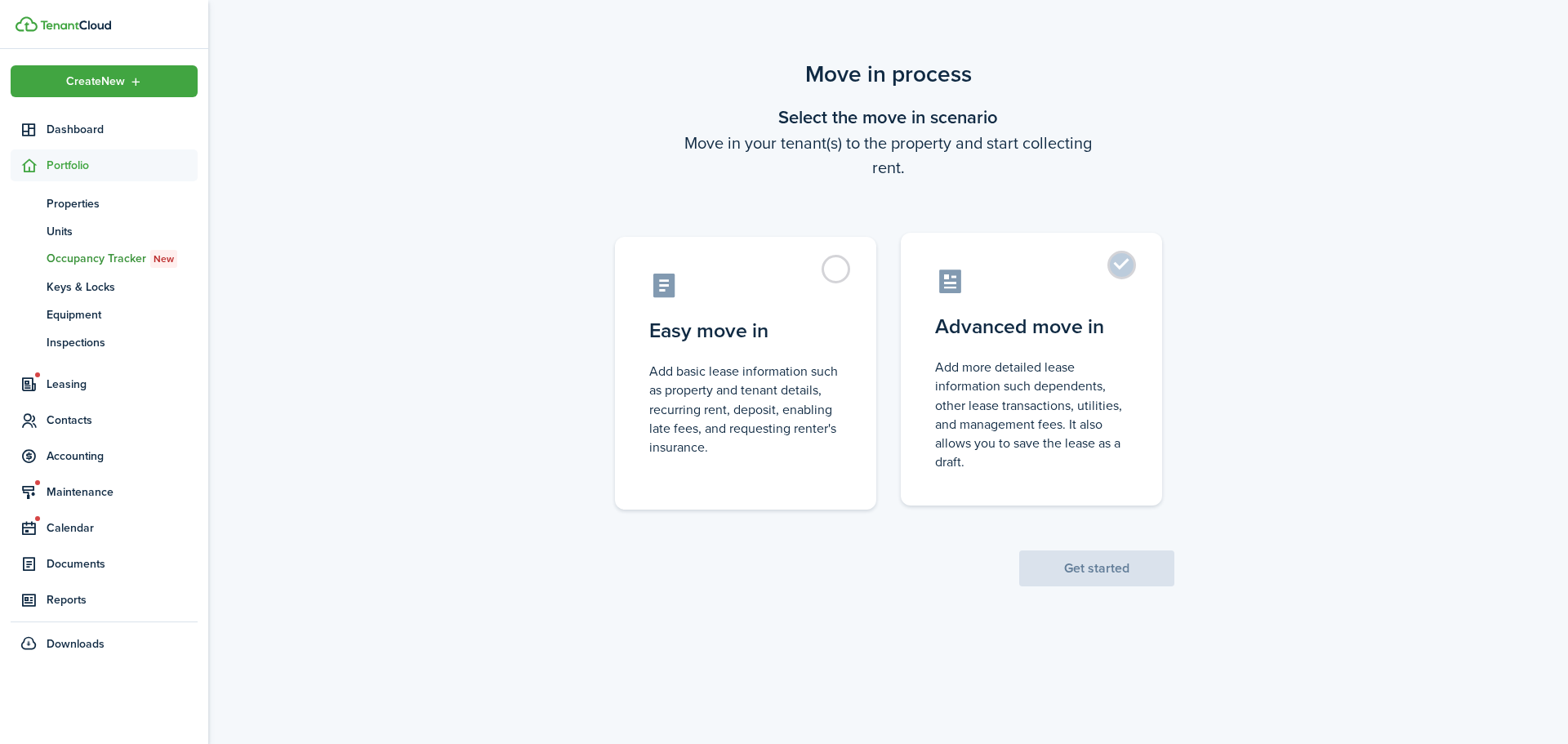
click at [1120, 261] on label "Advanced move in Add more detailed lease information such dependents, other lea…" at bounding box center [1031, 370] width 261 height 273
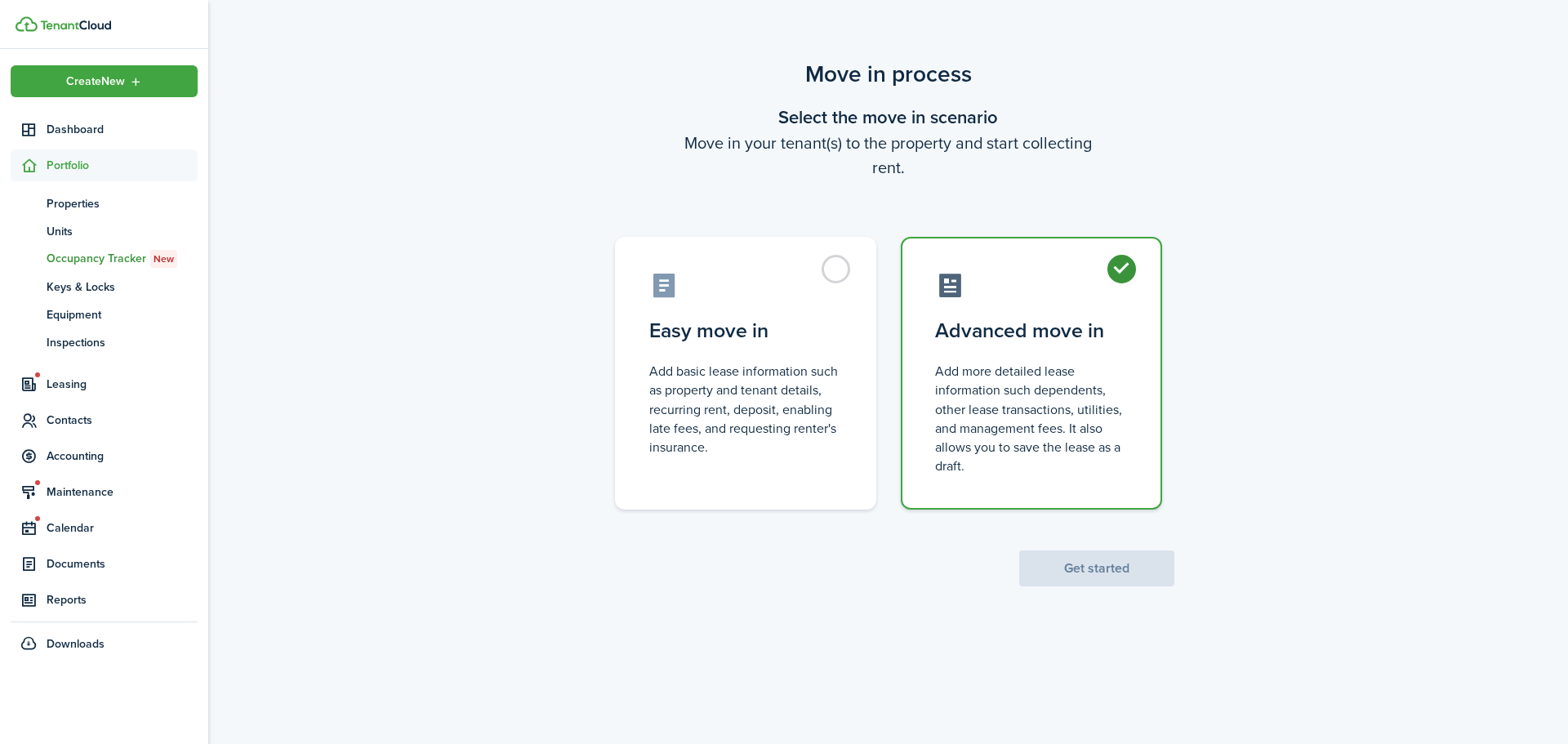
radio input "true"
click at [1075, 574] on button "Get started" at bounding box center [1097, 569] width 155 height 36
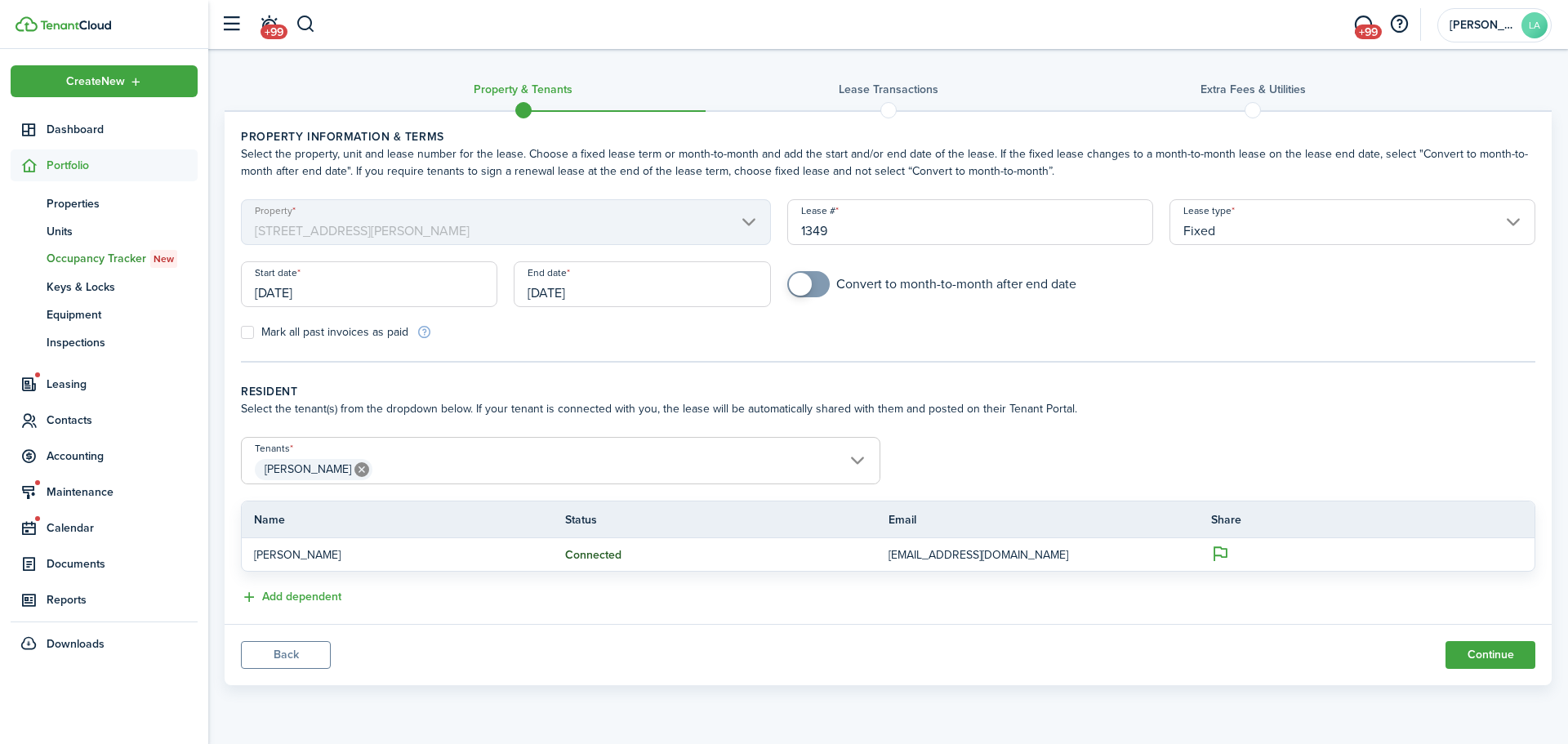
click at [354, 290] on input "[DATE]" at bounding box center [369, 284] width 256 height 46
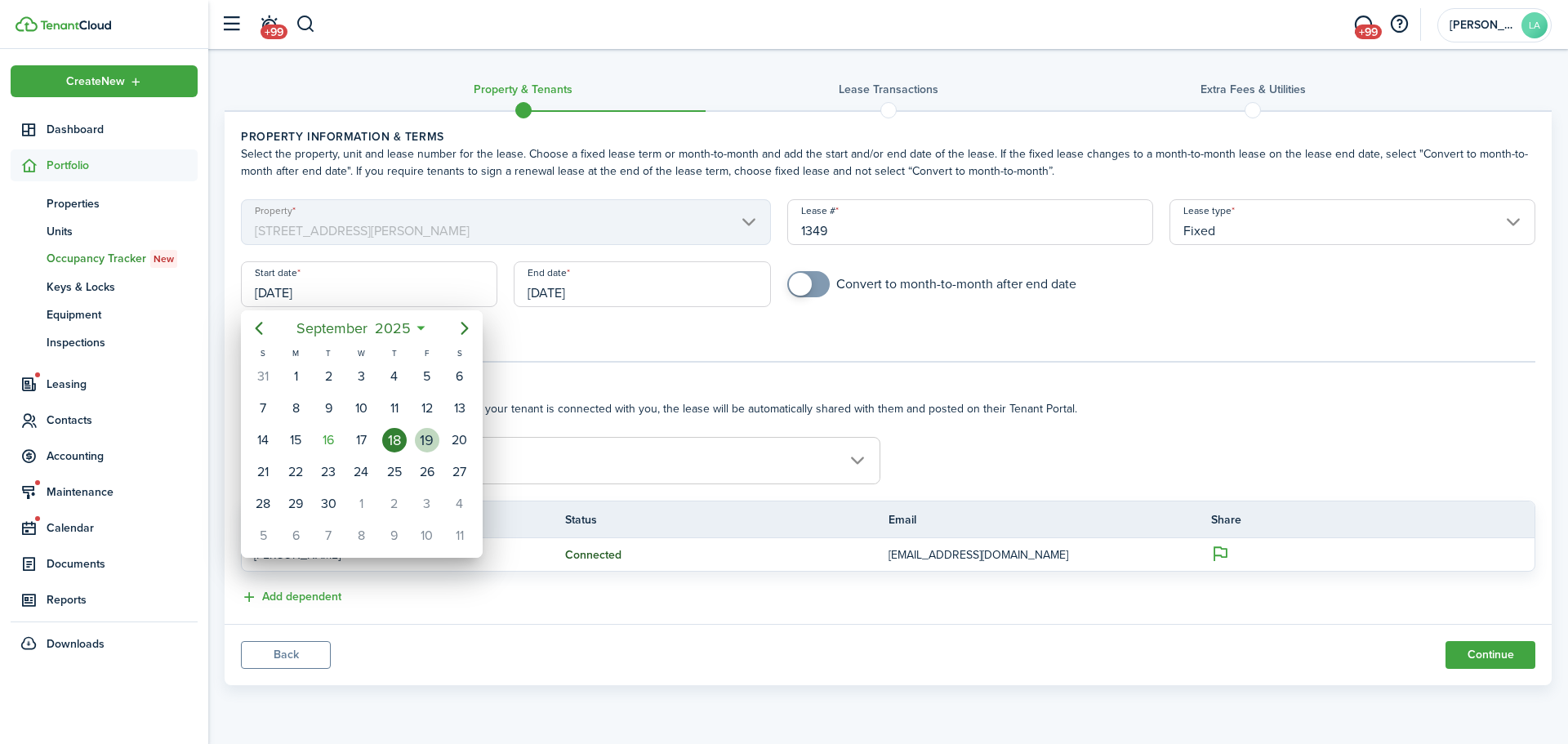
click at [422, 431] on div "19" at bounding box center [426, 440] width 25 height 25
type input "[DATE]"
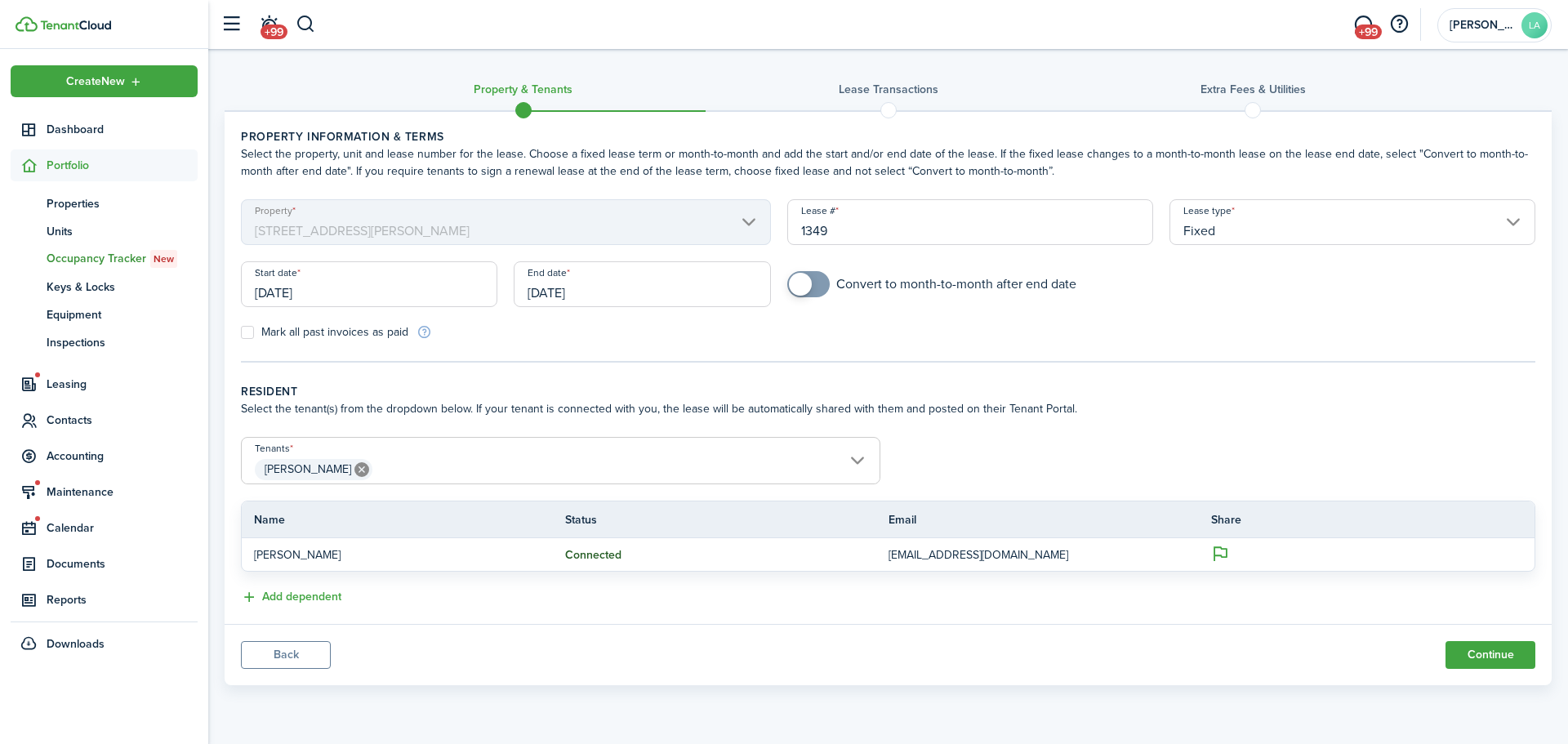
click at [633, 293] on input "[DATE]" at bounding box center [642, 284] width 256 height 46
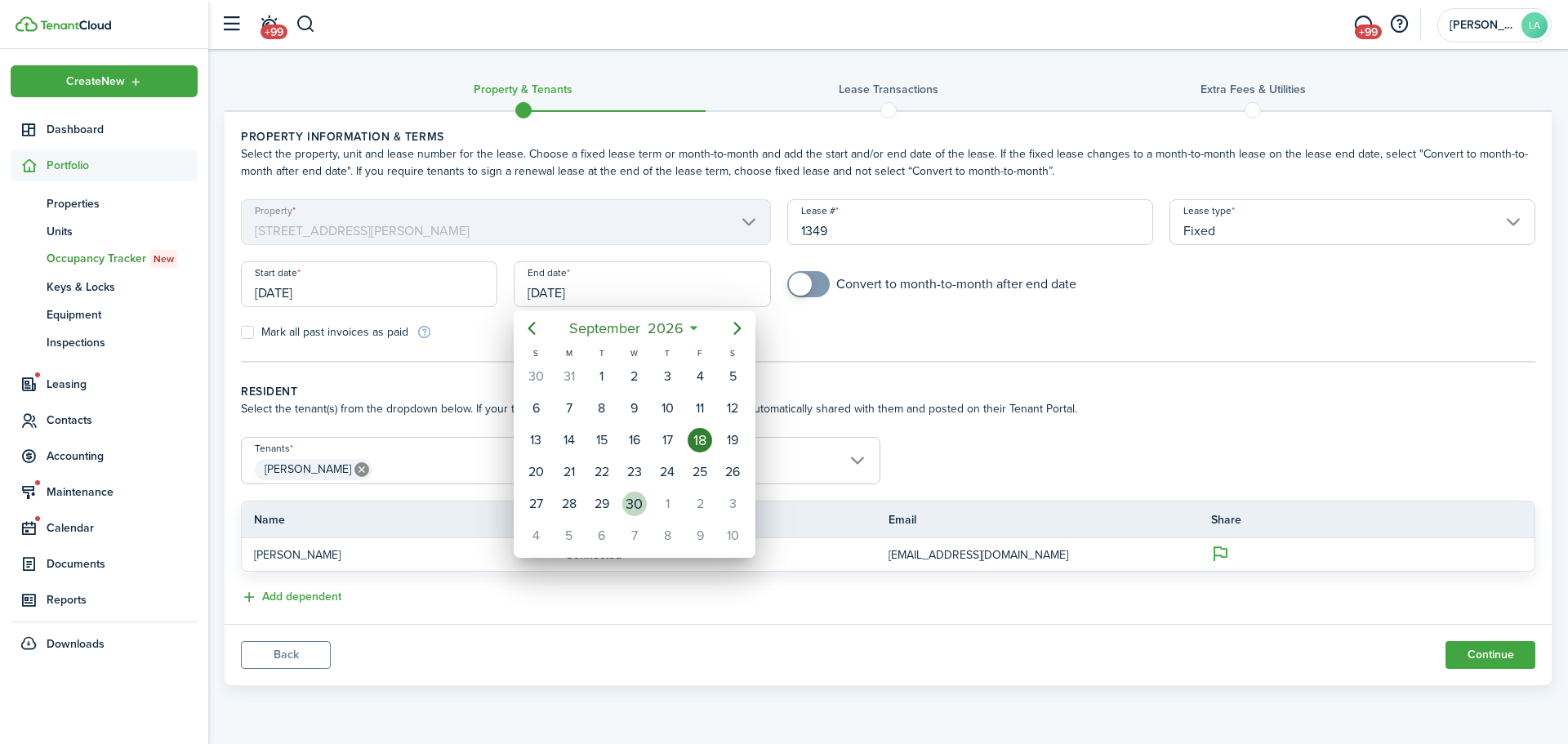
click at [633, 497] on div "30" at bounding box center [635, 504] width 25 height 25
type input "[DATE]"
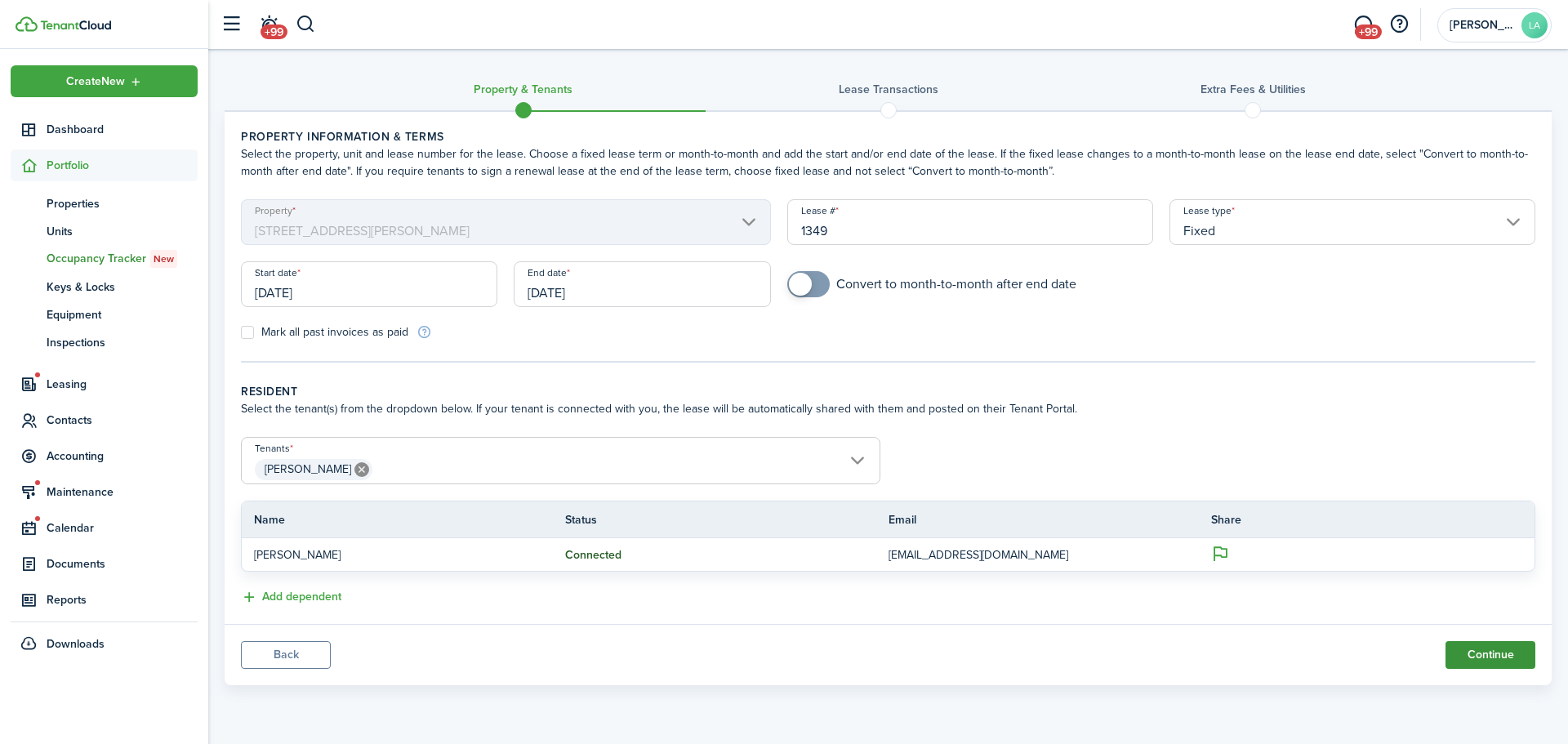
click at [1486, 652] on button "Continue" at bounding box center [1490, 655] width 90 height 28
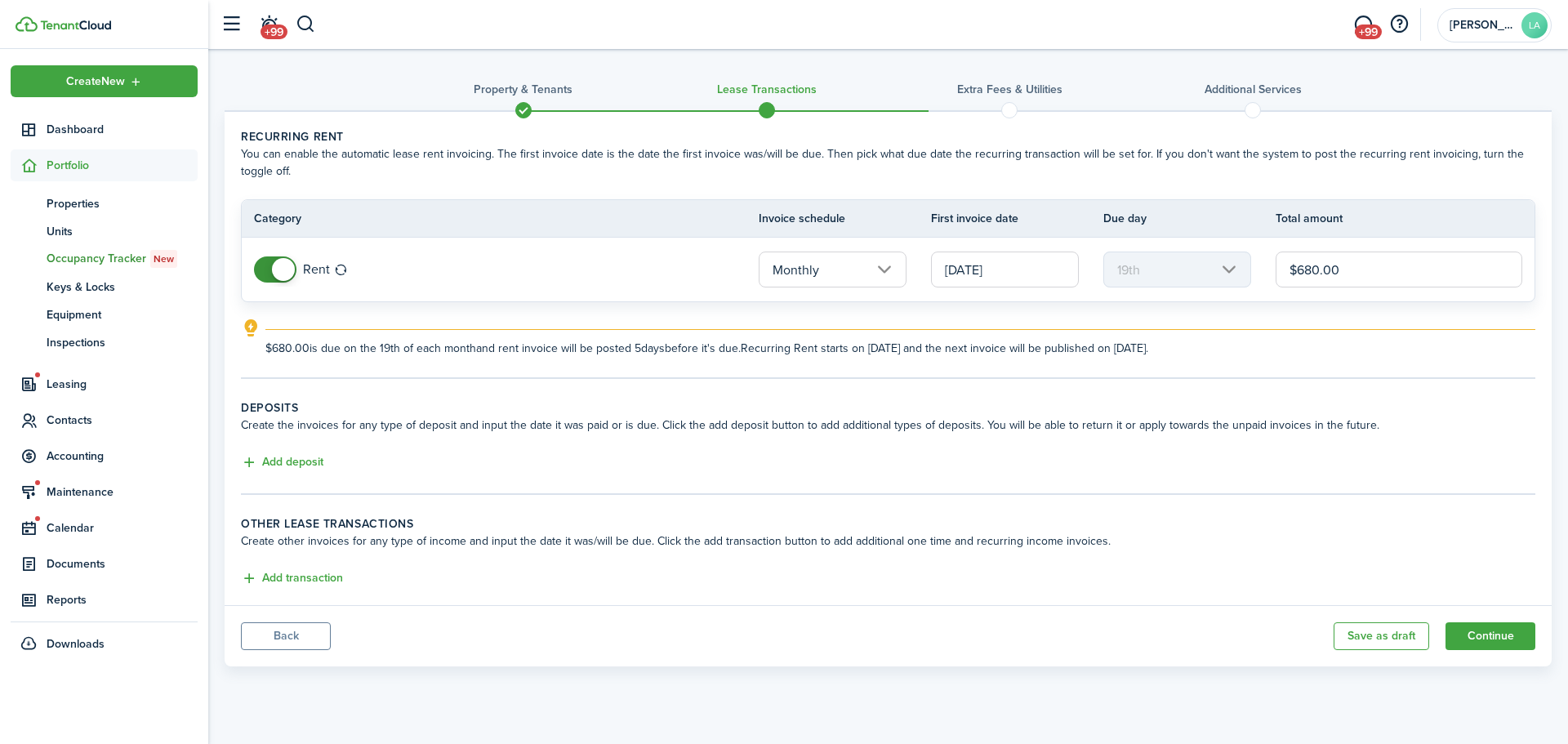
click at [1319, 269] on input "$680.00" at bounding box center [1400, 270] width 247 height 36
type input "$950.00"
click at [294, 461] on button "Add deposit" at bounding box center [282, 462] width 83 height 19
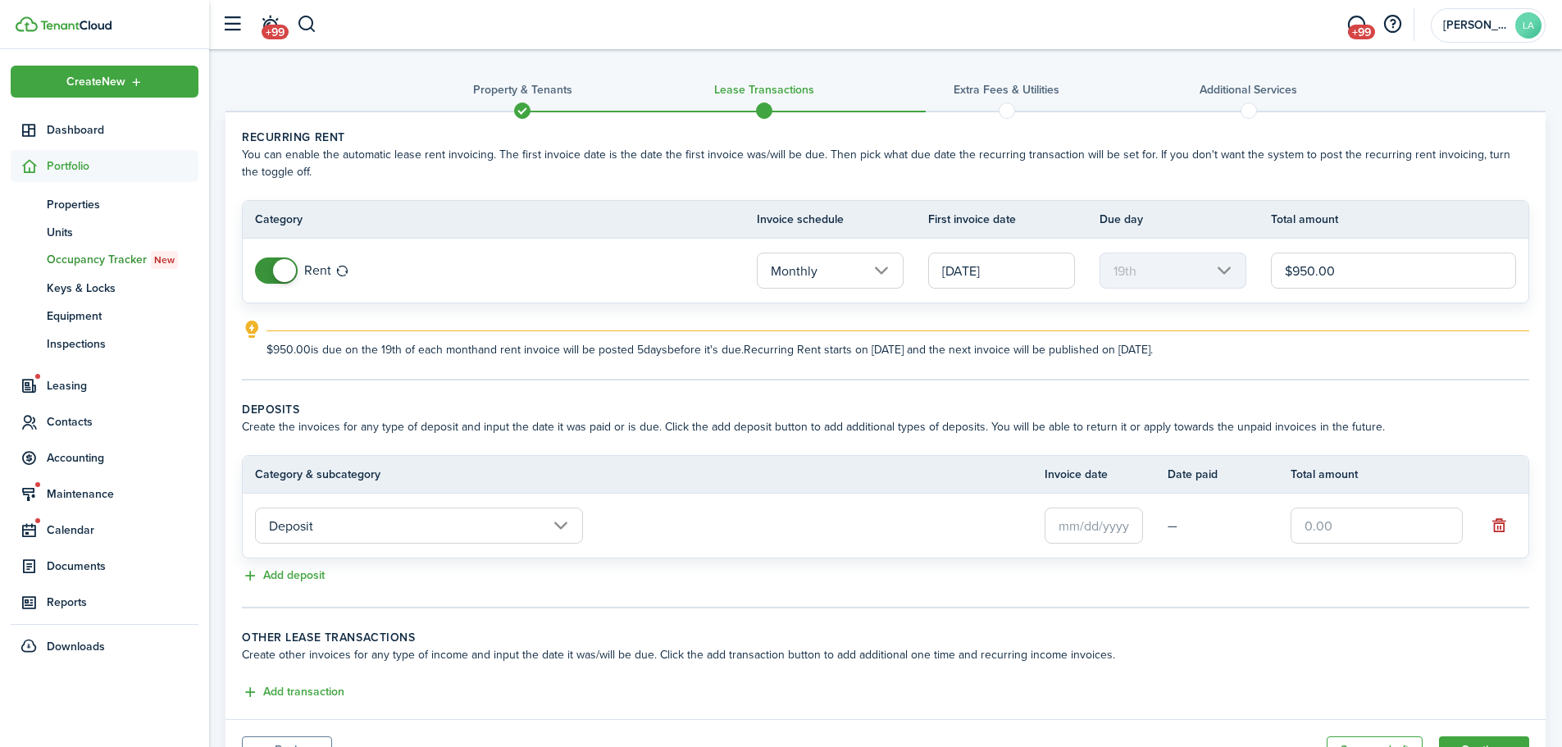
click at [1126, 529] on input "text" at bounding box center [1093, 525] width 98 height 36
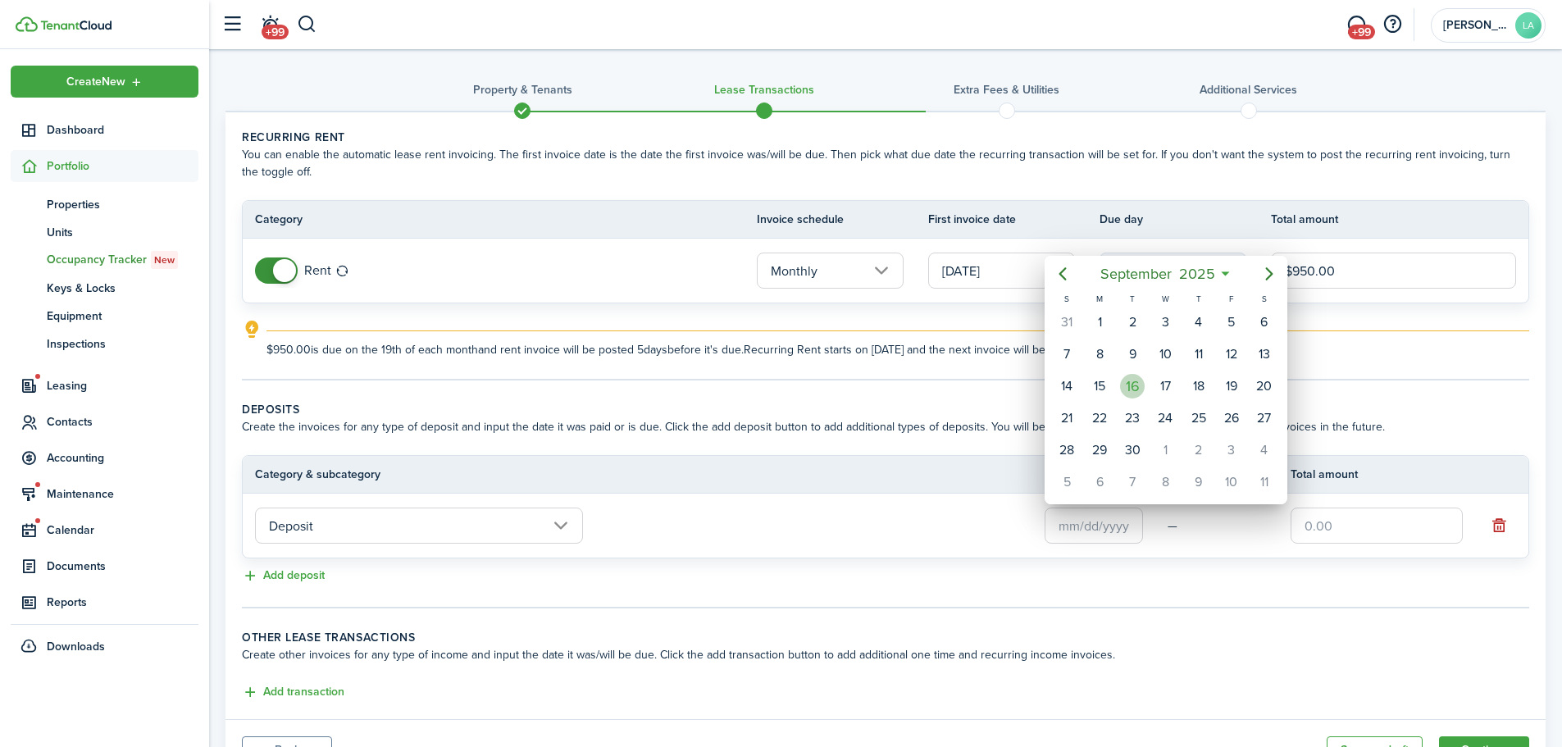
click at [1131, 389] on div "16" at bounding box center [1132, 386] width 25 height 25
type input "[DATE]"
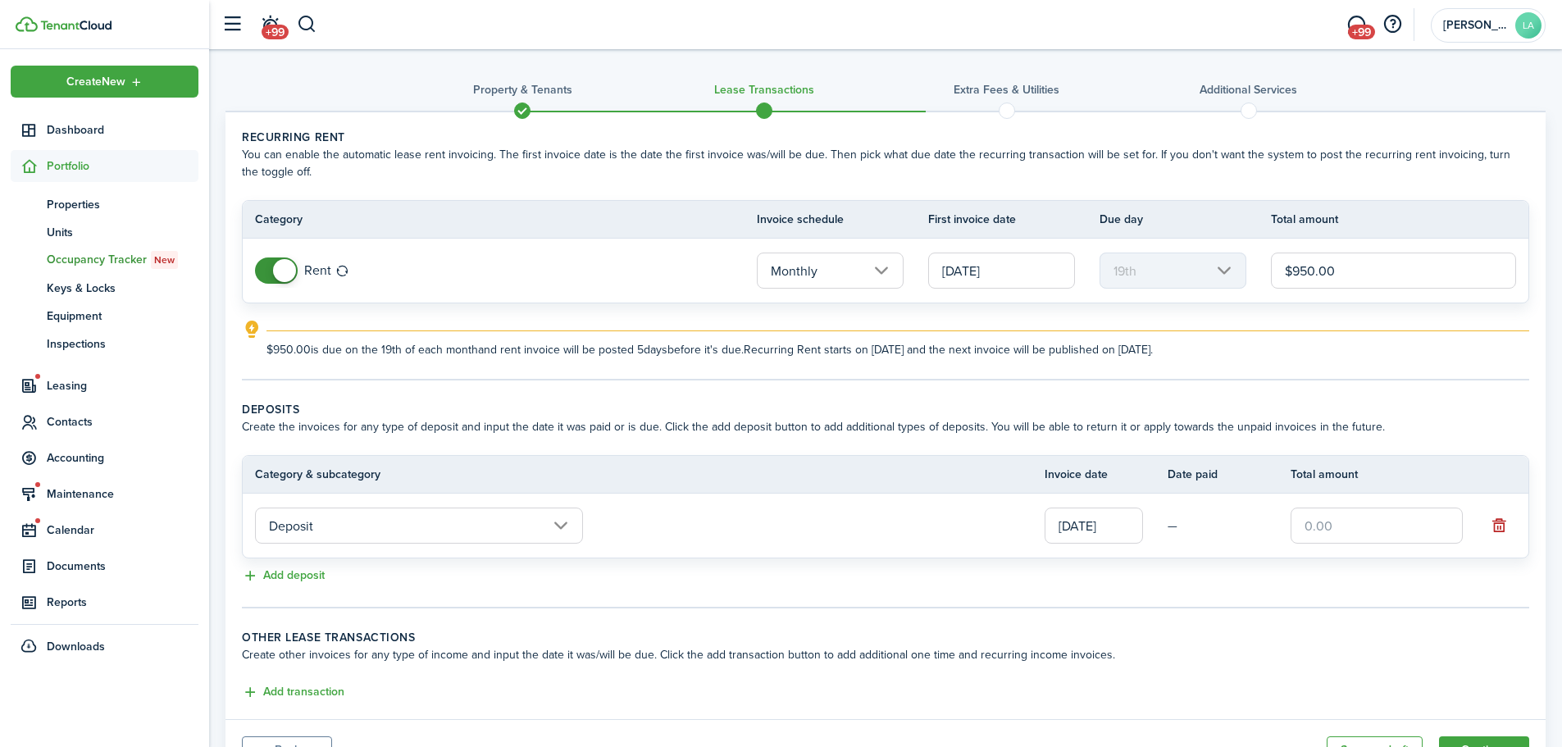
click at [1339, 525] on input "text" at bounding box center [1376, 525] width 172 height 36
type input "$950.00"
click at [1309, 606] on tc-wizard-step "Deposits Create the invoices for any type of deposit and input the date it was …" at bounding box center [885, 504] width 1287 height 207
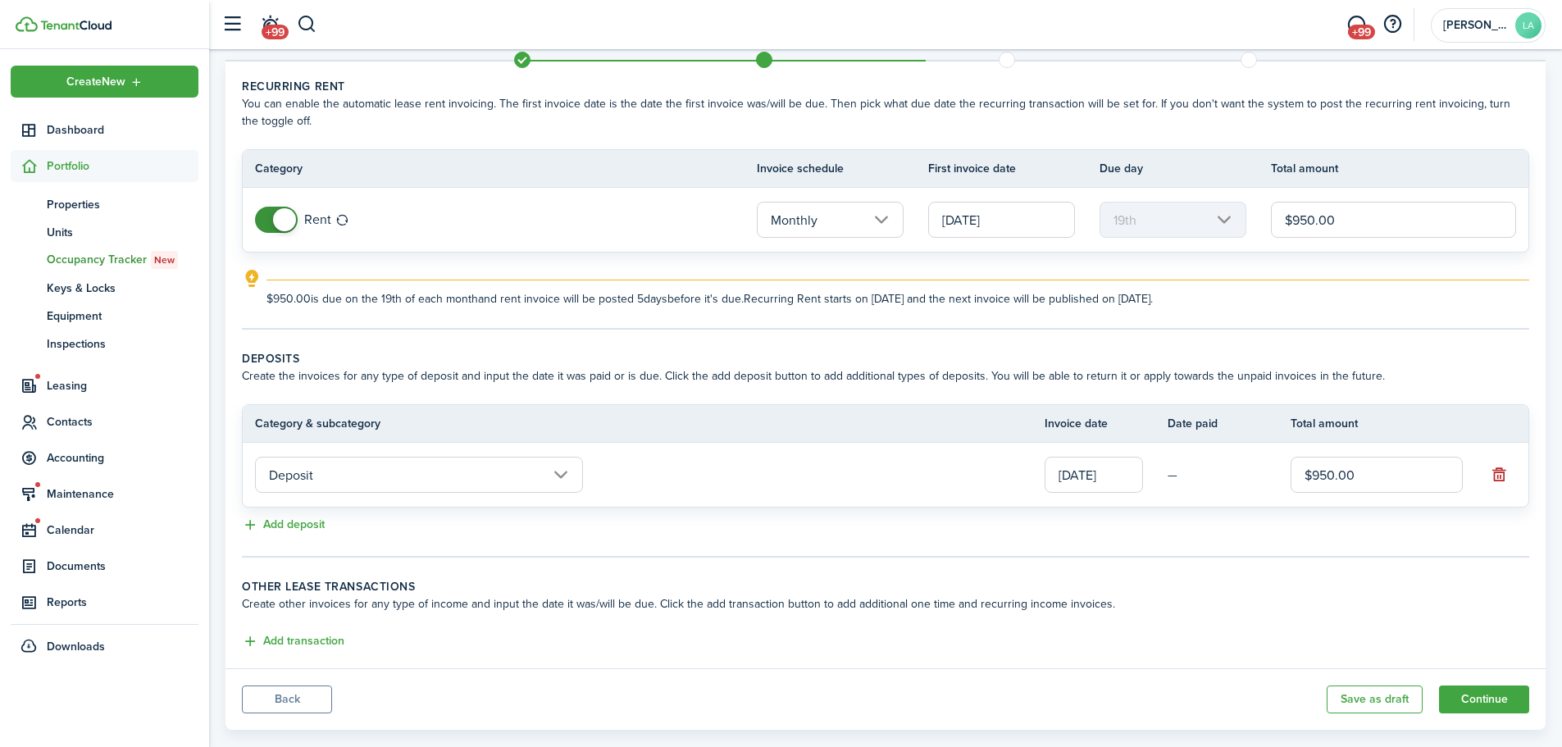
scroll to position [79, 0]
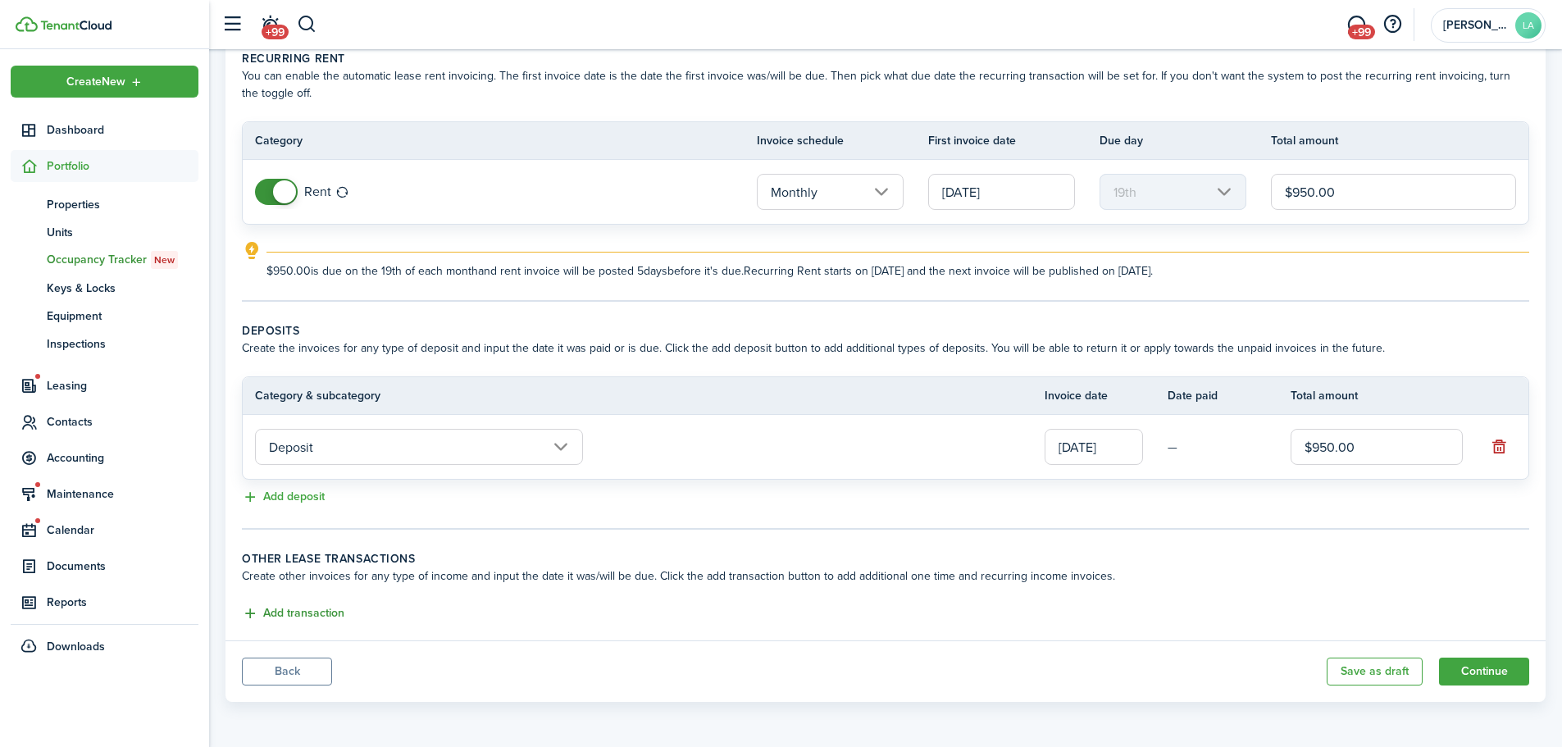
click at [321, 614] on button "Add transaction" at bounding box center [293, 613] width 102 height 19
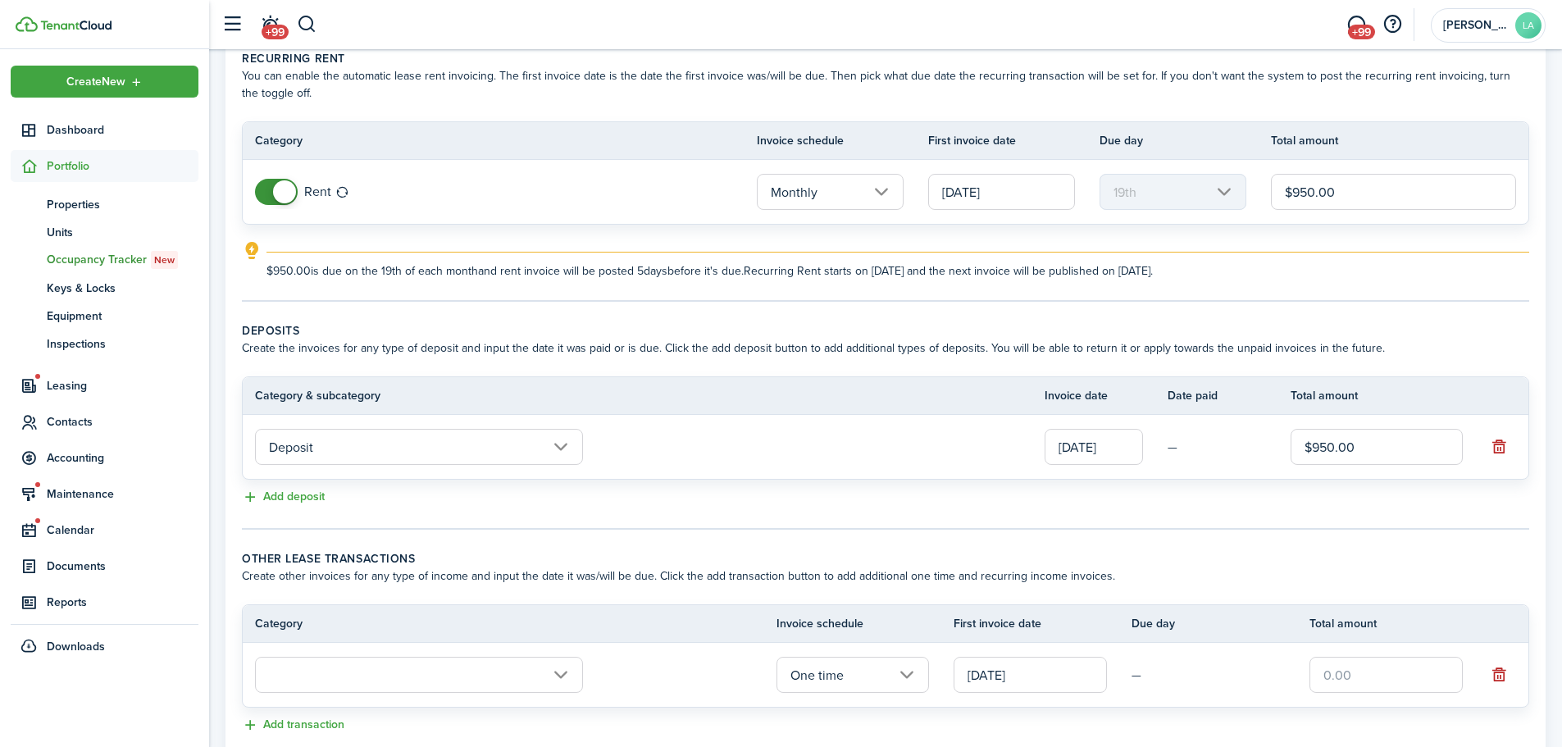
click at [1024, 189] on input "[DATE]" at bounding box center [1001, 192] width 147 height 36
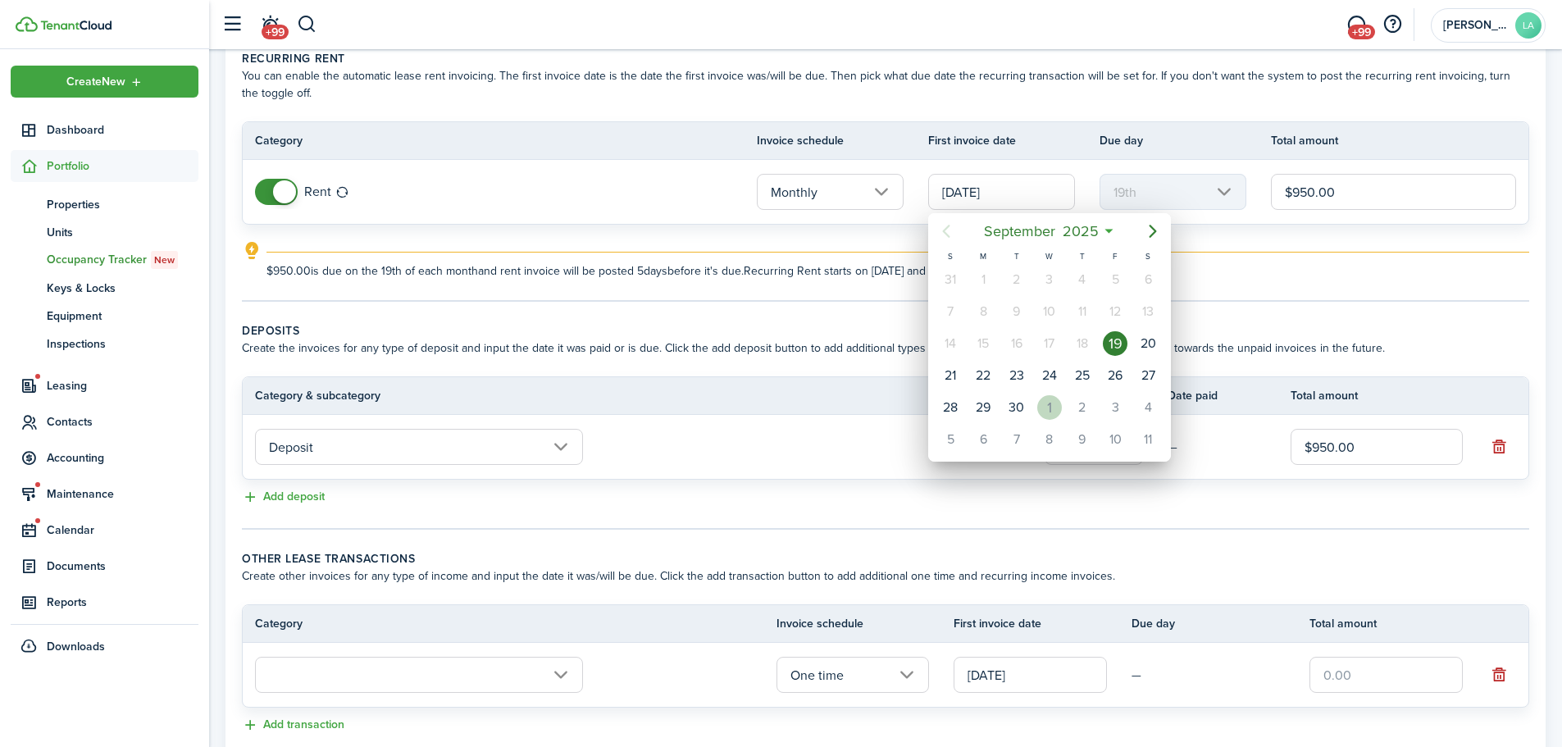
click at [1049, 407] on div "1" at bounding box center [1049, 407] width 25 height 25
type input "[DATE]"
type input "1st"
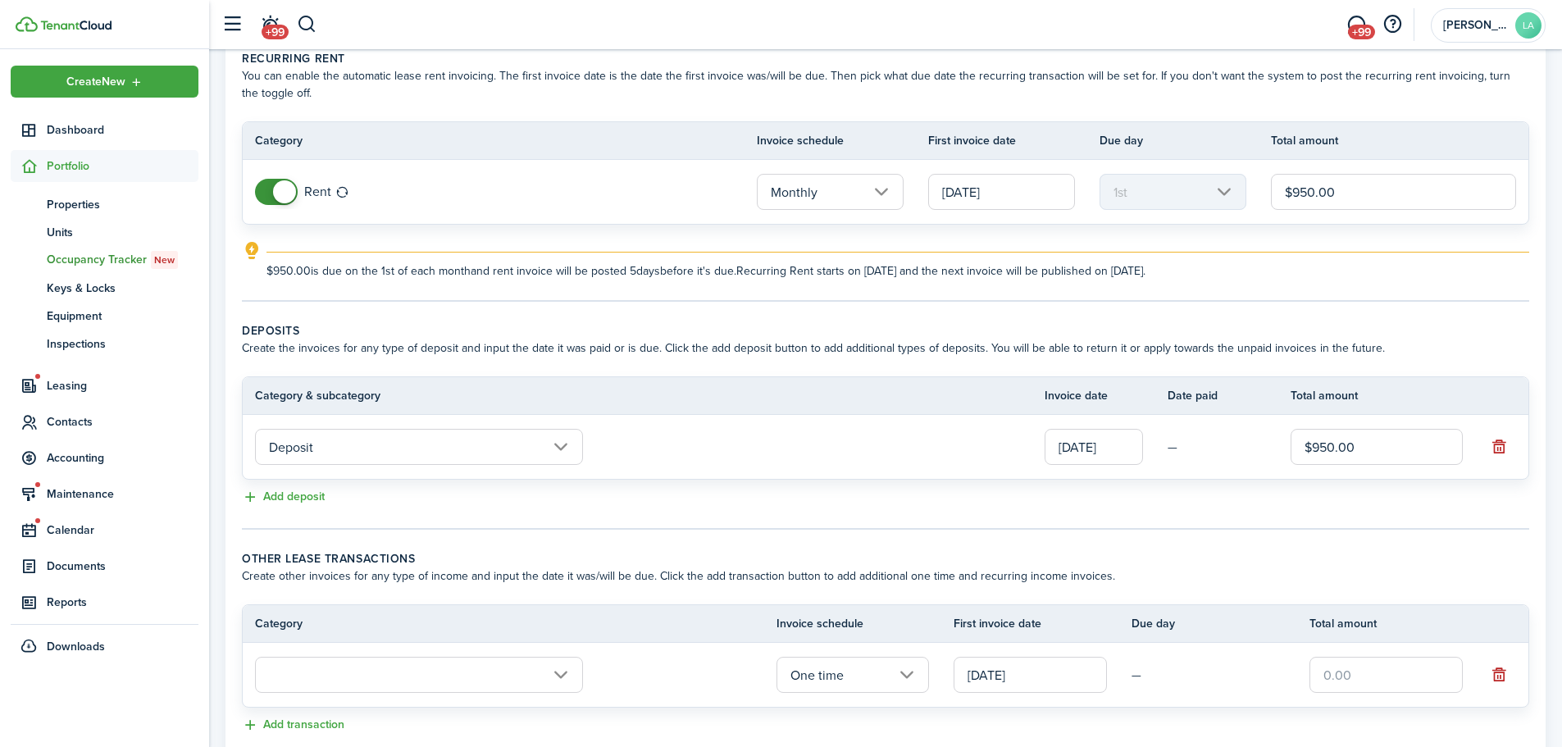
scroll to position [0, 0]
click at [464, 680] on input "text" at bounding box center [419, 675] width 328 height 36
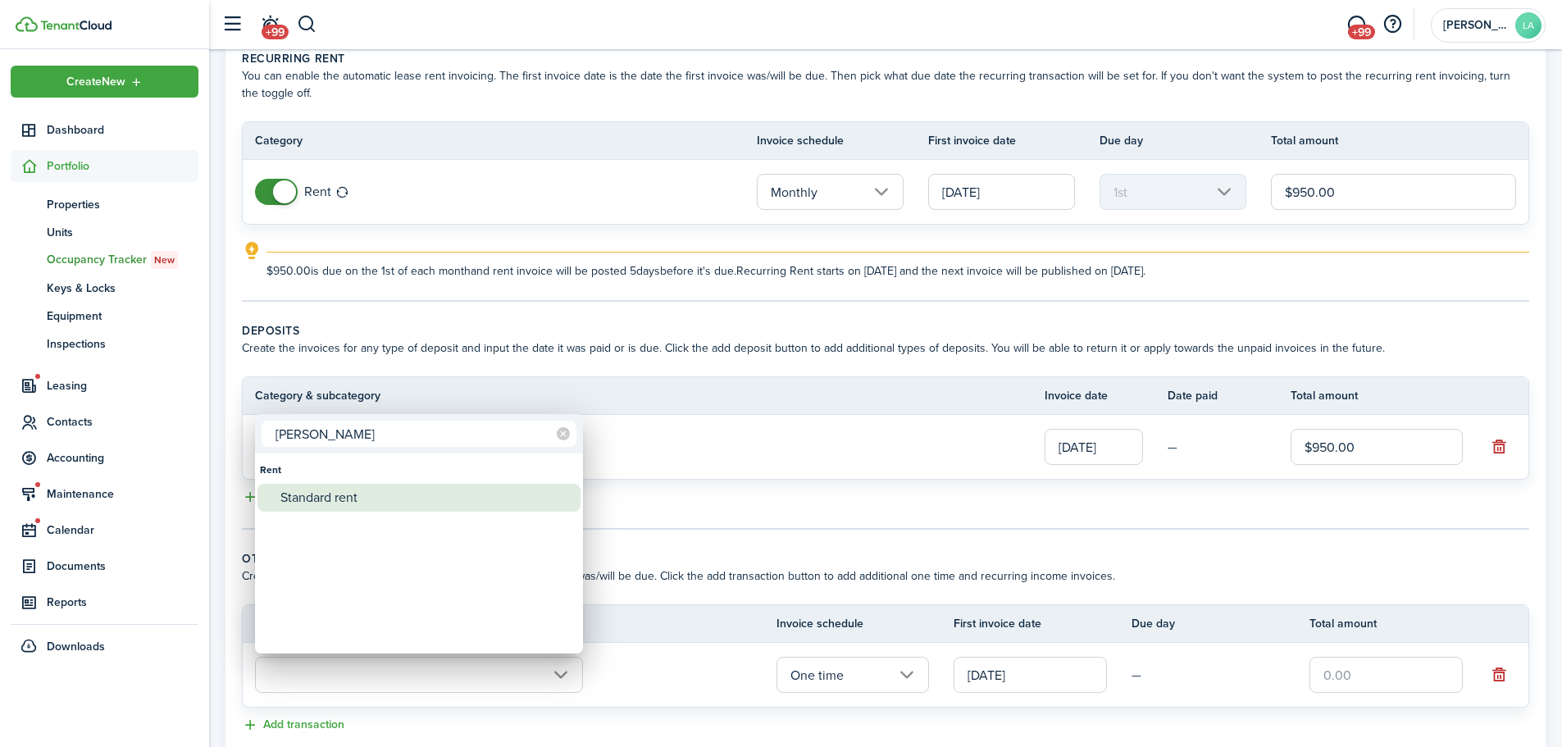
type input "[PERSON_NAME]"
click at [337, 506] on div "Standard rent" at bounding box center [425, 498] width 290 height 28
type input "Rent / Standard rent"
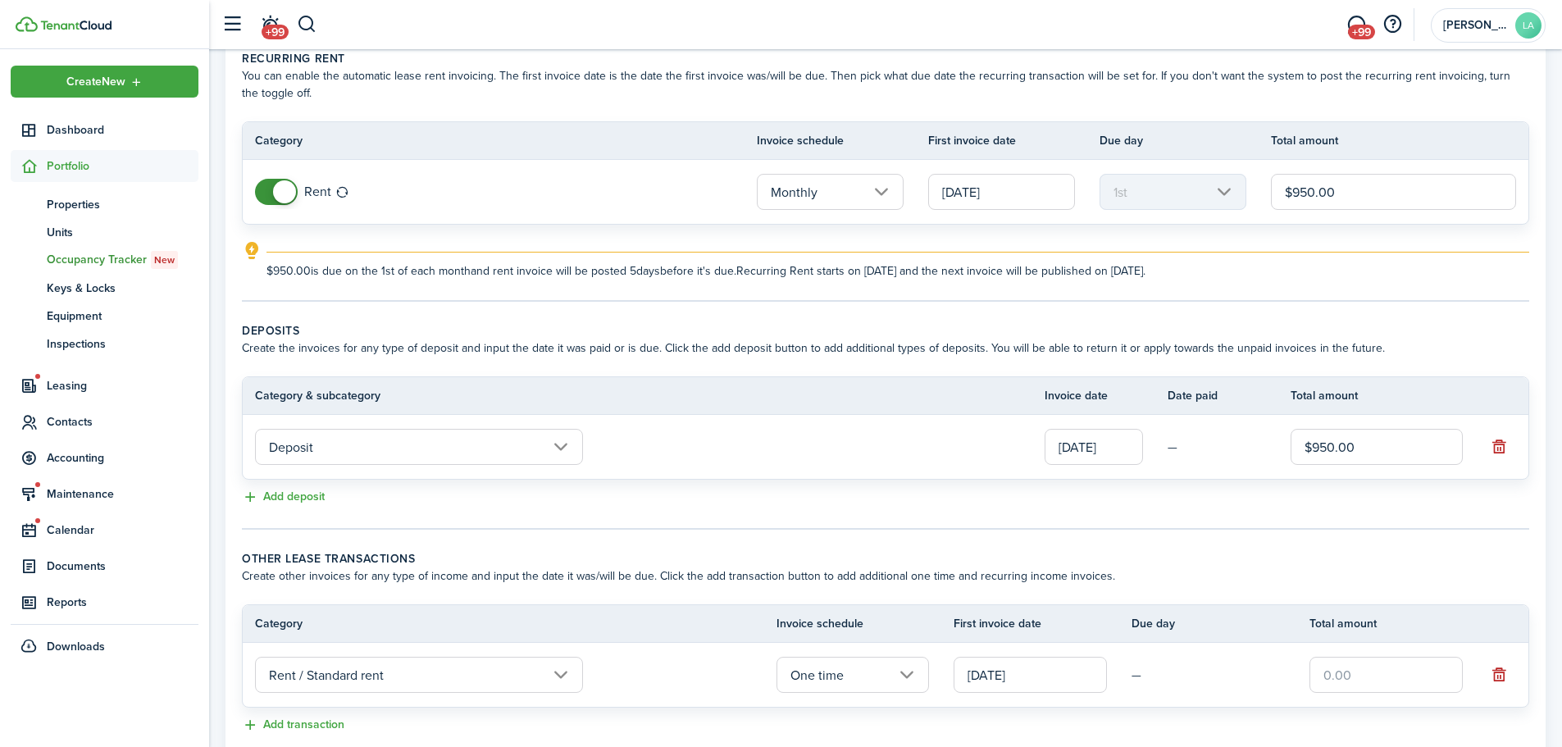
click at [1371, 676] on input "text" at bounding box center [1385, 675] width 153 height 36
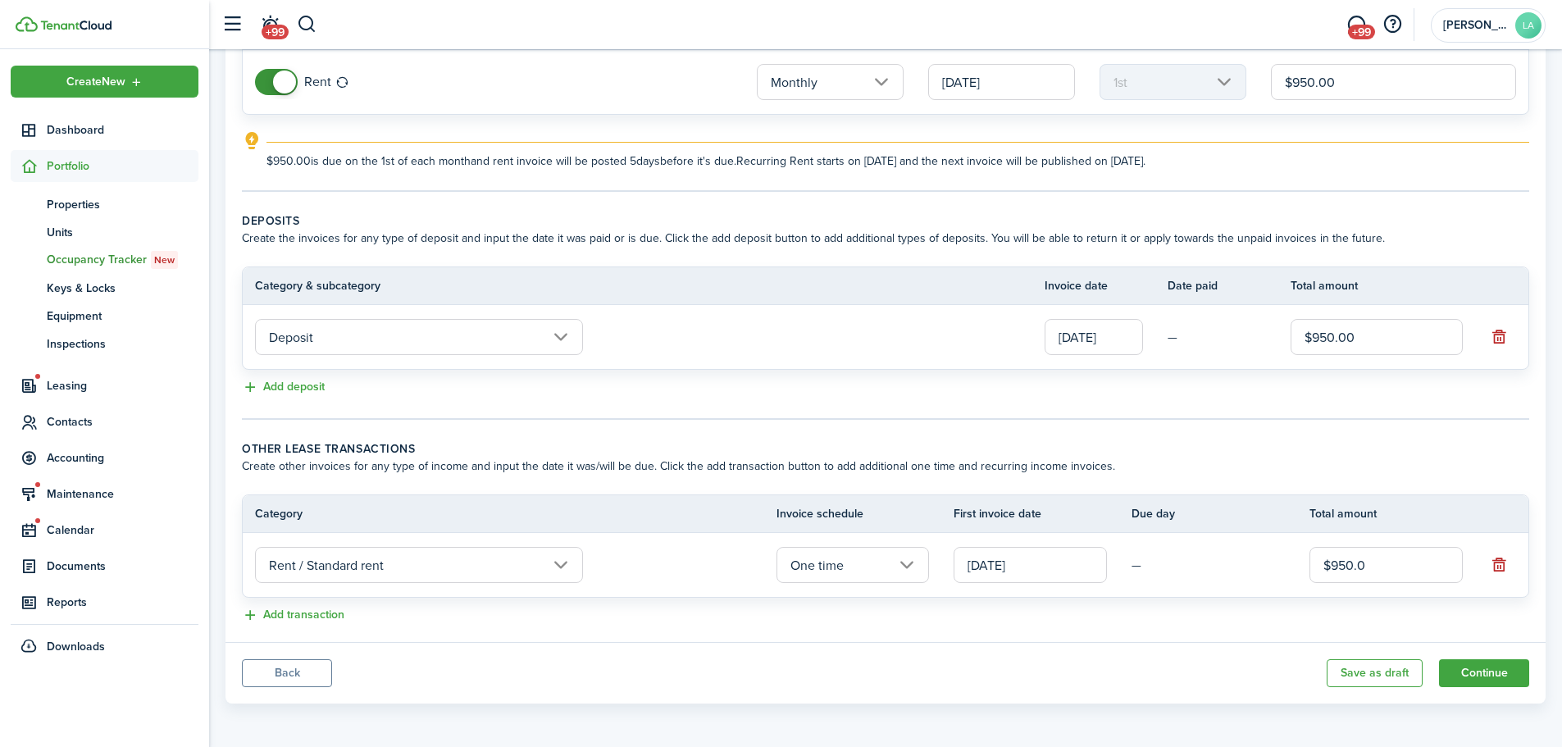
scroll to position [190, 0]
type input "$950.00"
click at [304, 610] on button "Add transaction" at bounding box center [293, 613] width 102 height 19
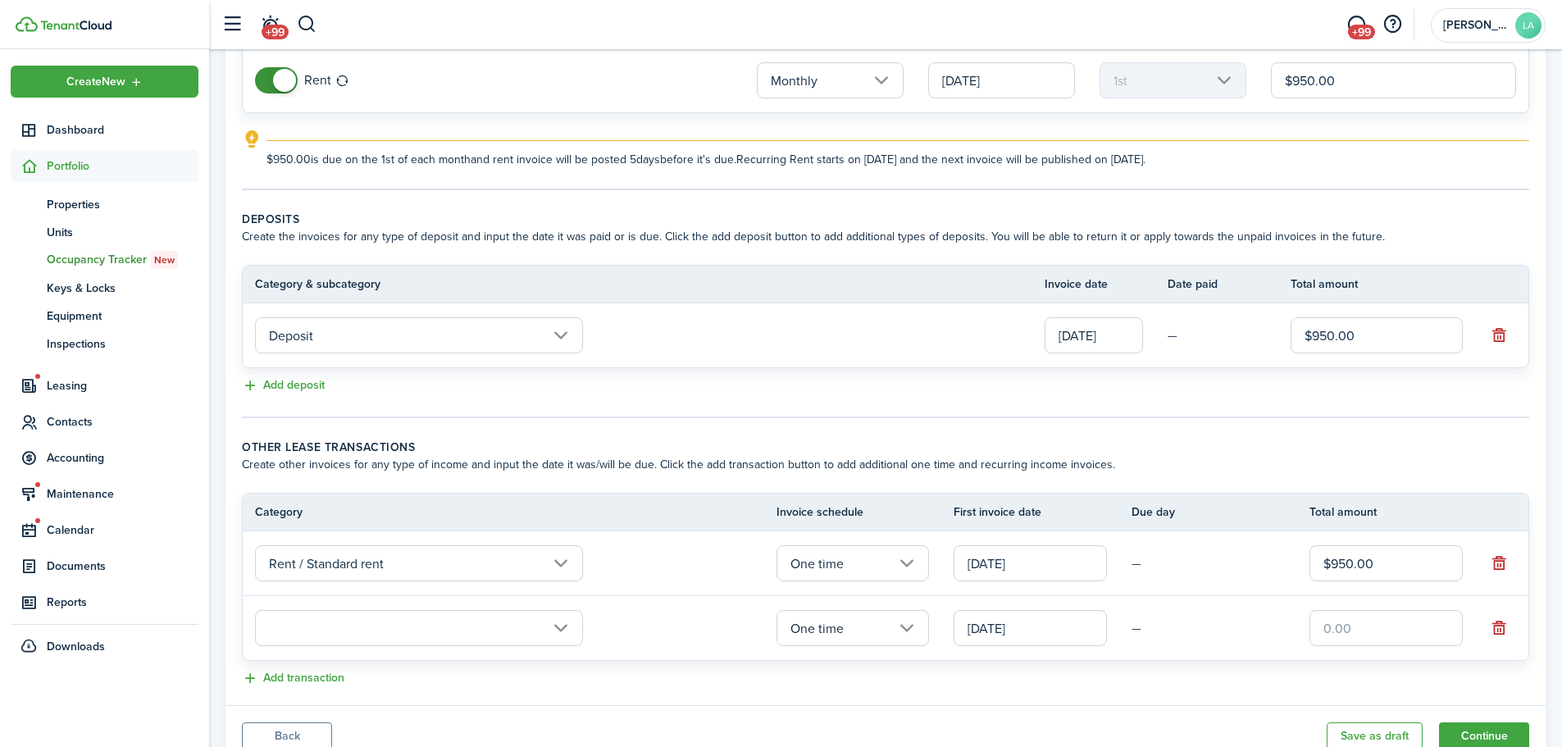
click at [304, 642] on input "text" at bounding box center [419, 628] width 328 height 36
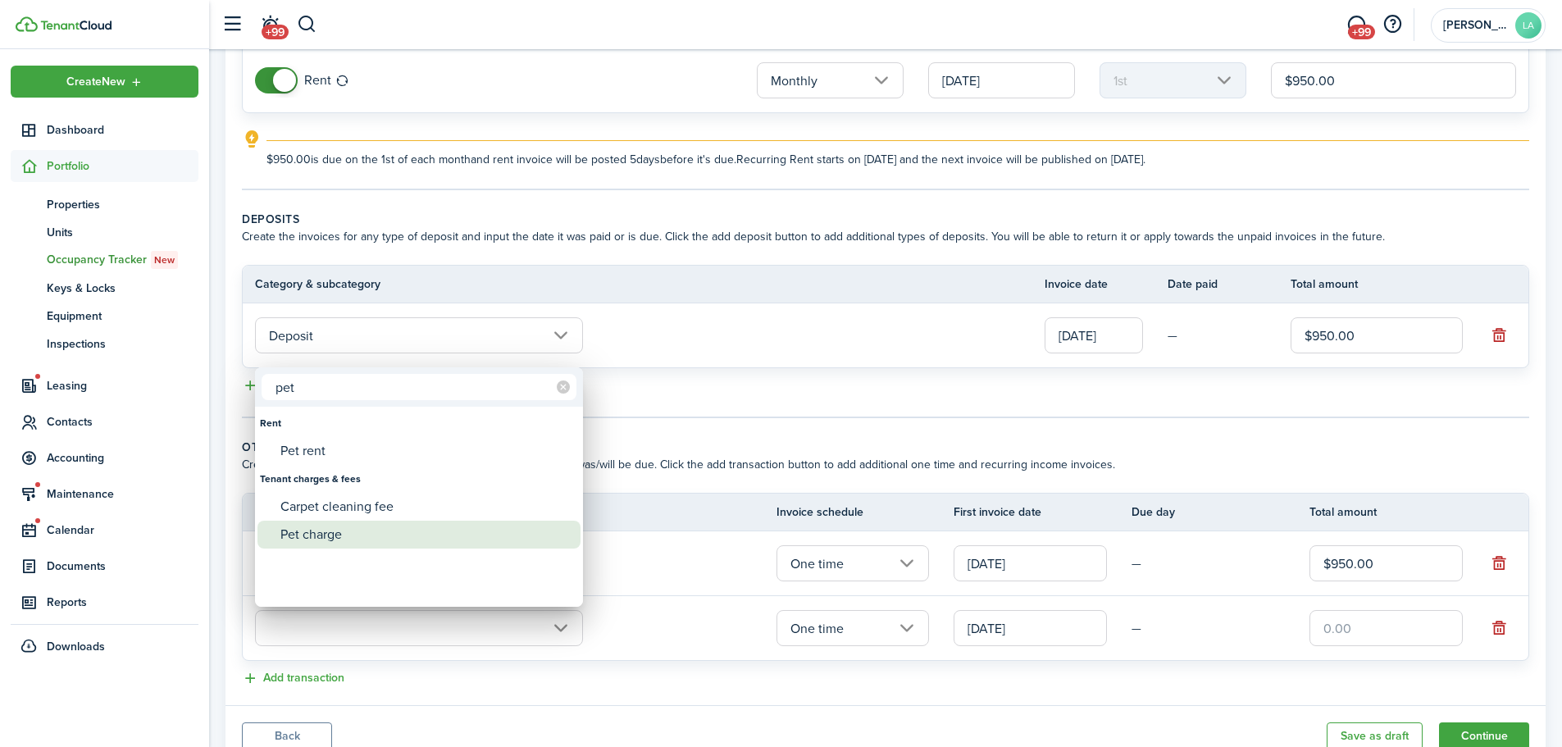
type input "pet"
click at [335, 538] on div "Pet charge" at bounding box center [425, 535] width 290 height 28
type input "Tenant charges & fees / Pet charge"
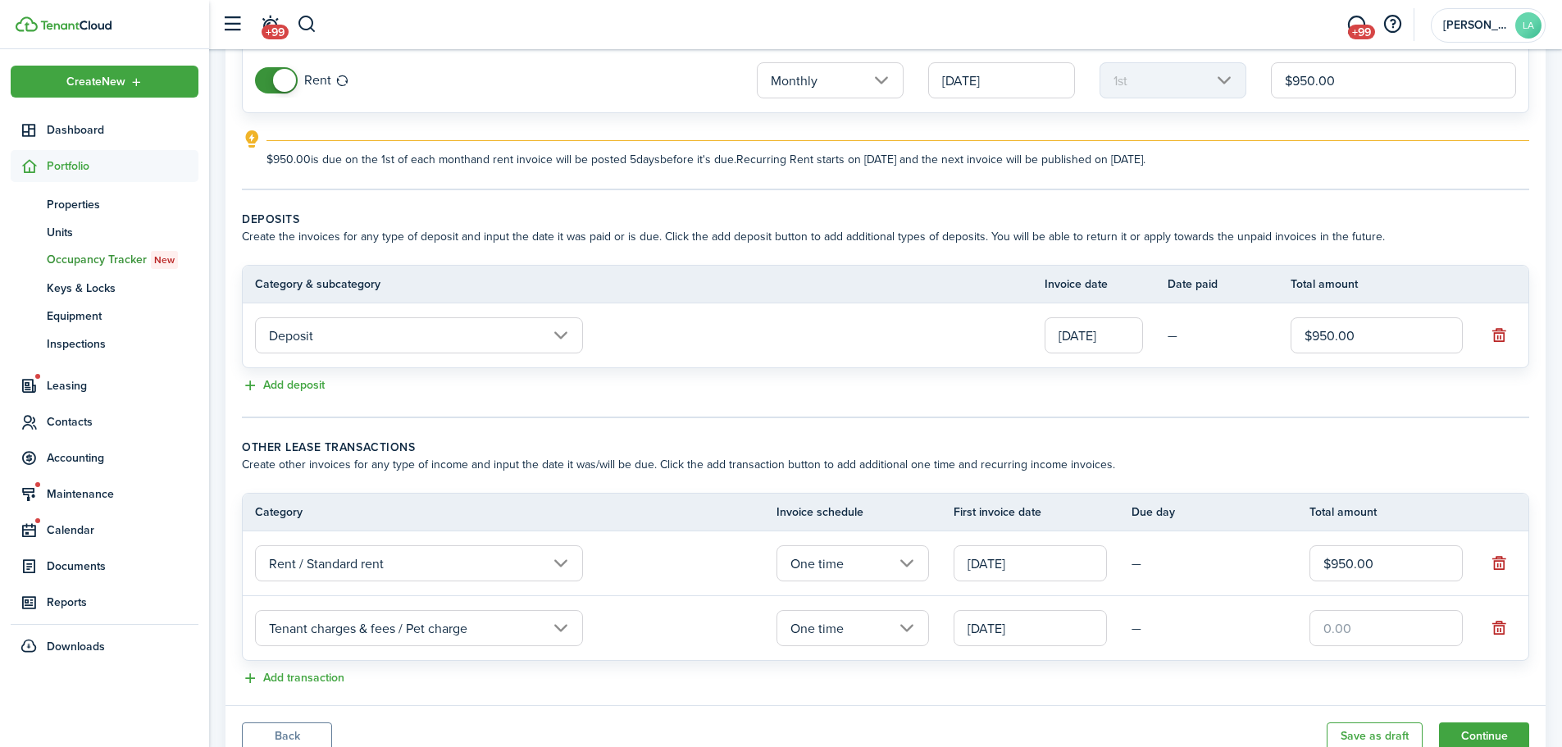
click at [1335, 628] on input "text" at bounding box center [1385, 628] width 153 height 36
type input "$250.00"
click at [1122, 689] on panel-main-body "Recurring rent You can enable the automatic lease rent invoicing. The first inv…" at bounding box center [885, 313] width 1320 height 783
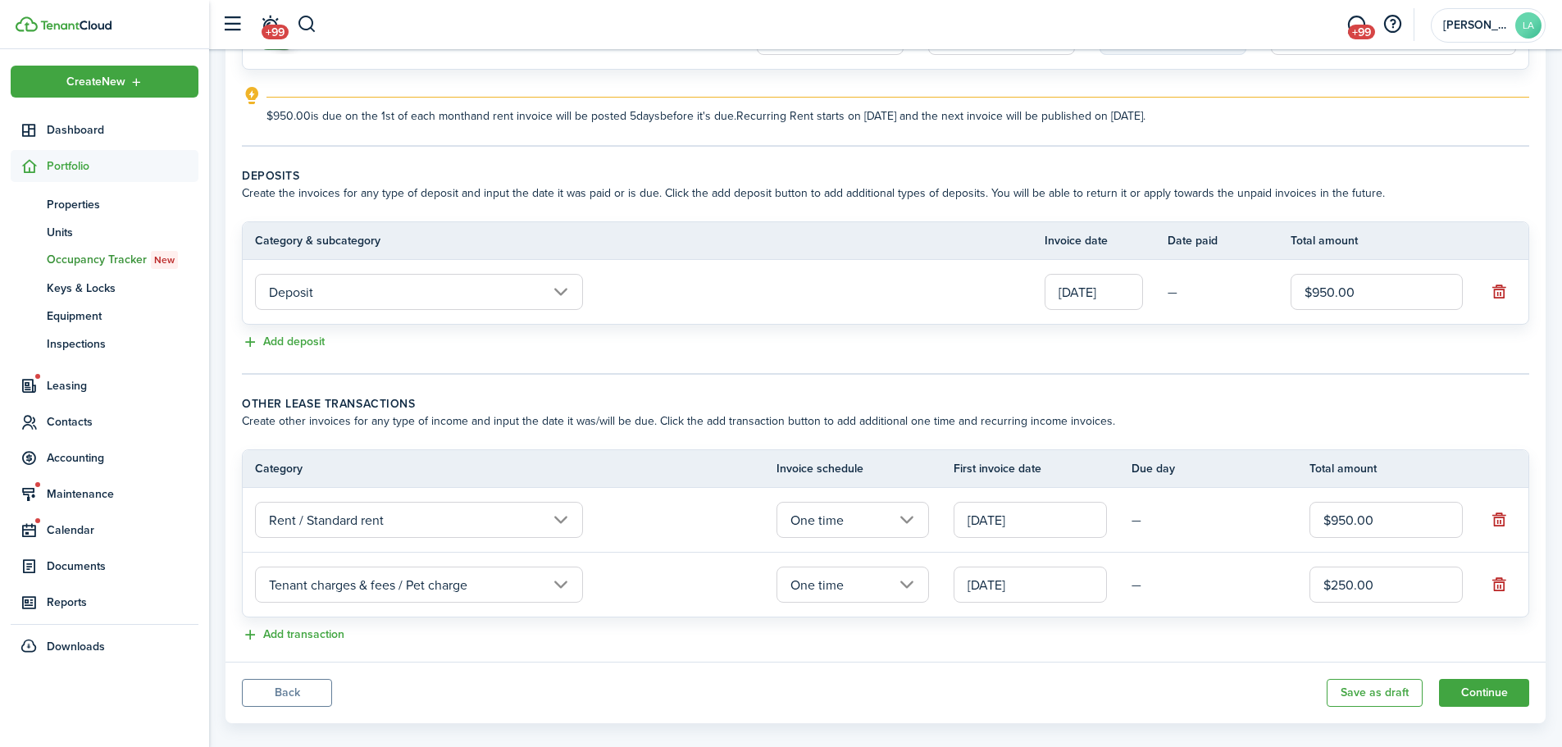
scroll to position [255, 0]
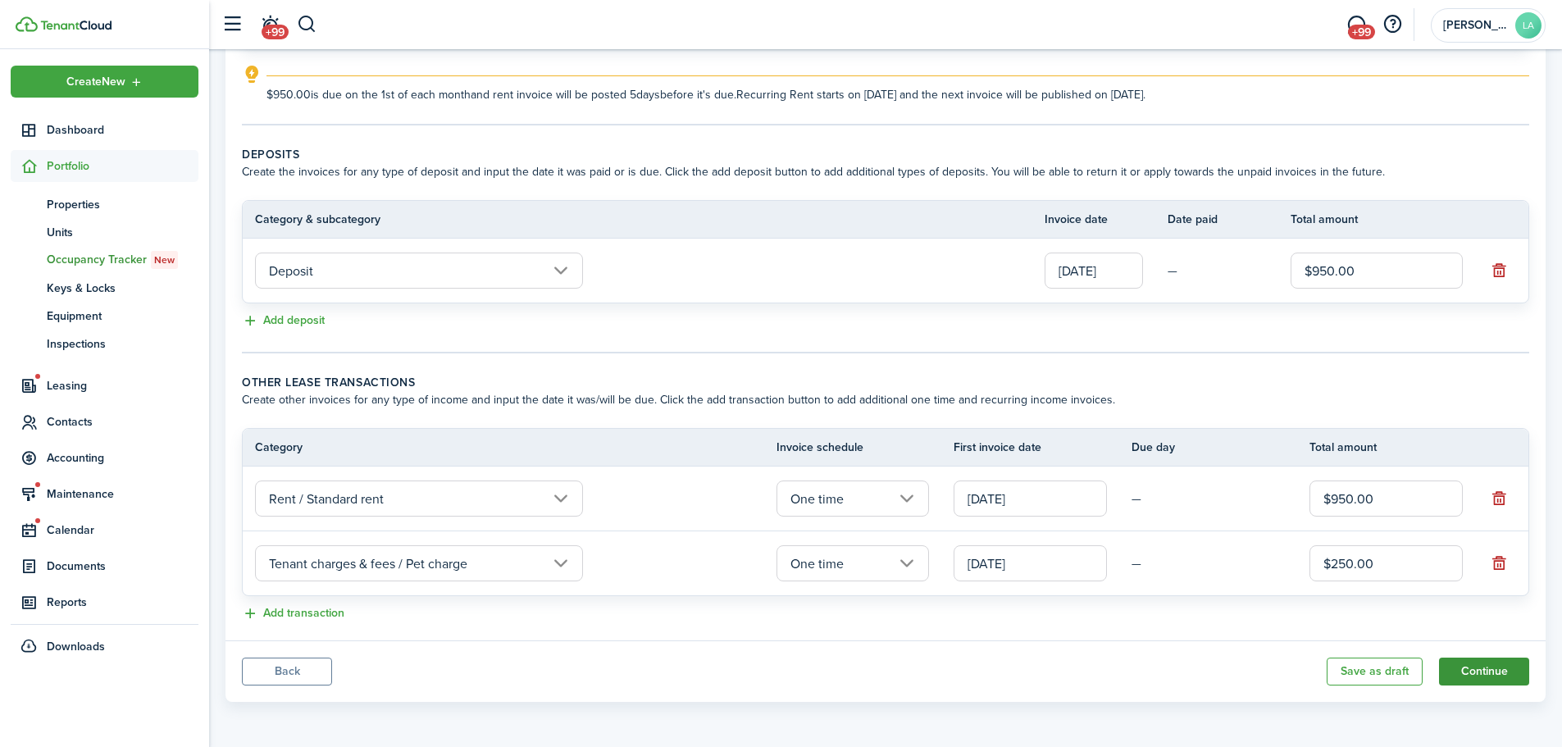
click at [1493, 673] on button "Continue" at bounding box center [1484, 672] width 90 height 28
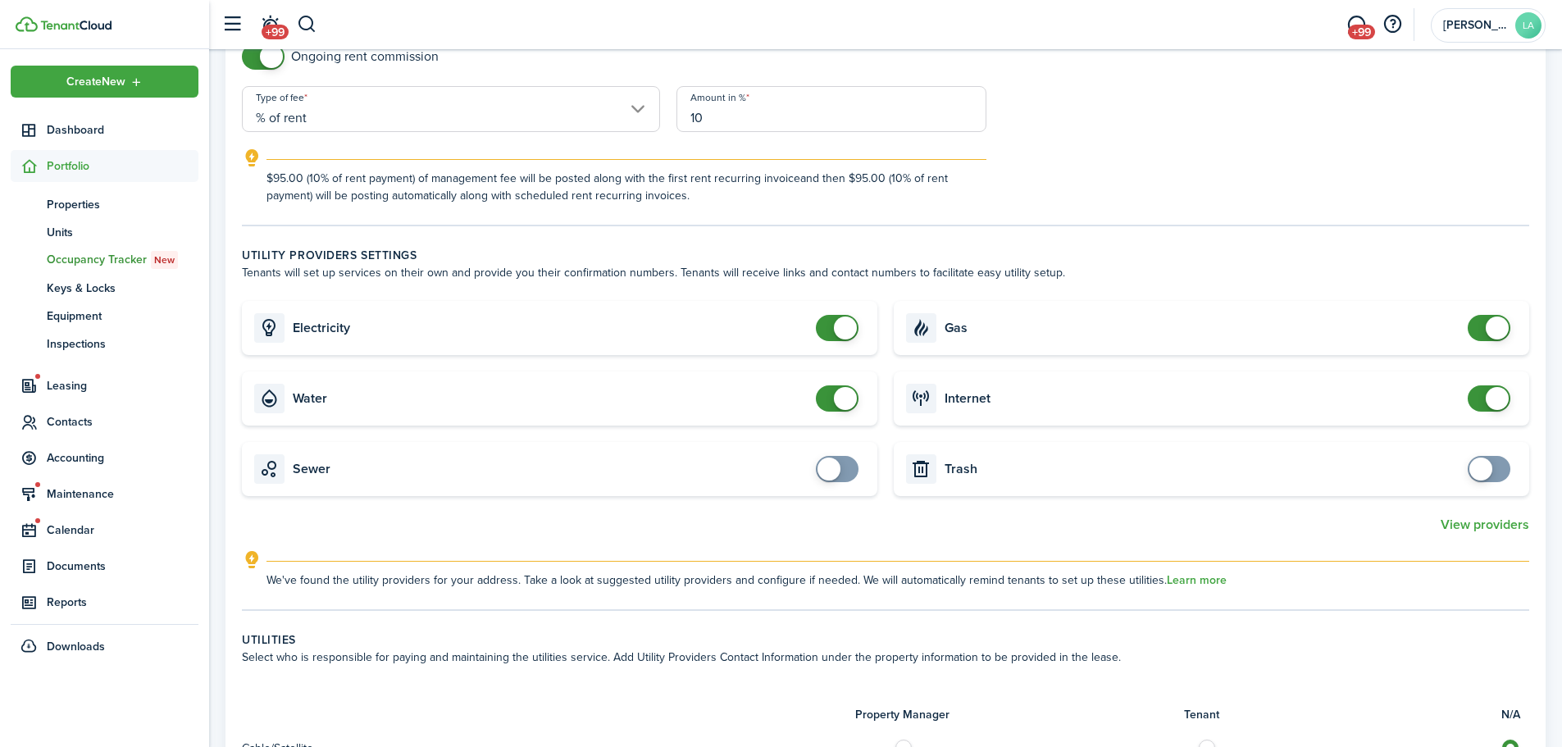
scroll to position [1066, 0]
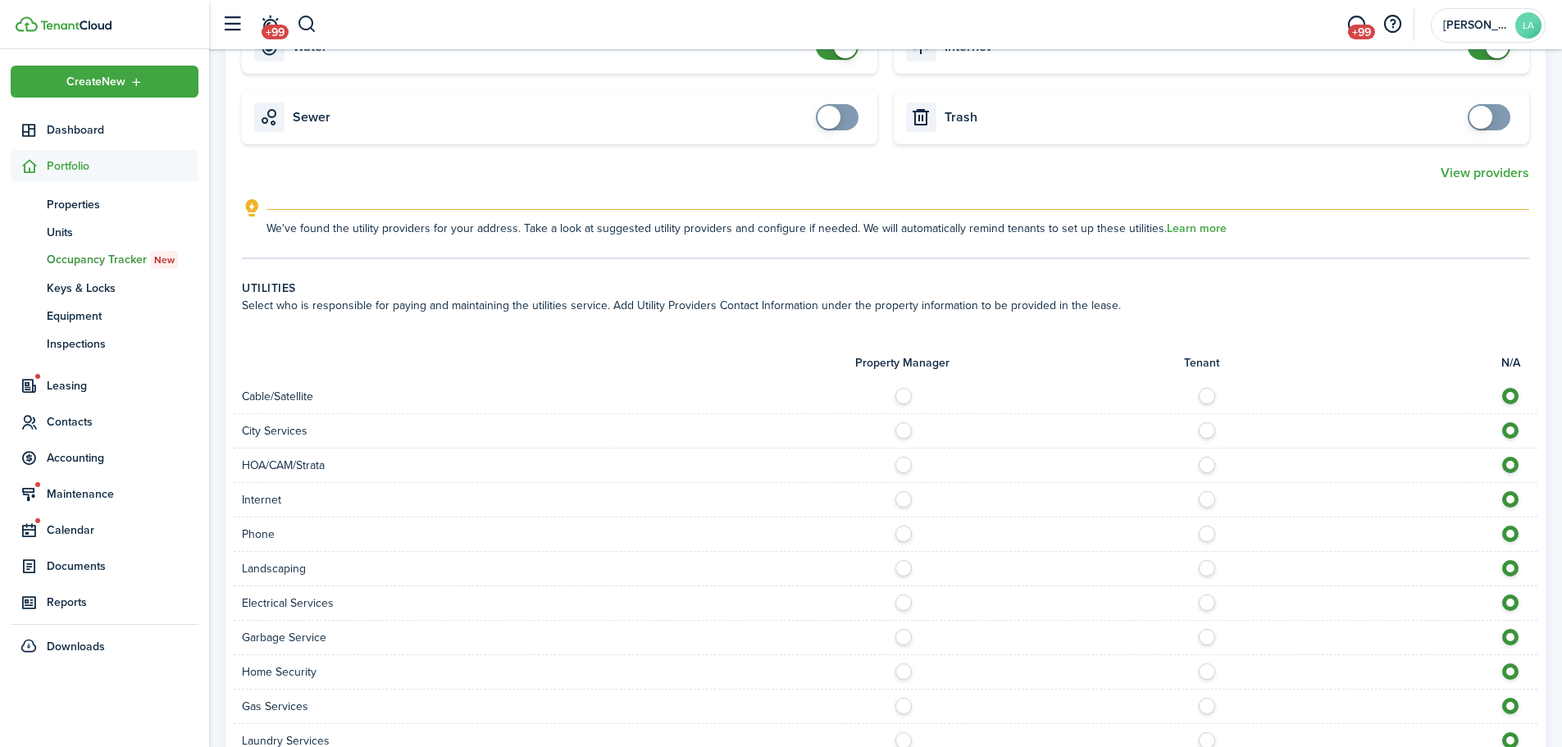
click at [1208, 388] on label at bounding box center [1211, 392] width 29 height 8
radio input "true"
click at [1204, 422] on label at bounding box center [1211, 426] width 29 height 8
radio input "true"
click at [1208, 457] on label at bounding box center [1211, 461] width 29 height 8
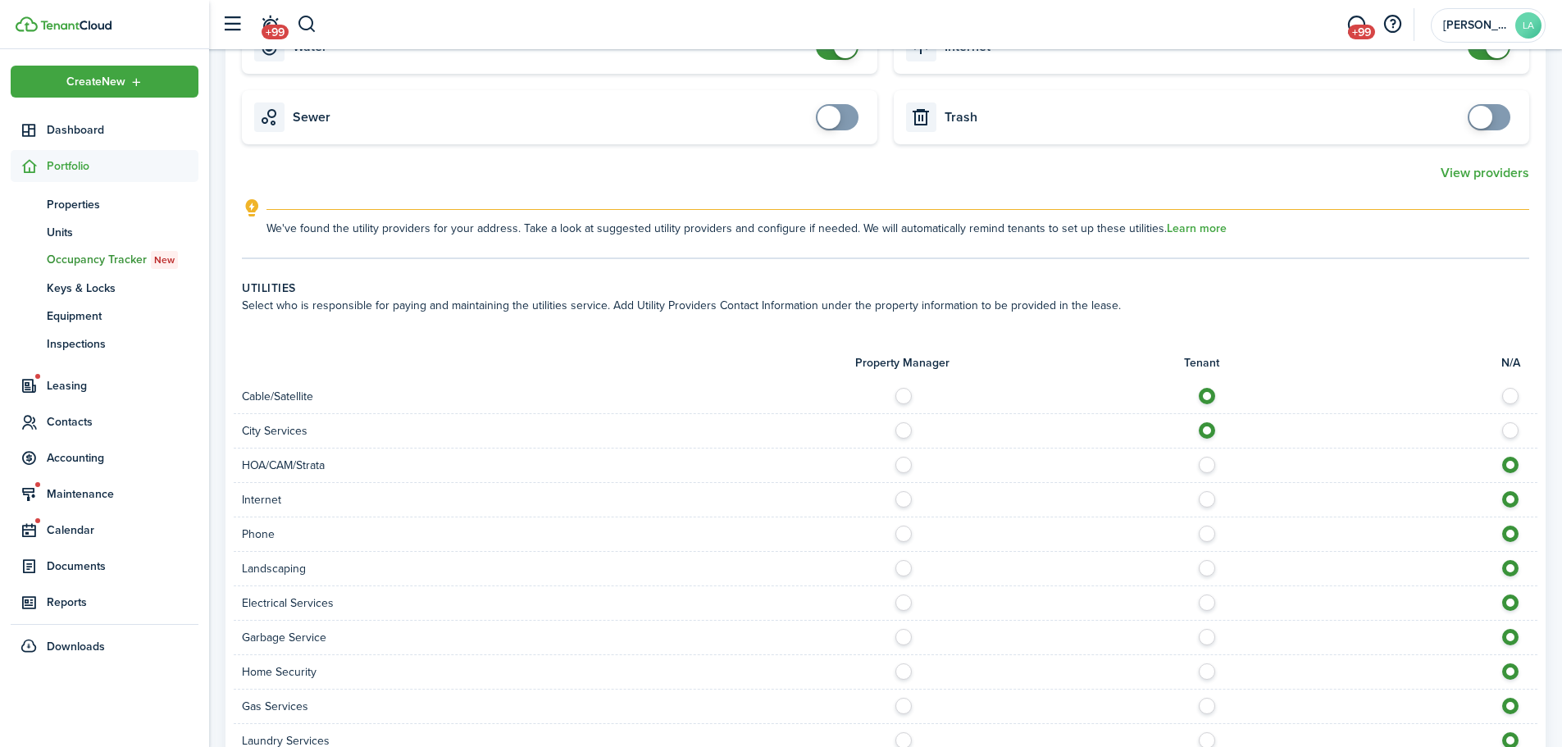
radio input "true"
click at [1204, 491] on label at bounding box center [1211, 495] width 29 height 8
radio input "true"
click at [1204, 526] on label at bounding box center [1211, 530] width 29 height 8
radio input "true"
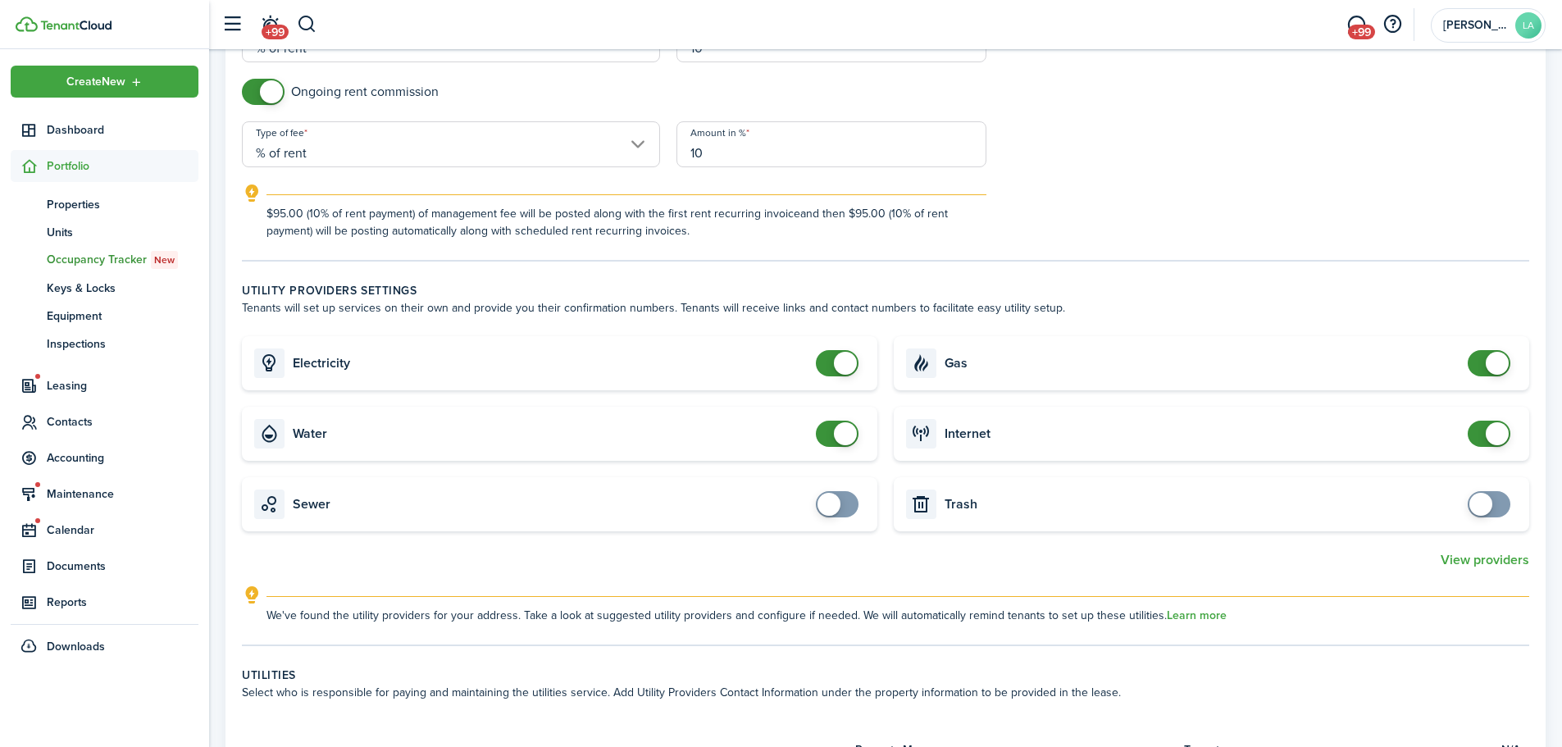
scroll to position [492, 0]
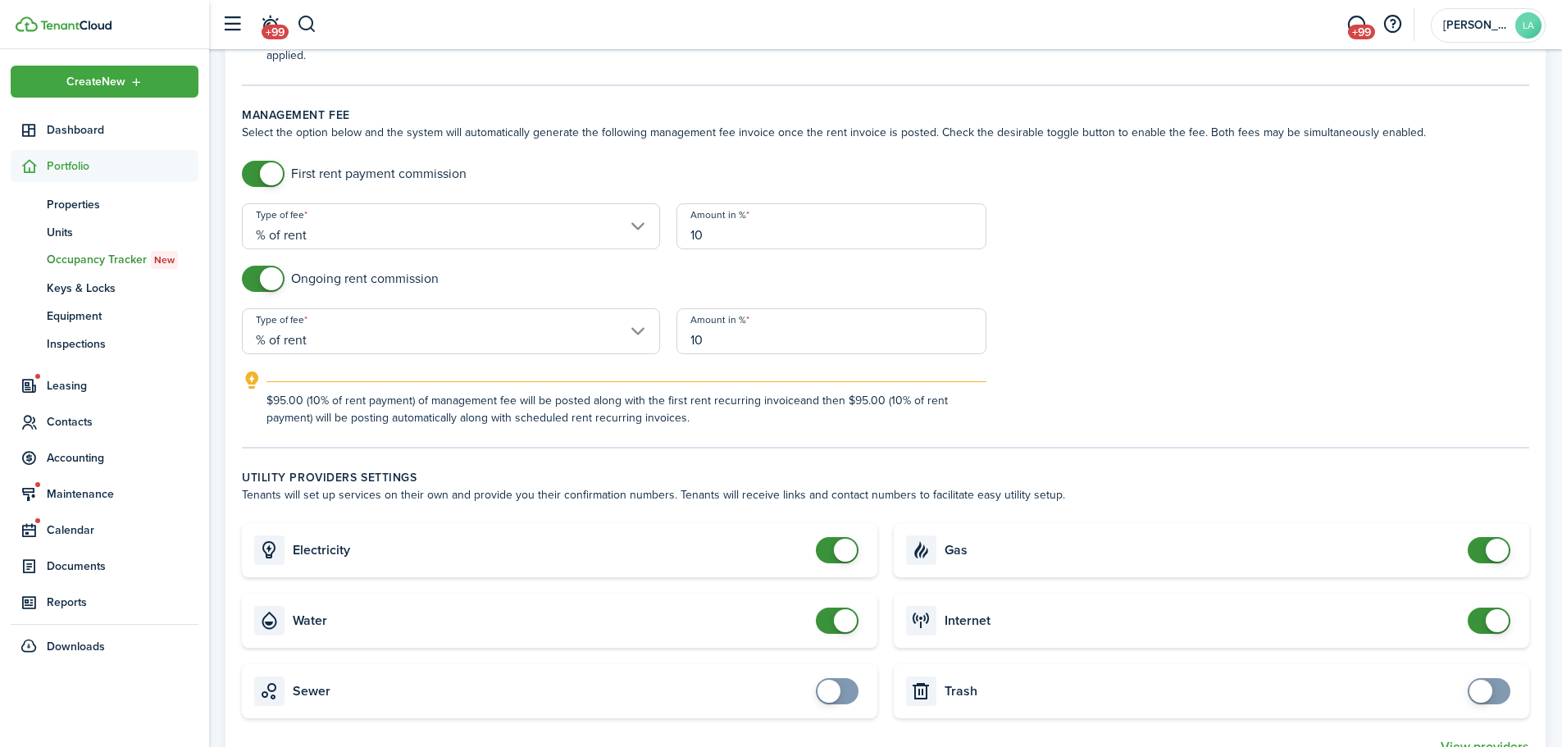
checkbox input "false"
click at [834, 539] on span at bounding box center [845, 550] width 23 height 23
checkbox input "false"
click at [829, 608] on span at bounding box center [837, 621] width 16 height 26
checkbox input "false"
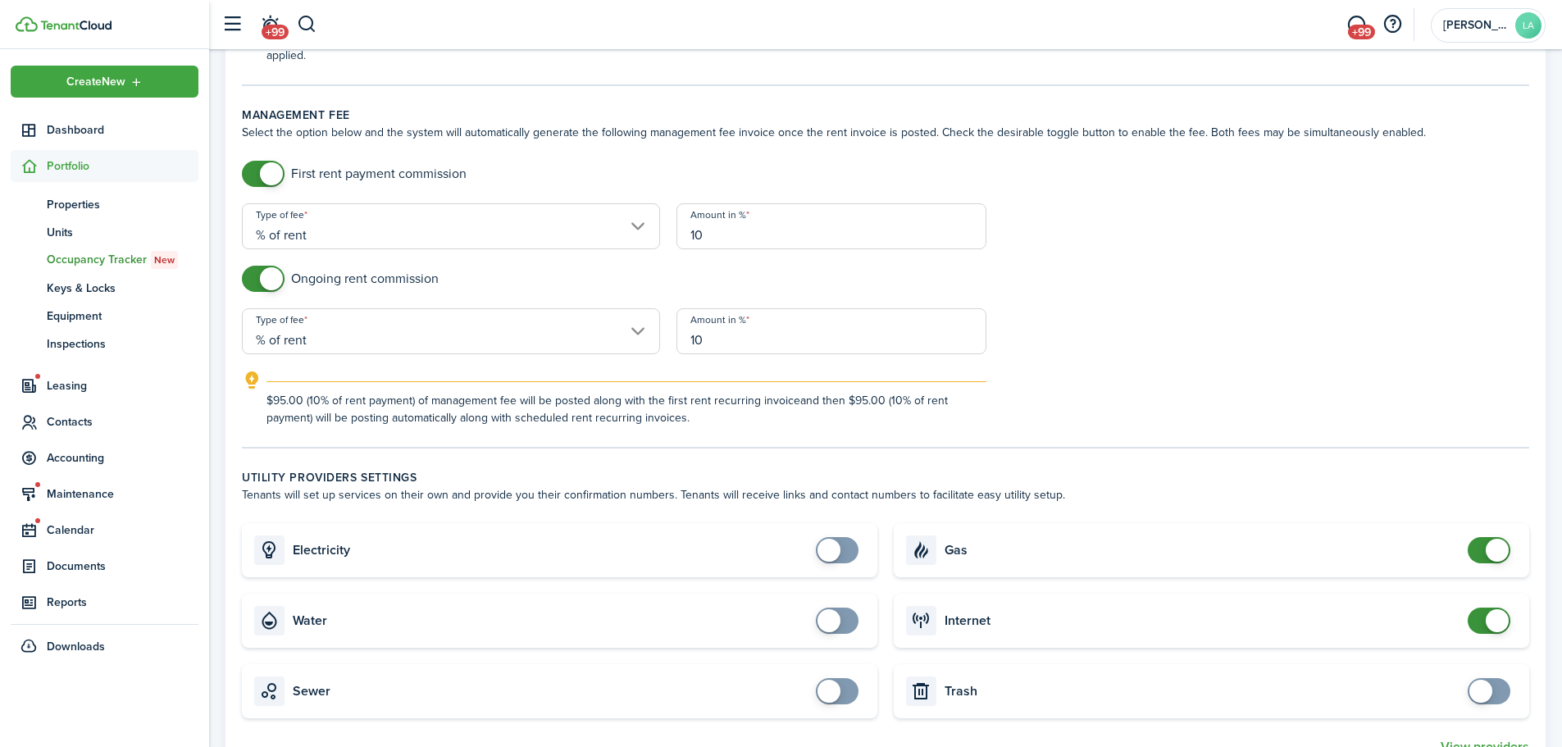
click at [1481, 537] on span at bounding box center [1489, 550] width 16 height 26
checkbox input "false"
click at [1481, 608] on span at bounding box center [1489, 621] width 16 height 26
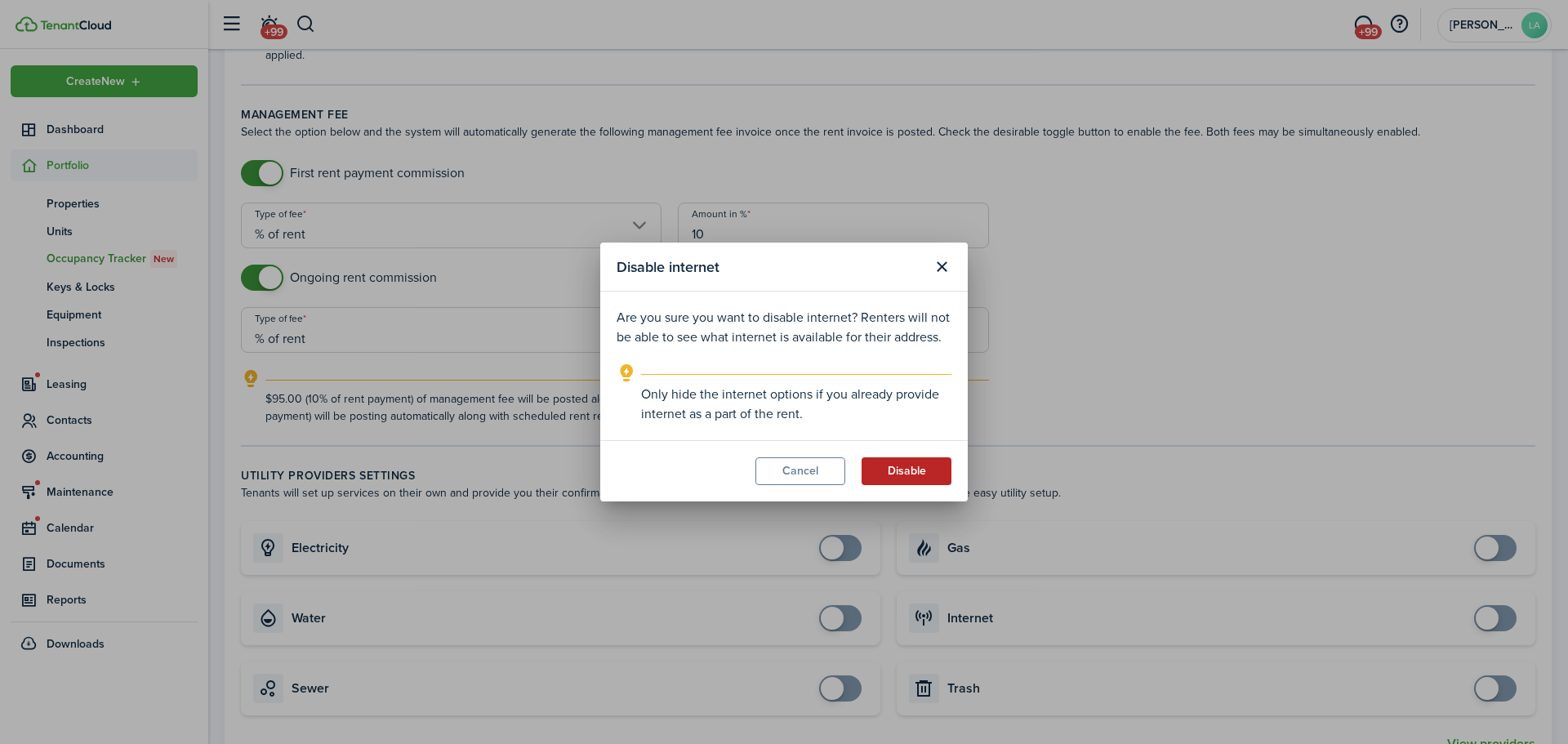
click at [901, 462] on button "Disable" at bounding box center [907, 471] width 90 height 28
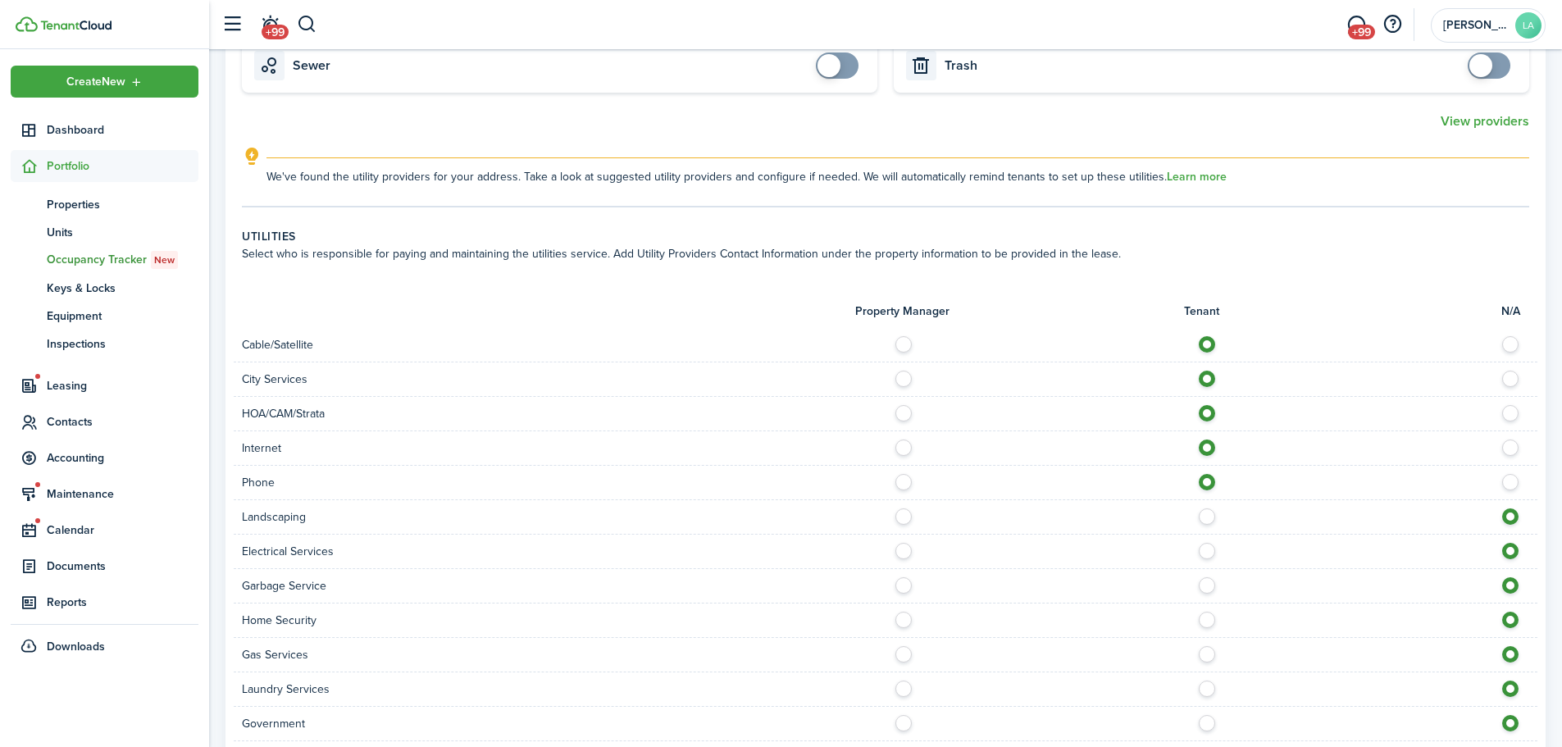
scroll to position [1312, 0]
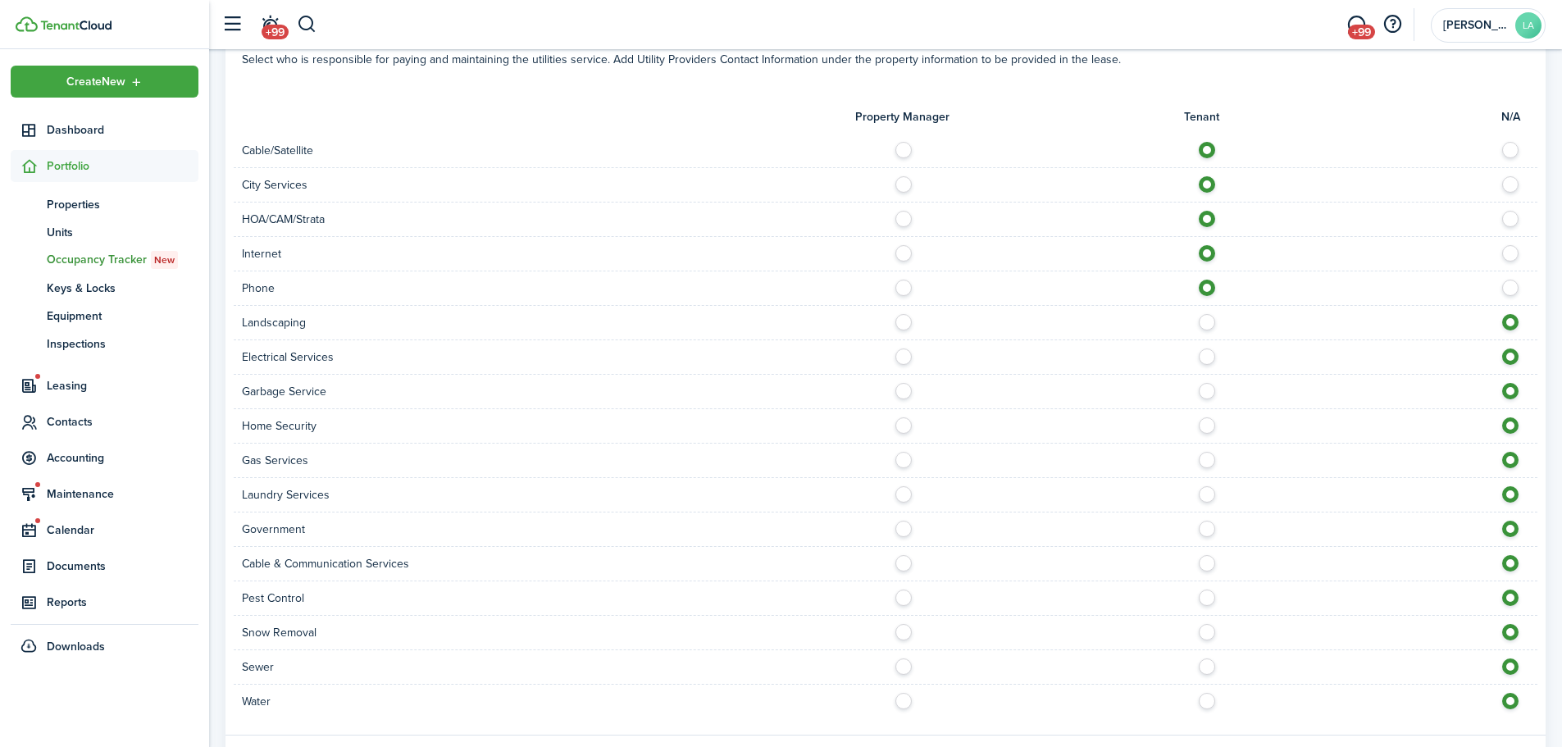
click at [1213, 314] on label at bounding box center [1211, 318] width 29 height 8
radio input "true"
click at [1208, 348] on label at bounding box center [1211, 352] width 29 height 8
radio input "true"
click at [1208, 383] on label at bounding box center [1211, 387] width 29 height 8
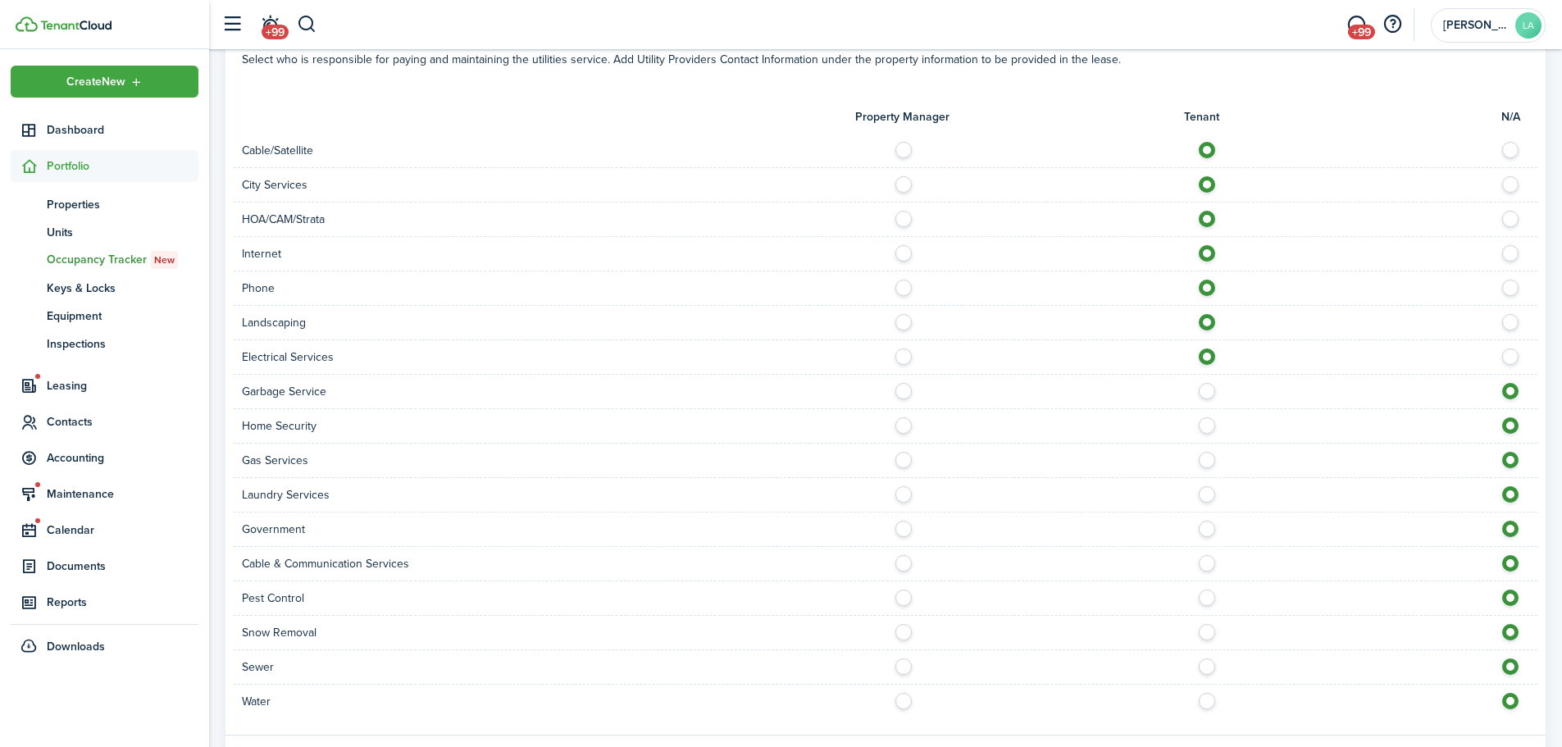
radio input "true"
click at [1208, 417] on label at bounding box center [1211, 421] width 29 height 8
radio input "true"
click at [1208, 452] on label at bounding box center [1211, 456] width 29 height 8
radio input "true"
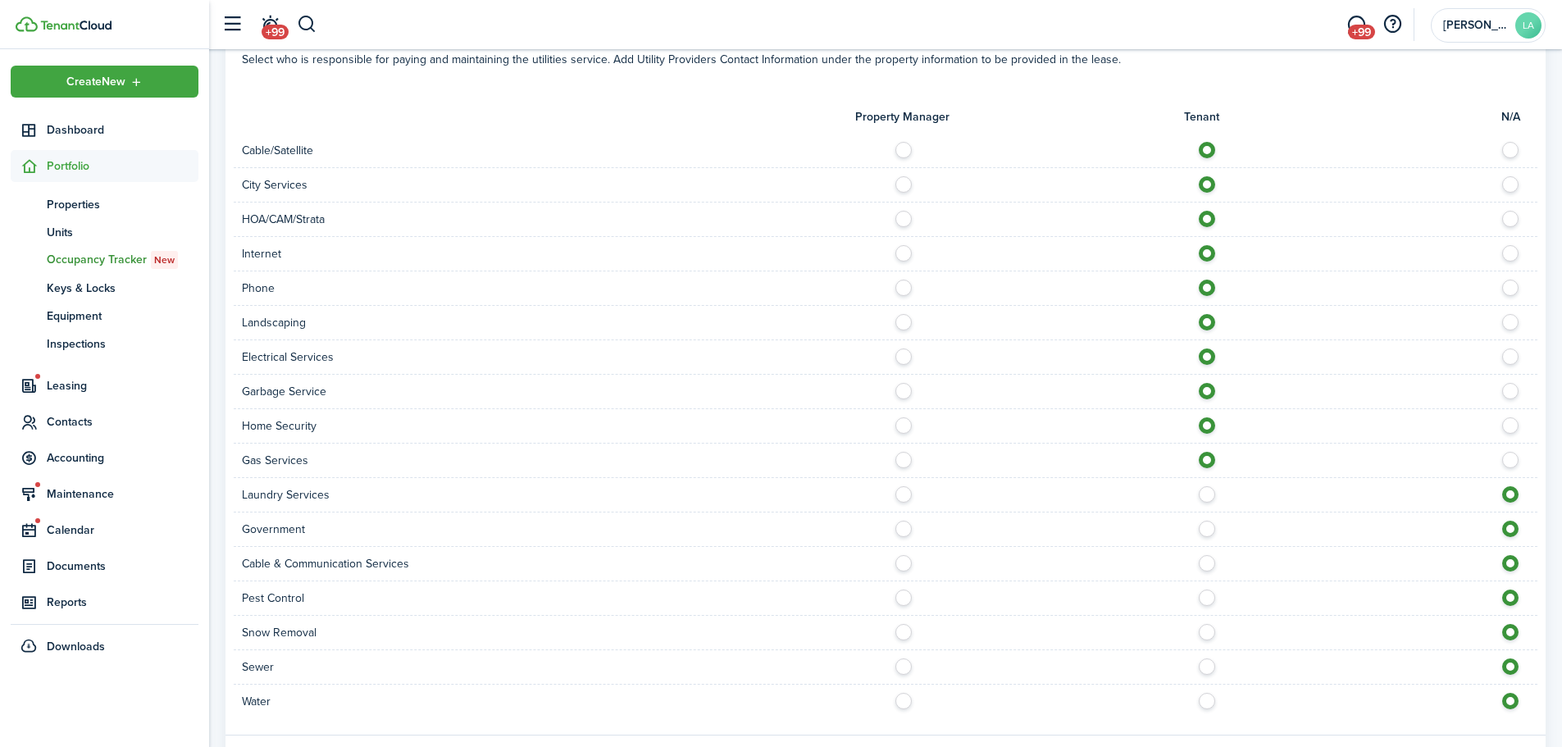
click at [1203, 486] on label at bounding box center [1211, 490] width 29 height 8
radio input "true"
click at [1204, 521] on label at bounding box center [1211, 525] width 29 height 8
radio input "true"
click at [1210, 555] on label at bounding box center [1211, 559] width 29 height 8
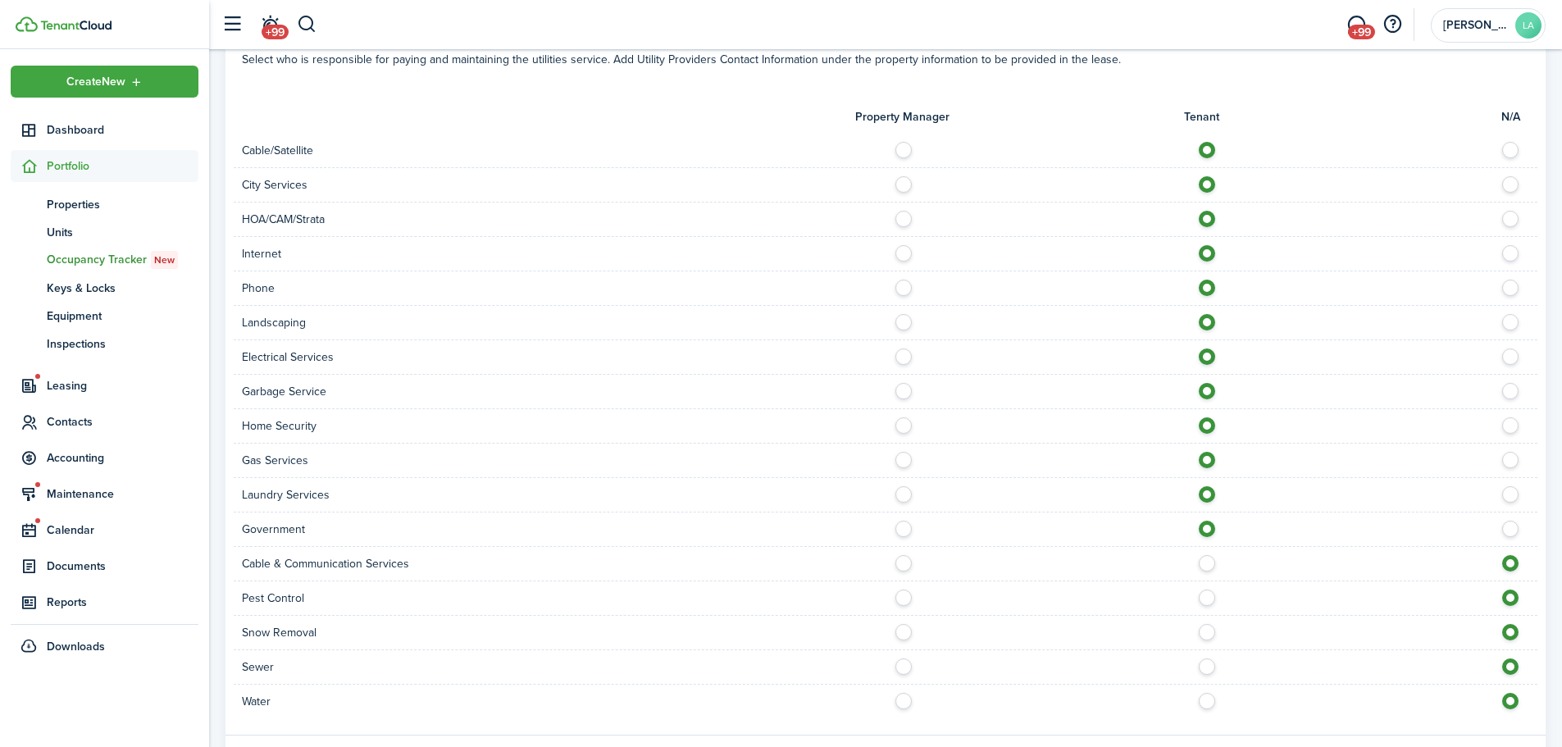
radio input "true"
click at [1205, 589] on label at bounding box center [1211, 593] width 29 height 8
radio input "true"
click at [1209, 624] on label at bounding box center [1211, 628] width 29 height 8
radio input "true"
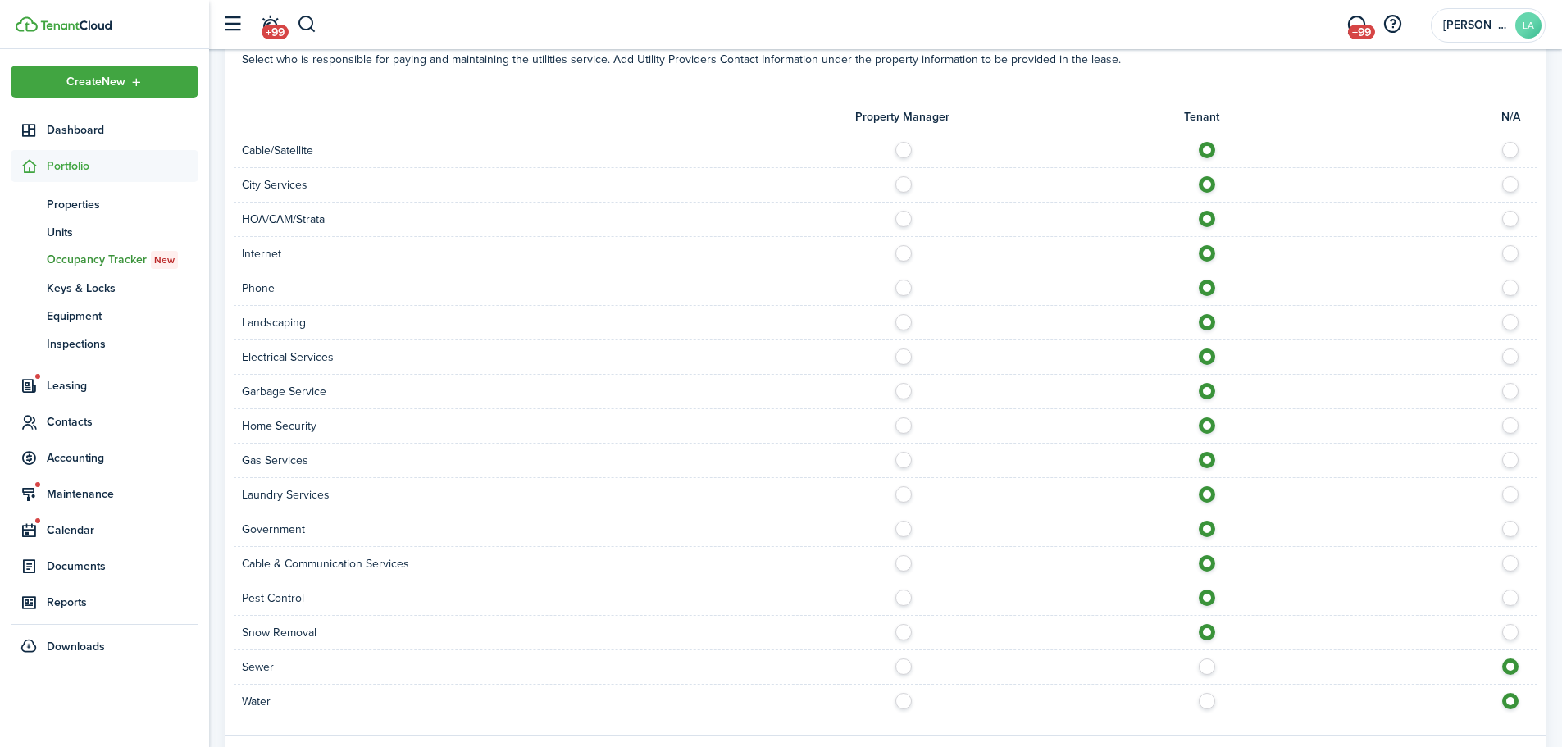
click at [1209, 658] on label at bounding box center [1211, 662] width 29 height 8
radio input "true"
click at [1207, 693] on label at bounding box center [1211, 697] width 29 height 8
radio input "true"
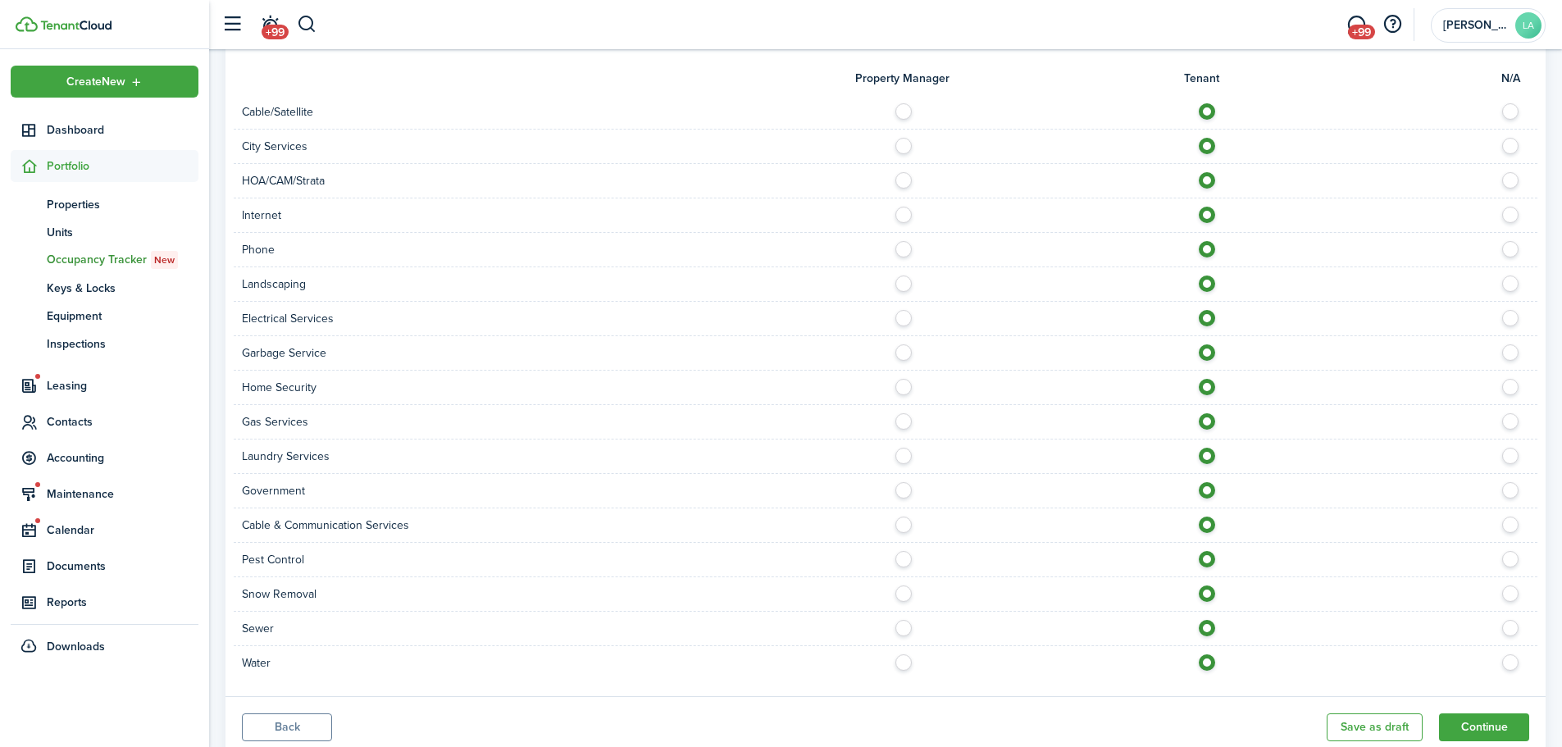
scroll to position [1389, 0]
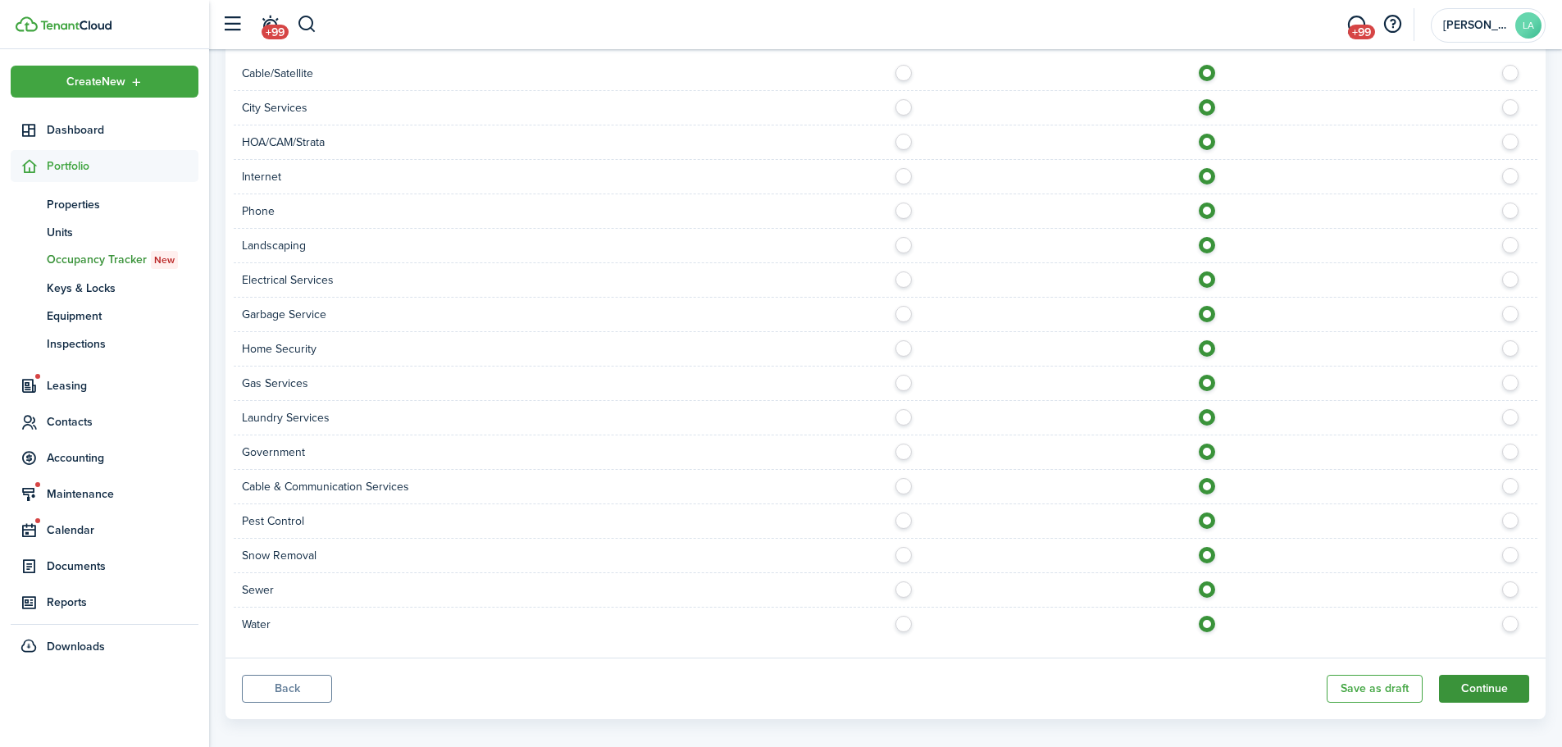
click at [1492, 675] on button "Continue" at bounding box center [1484, 689] width 90 height 28
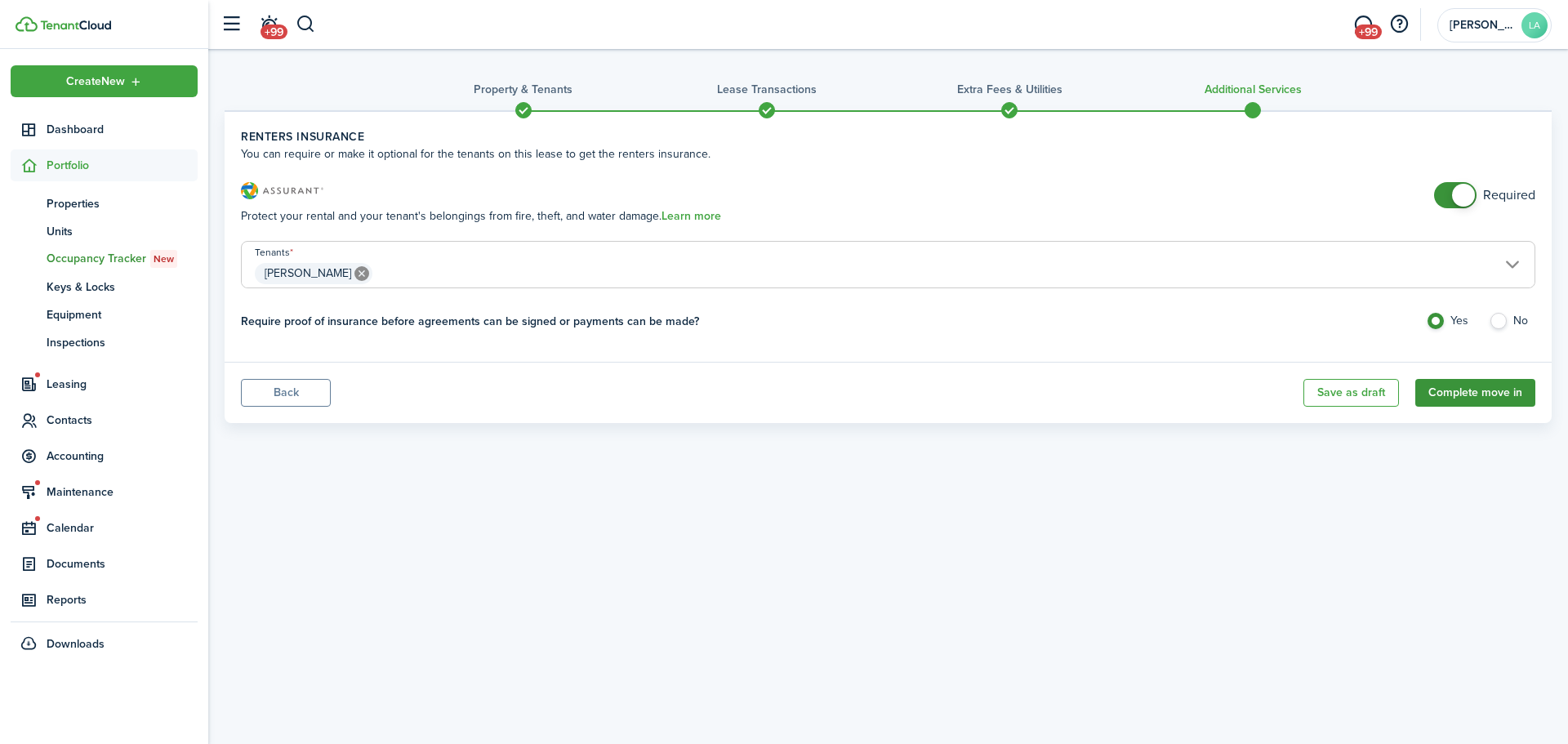
click at [1472, 396] on button "Complete move in" at bounding box center [1475, 392] width 121 height 28
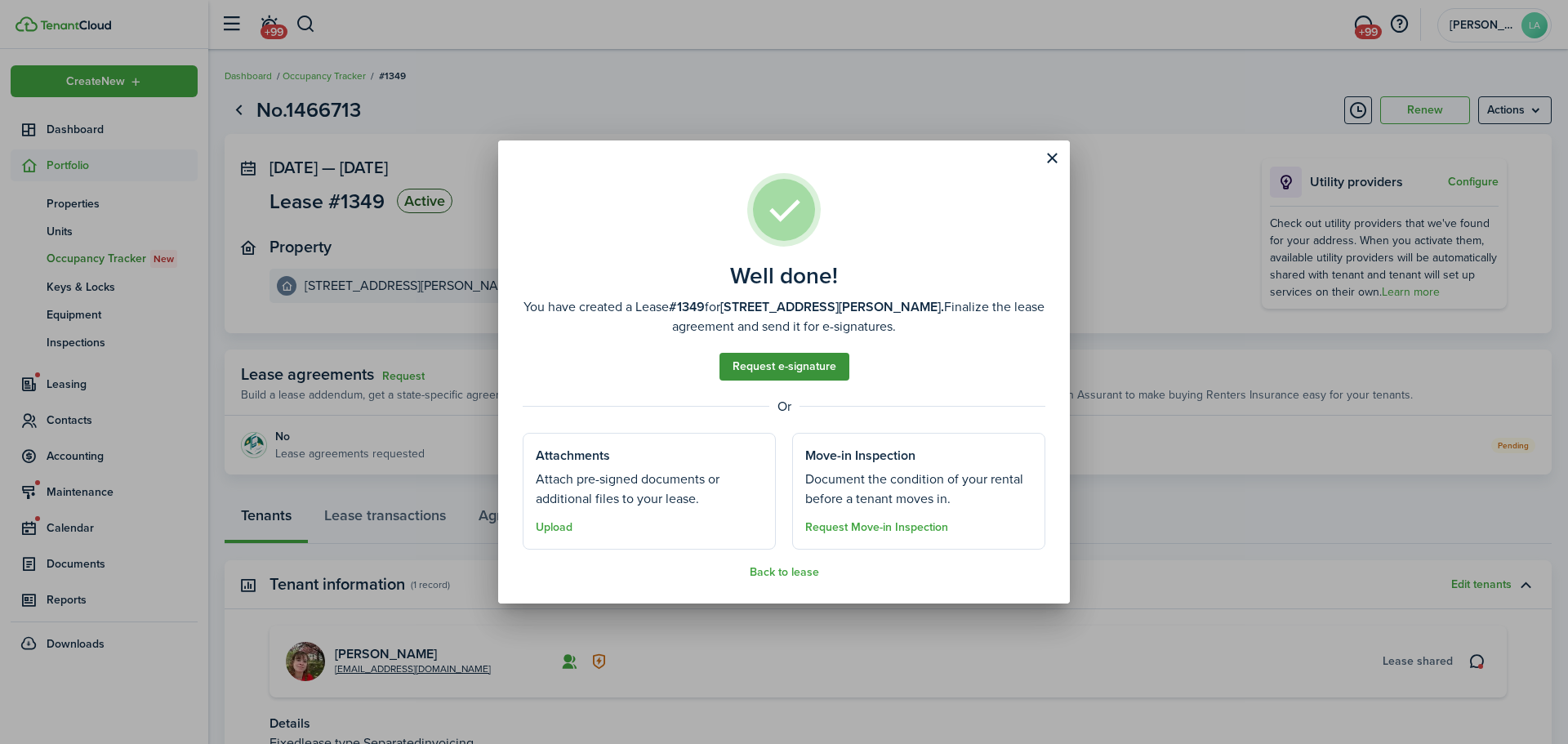
click at [816, 367] on link "Request e-signature" at bounding box center [784, 367] width 130 height 28
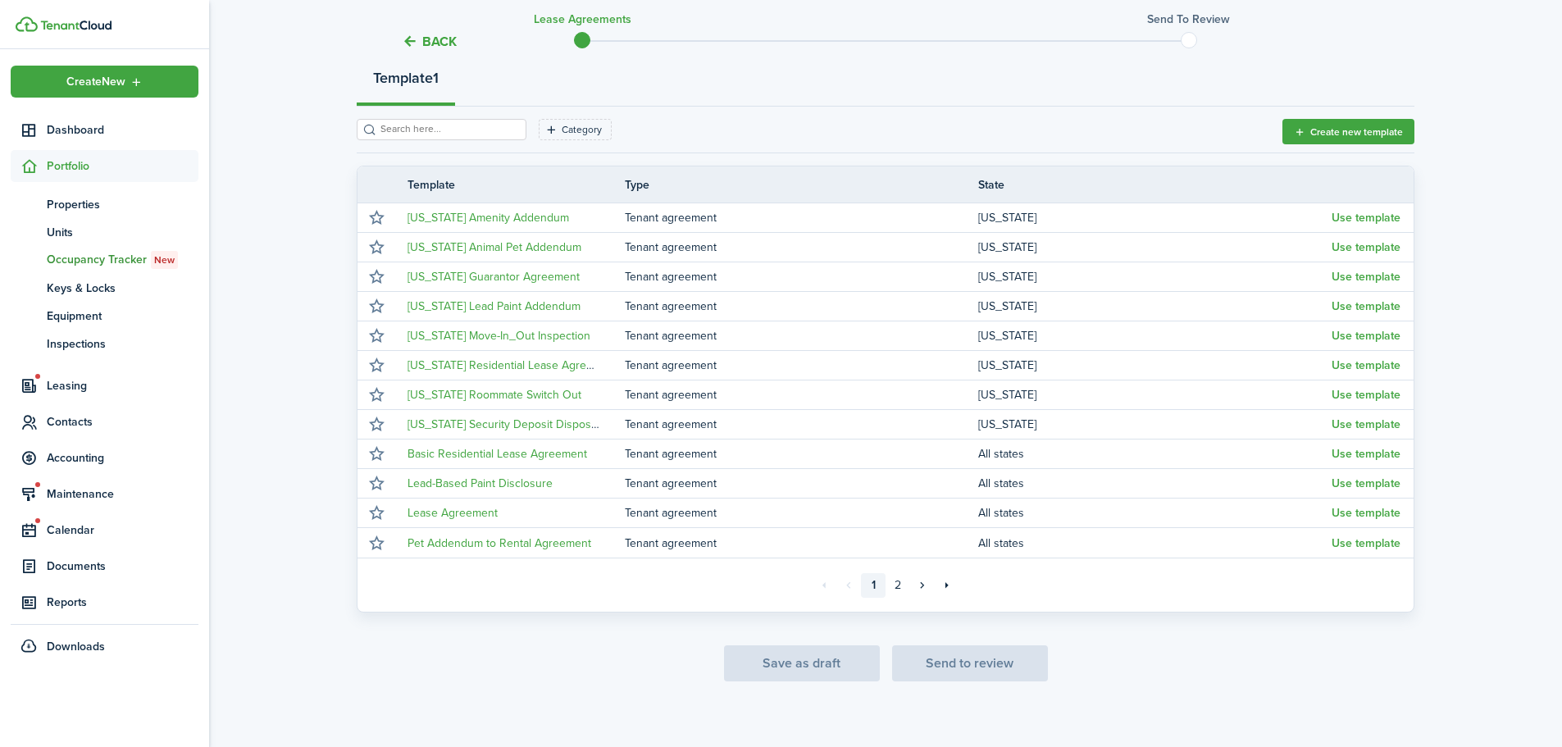
scroll to position [212, 0]
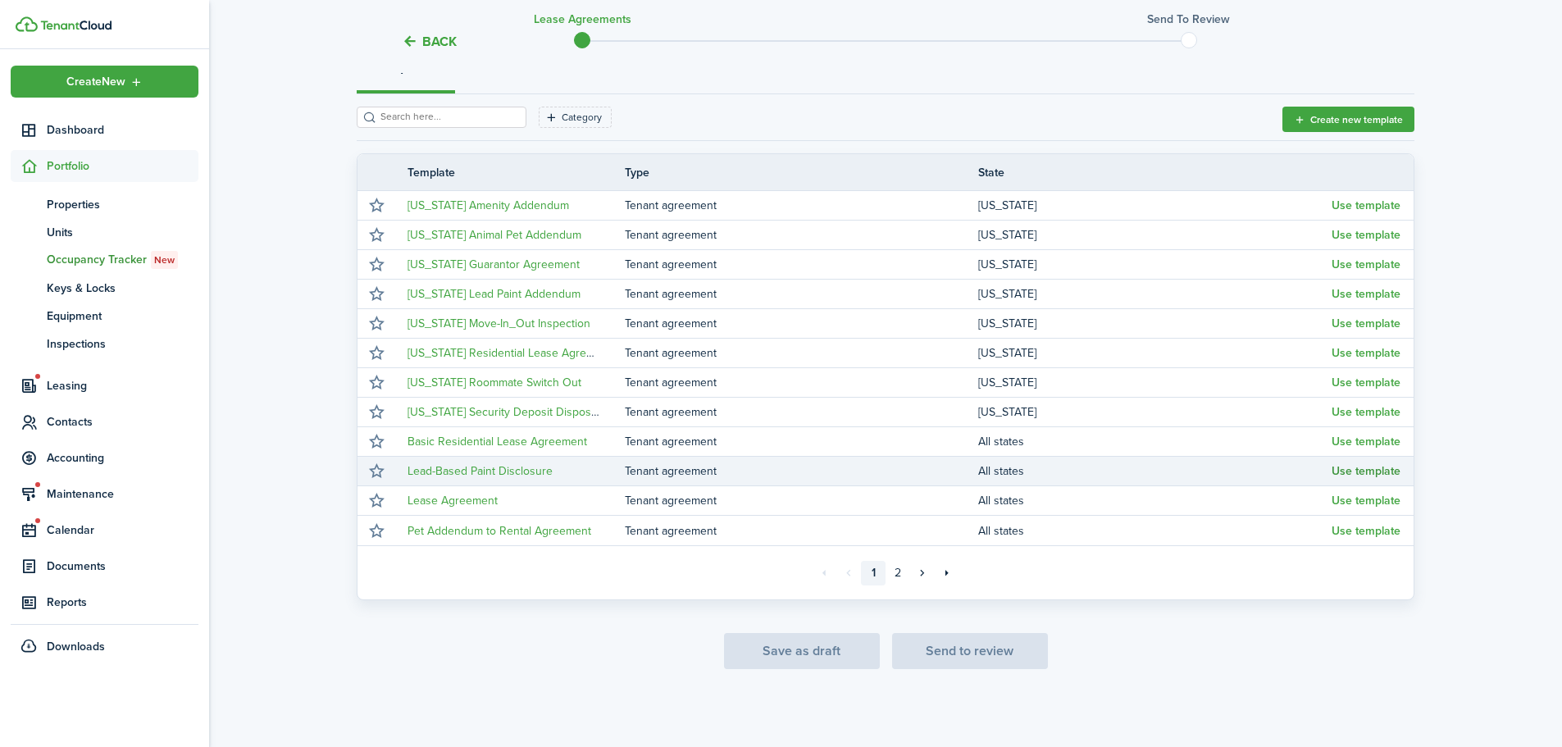
click at [1348, 471] on button "Use template" at bounding box center [1365, 471] width 69 height 13
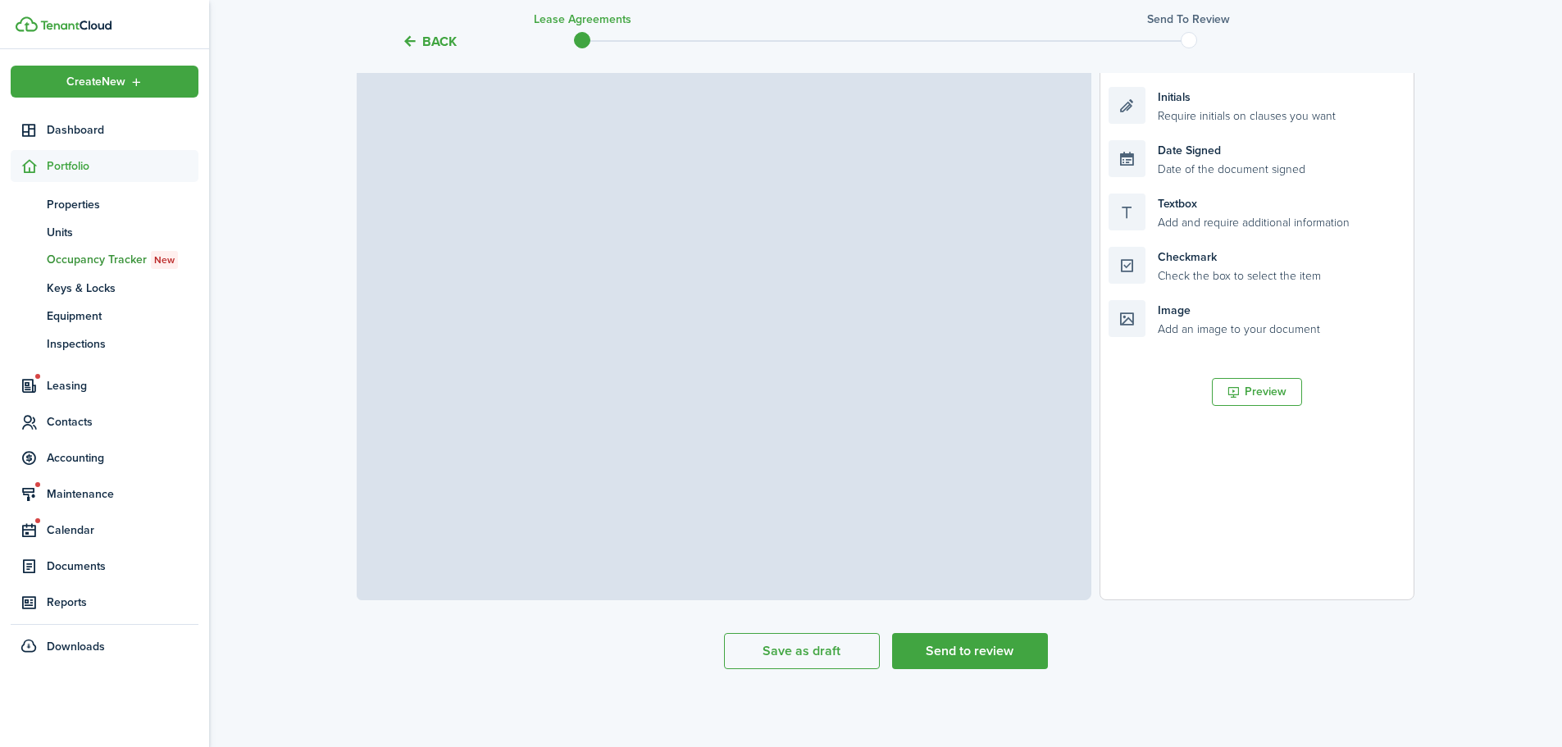
select select "fit"
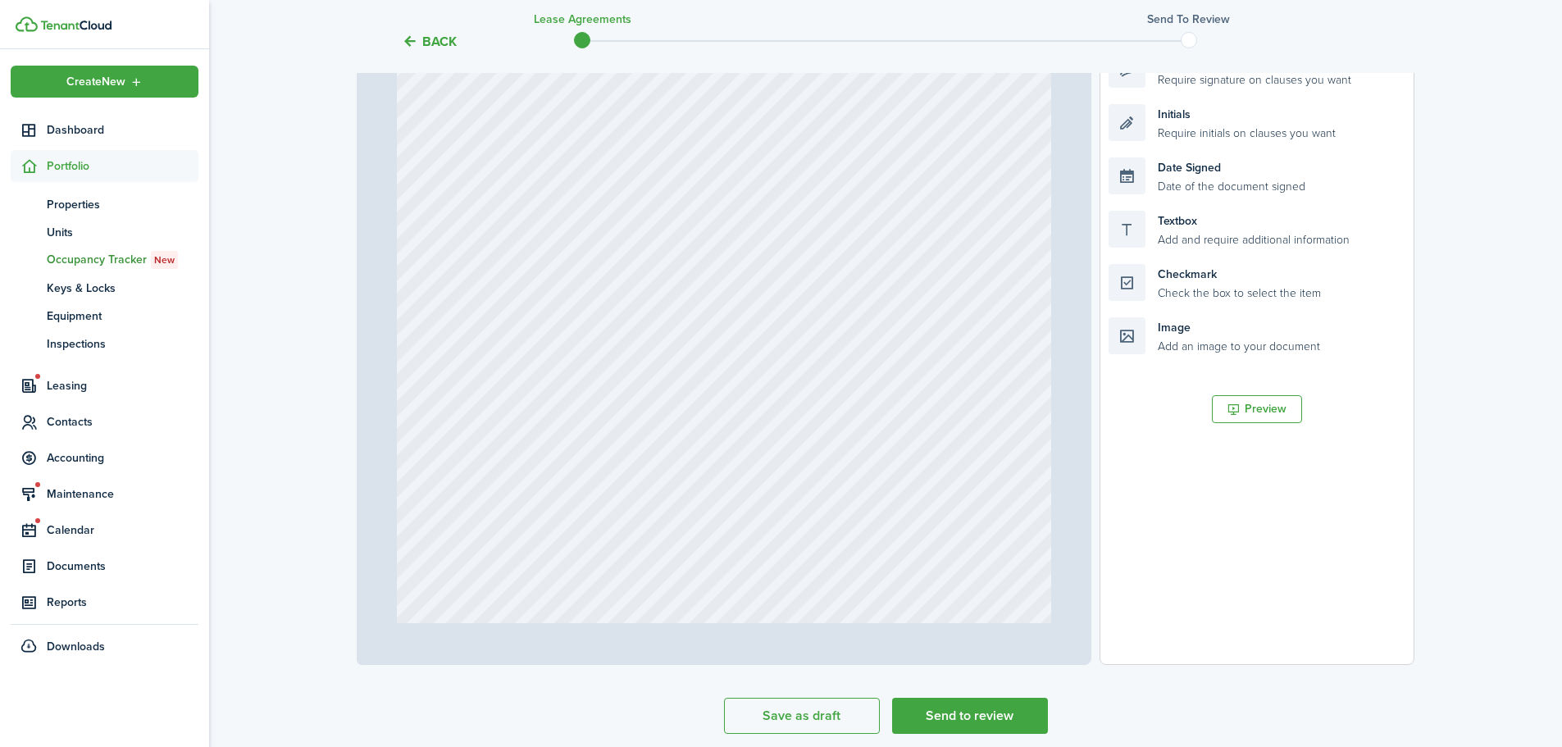
scroll to position [316, 0]
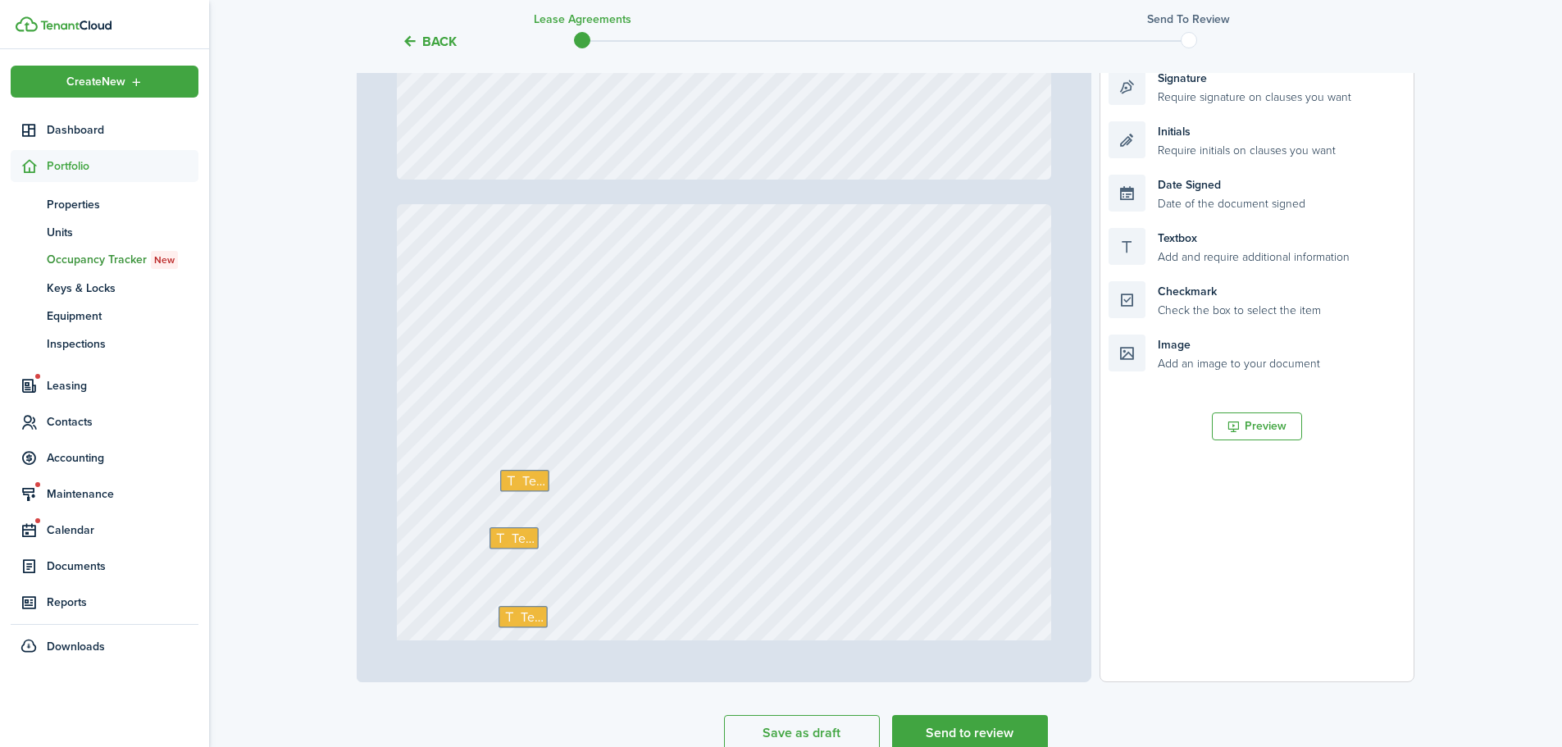
type input "21"
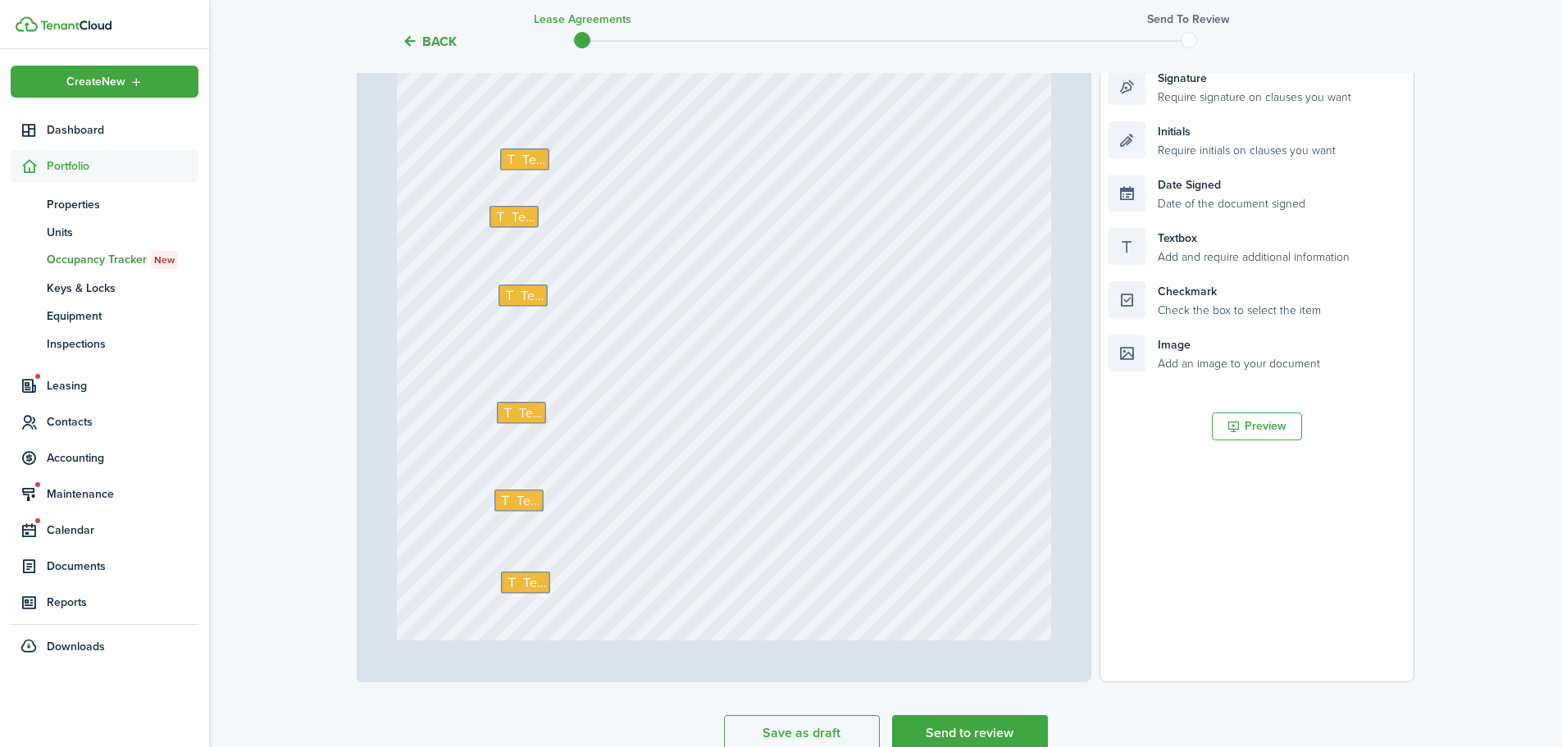
scroll to position [17955, 0]
click at [521, 157] on span "Text" at bounding box center [532, 153] width 23 height 20
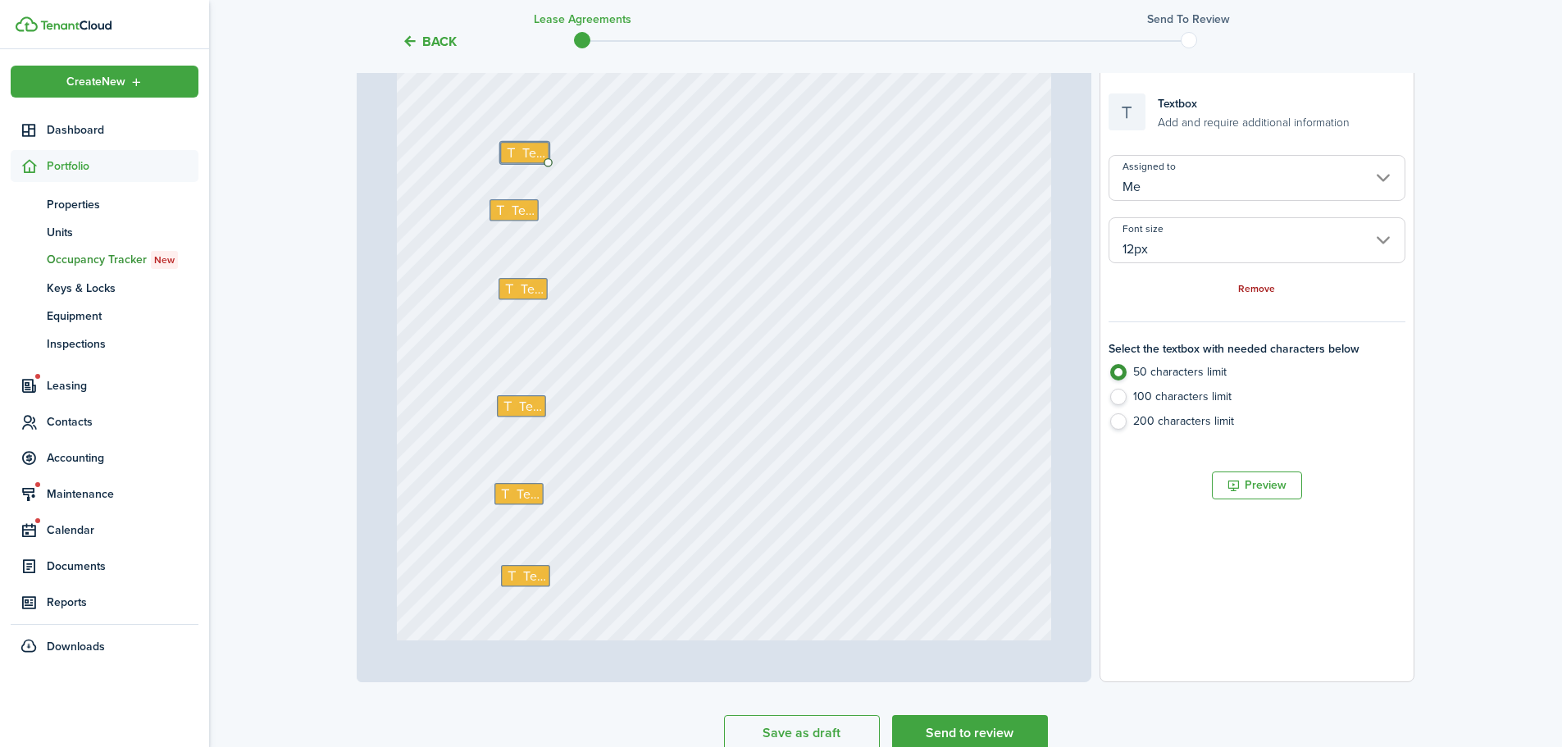
click at [1254, 286] on link "Remove" at bounding box center [1256, 289] width 37 height 11
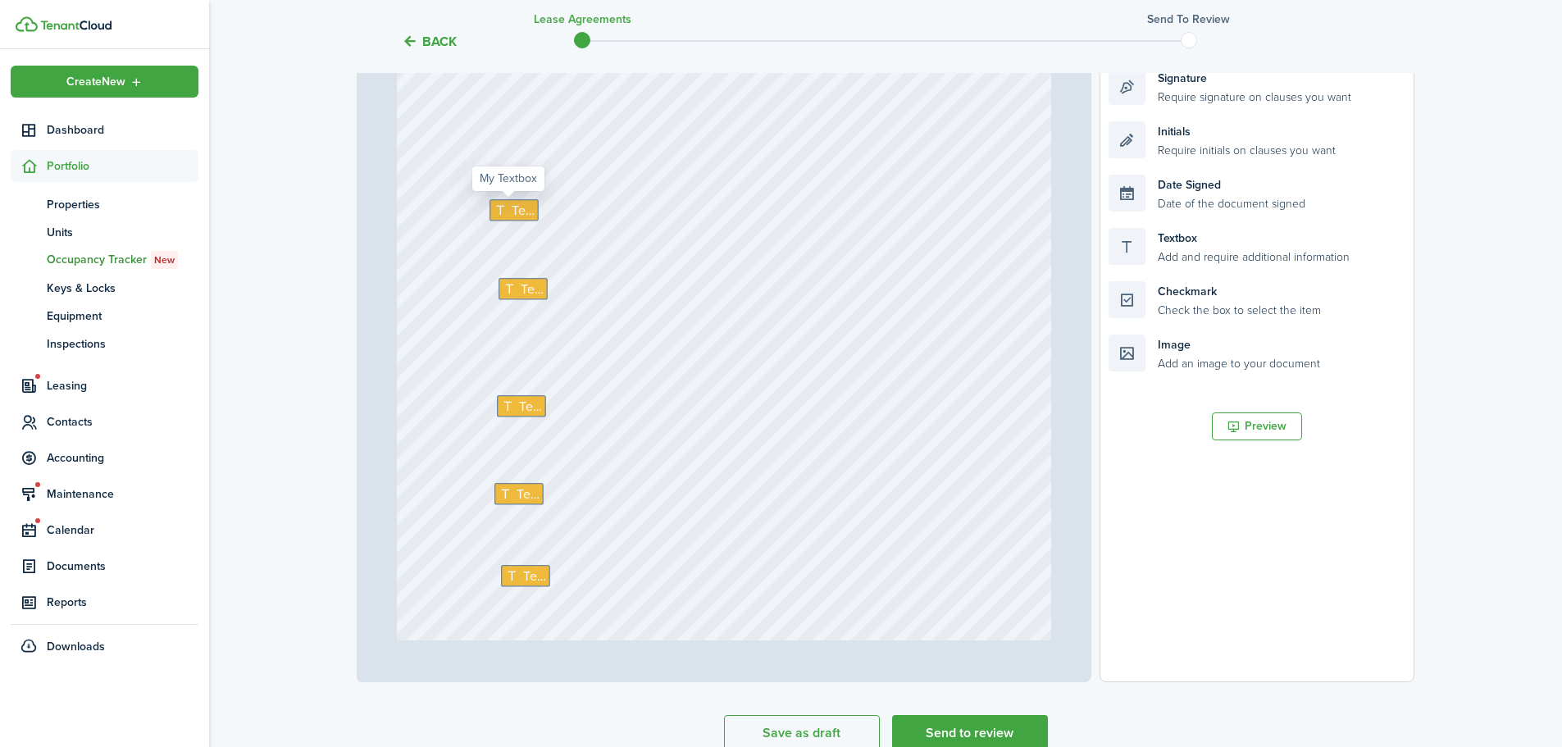
click at [494, 207] on icon at bounding box center [502, 209] width 17 height 13
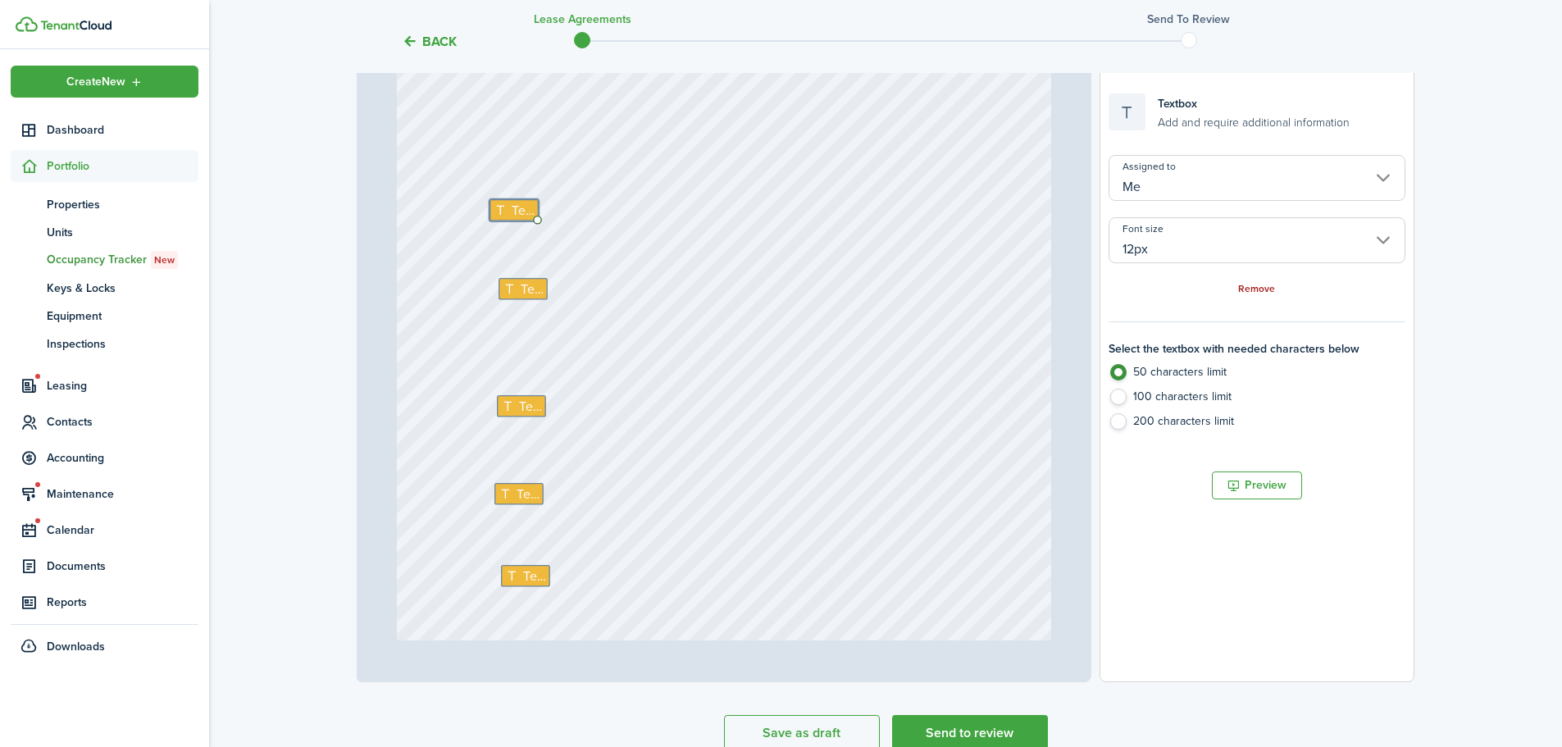
click at [1263, 284] on link "Remove" at bounding box center [1256, 289] width 37 height 11
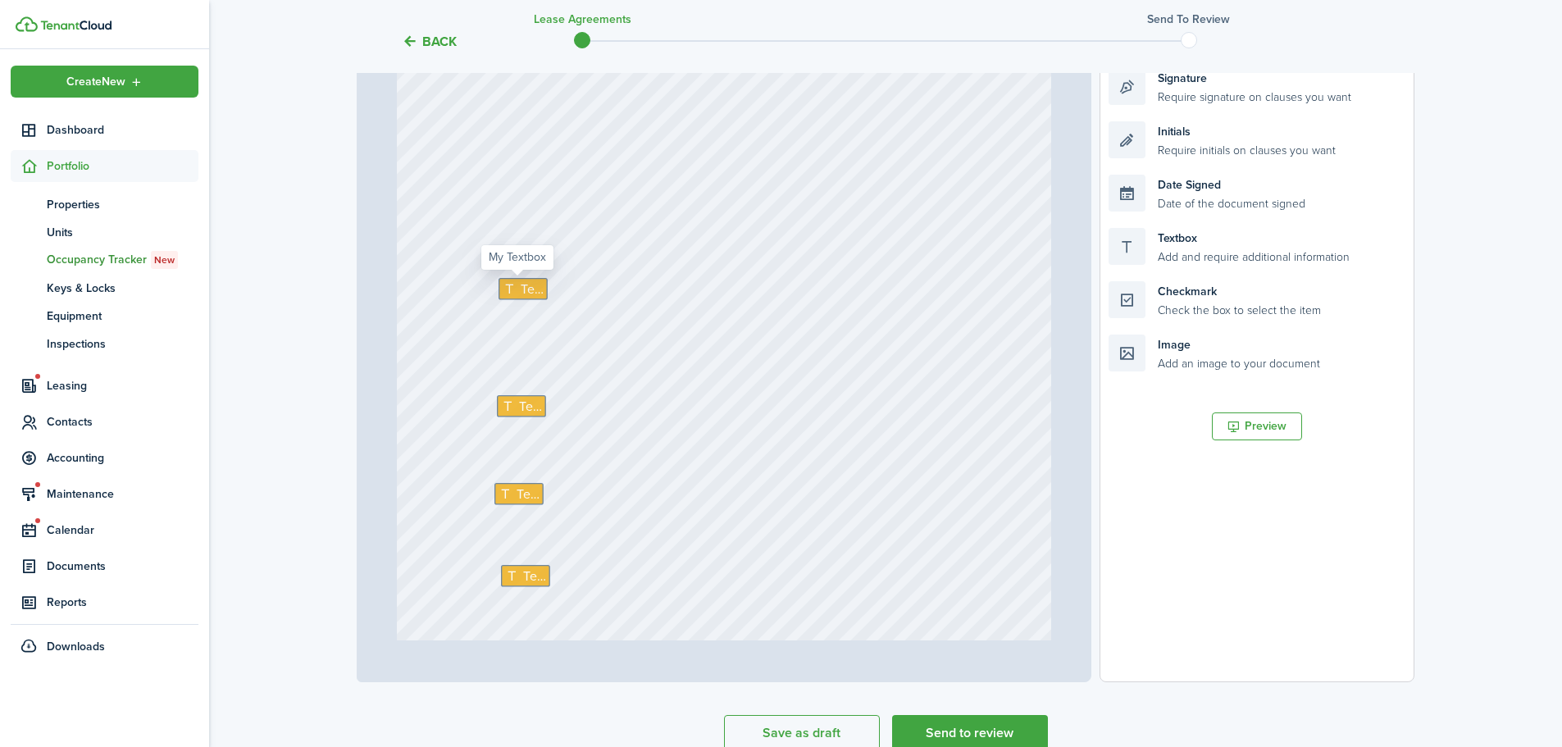
click at [508, 283] on icon at bounding box center [511, 288] width 17 height 13
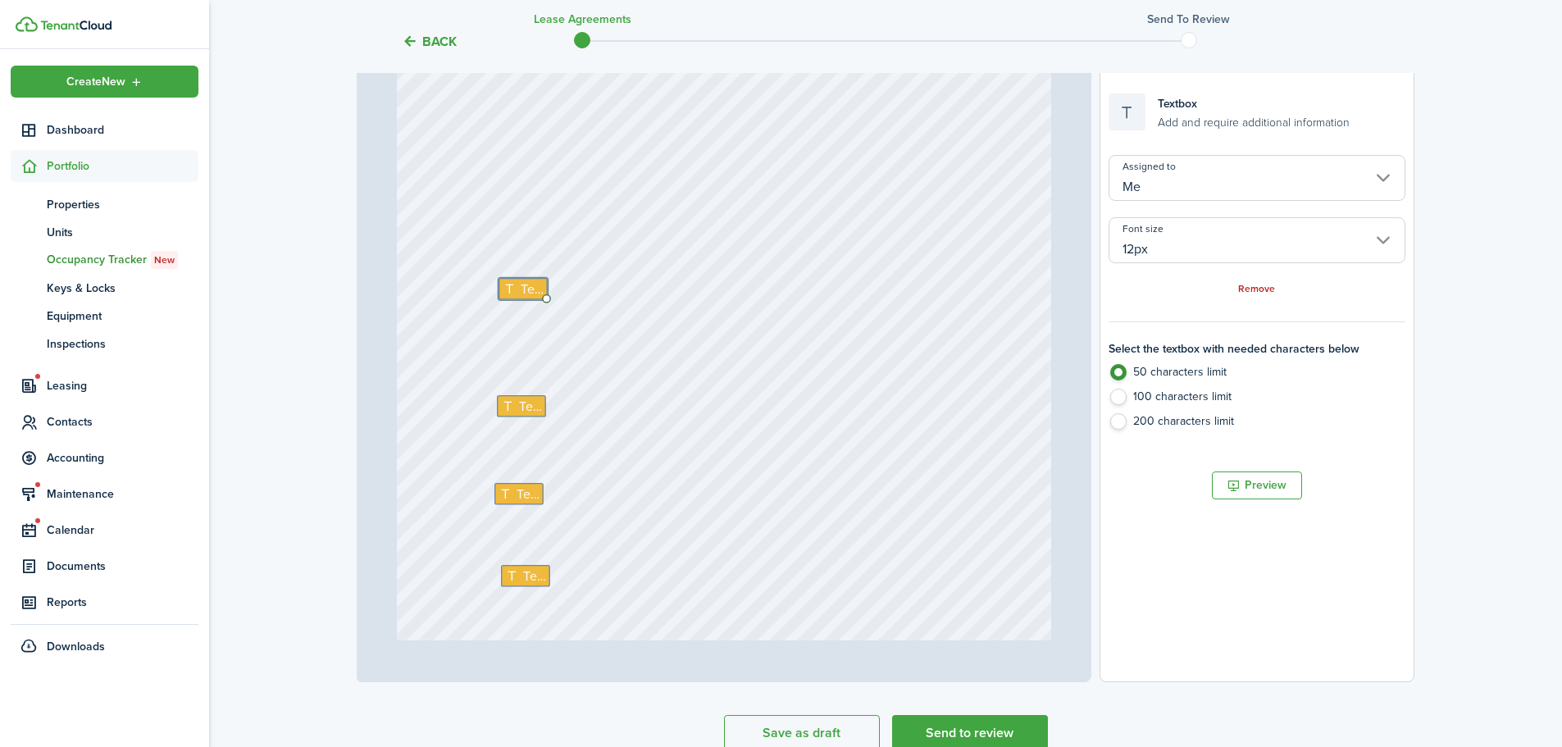
click at [1273, 282] on div "Remove" at bounding box center [1256, 288] width 297 height 17
click at [1258, 287] on link "Remove" at bounding box center [1256, 289] width 37 height 11
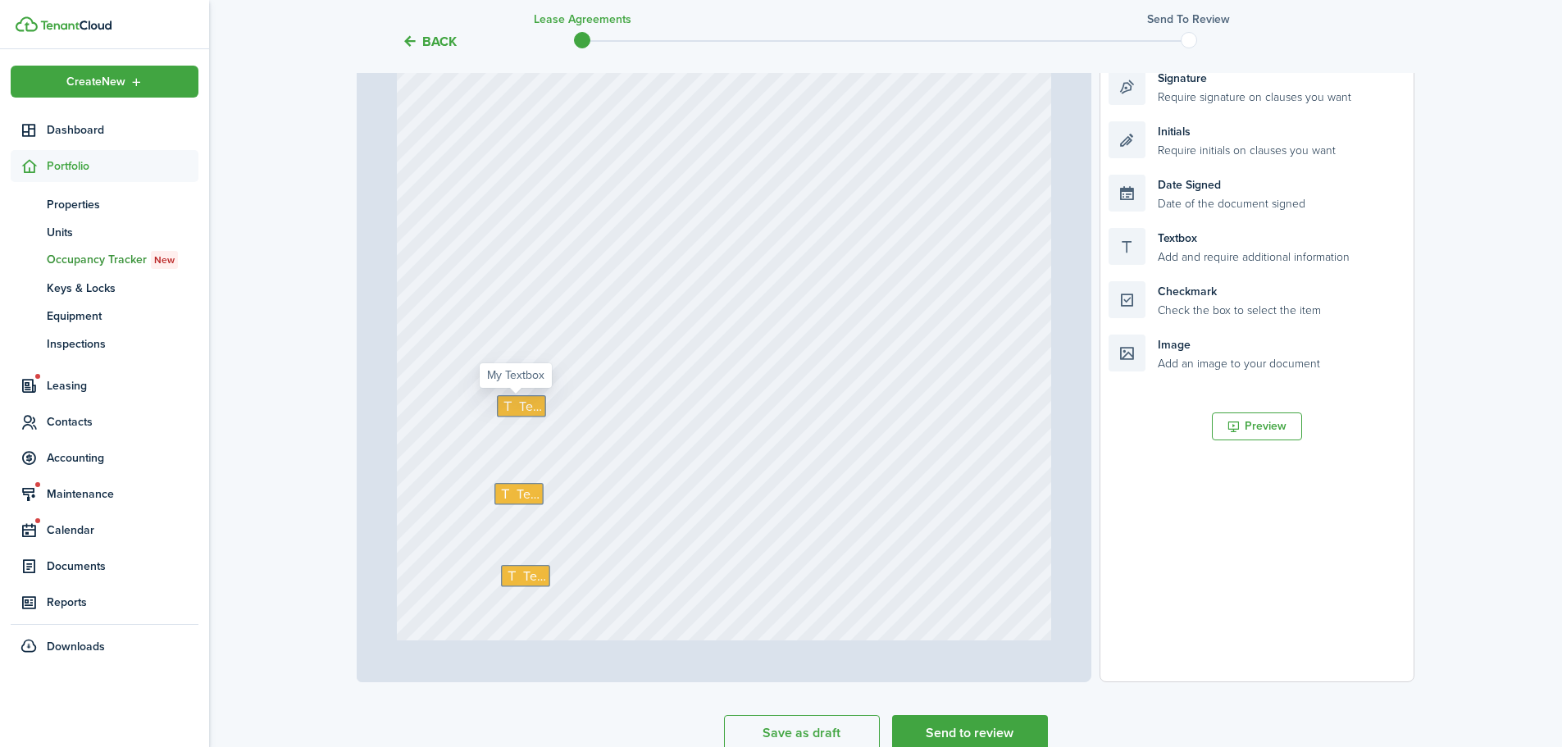
drag, startPoint x: 500, startPoint y: 403, endPoint x: 510, endPoint y: 406, distance: 10.1
click at [502, 403] on icon at bounding box center [510, 406] width 17 height 13
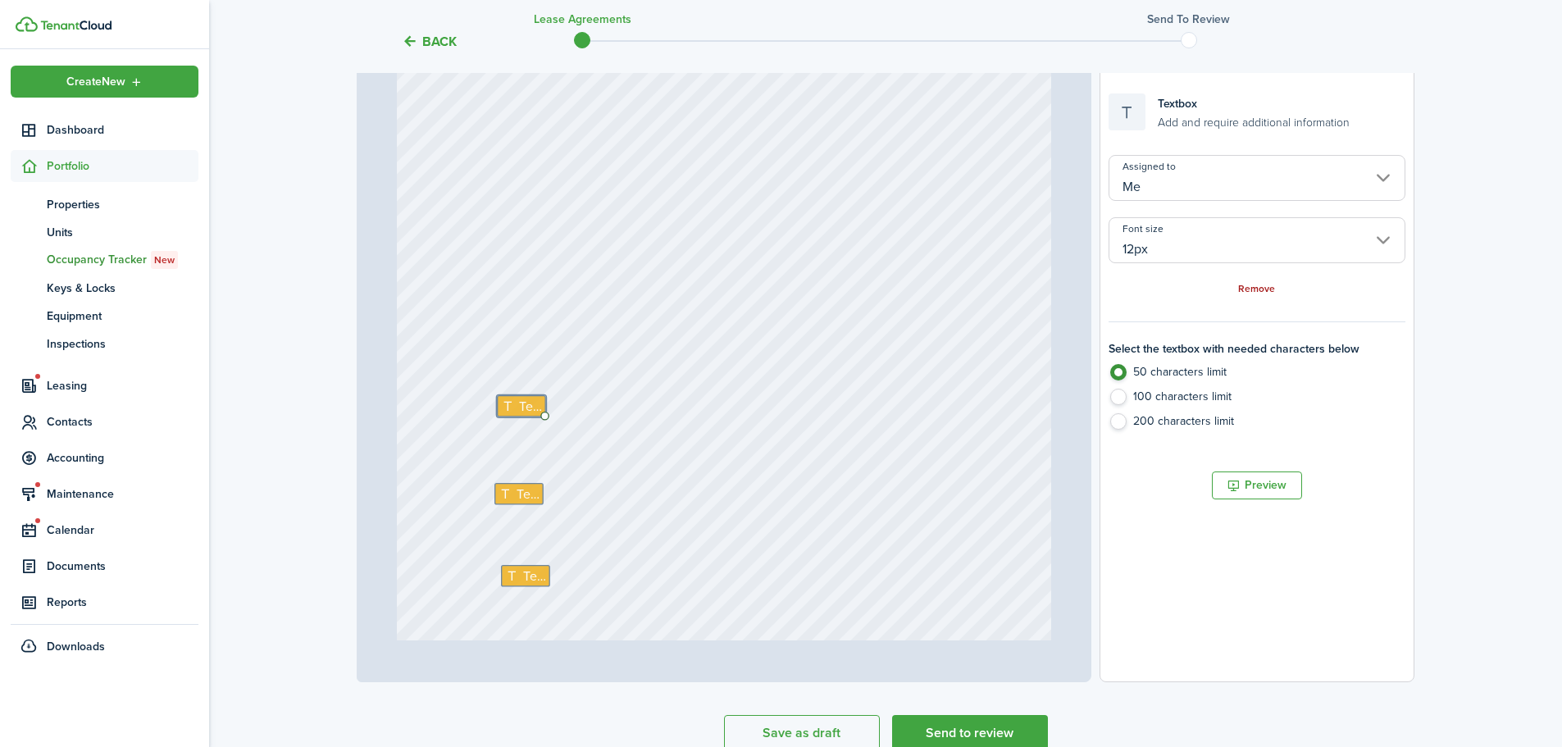
click at [1264, 289] on link "Remove" at bounding box center [1256, 289] width 37 height 11
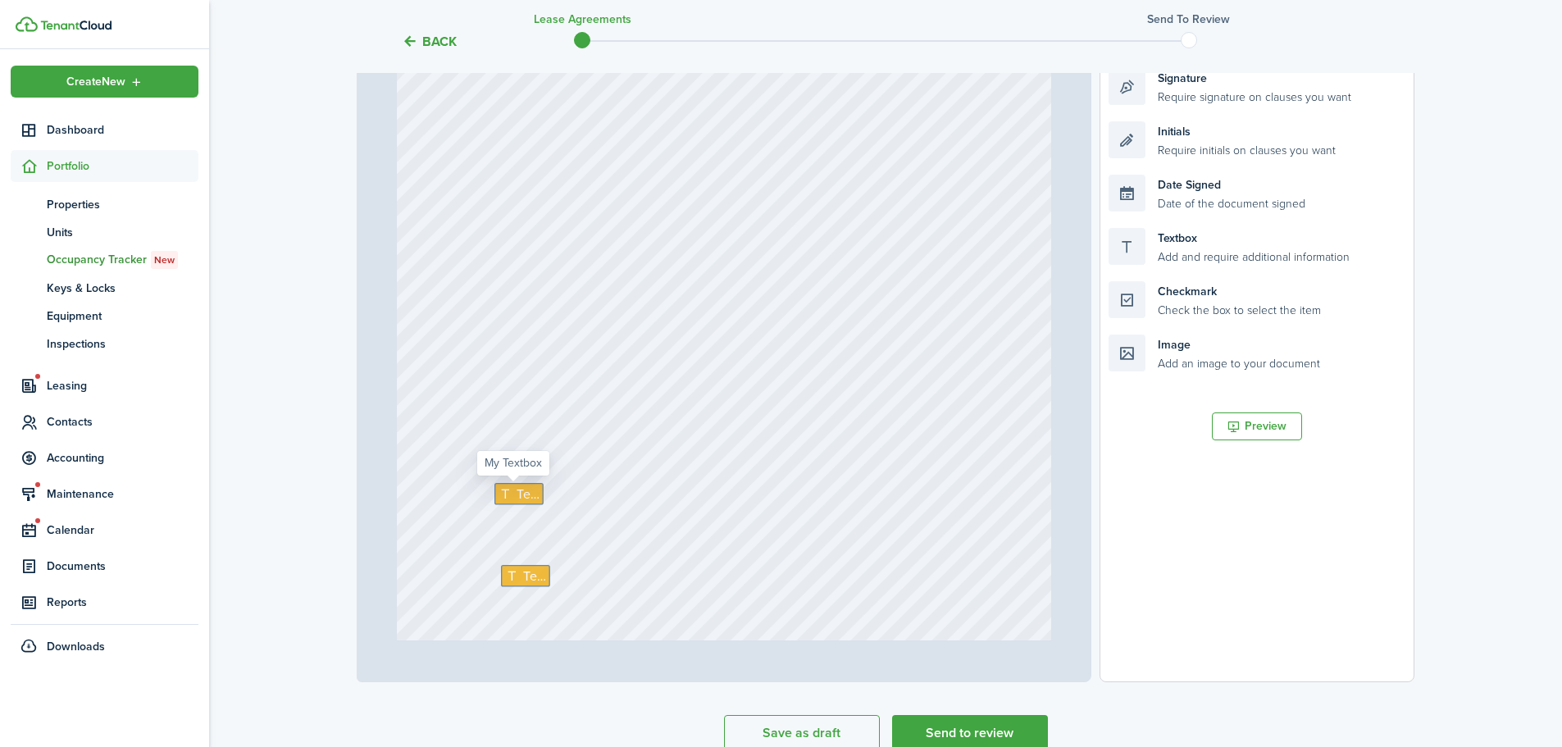
click at [525, 489] on span "Text" at bounding box center [527, 495] width 23 height 20
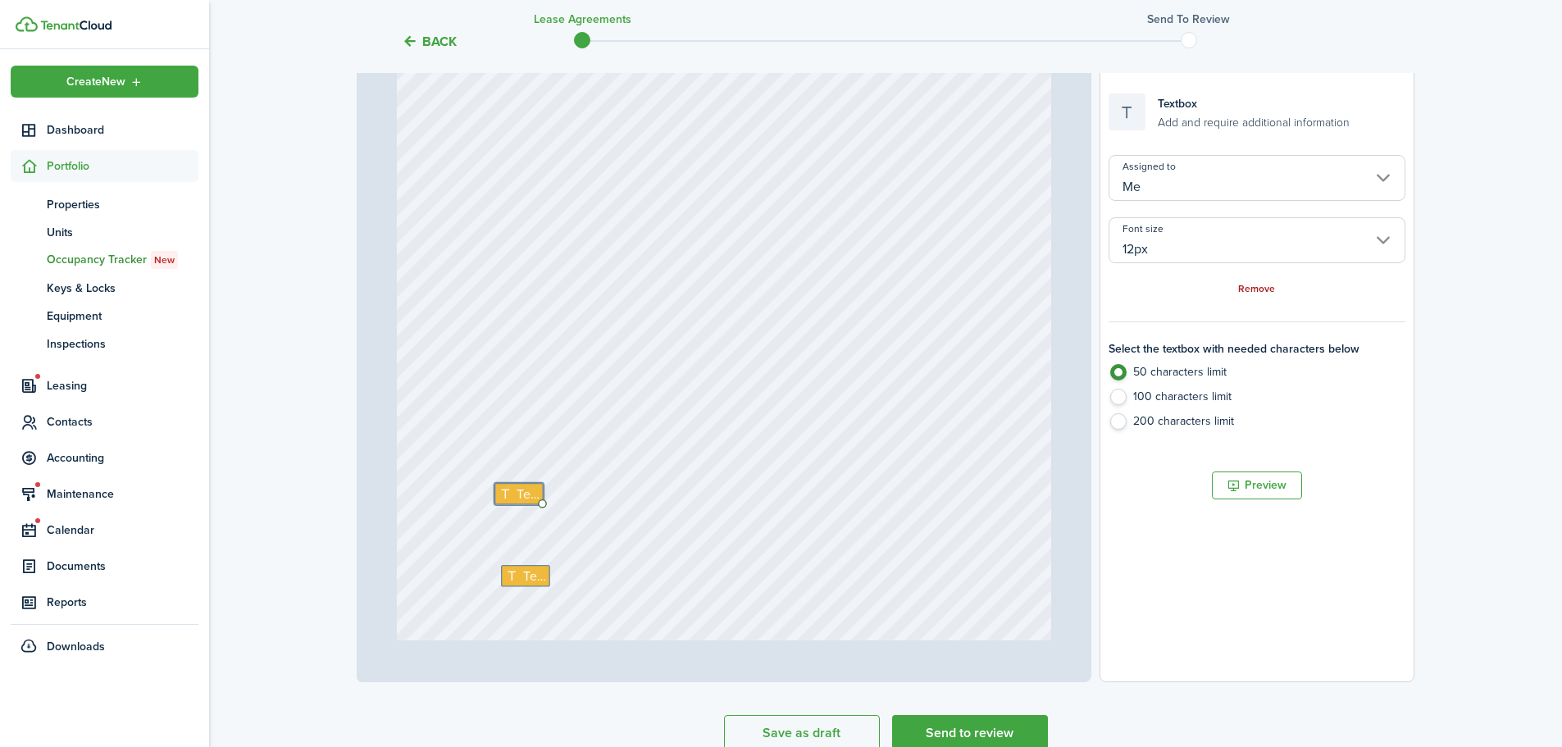
click at [1263, 287] on link "Remove" at bounding box center [1256, 289] width 37 height 11
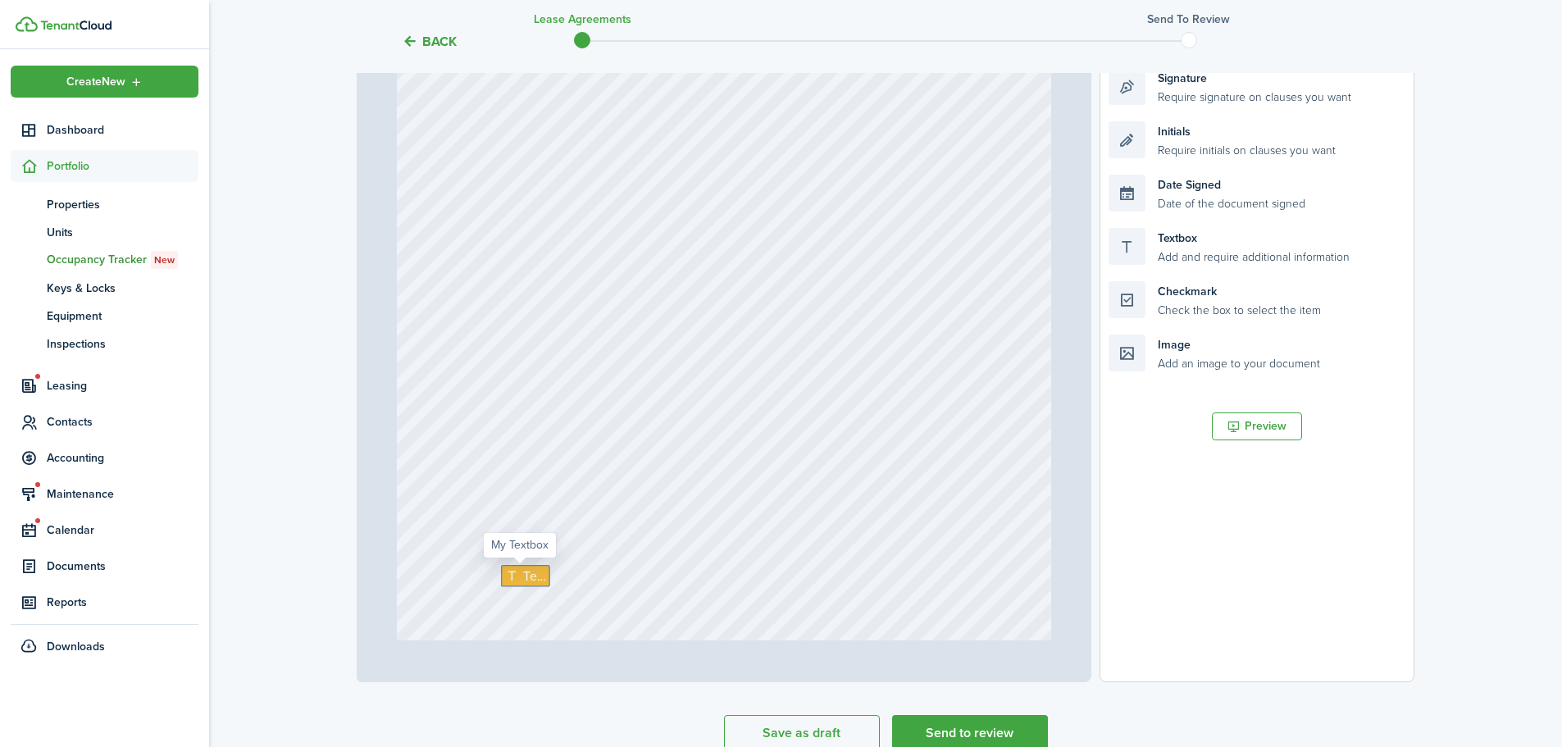
click at [512, 580] on icon at bounding box center [514, 576] width 17 height 13
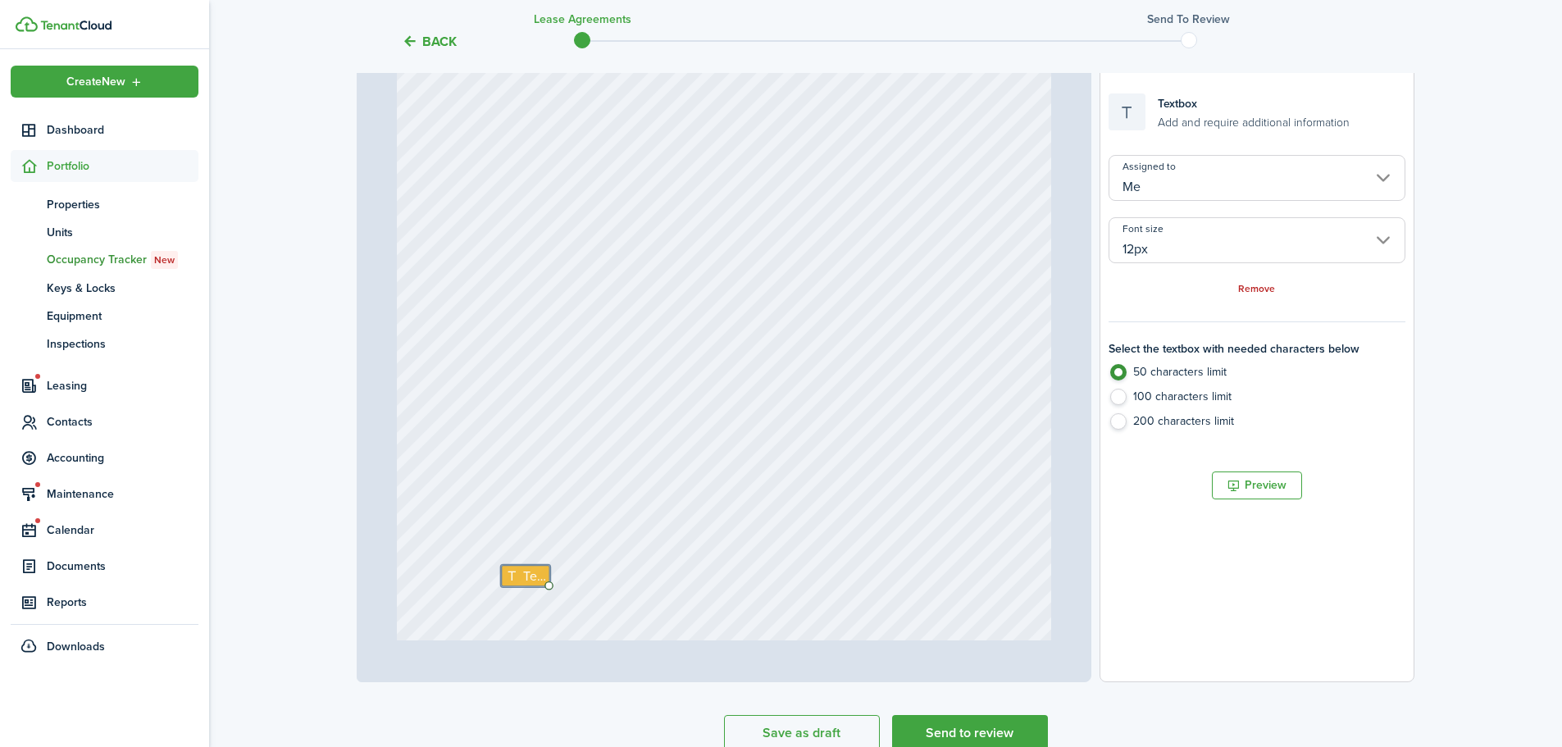
click at [1265, 283] on div "Remove" at bounding box center [1256, 288] width 297 height 17
click at [1261, 289] on link "Remove" at bounding box center [1256, 289] width 37 height 11
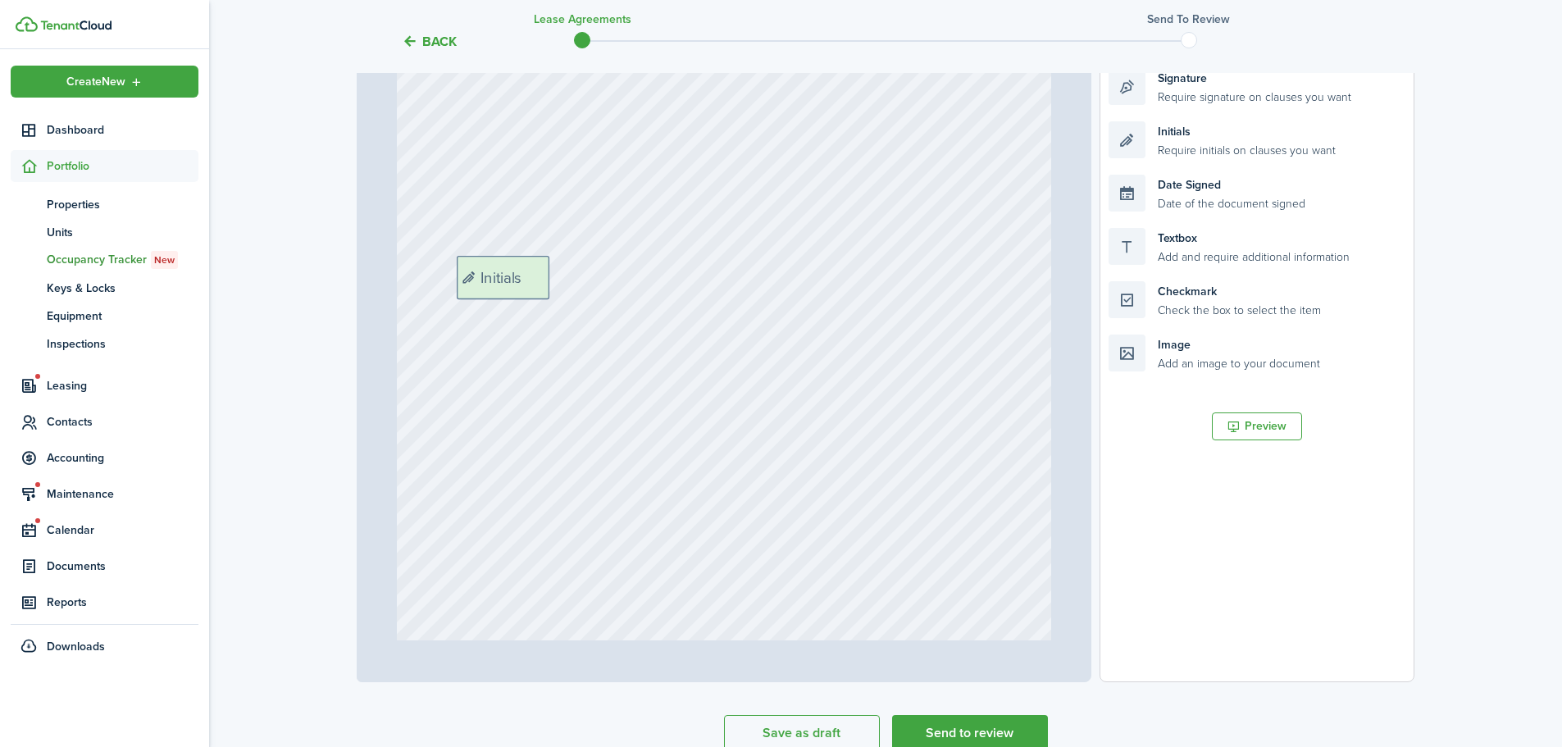
drag, startPoint x: 1230, startPoint y: 131, endPoint x: 578, endPoint y: 266, distance: 665.5
click at [578, 266] on div "Page 21 of 22 50% 75% 100% 150% 200% Fit Text Signature Date Signed Text Text […" at bounding box center [886, 342] width 1058 height 680
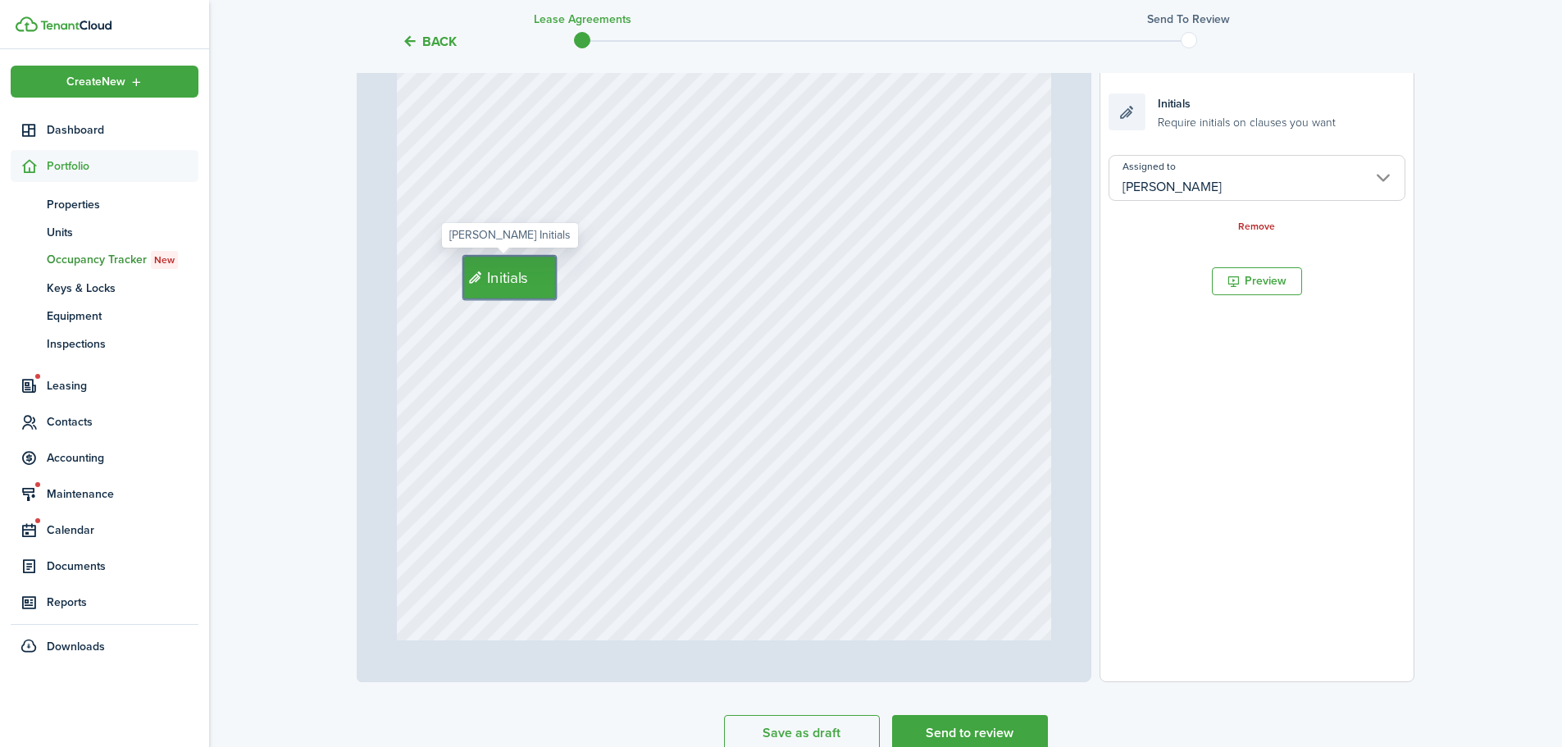
click at [1263, 178] on input "[PERSON_NAME]" at bounding box center [1256, 178] width 297 height 46
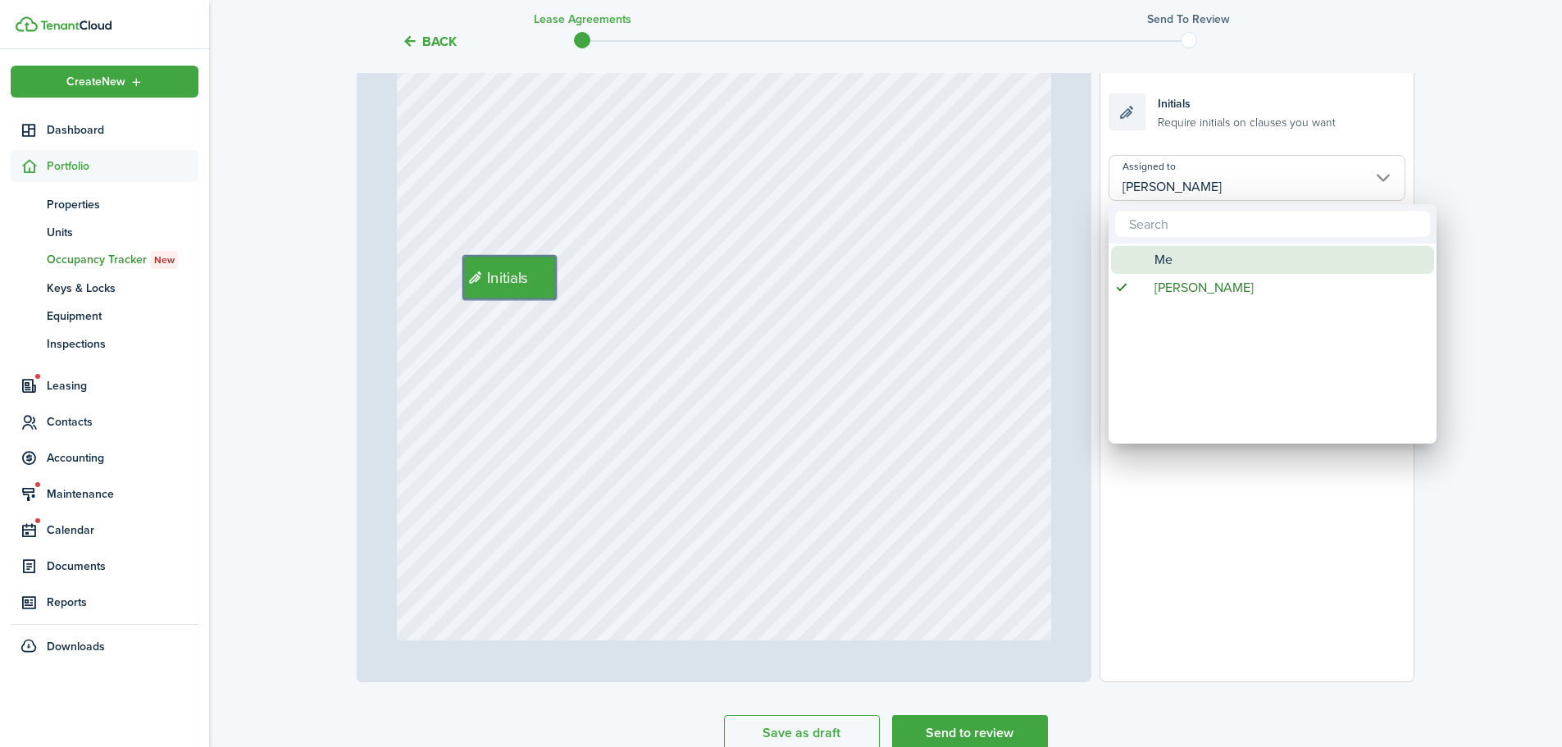
click at [1194, 262] on div "Me" at bounding box center [1279, 260] width 290 height 28
type input "Me"
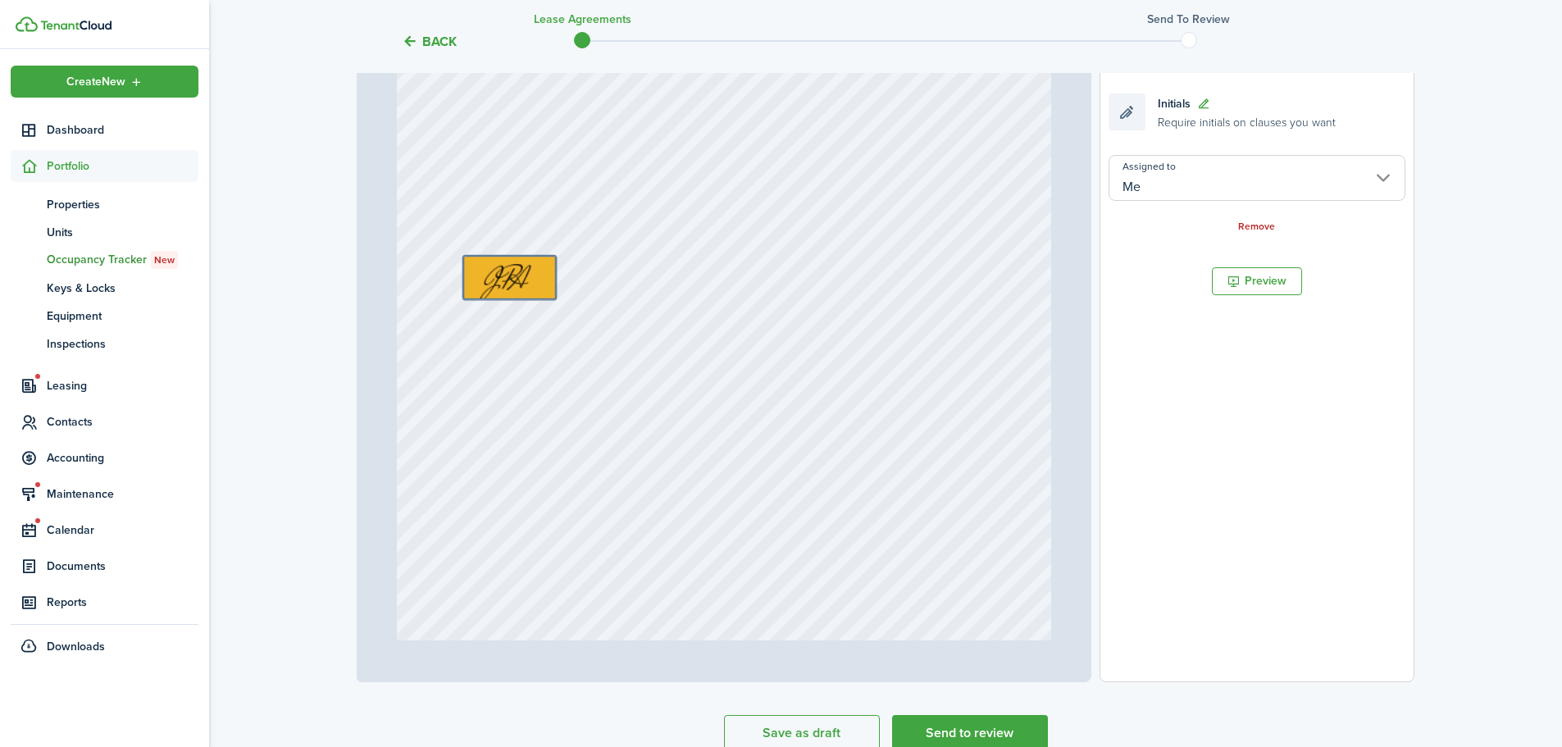
click at [1008, 371] on div at bounding box center [724, 307] width 655 height 863
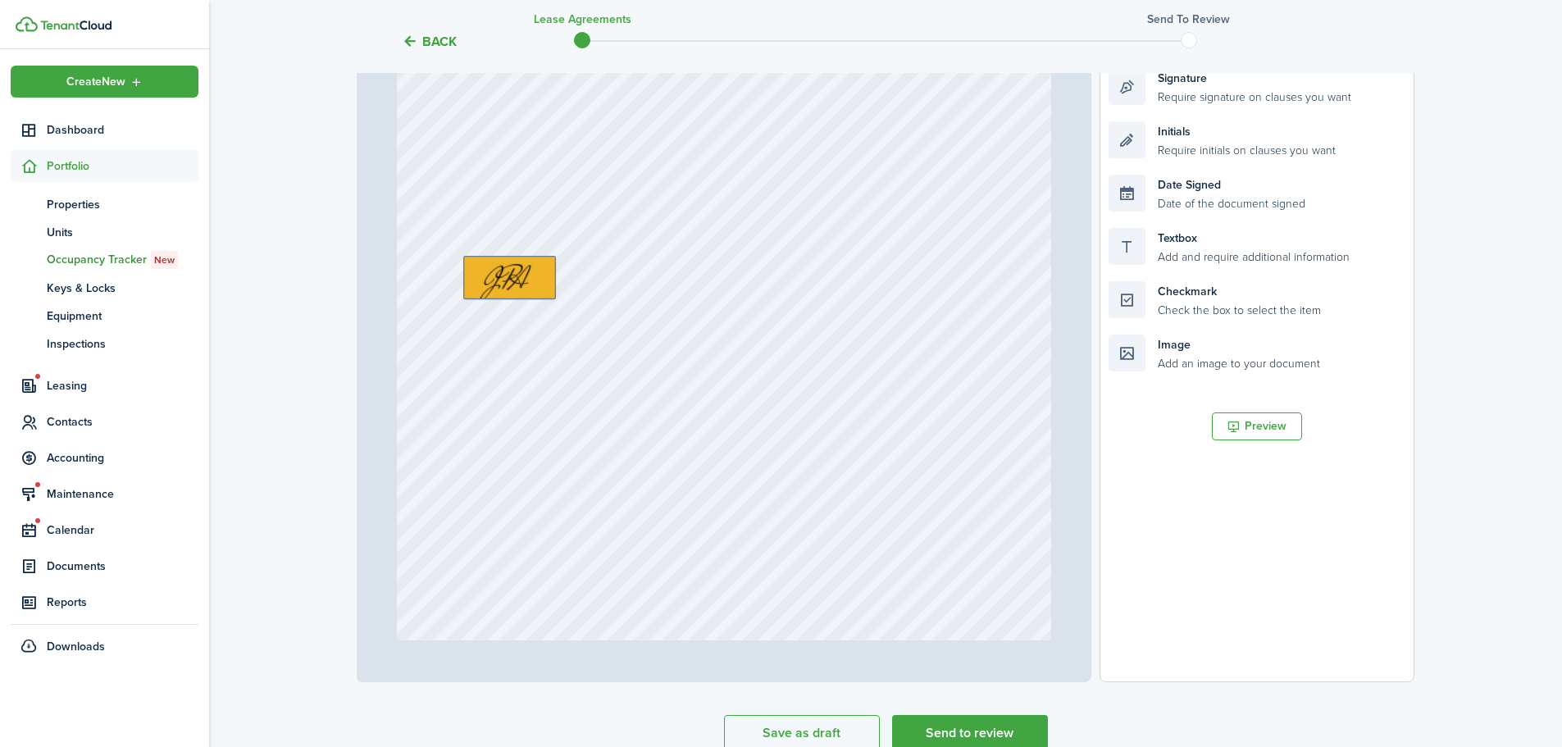
scroll to position [18037, 0]
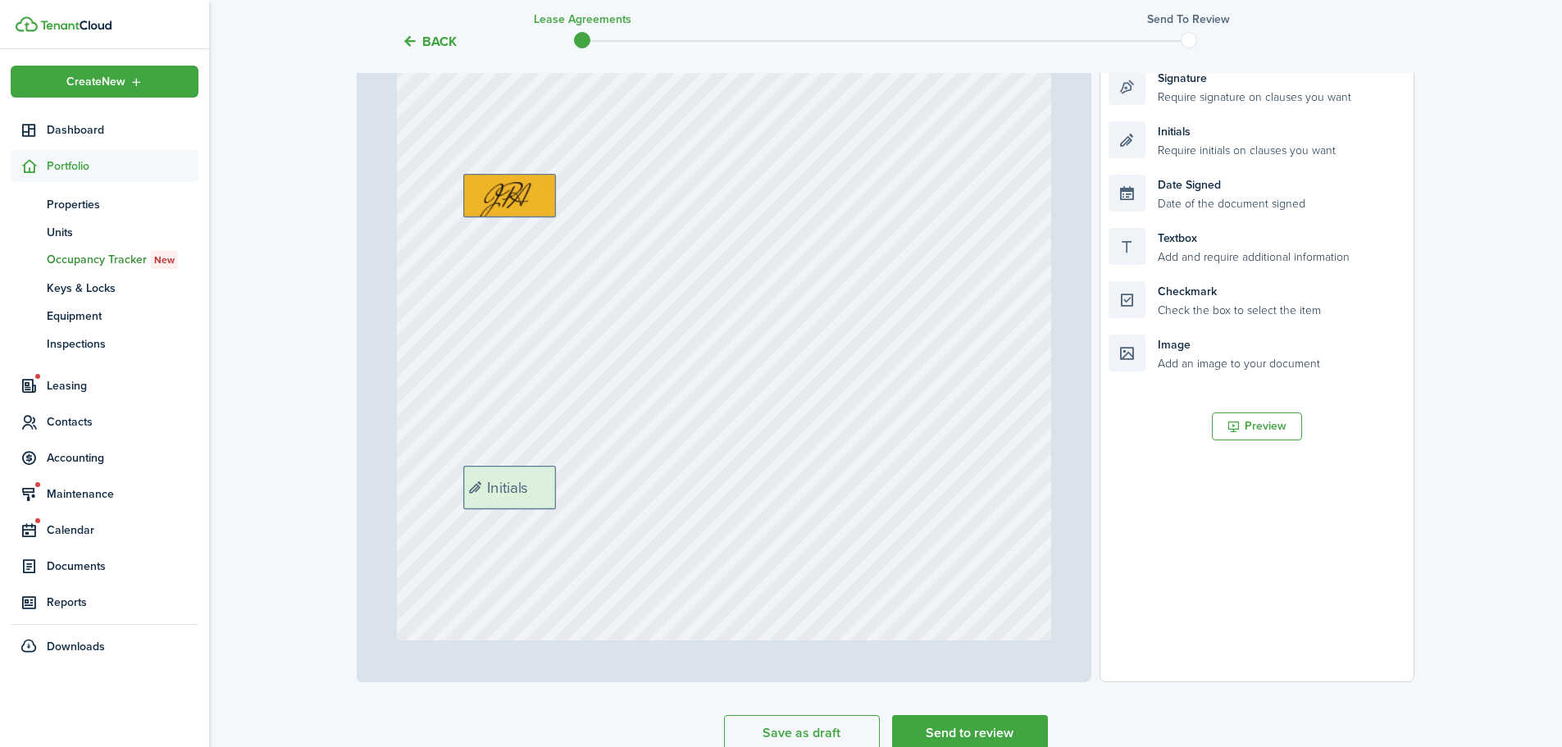
drag, startPoint x: 1251, startPoint y: 143, endPoint x: 606, endPoint y: 487, distance: 731.4
click at [606, 487] on div "Page 21 of 22 50% 75% 100% 150% 200% Fit Text Signature Date Signed Text Text […" at bounding box center [886, 342] width 1058 height 680
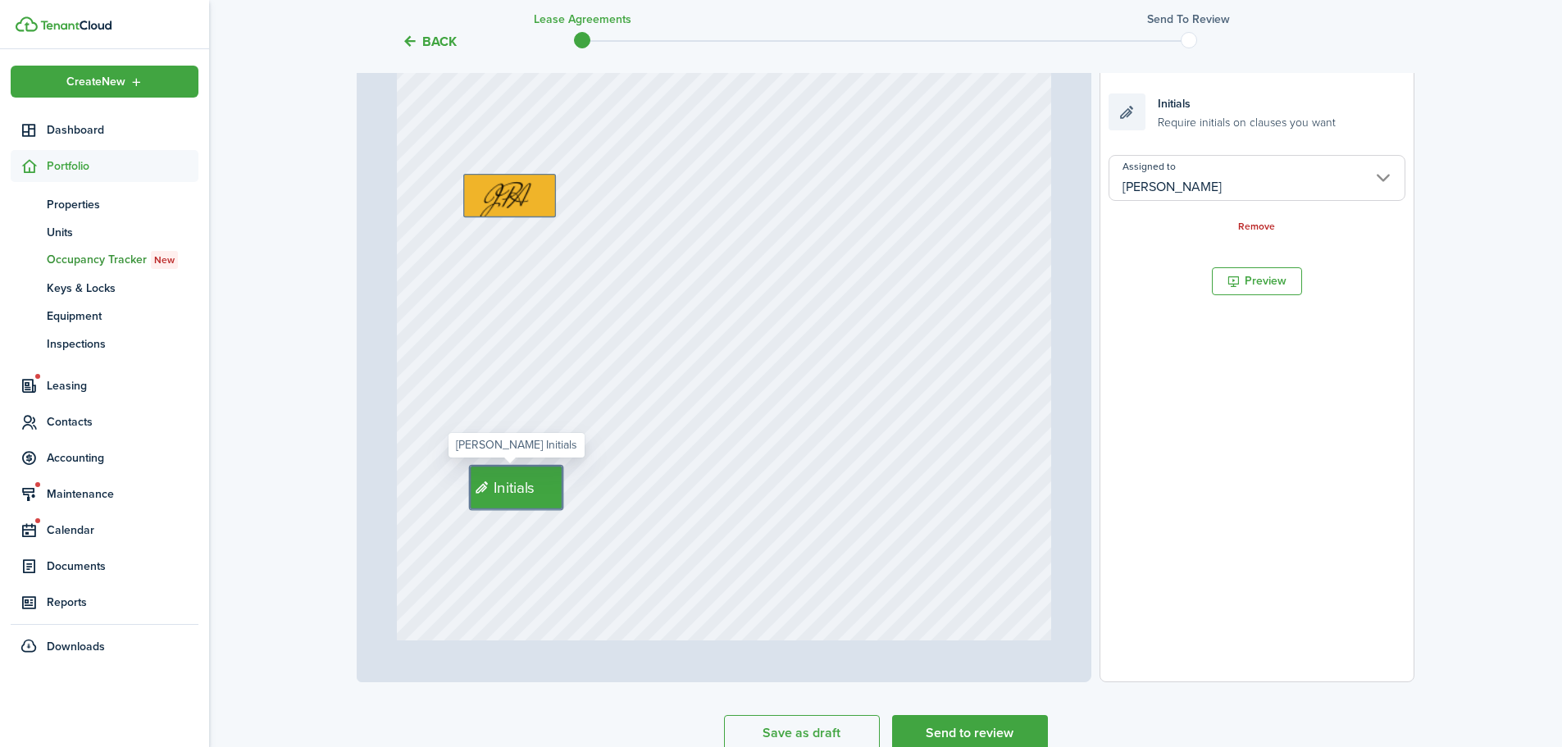
click at [1249, 188] on input "[PERSON_NAME]" at bounding box center [1256, 178] width 297 height 46
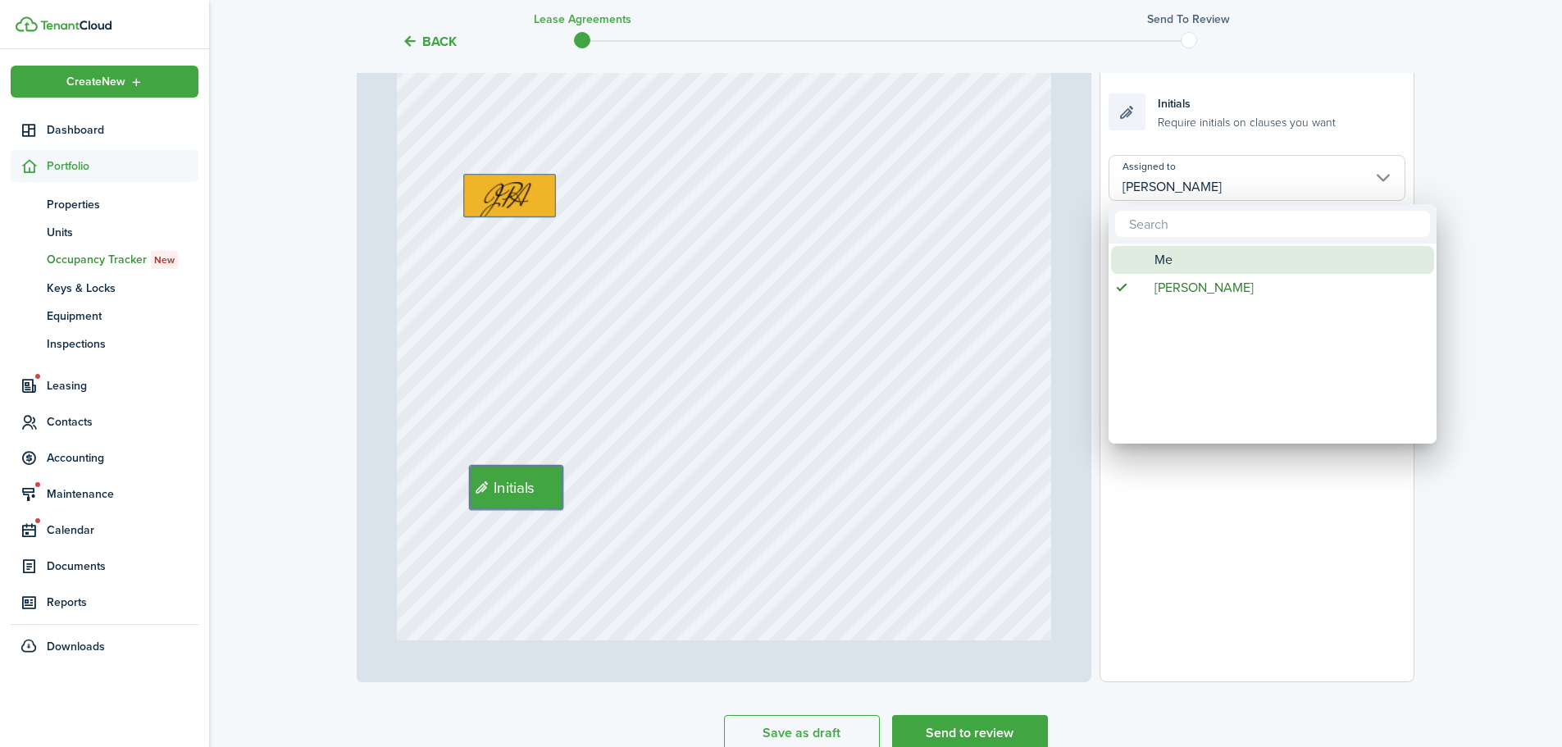
click at [1191, 257] on div "Me" at bounding box center [1279, 260] width 290 height 28
type input "Me"
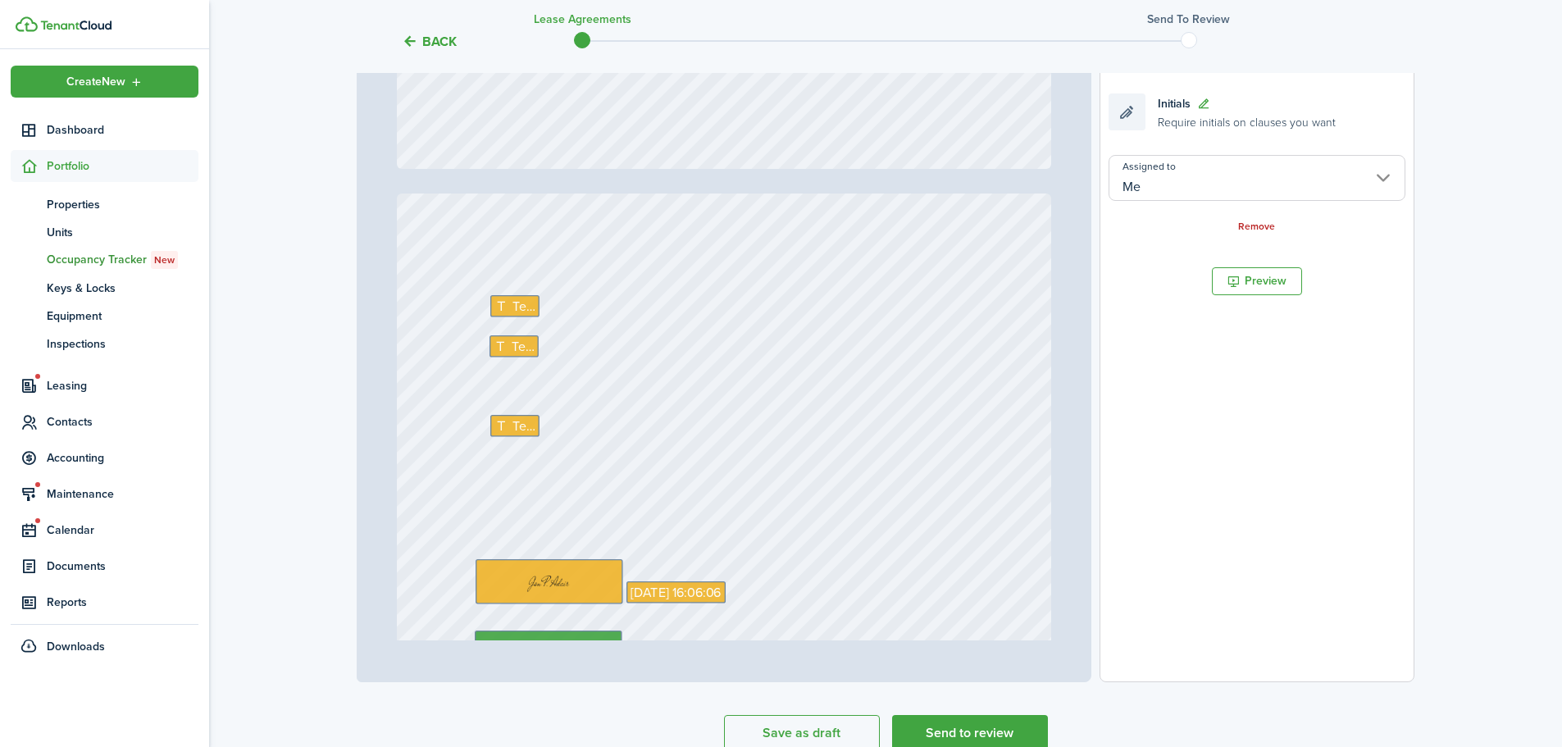
scroll to position [18529, 0]
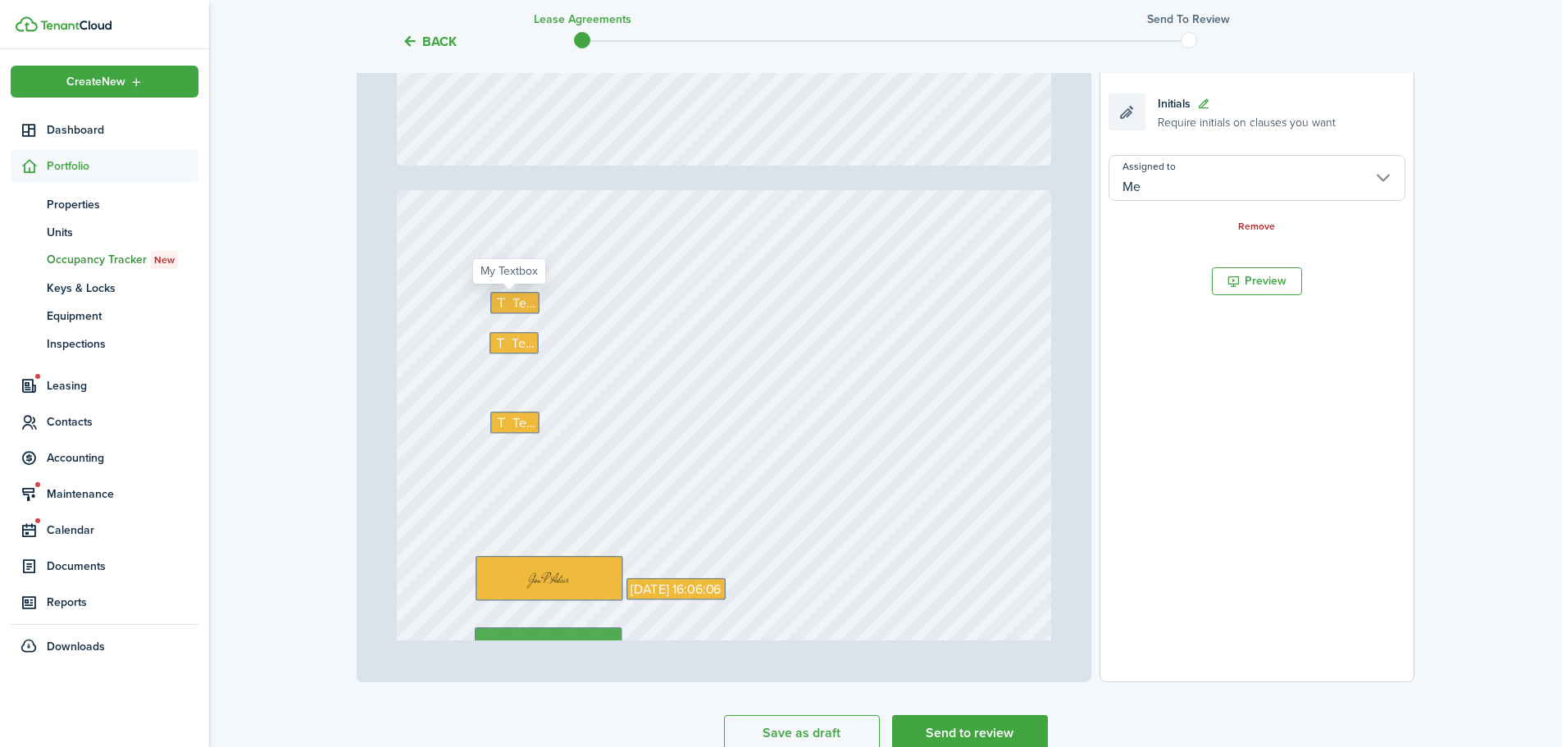
click at [501, 300] on icon at bounding box center [502, 302] width 17 height 13
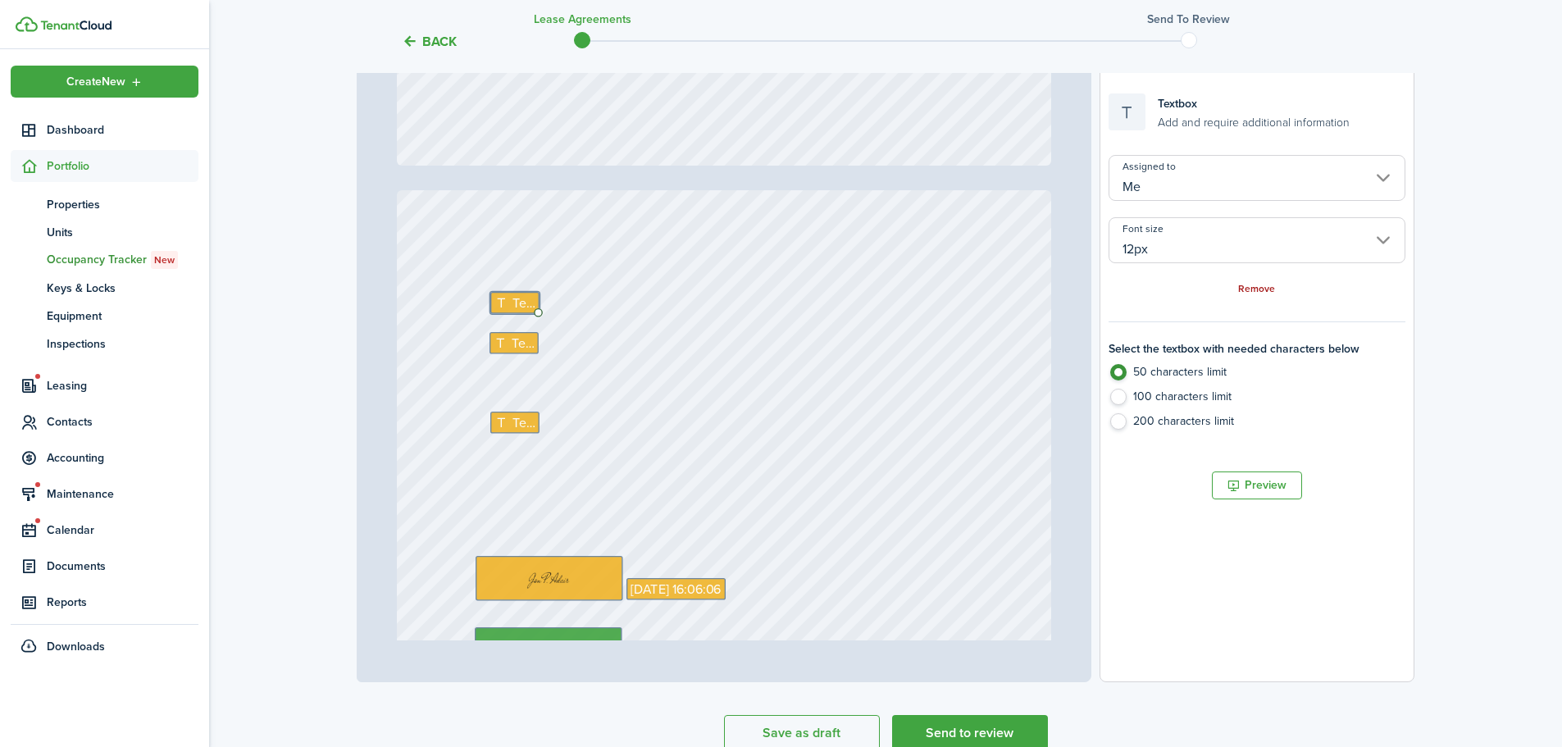
click at [1263, 284] on link "Remove" at bounding box center [1256, 289] width 37 height 11
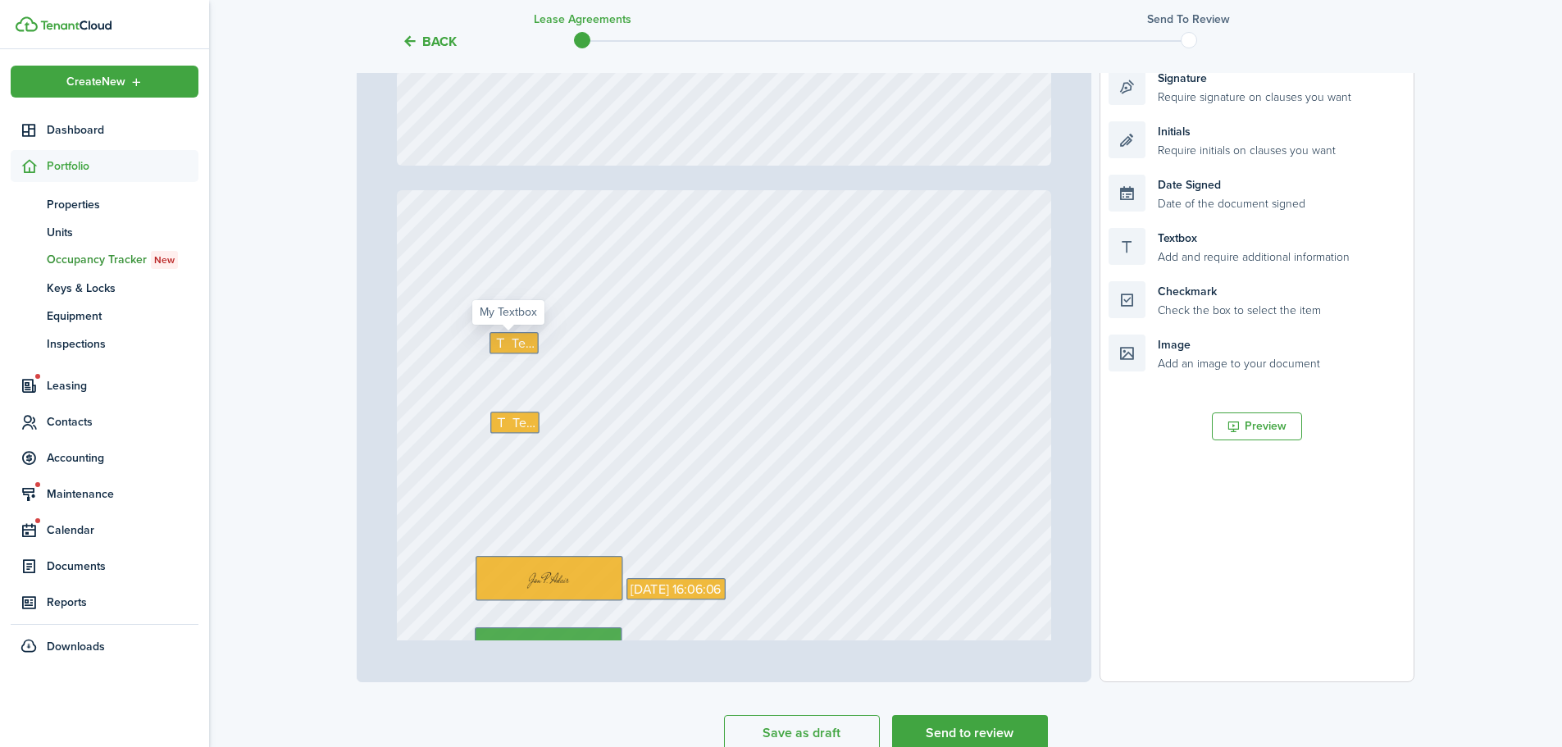
click at [494, 345] on icon at bounding box center [502, 343] width 17 height 13
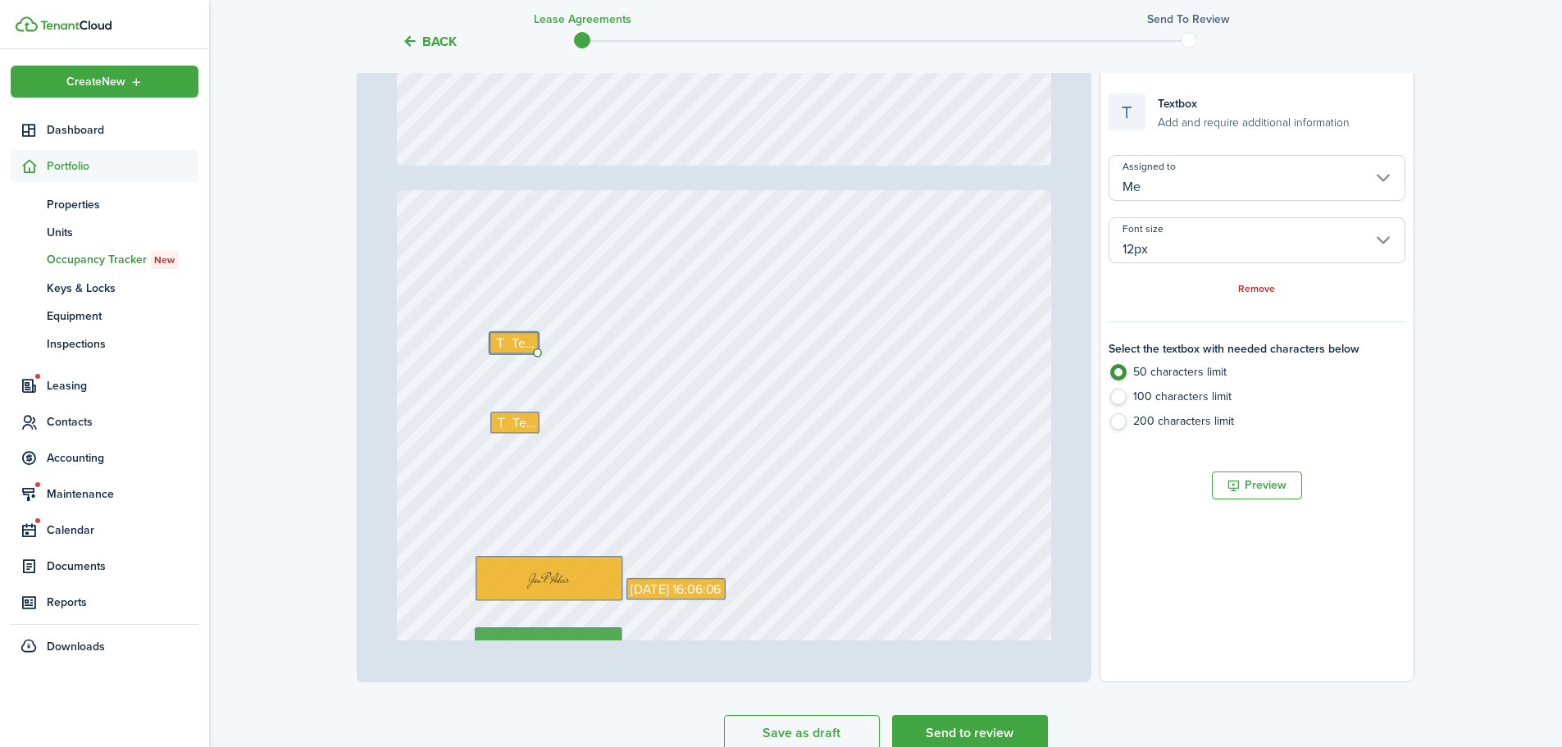
click at [1275, 285] on div "Remove" at bounding box center [1256, 288] width 297 height 17
click at [1265, 287] on link "Remove" at bounding box center [1256, 289] width 37 height 11
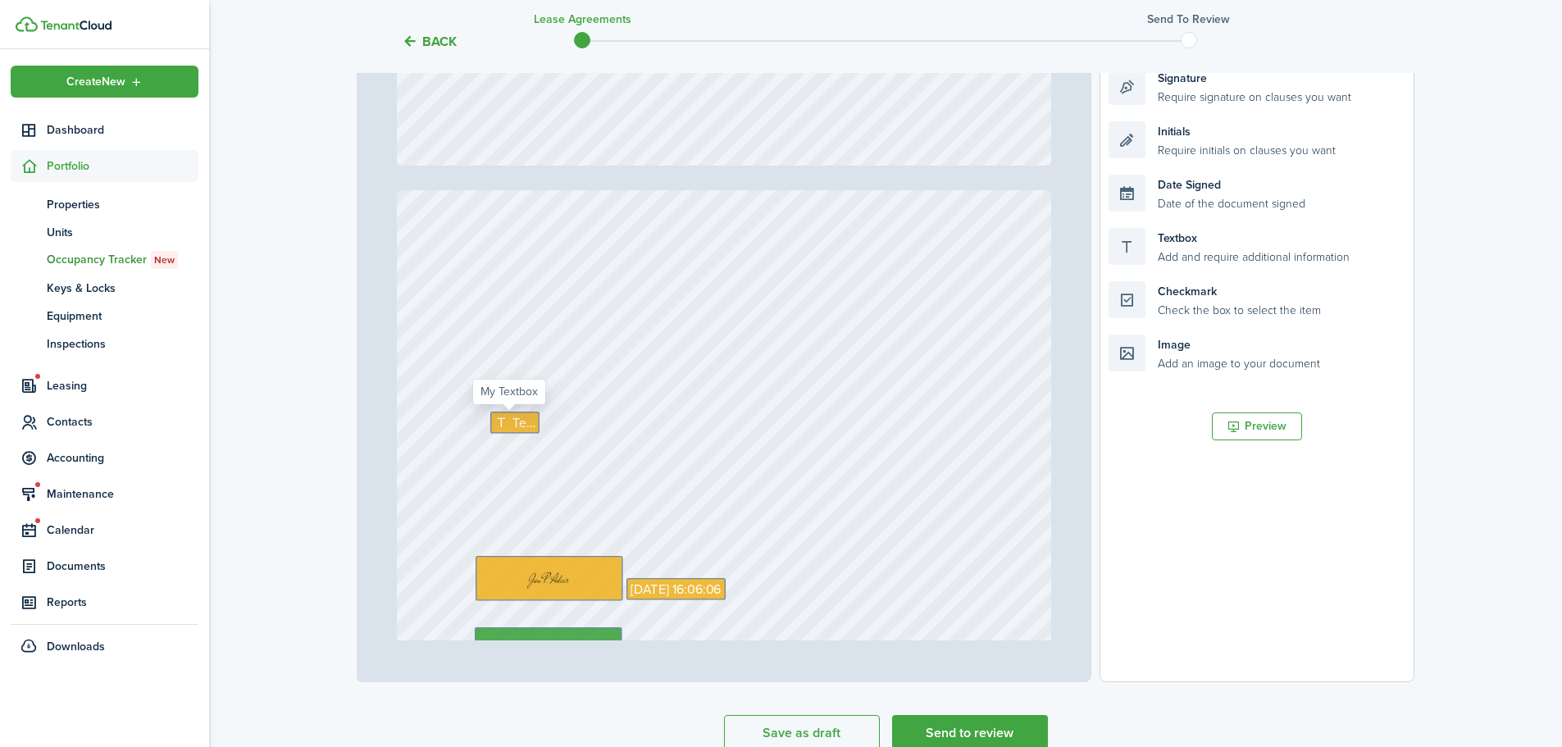
click at [501, 416] on icon at bounding box center [503, 422] width 17 height 13
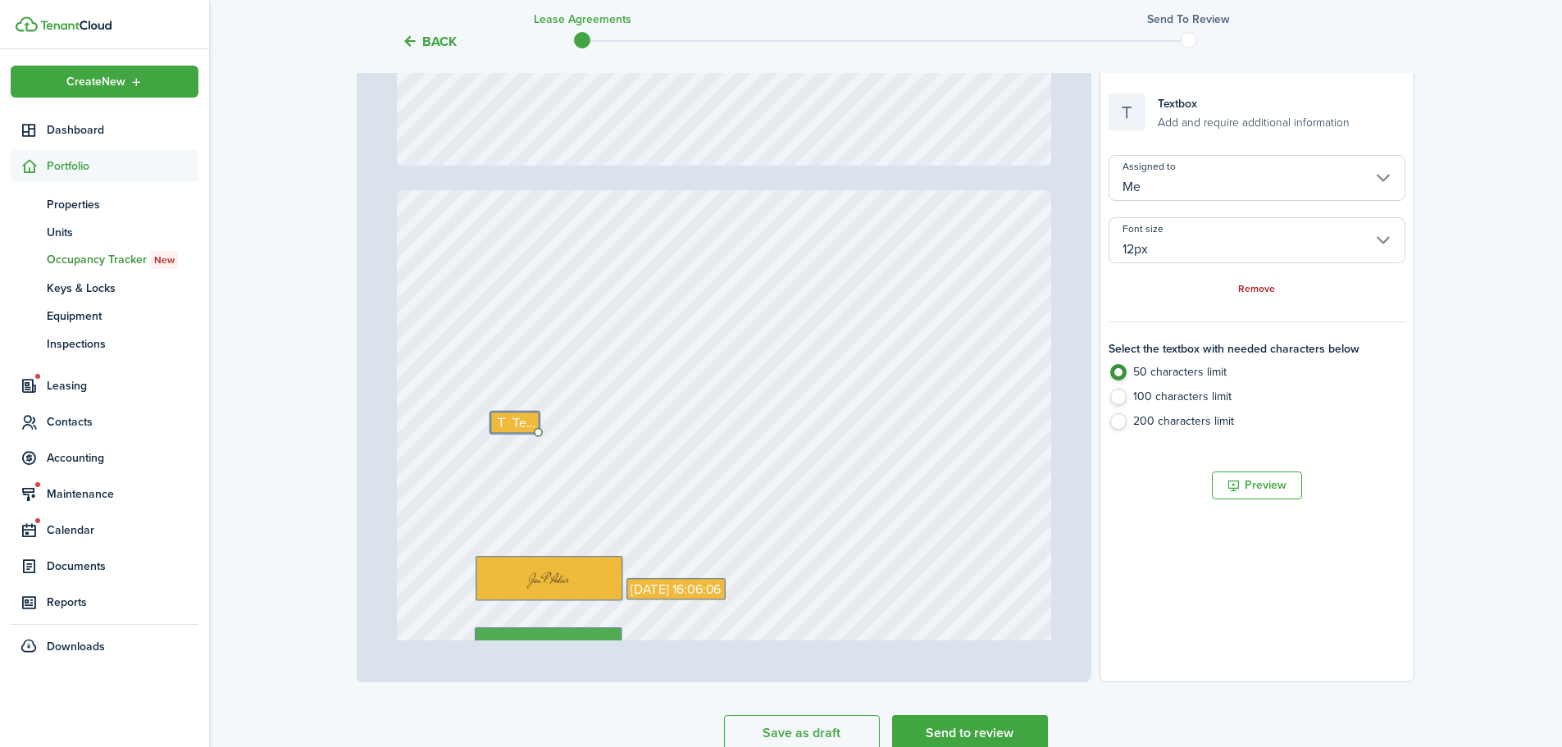
click at [1259, 287] on link "Remove" at bounding box center [1256, 289] width 37 height 11
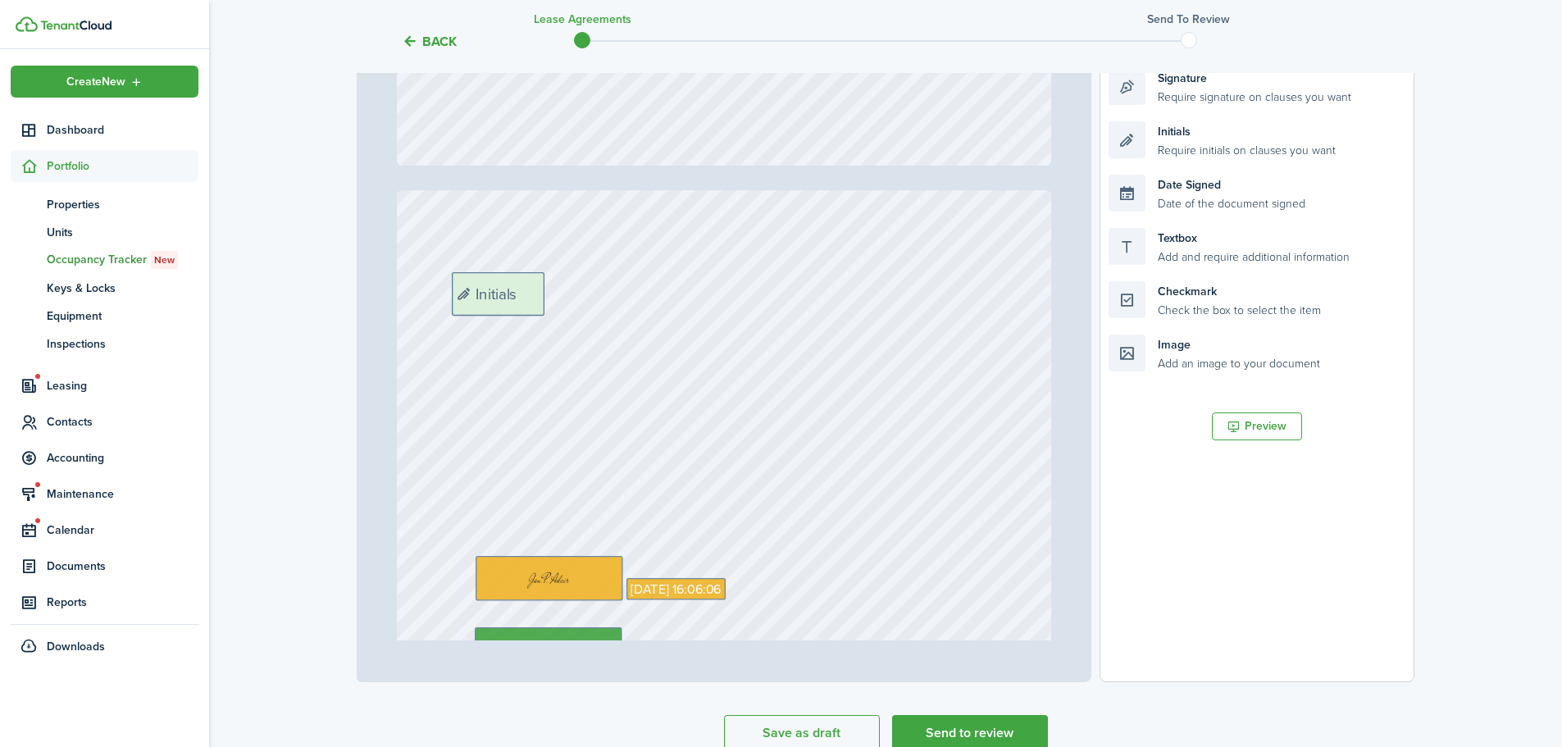
drag, startPoint x: 1272, startPoint y: 141, endPoint x: 615, endPoint y: 292, distance: 673.8
click at [615, 292] on div "Page 21 of 22 50% 75% 100% 150% 200% Fit Signature Date Signed [DATE] 16:06:06 …" at bounding box center [886, 342] width 1058 height 680
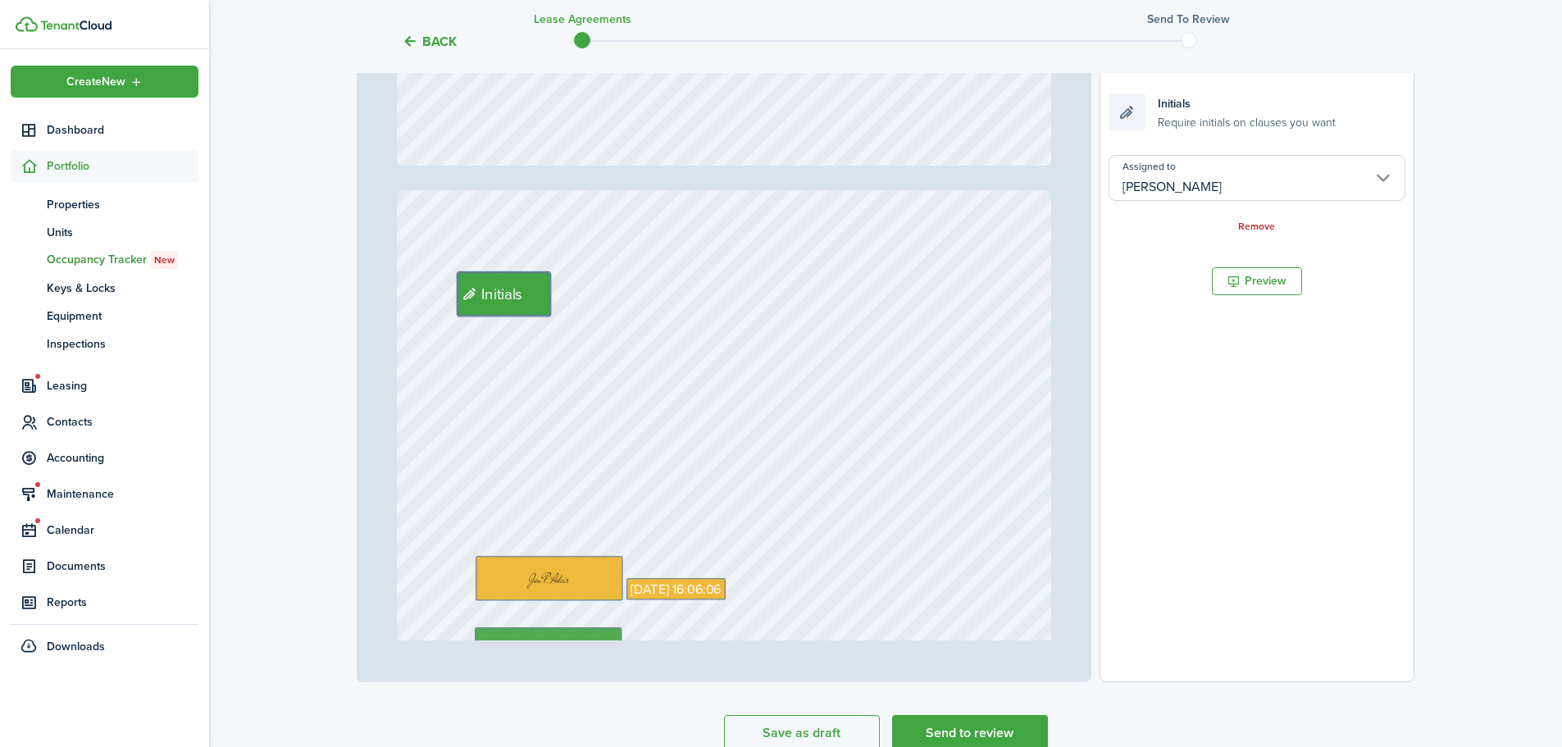
click at [894, 316] on div "Signature Date Signed [DATE] 16:06:06 Initials" at bounding box center [724, 621] width 655 height 863
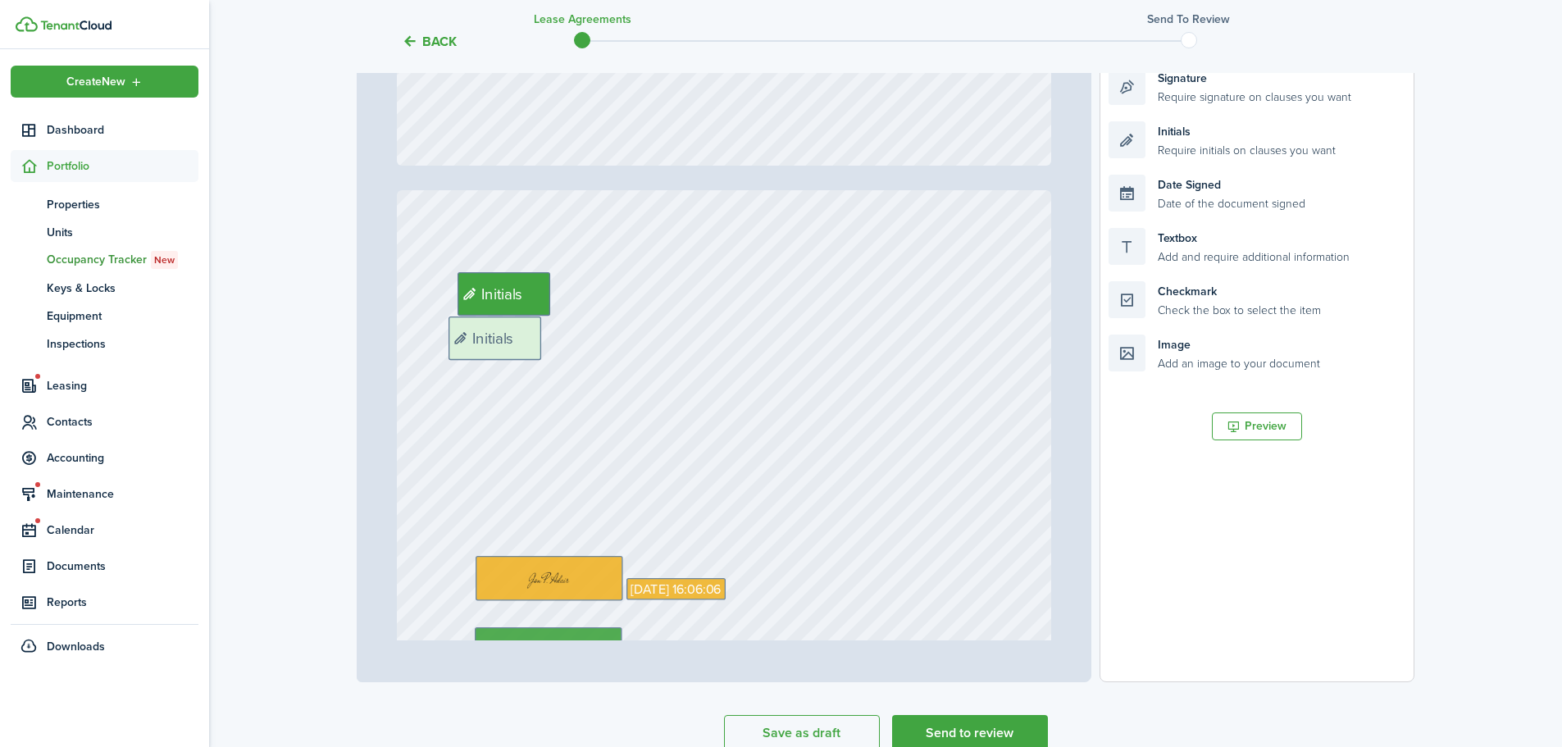
drag, startPoint x: 1240, startPoint y: 145, endPoint x: 580, endPoint y: 340, distance: 688.2
click at [580, 340] on div "Page 21 of 22 50% 75% 100% 150% 200% Fit Signature Date Signed [DATE] 16:06:06 …" at bounding box center [886, 342] width 1058 height 680
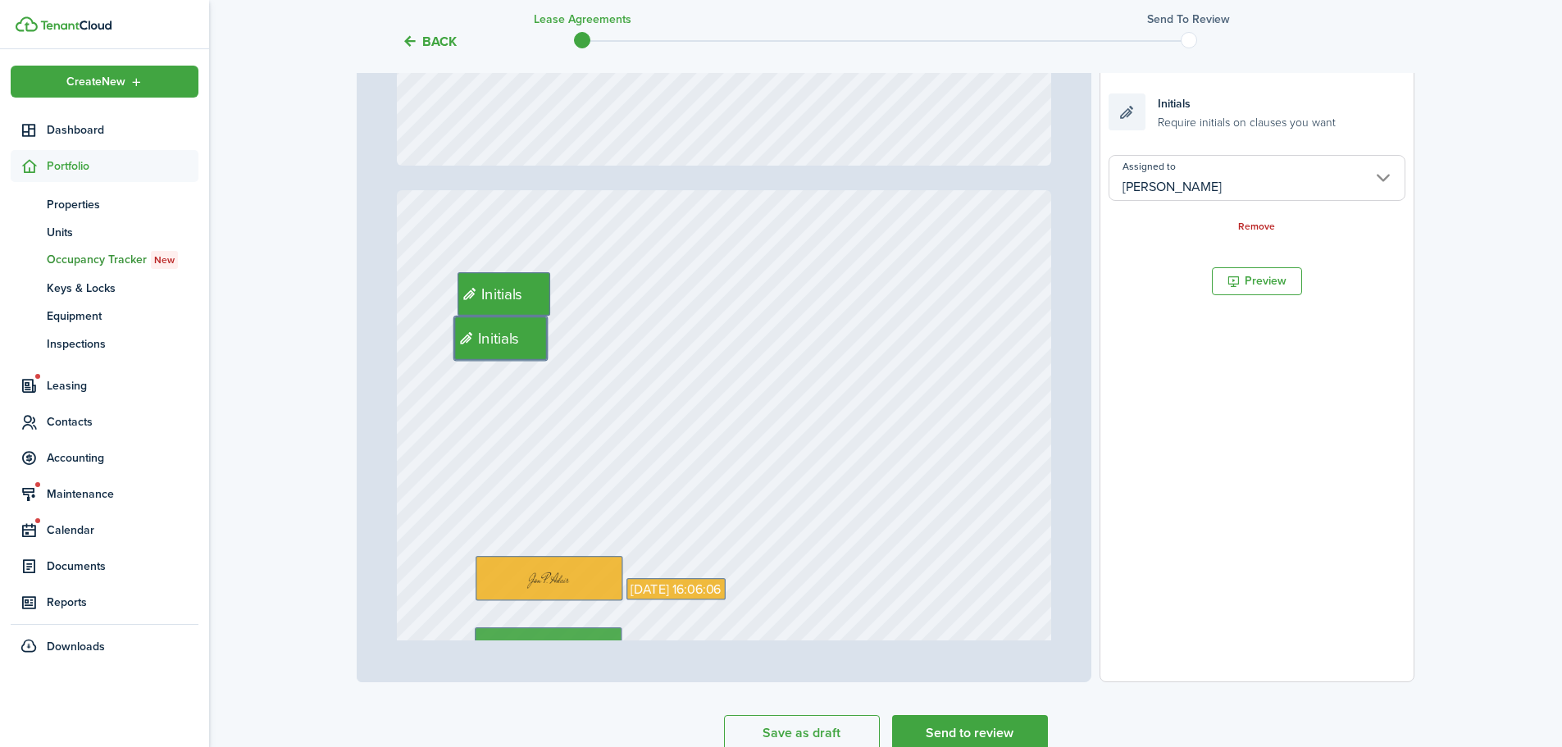
click at [1009, 267] on div "Signature Date Signed [DATE] 16:06:06 Initials Initials" at bounding box center [724, 621] width 655 height 863
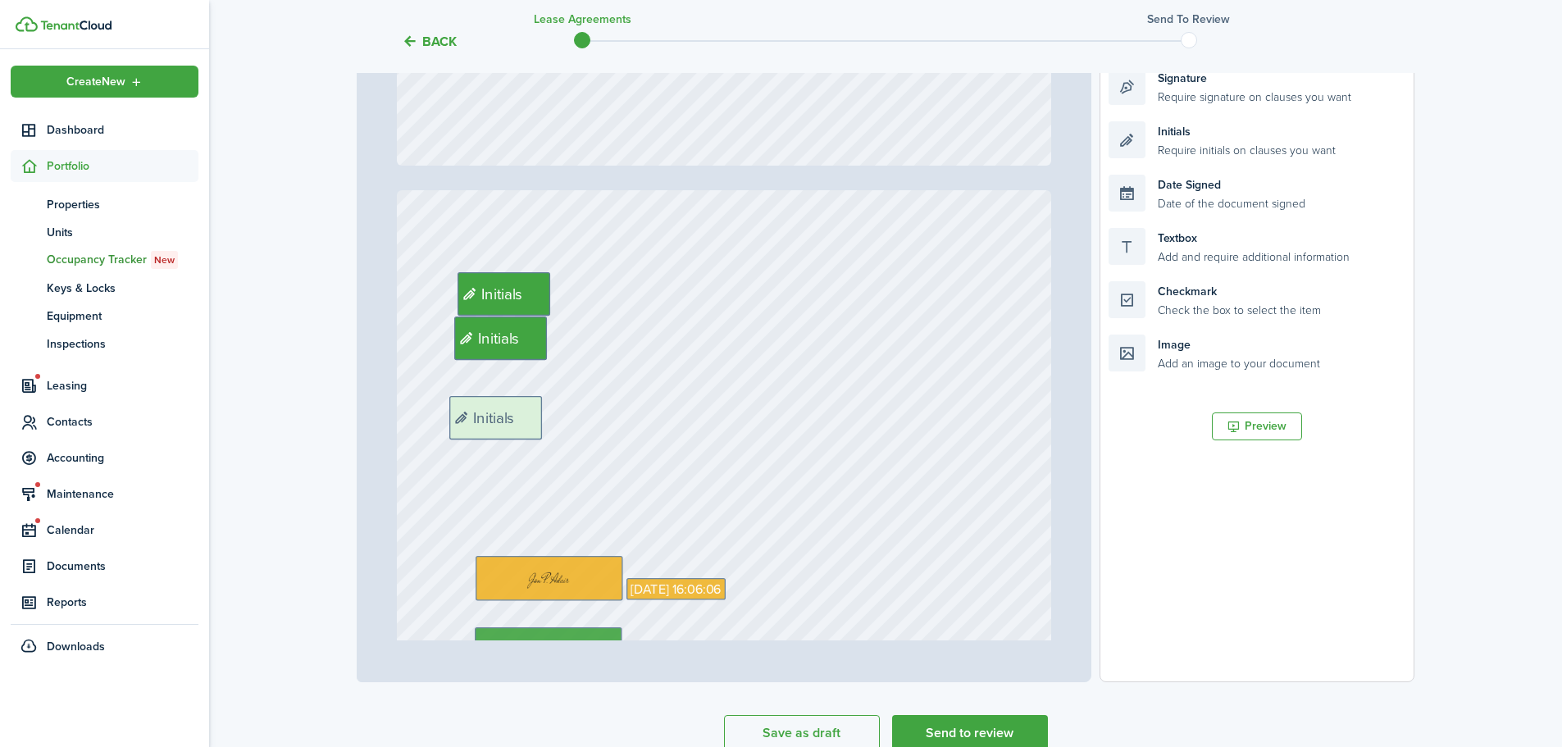
drag, startPoint x: 1221, startPoint y: 139, endPoint x: 562, endPoint y: 414, distance: 714.1
click at [562, 414] on div "Page 21 of 22 50% 75% 100% 150% 200% Fit Signature Date Signed [DATE] 16:06:06 …" at bounding box center [886, 342] width 1058 height 680
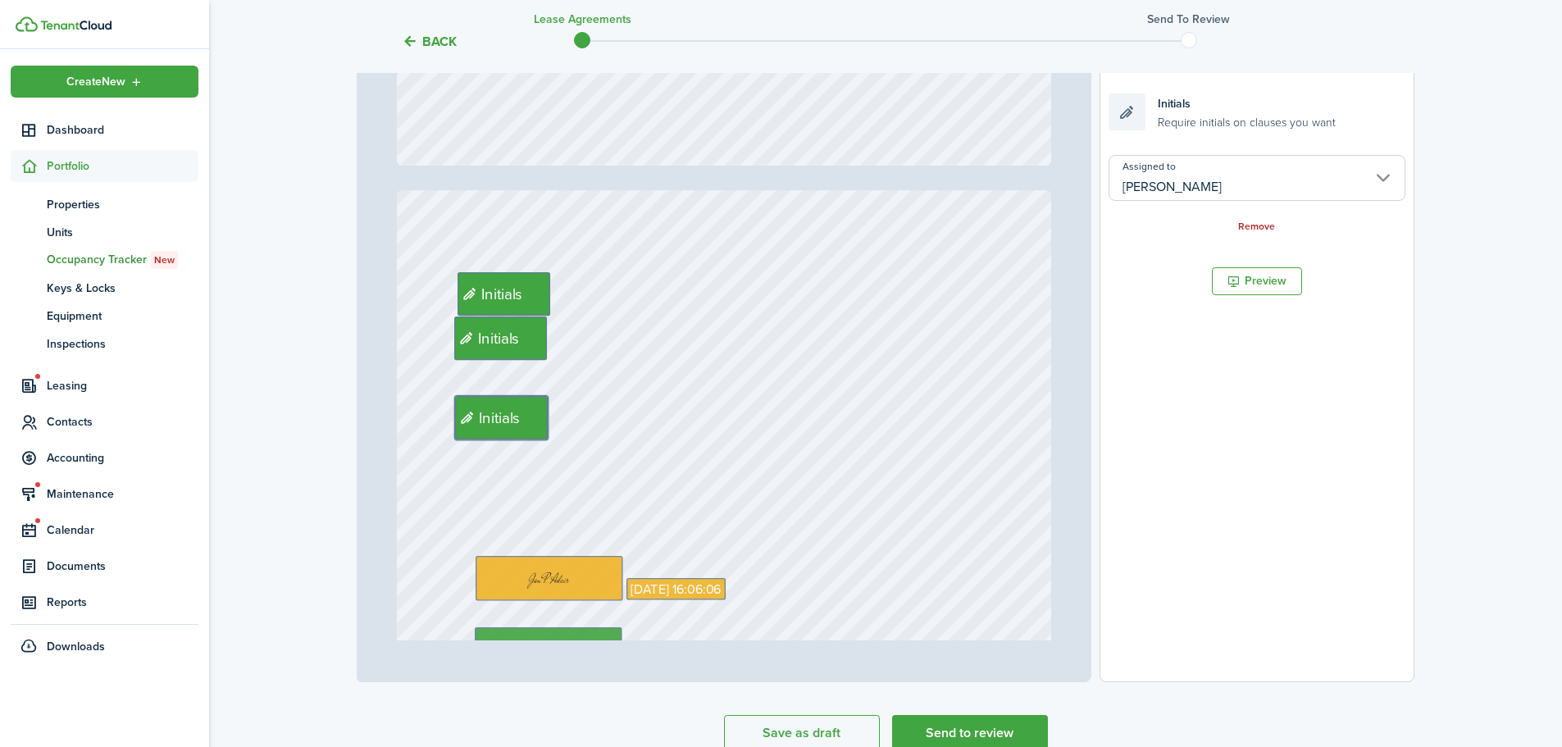
click at [1004, 419] on div "Signature Date Signed [DATE] 16:06:06 Initials Initials Initials" at bounding box center [724, 621] width 655 height 863
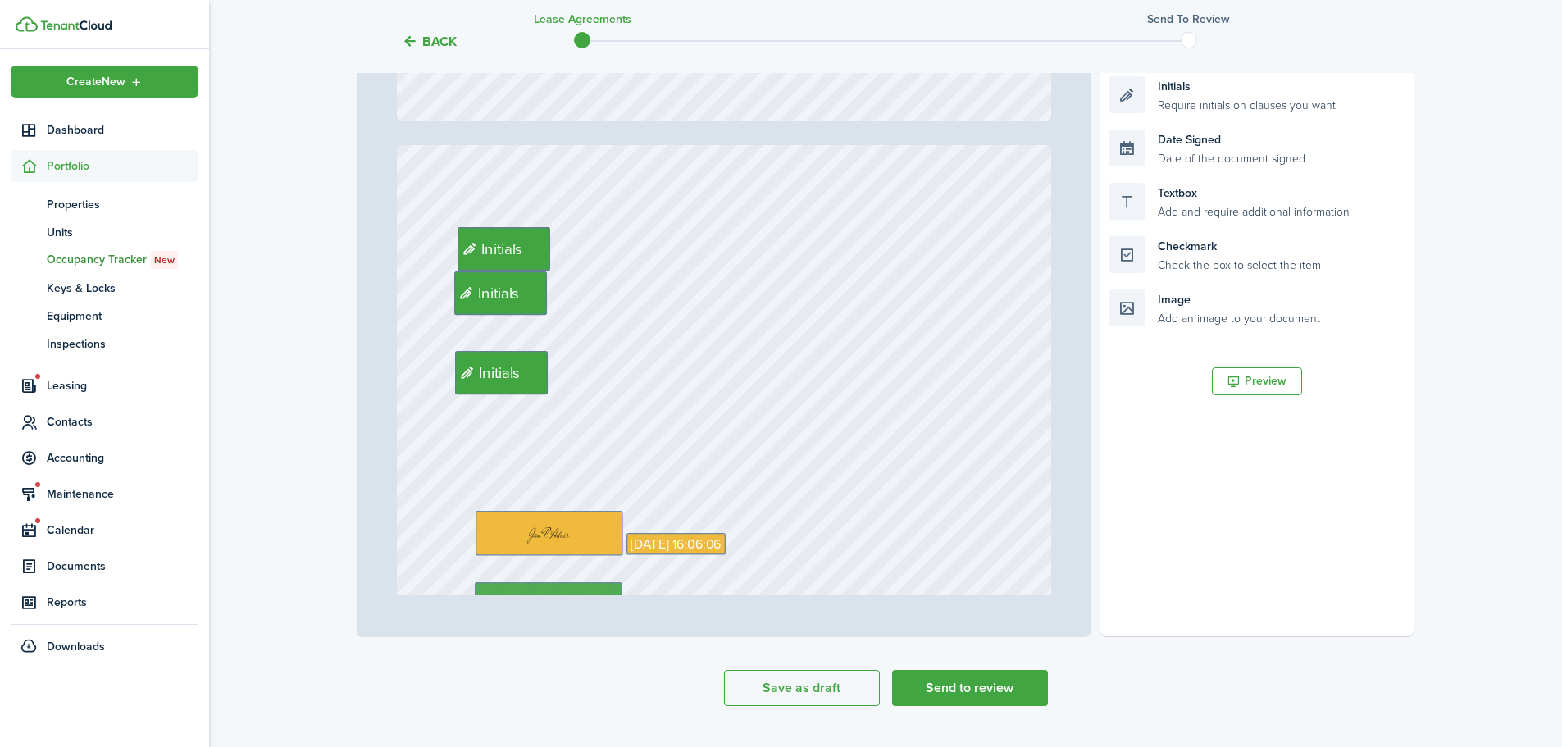
scroll to position [398, 0]
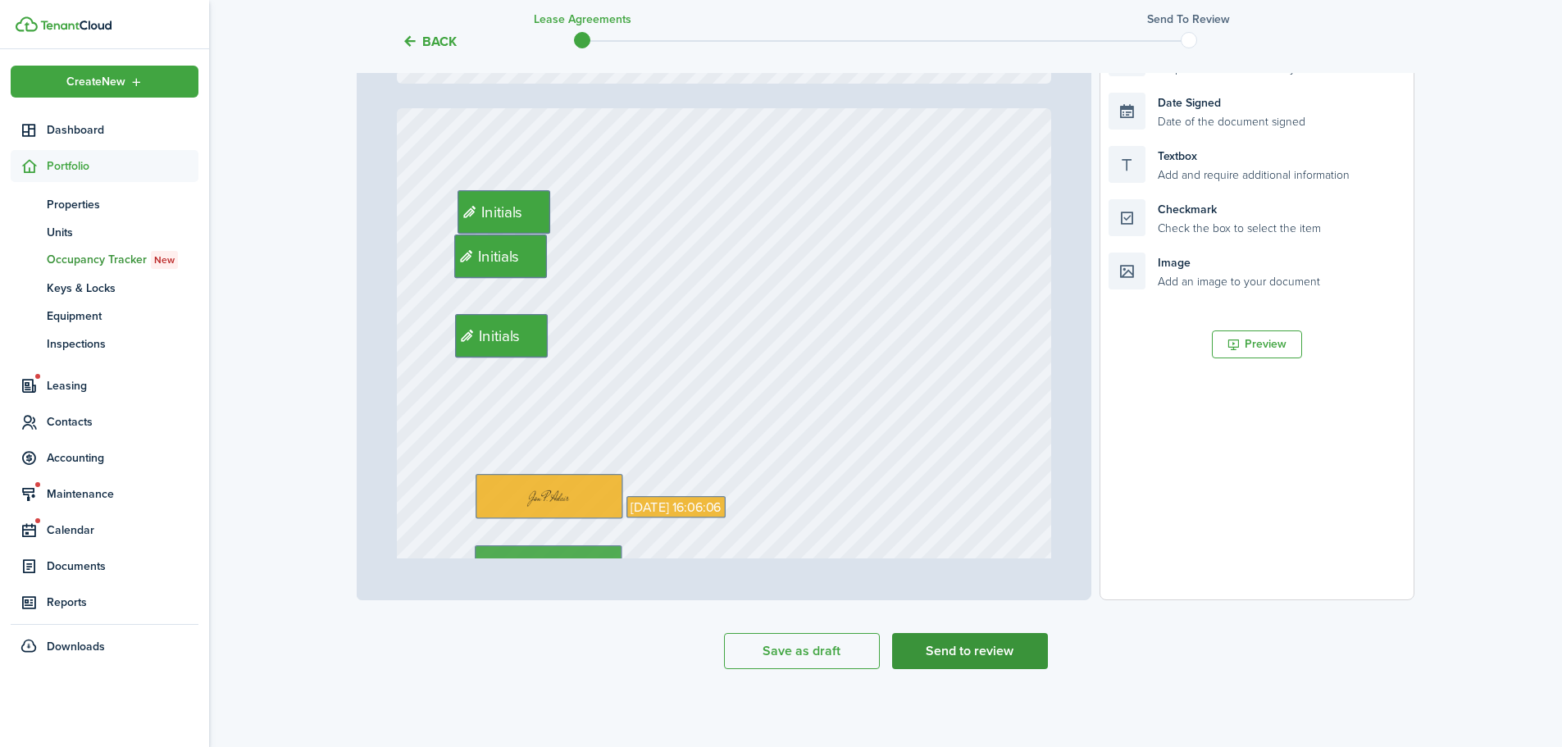
click at [956, 655] on button "Send to review" at bounding box center [970, 651] width 156 height 36
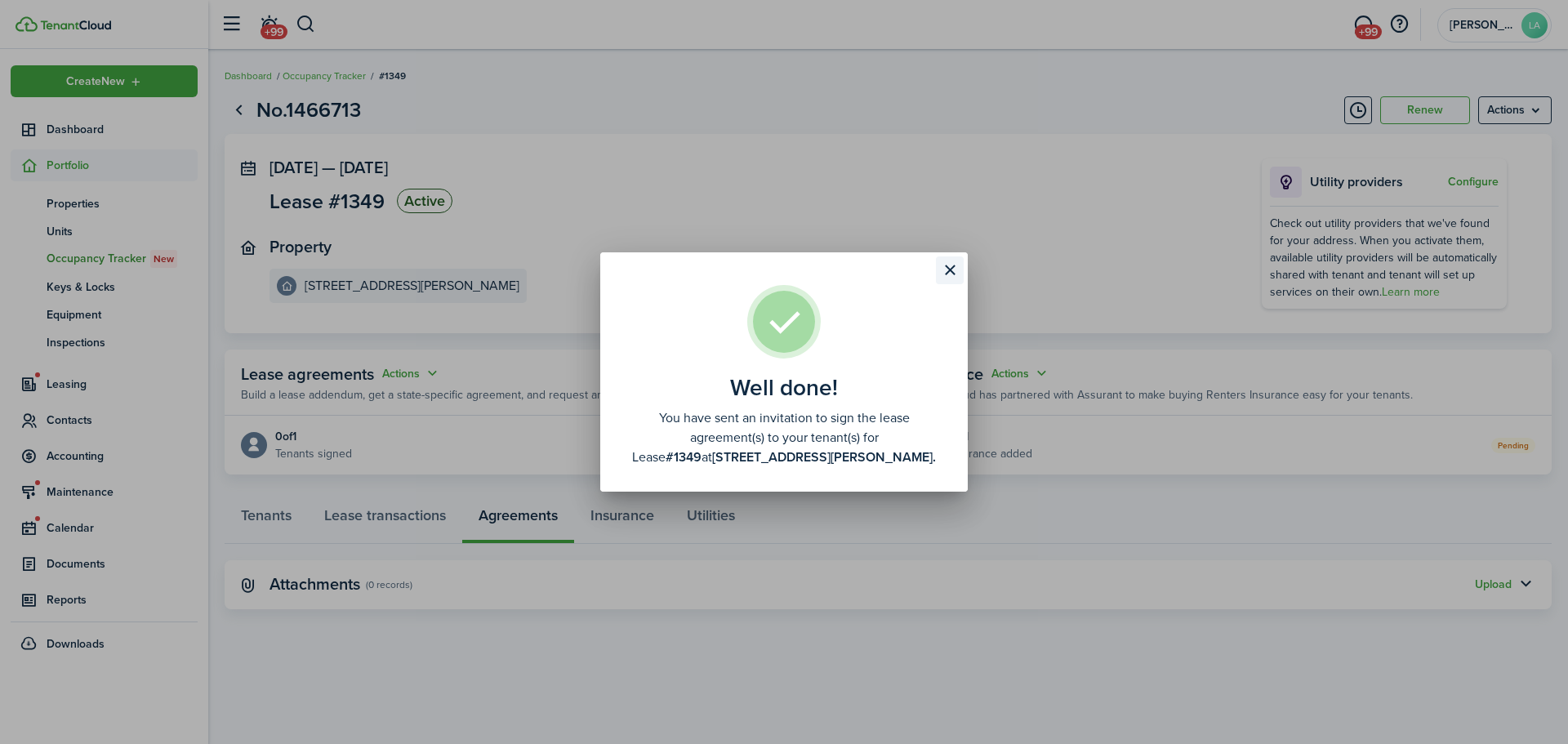
click at [957, 270] on button "Close modal" at bounding box center [950, 270] width 28 height 28
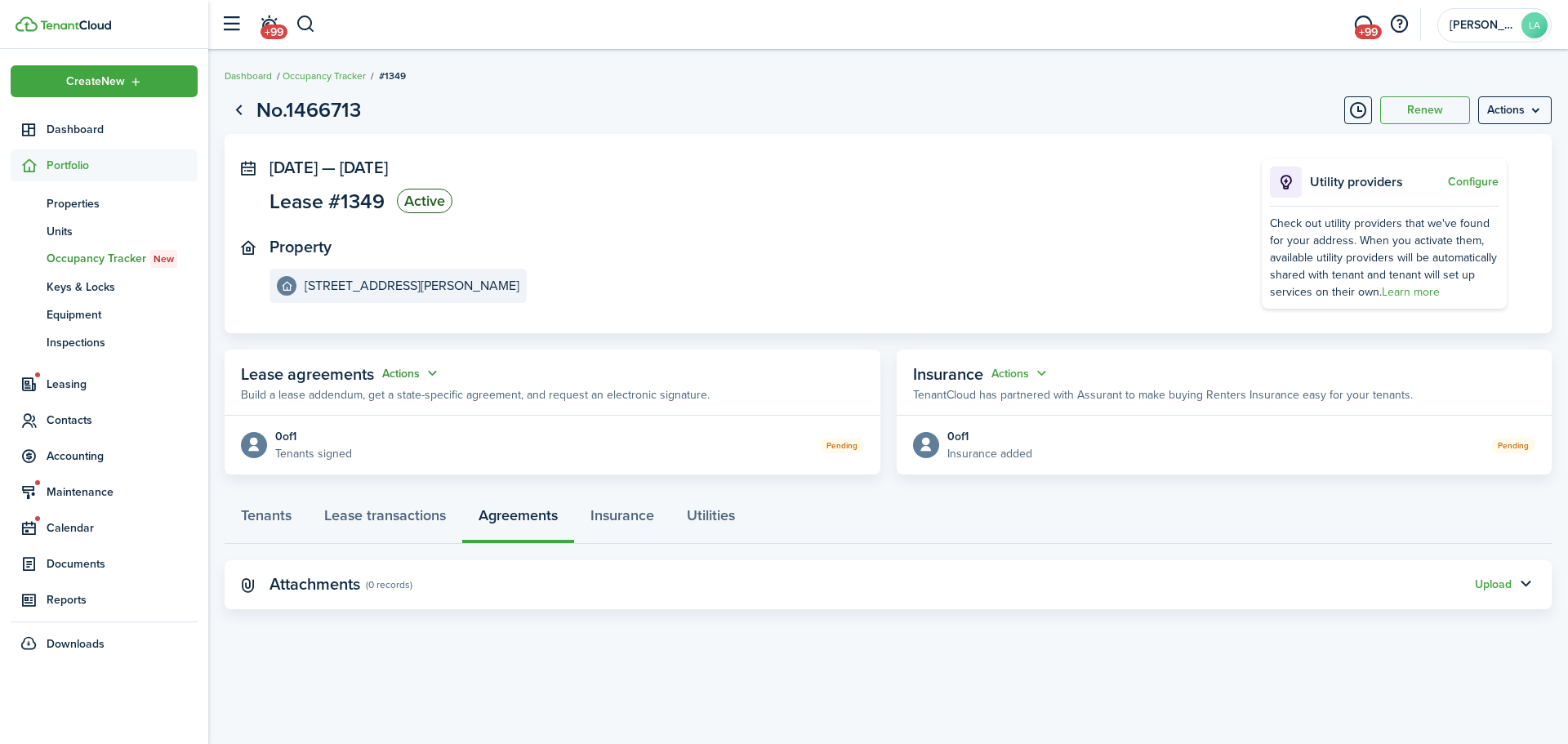
click at [419, 372] on button "Actions" at bounding box center [411, 373] width 59 height 19
click at [353, 405] on link "Edit" at bounding box center [371, 405] width 142 height 29
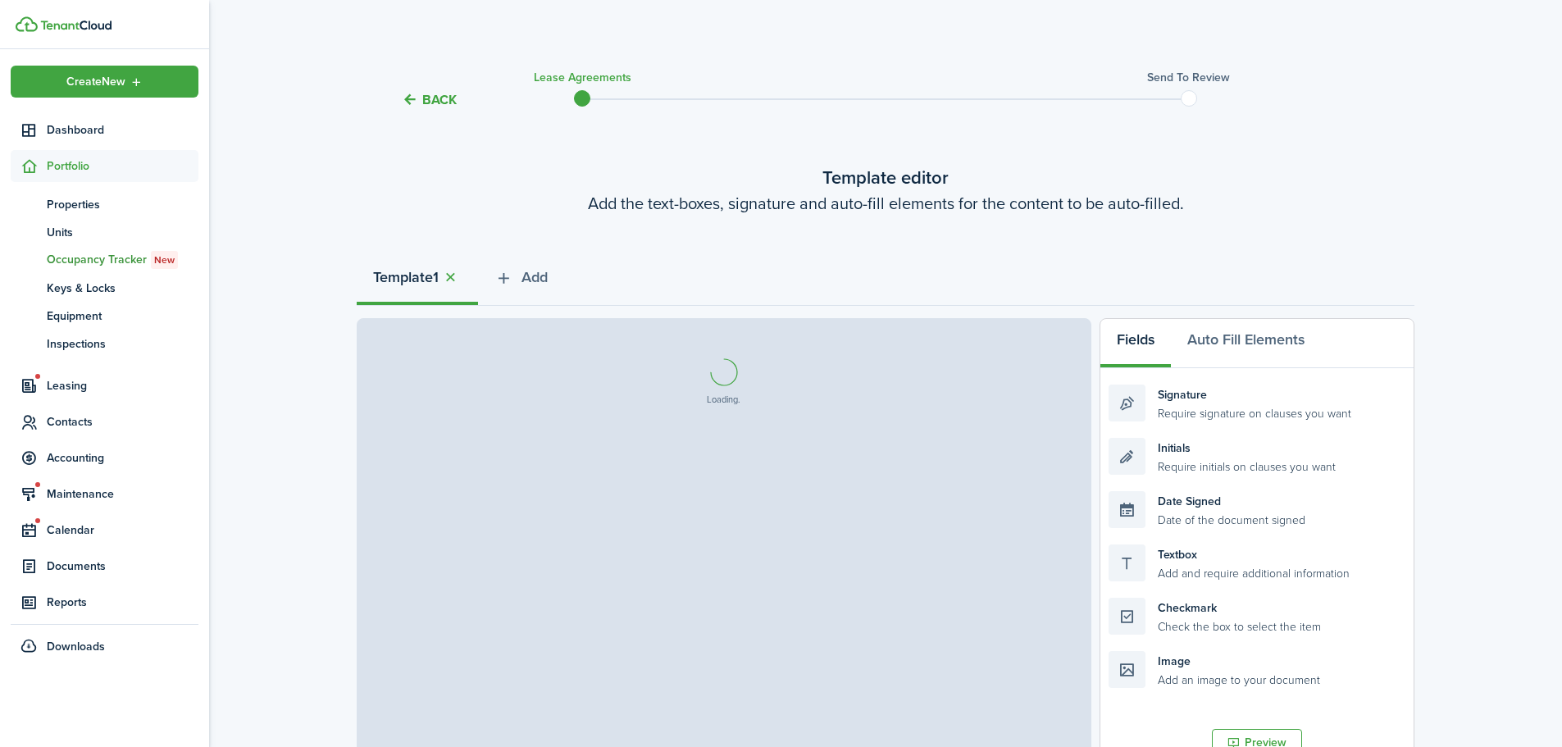
select select "fit"
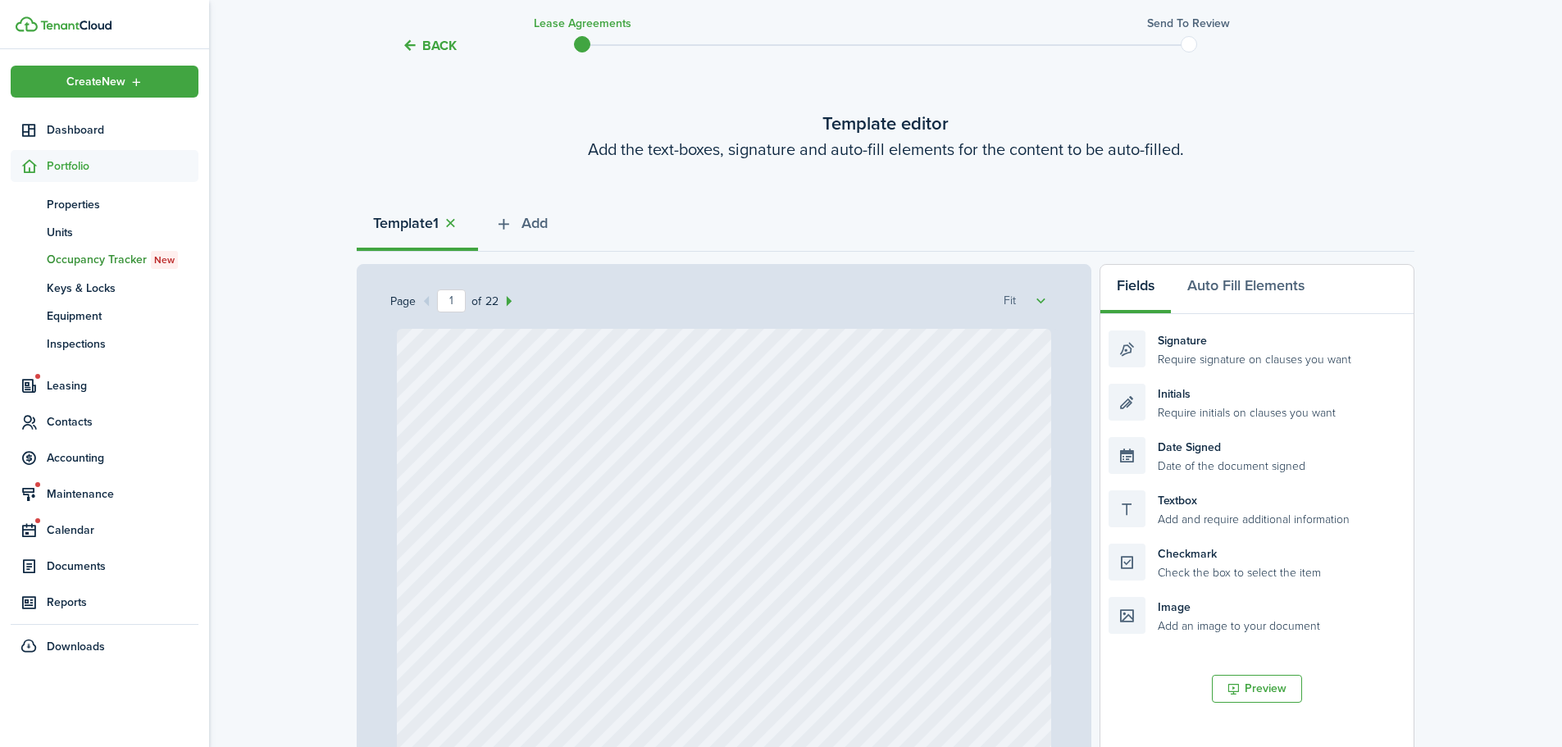
scroll to position [82, 0]
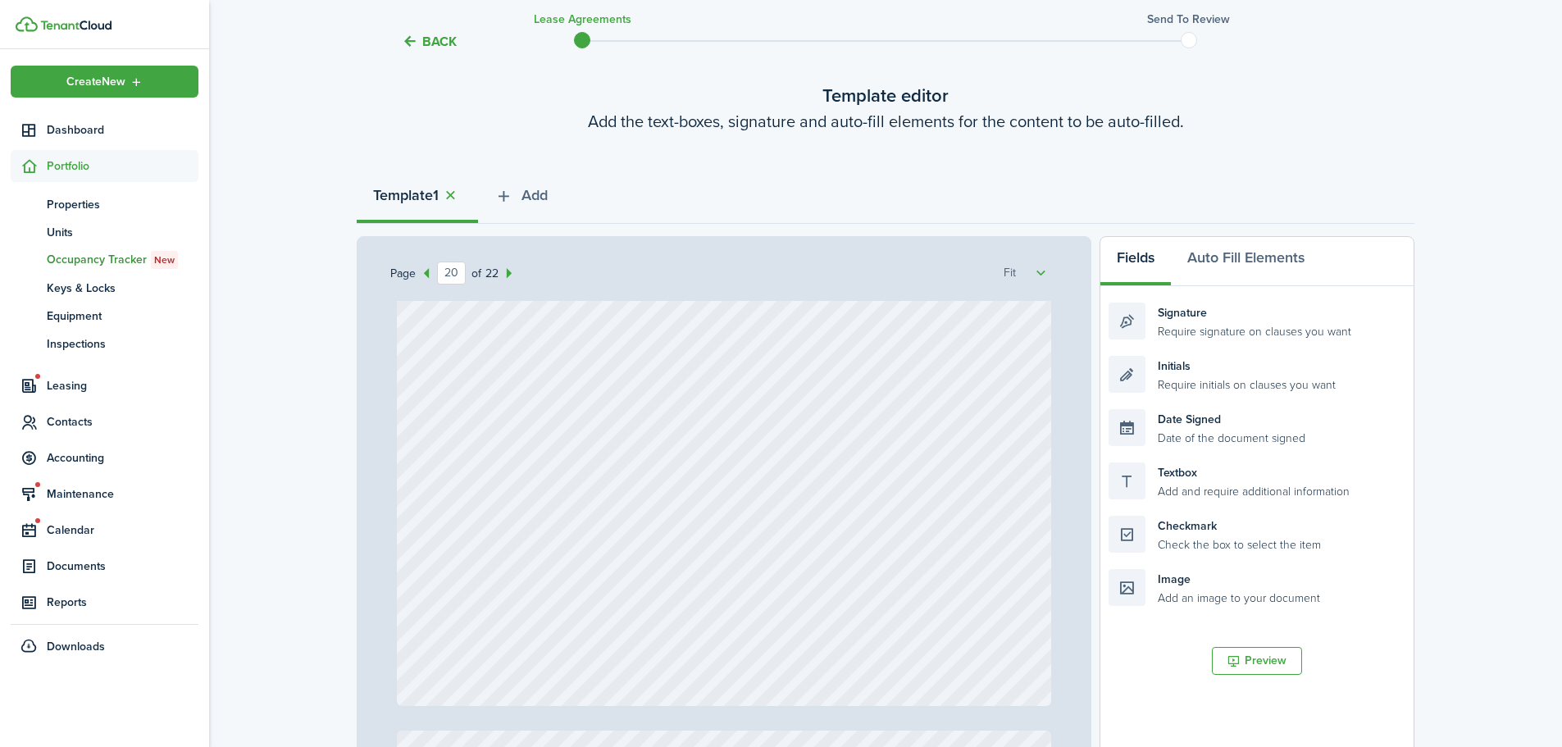
type input "21"
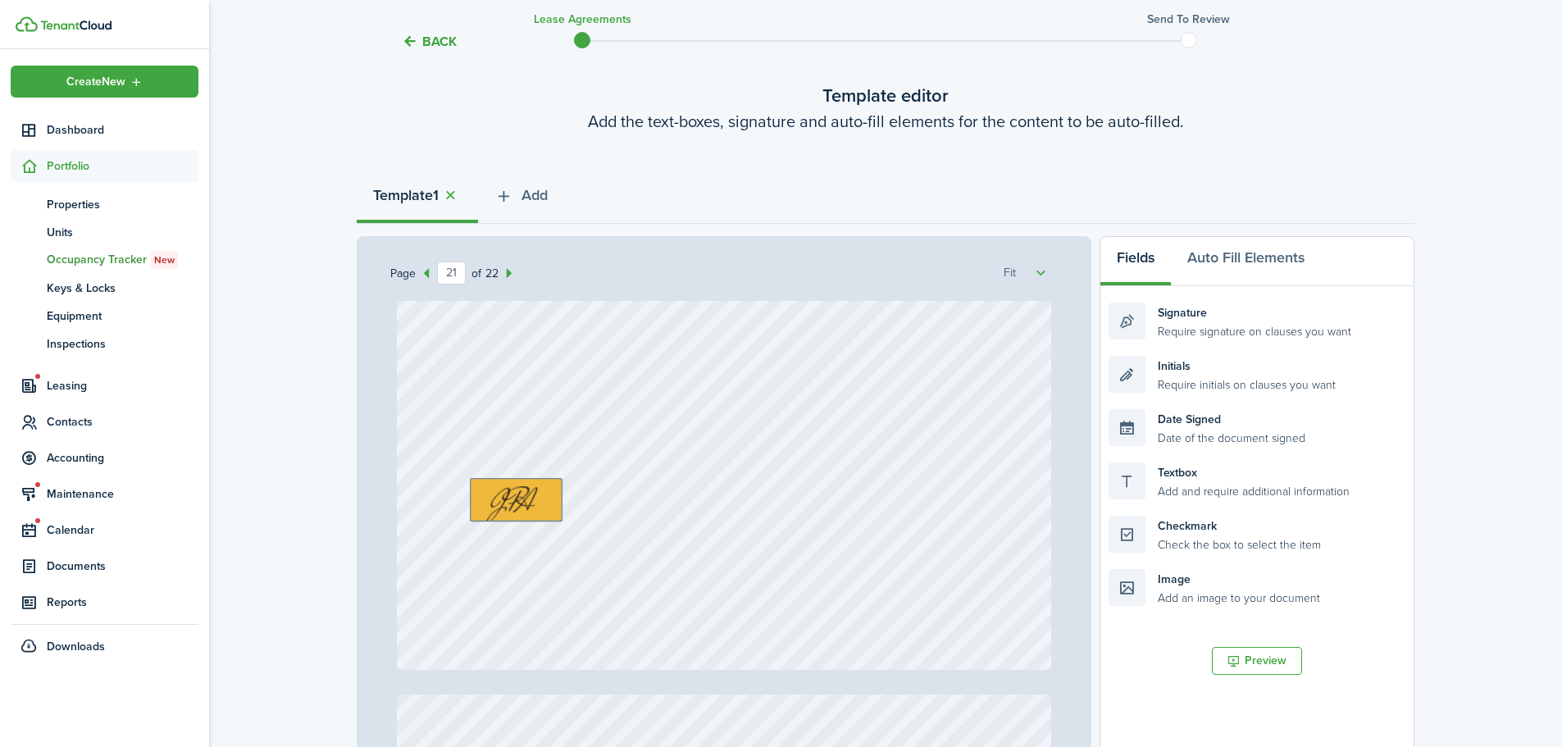
scroll to position [18529, 0]
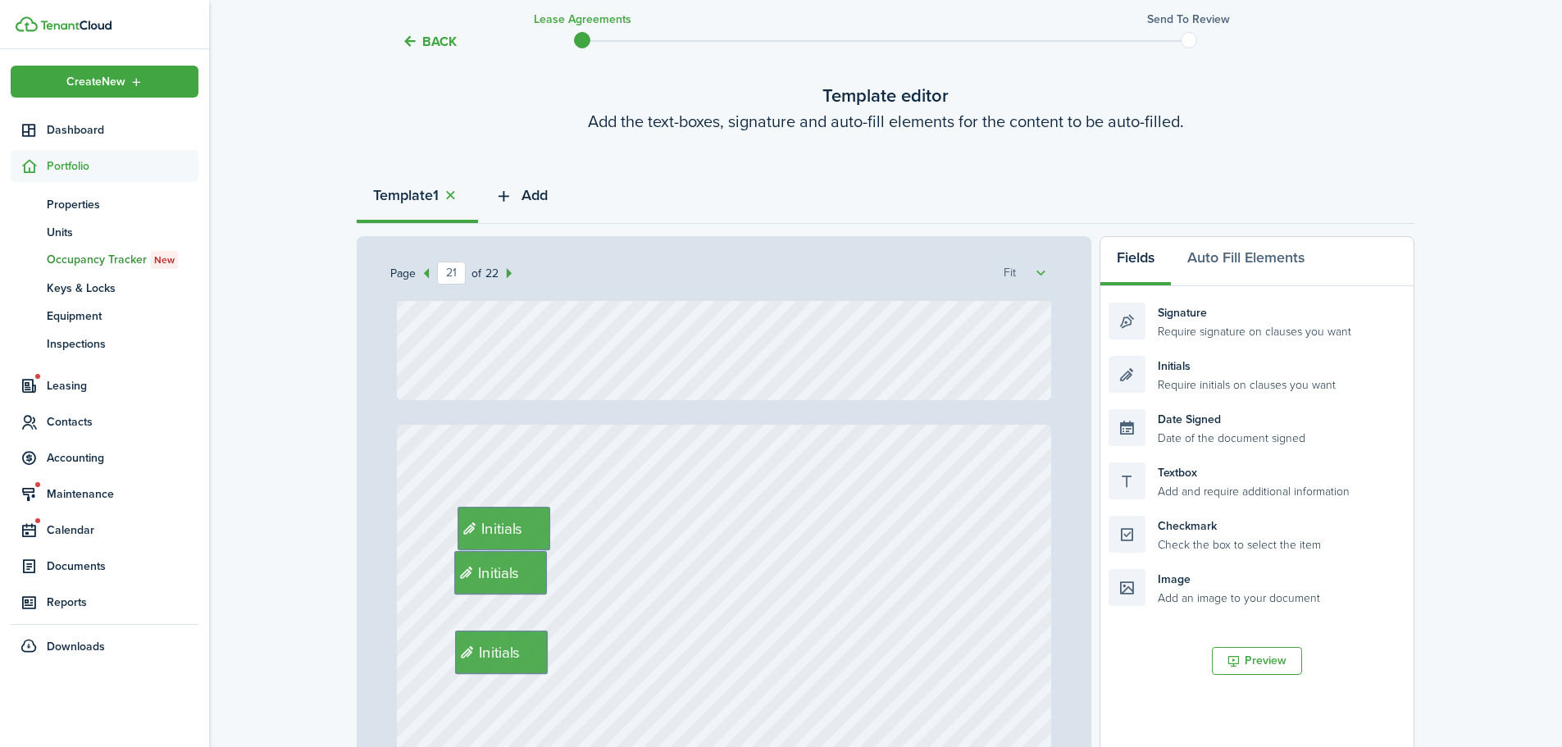
click at [545, 194] on span "Add" at bounding box center [534, 195] width 26 height 22
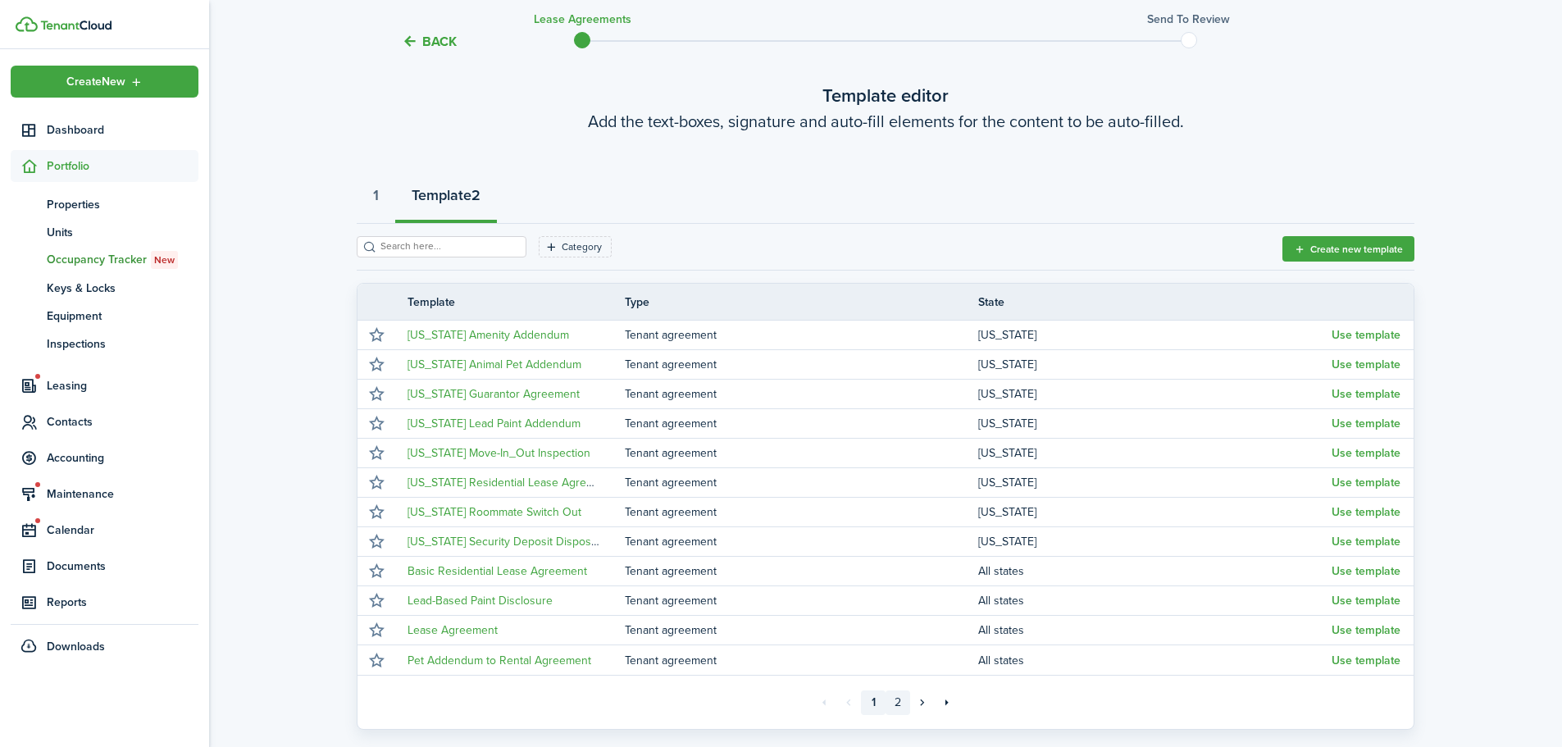
click at [899, 698] on link "2" at bounding box center [897, 702] width 25 height 25
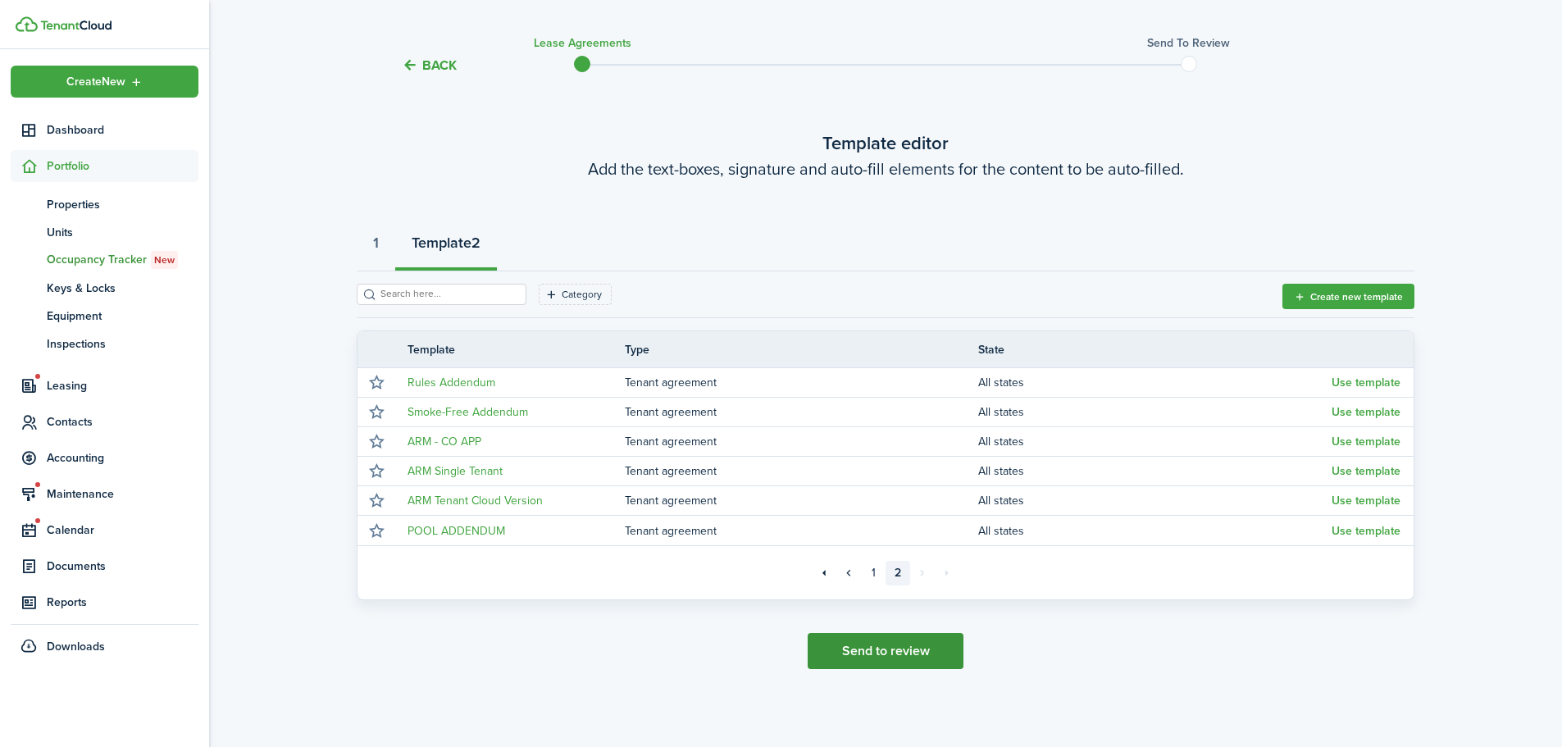
scroll to position [34, 0]
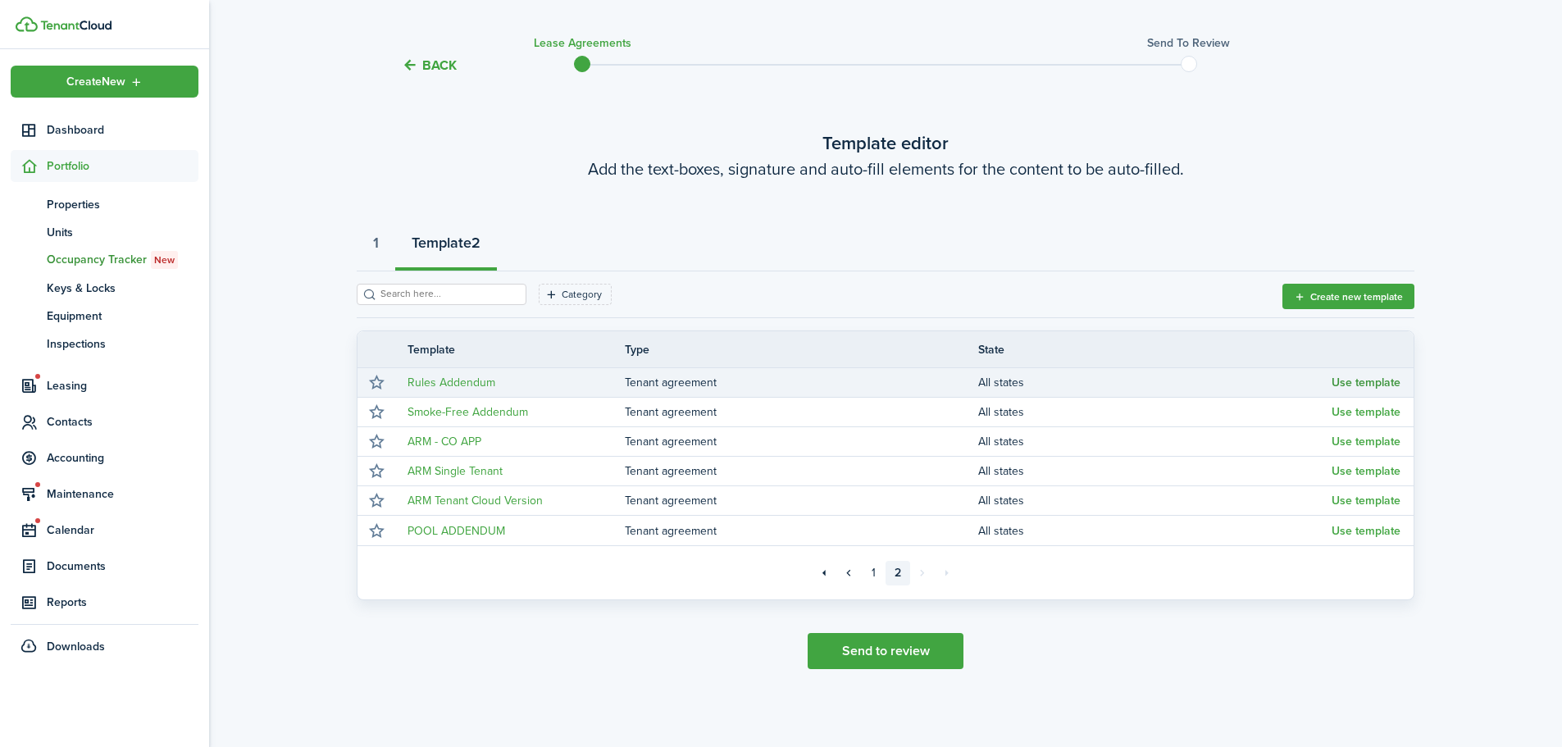
click at [1374, 386] on button "Use template" at bounding box center [1365, 382] width 69 height 13
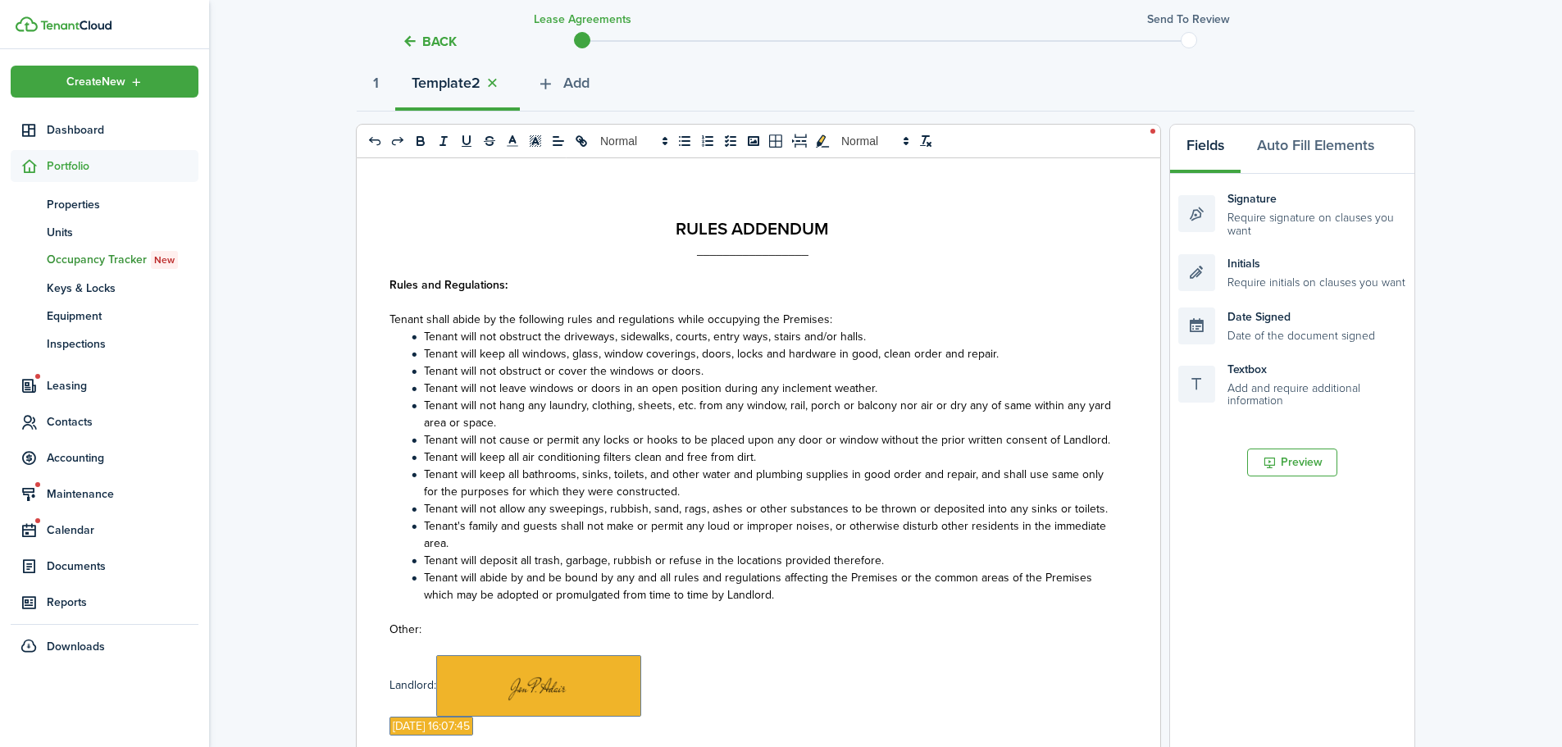
scroll to position [280, 0]
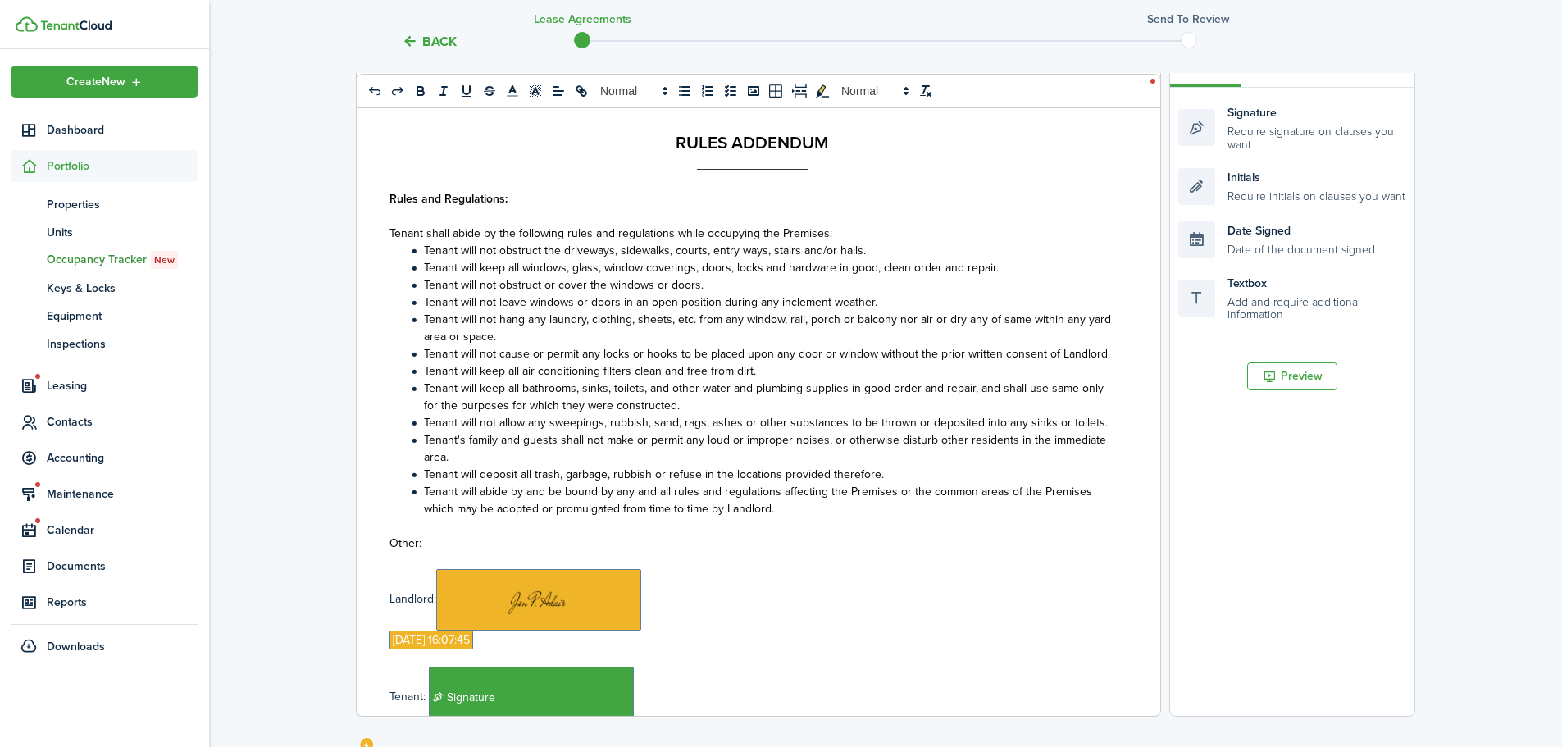
select select "fit"
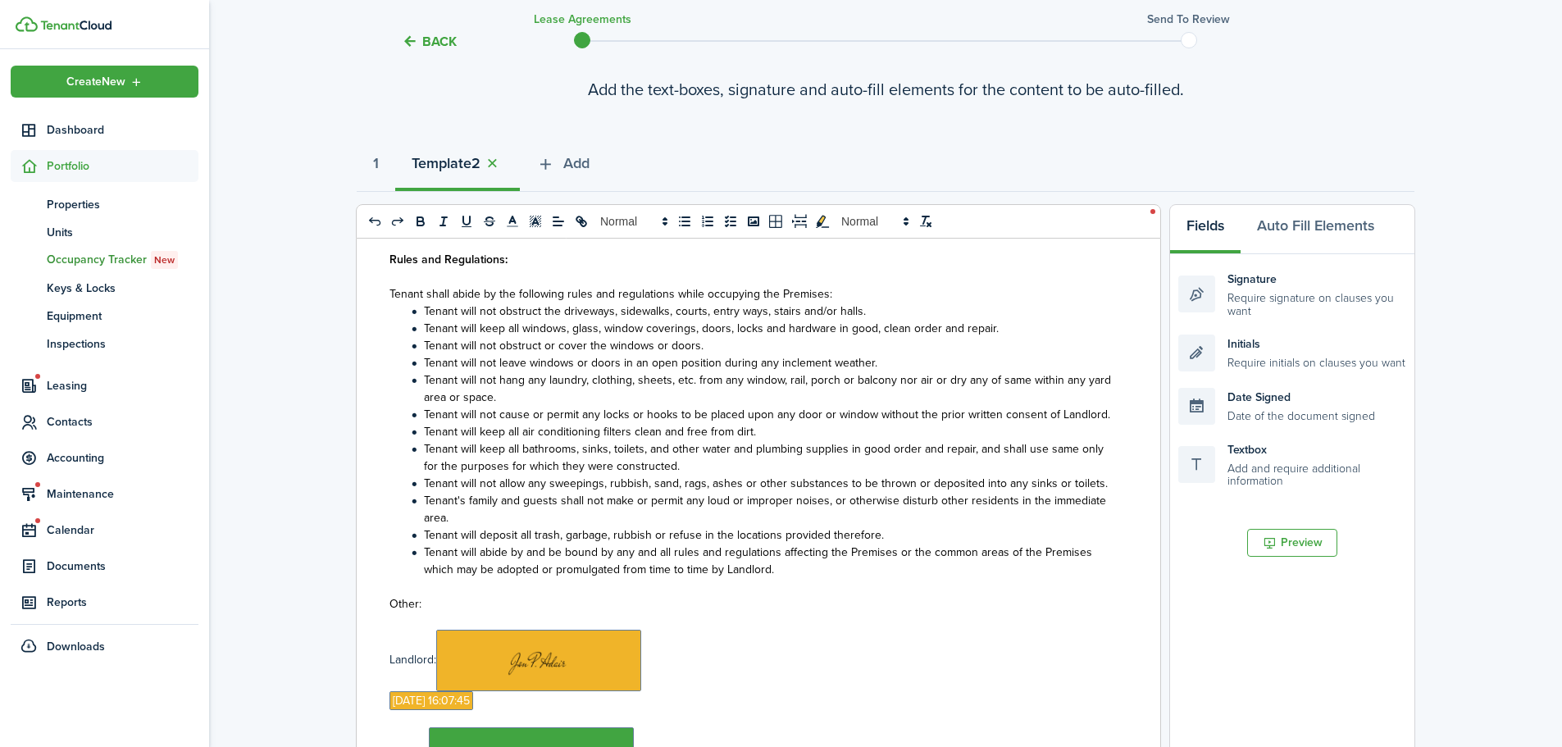
scroll to position [0, 0]
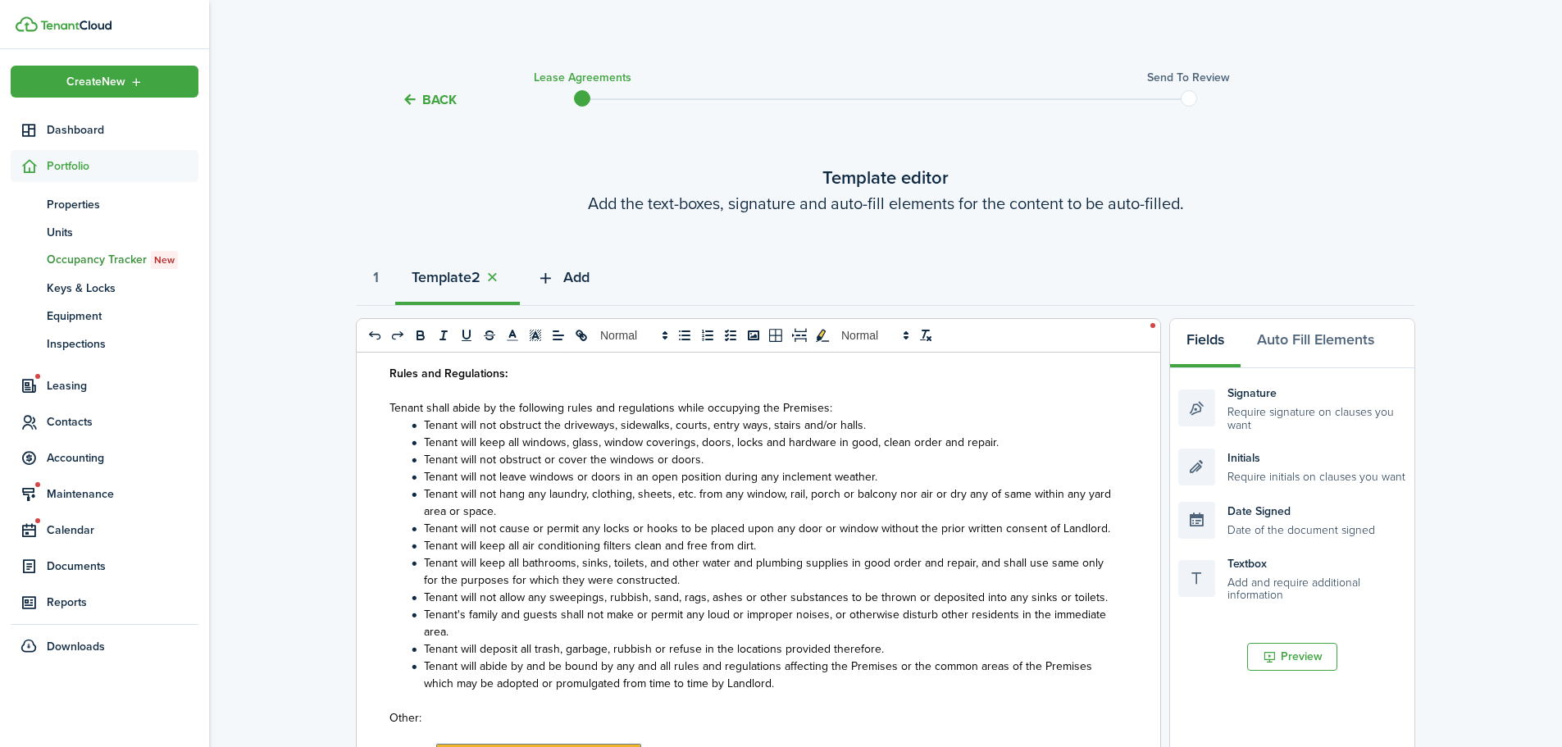
click at [589, 273] on span "Add" at bounding box center [576, 277] width 26 height 22
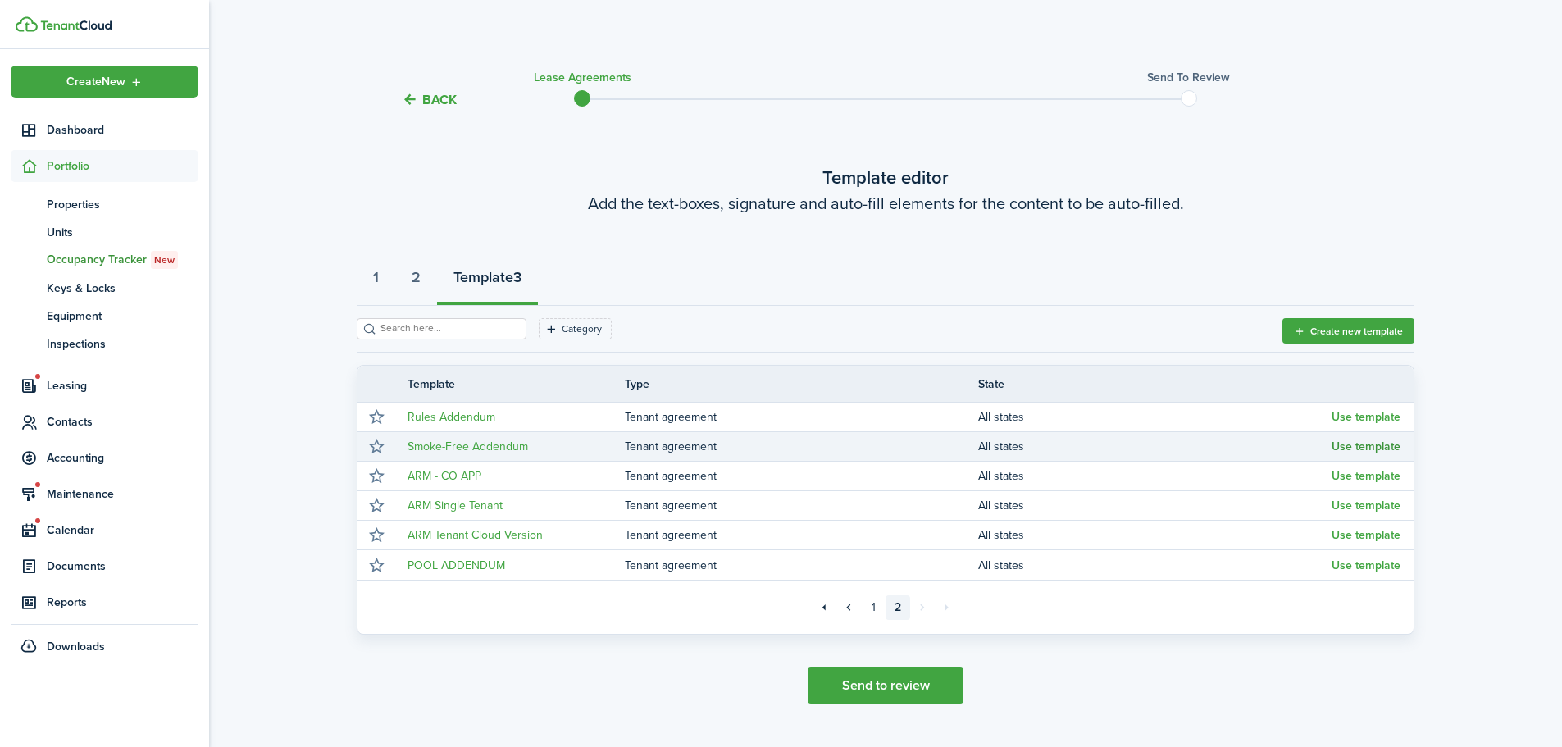
click at [1369, 448] on button "Use template" at bounding box center [1365, 446] width 69 height 13
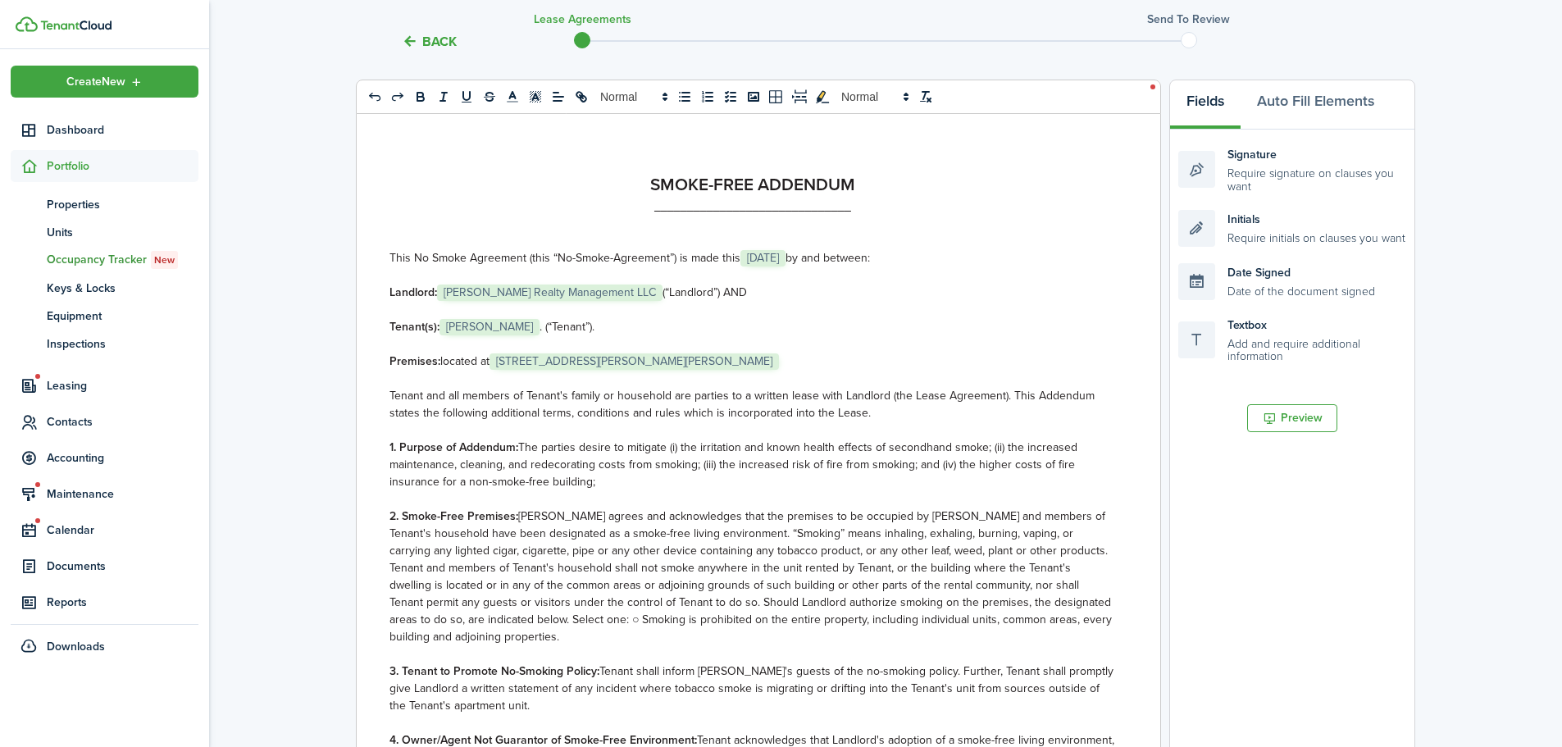
scroll to position [246, 0]
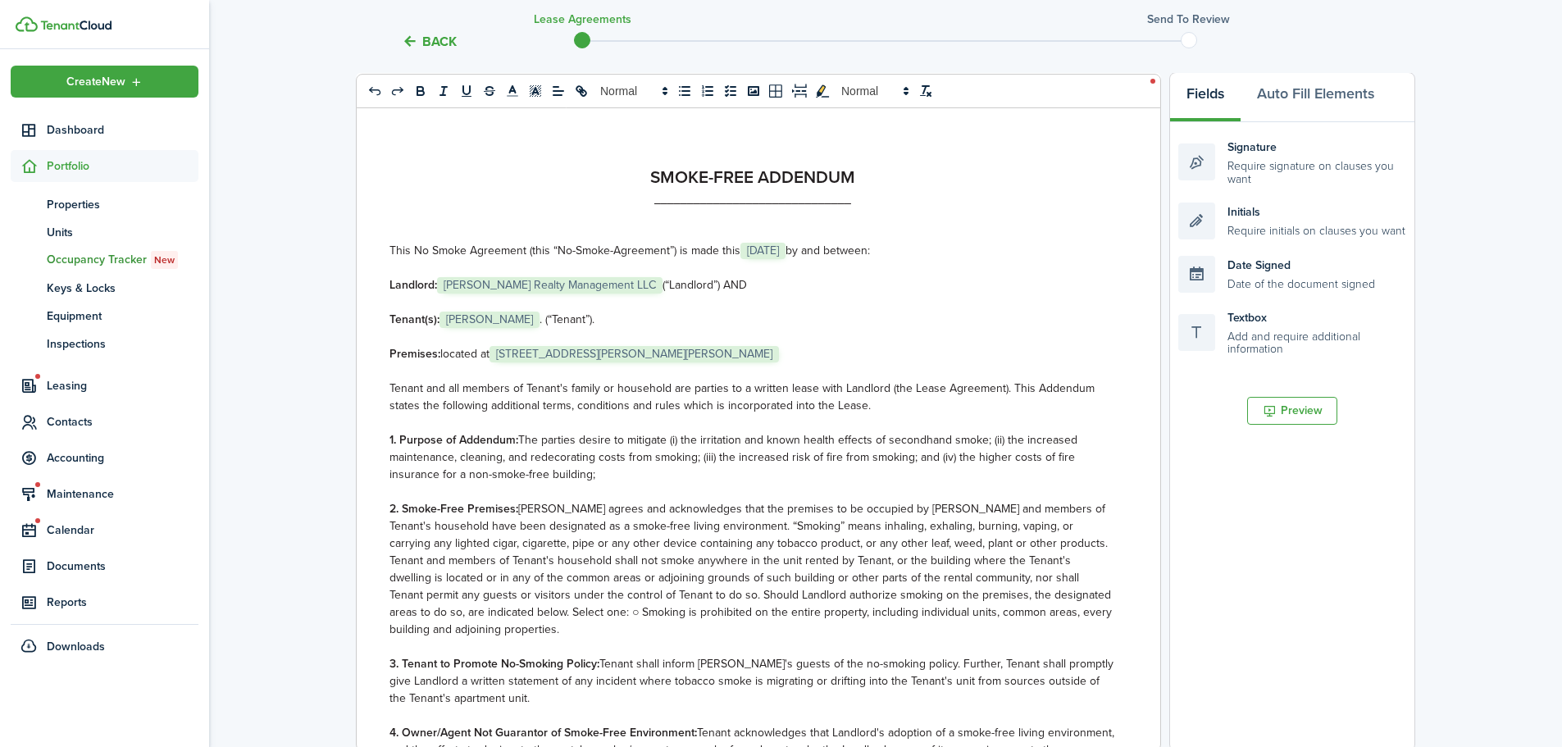
select select "fit"
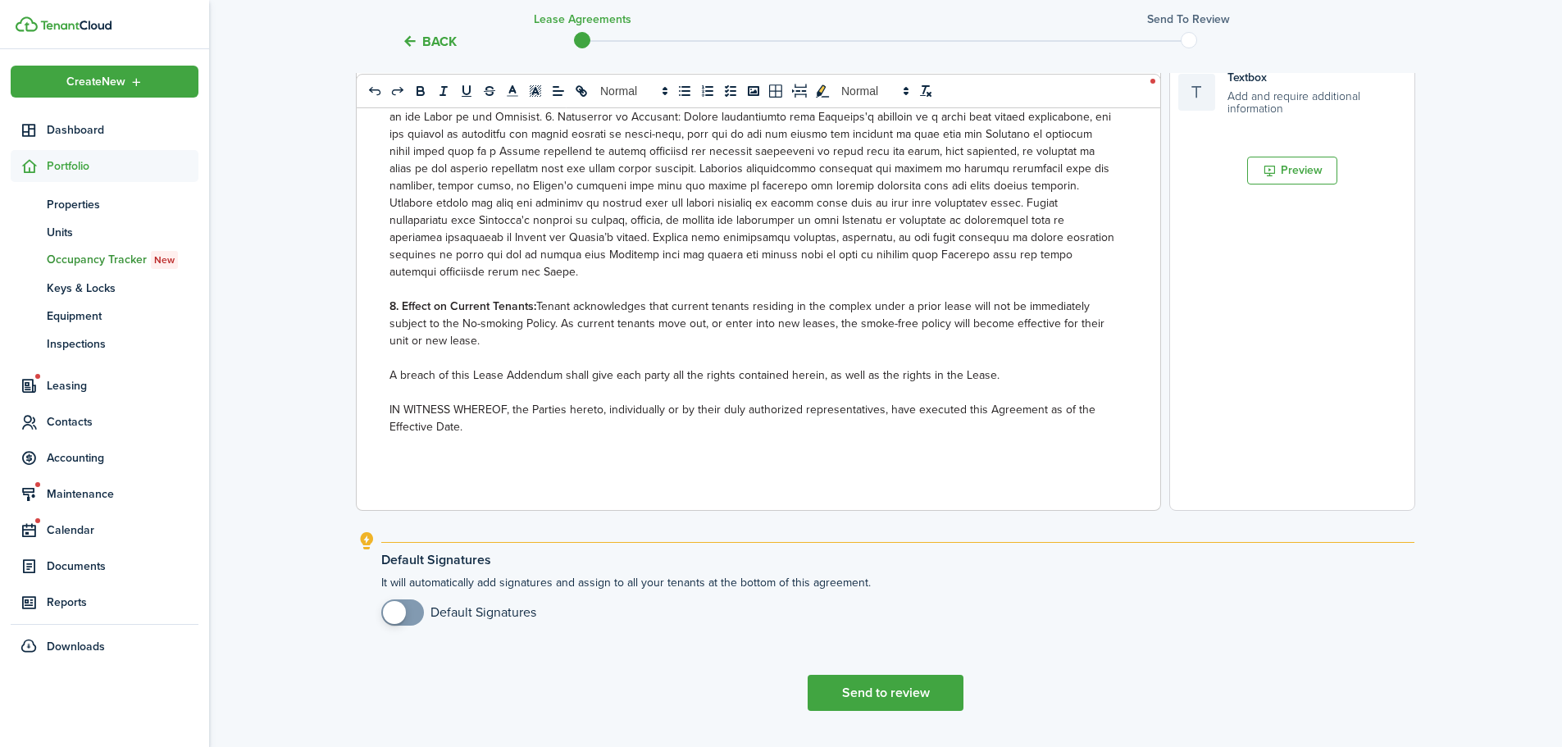
scroll to position [528, 0]
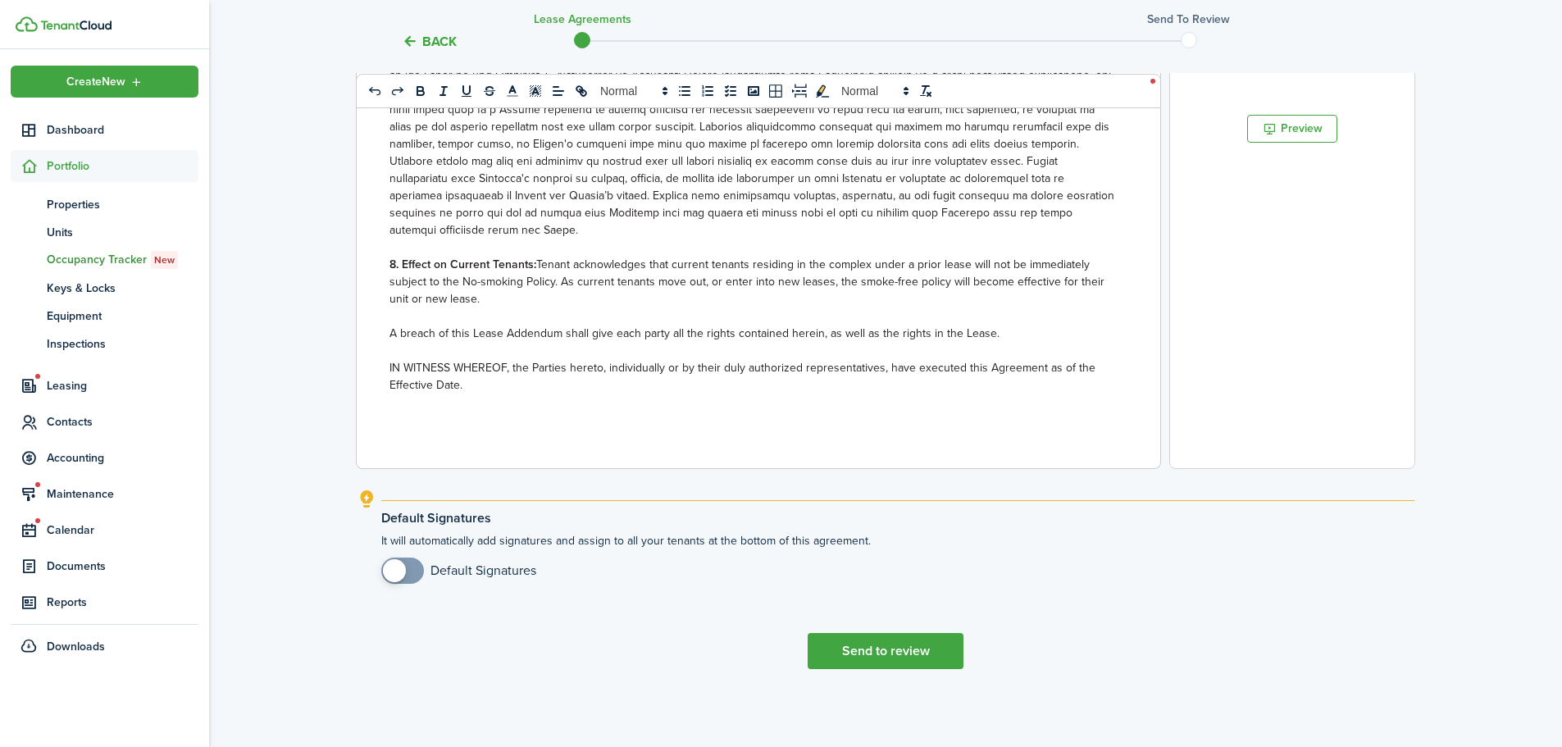
checkbox input "true"
click at [407, 567] on span at bounding box center [402, 571] width 16 height 26
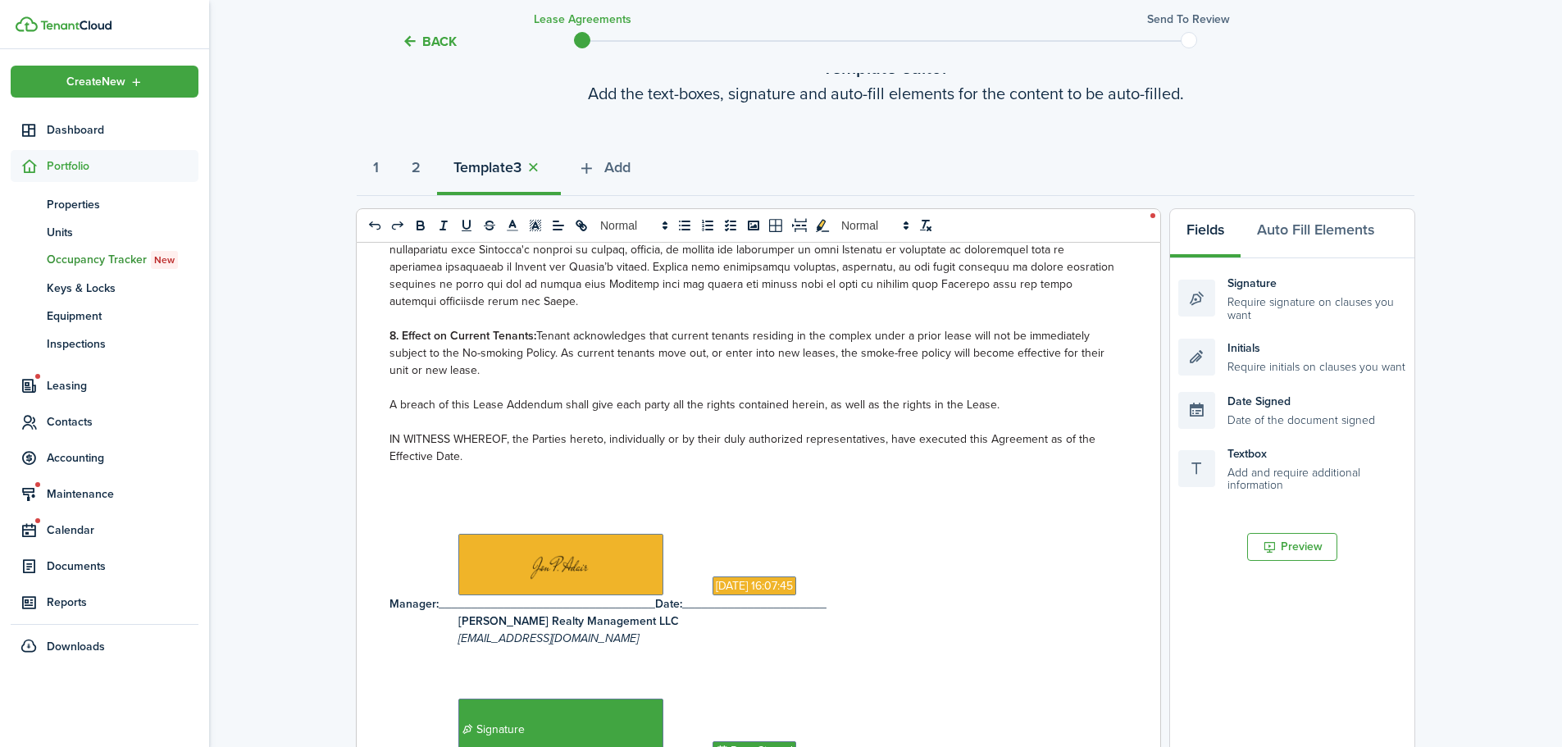
scroll to position [0, 0]
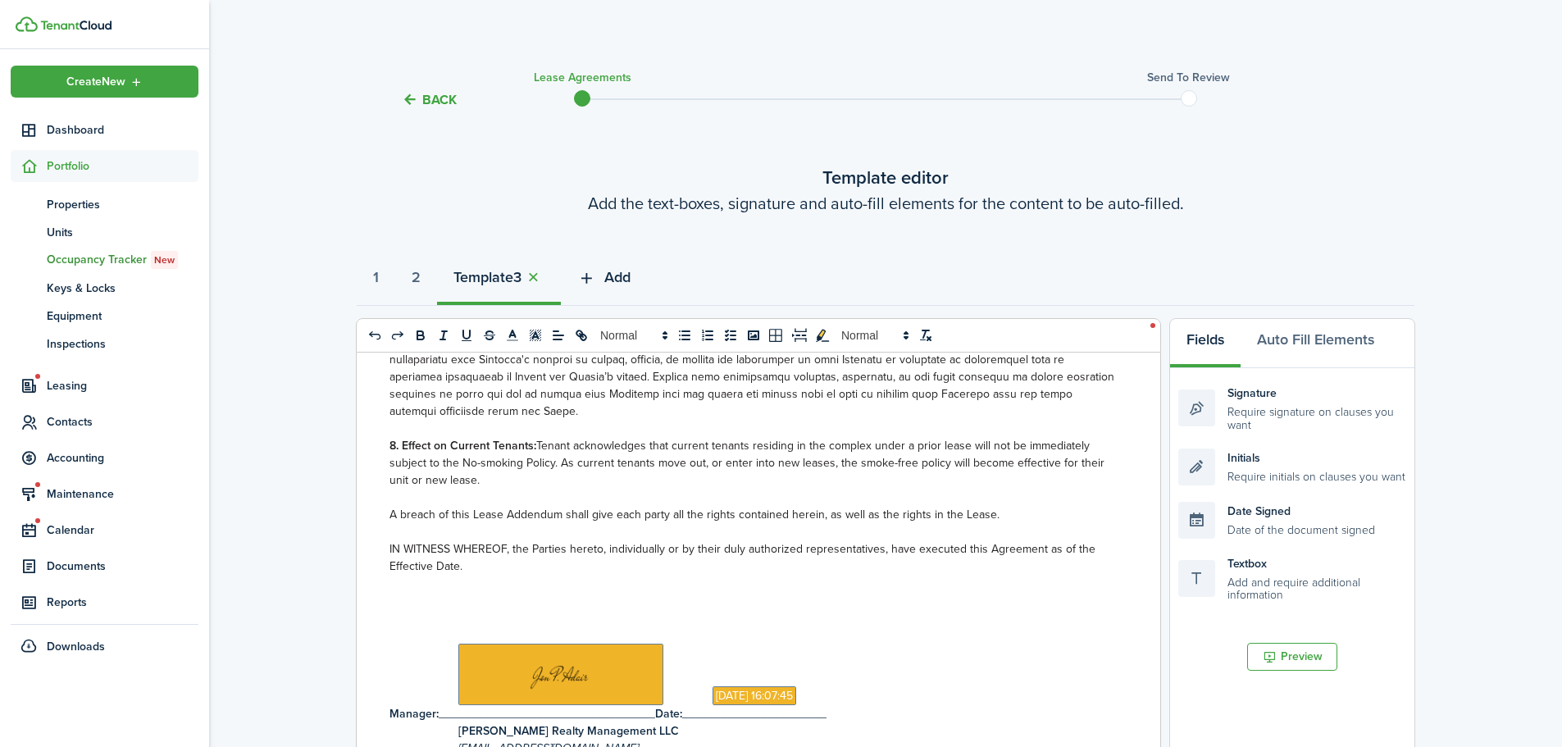
click at [627, 273] on span "Add" at bounding box center [617, 277] width 26 height 22
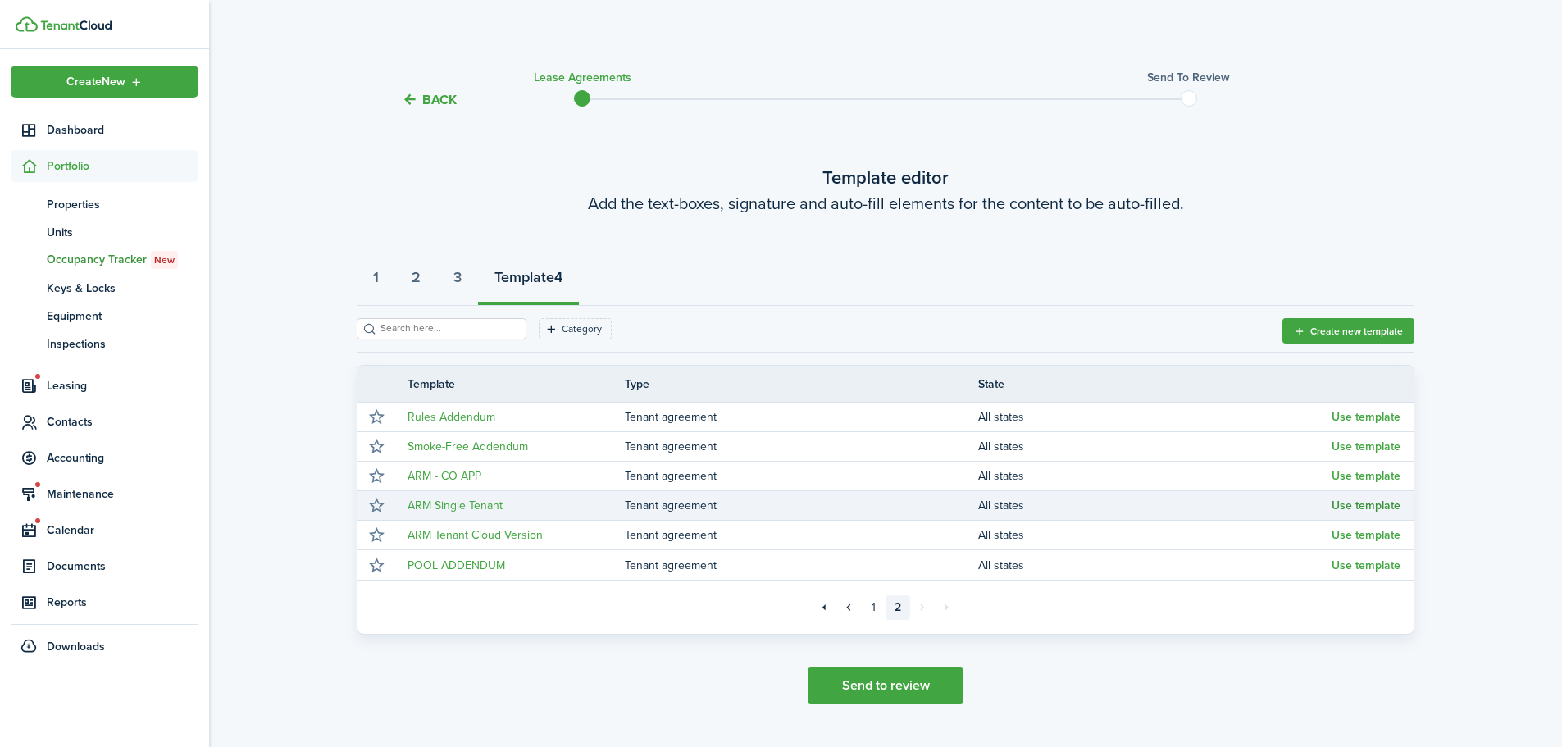
click at [1377, 503] on button "Use template" at bounding box center [1365, 505] width 69 height 13
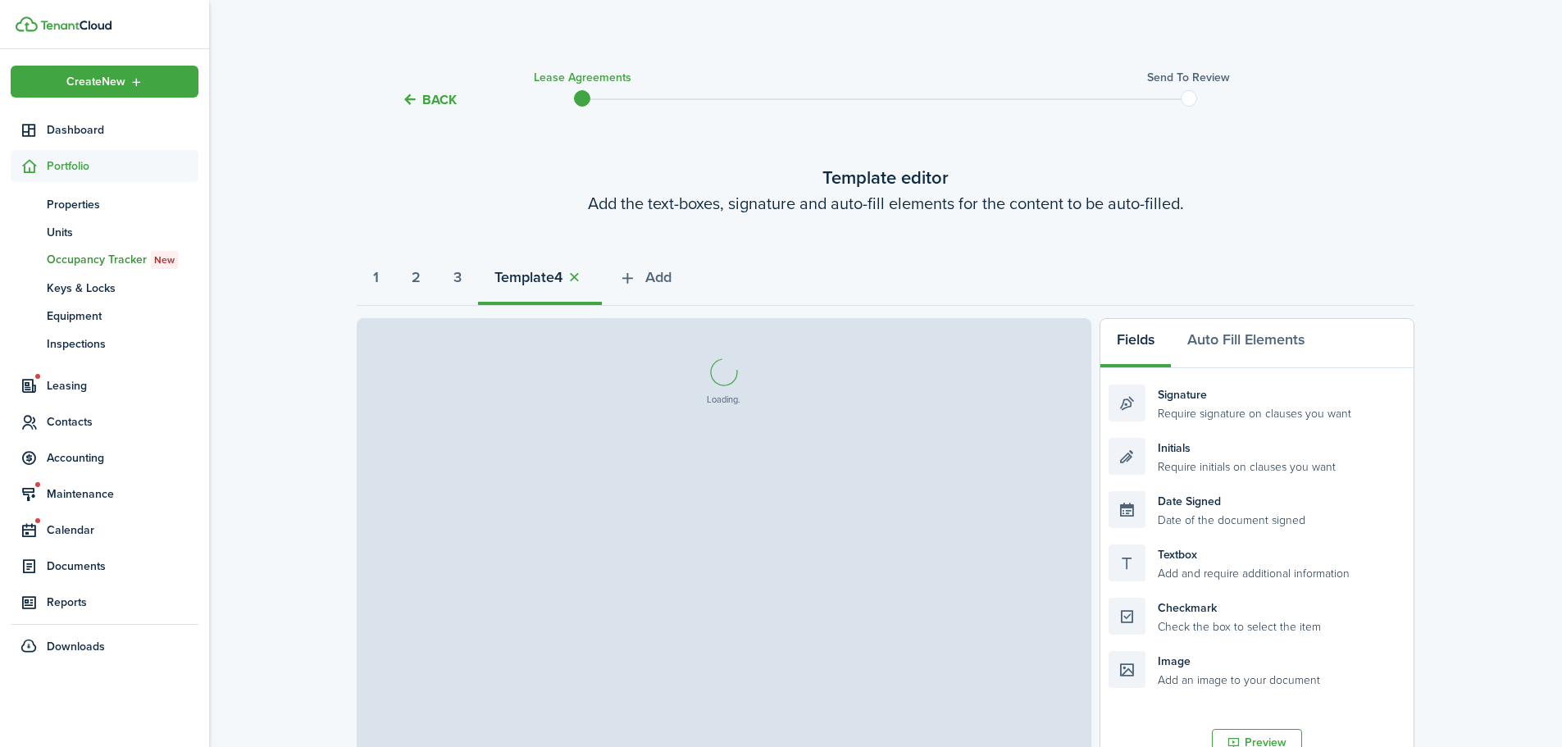
select select "fit"
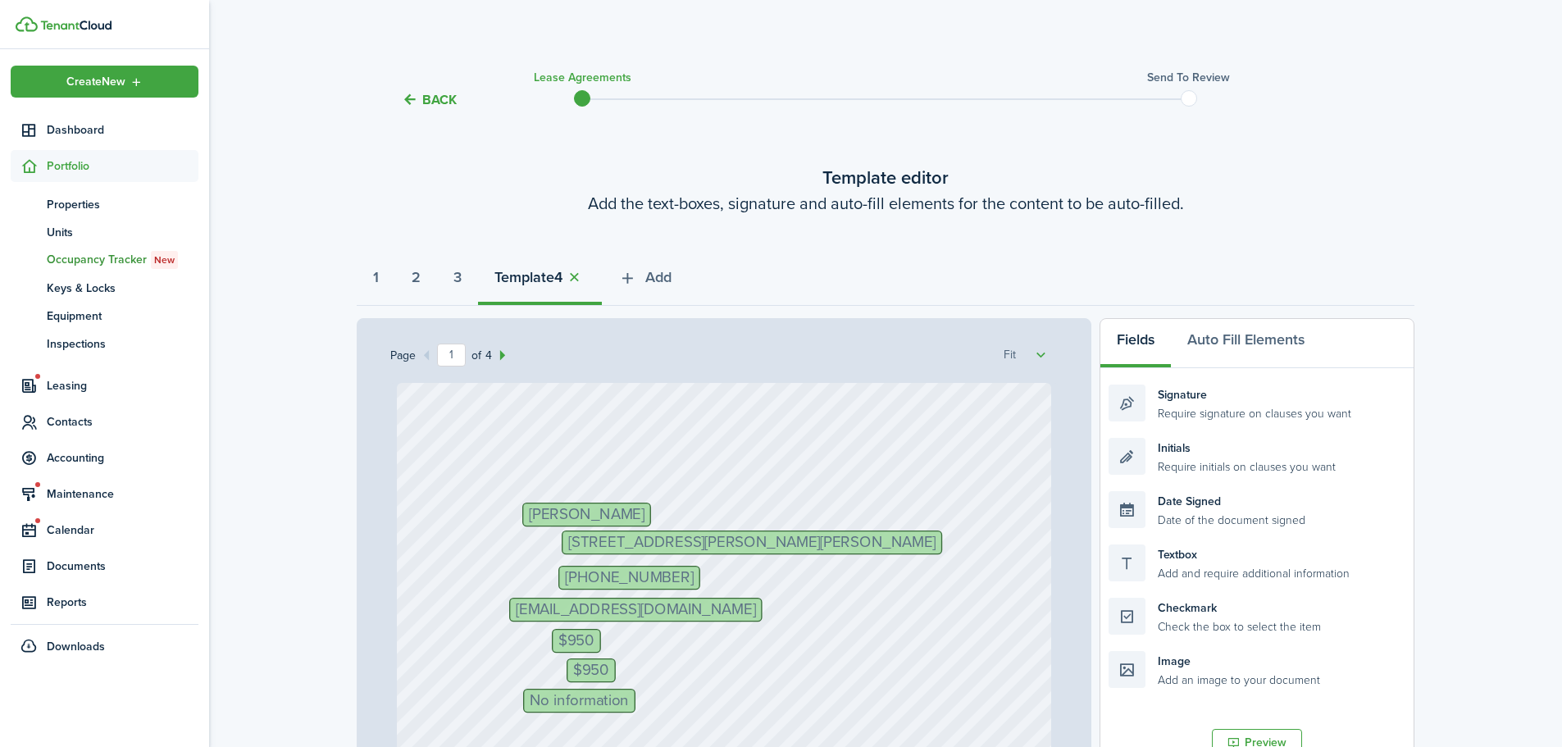
select select "fit"
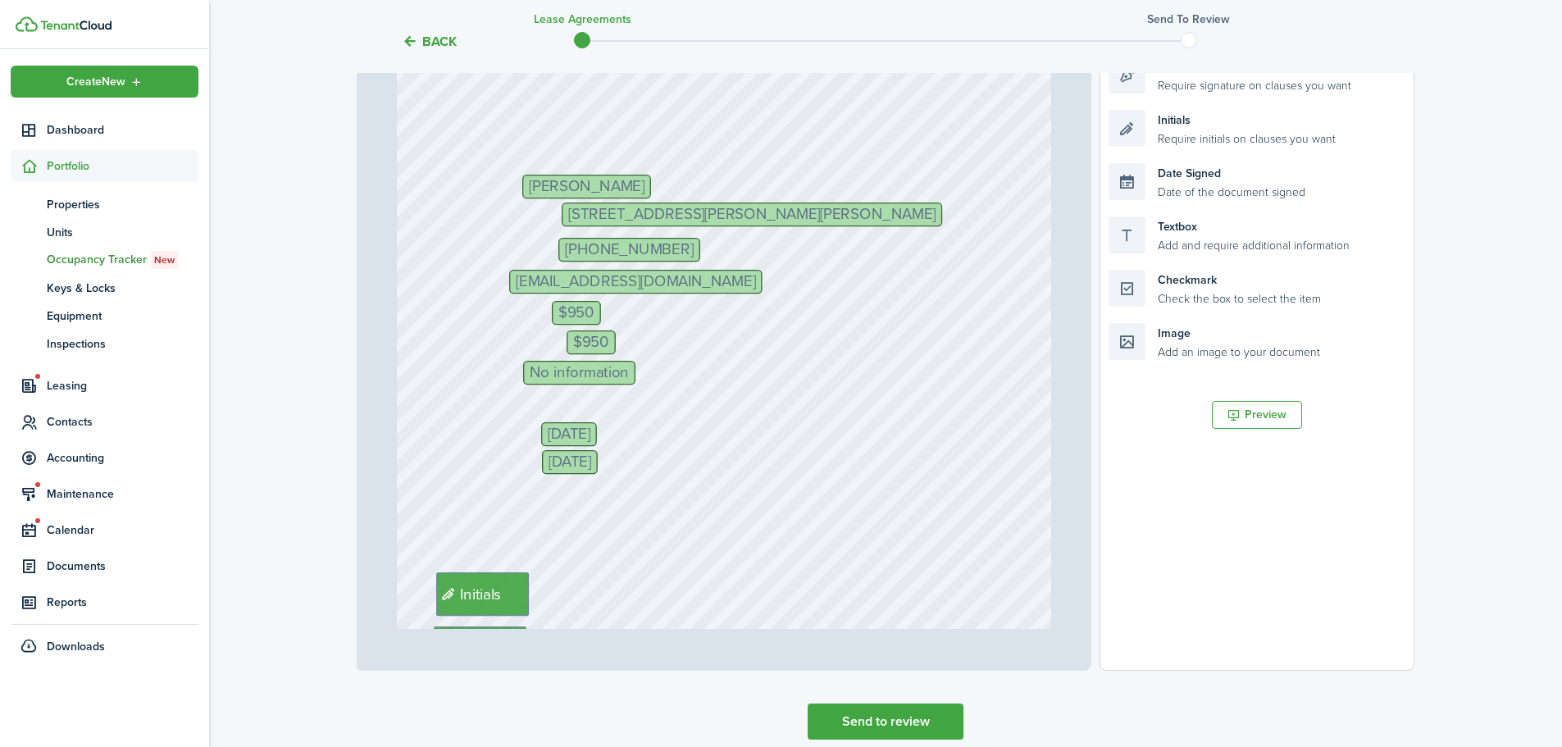
scroll to position [656, 0]
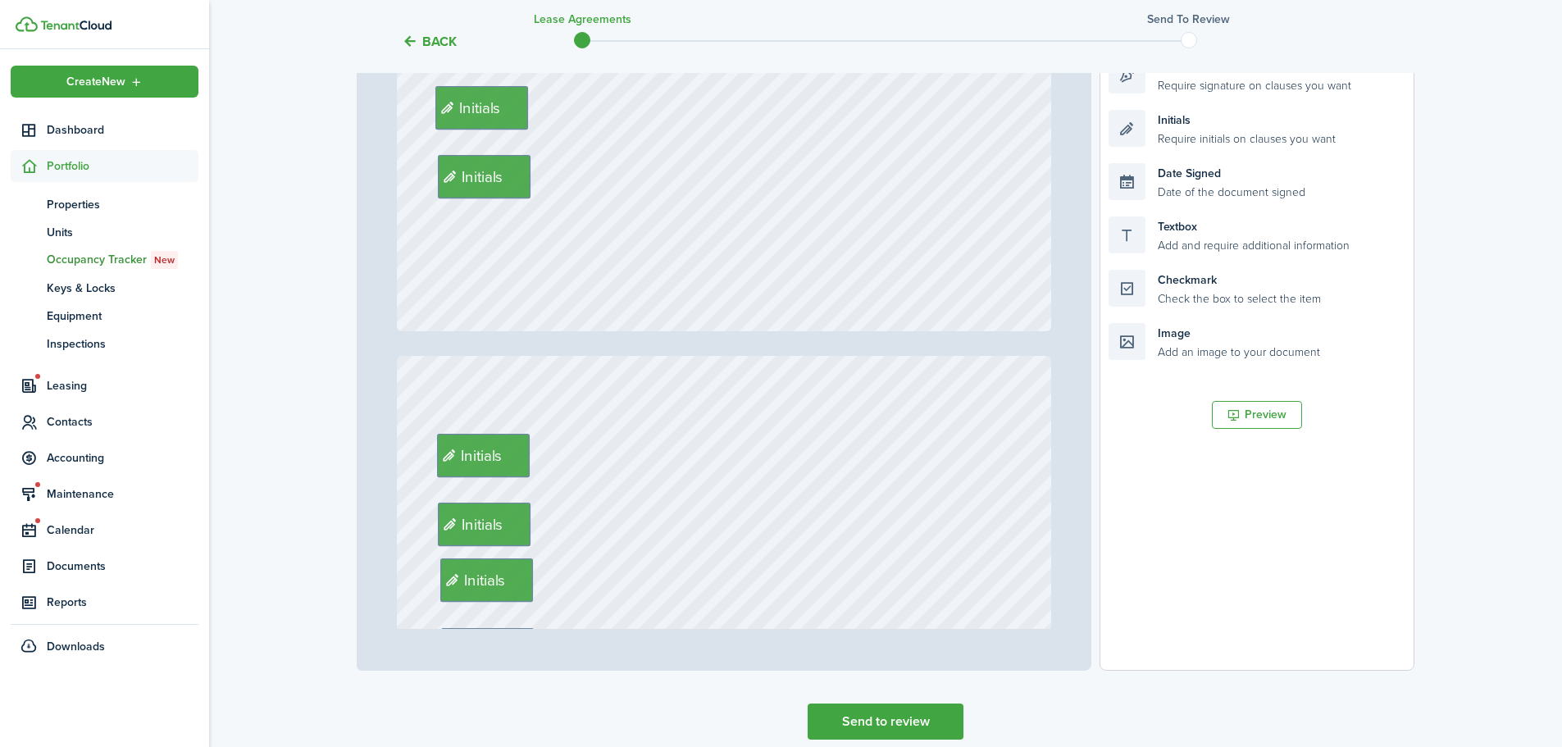
type input "3"
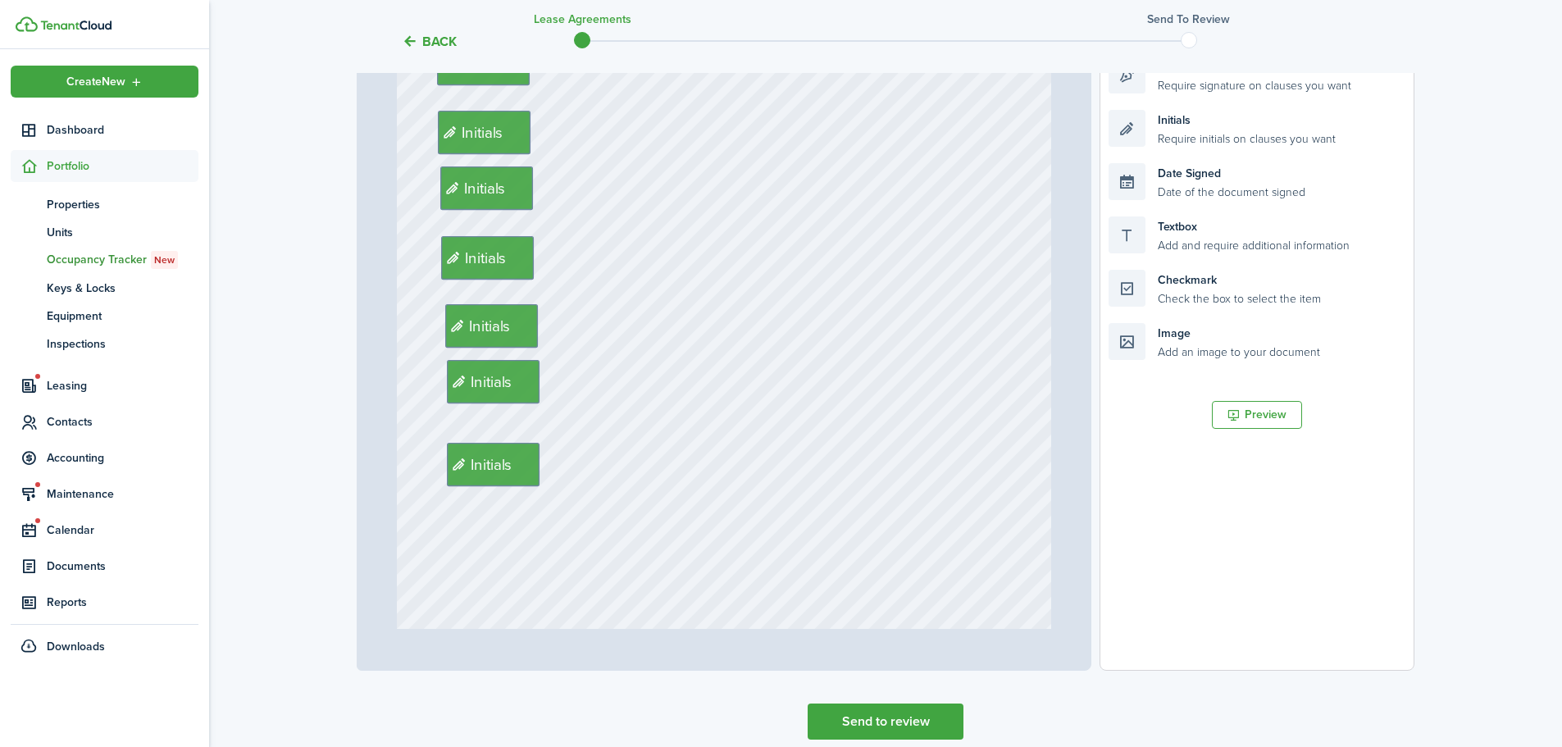
scroll to position [2296, 0]
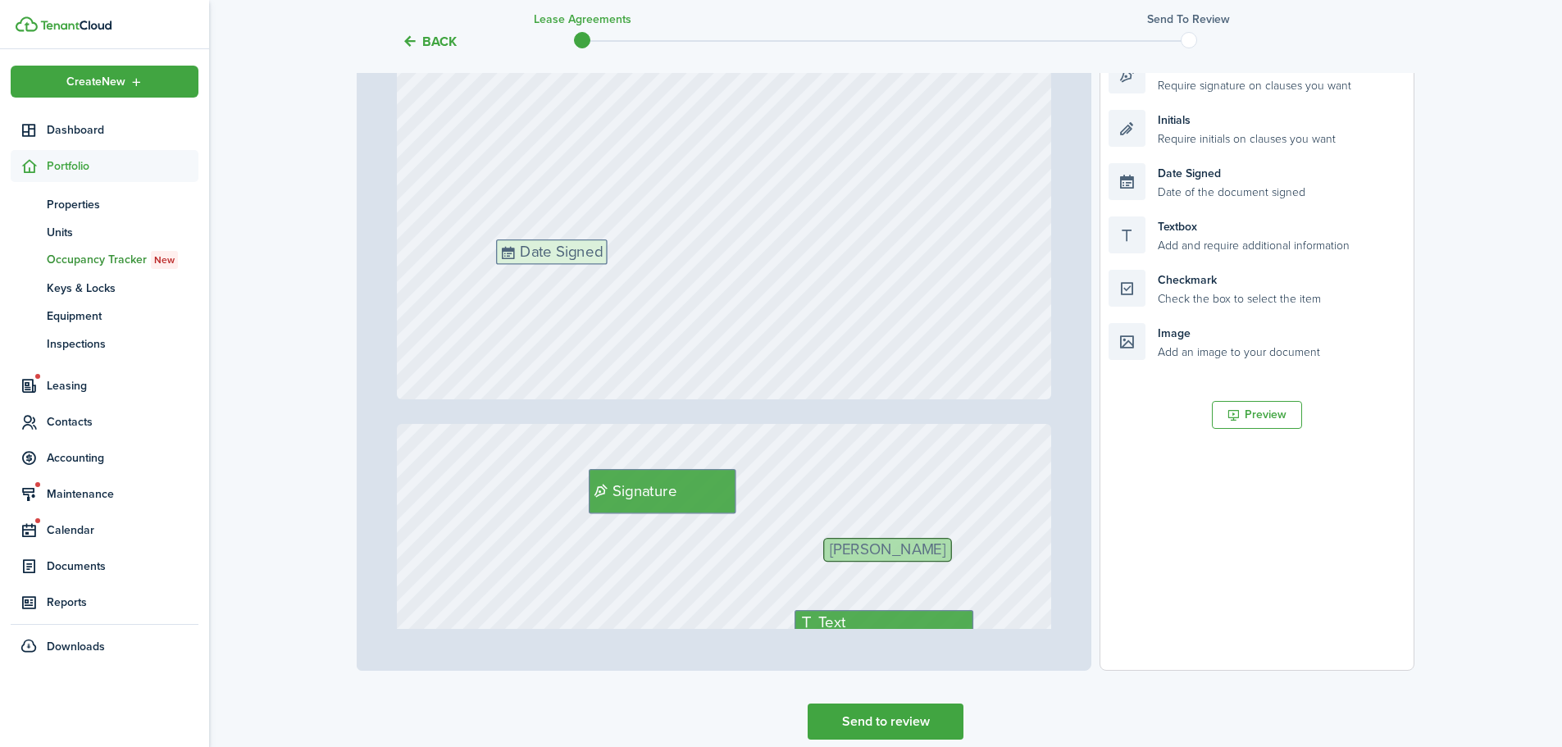
drag, startPoint x: 1261, startPoint y: 175, endPoint x: 649, endPoint y: 251, distance: 617.2
click at [649, 251] on div "Page 3 of 4 50% 75% 100% 150% 200% Fit [EMAIL_ADDRESS][DOMAIN_NAME] $950 [PHONE…" at bounding box center [886, 330] width 1058 height 680
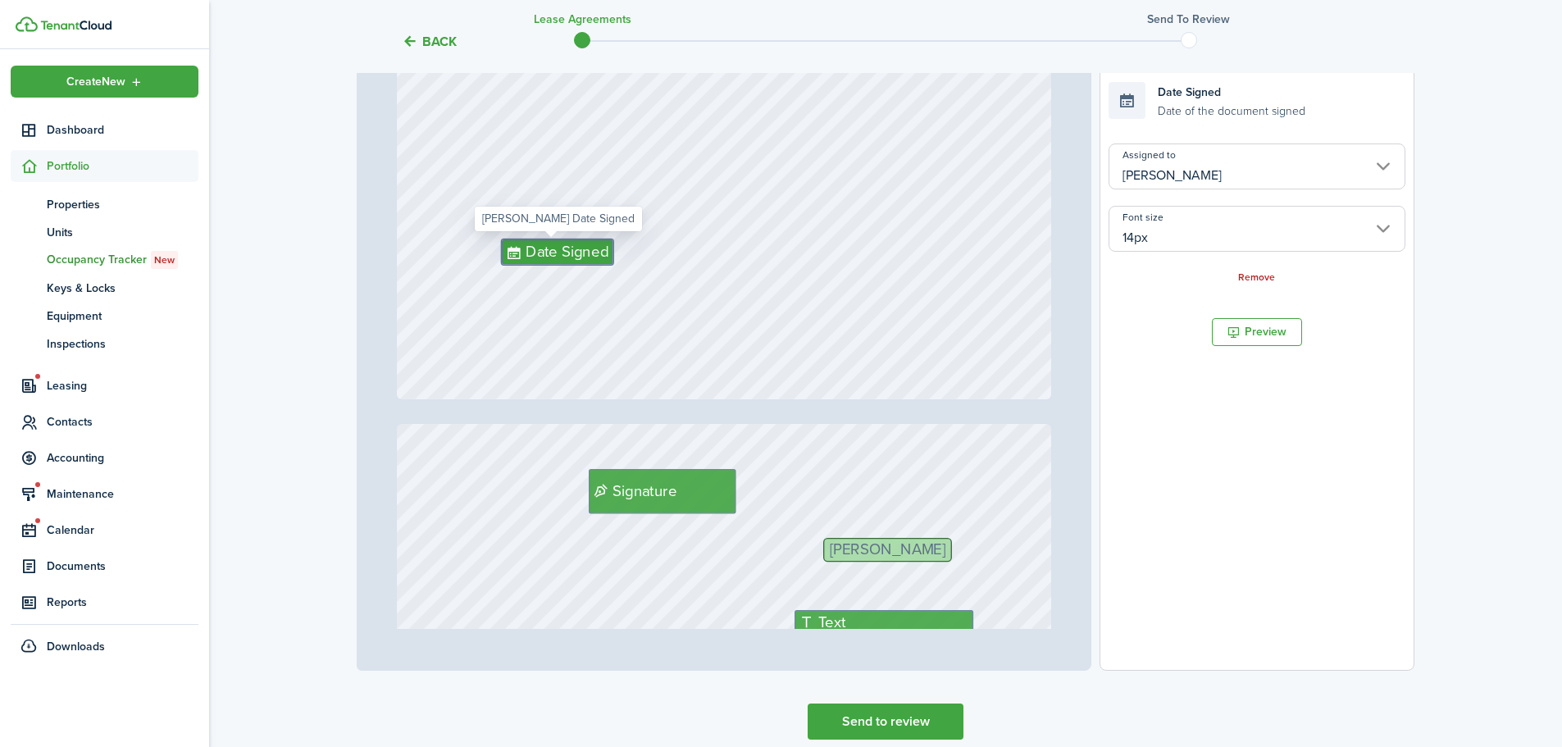
click at [1343, 171] on input "[PERSON_NAME]" at bounding box center [1256, 166] width 297 height 46
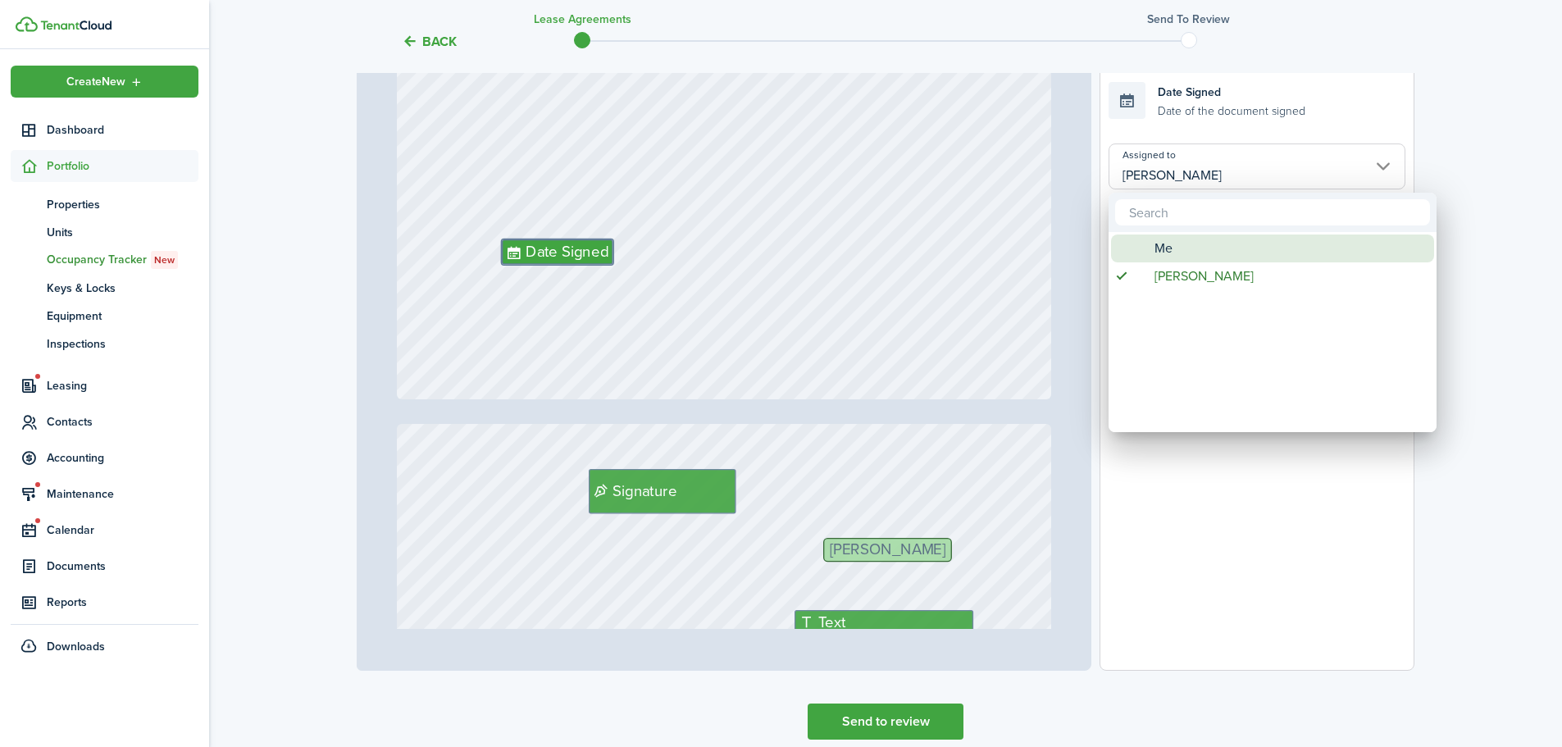
click at [1209, 238] on div "Me" at bounding box center [1279, 248] width 290 height 28
type input "Me"
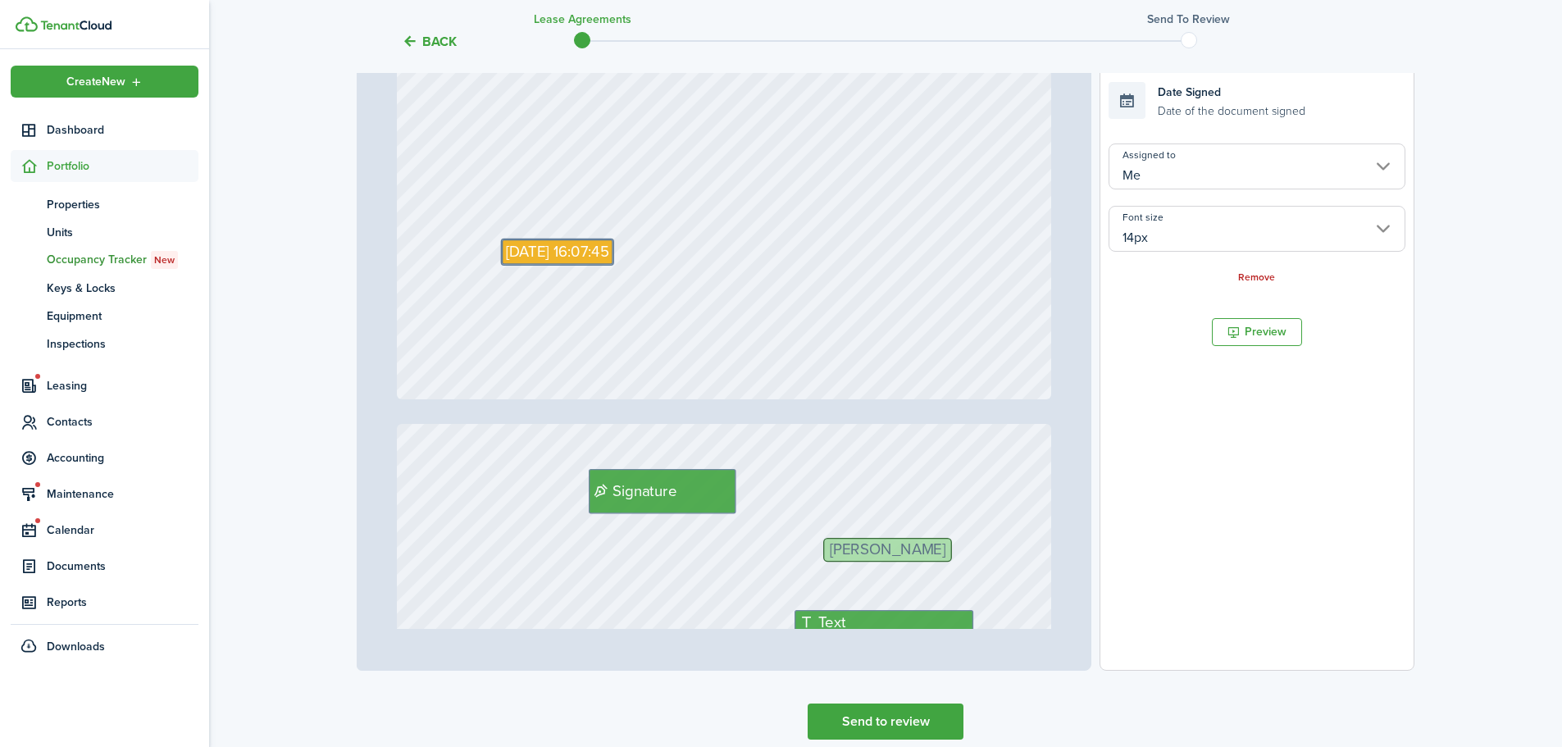
click at [1456, 323] on div "Back Lease Agreements Send to review Template editor Add the text-boxes, signat…" at bounding box center [885, 250] width 1353 height 1043
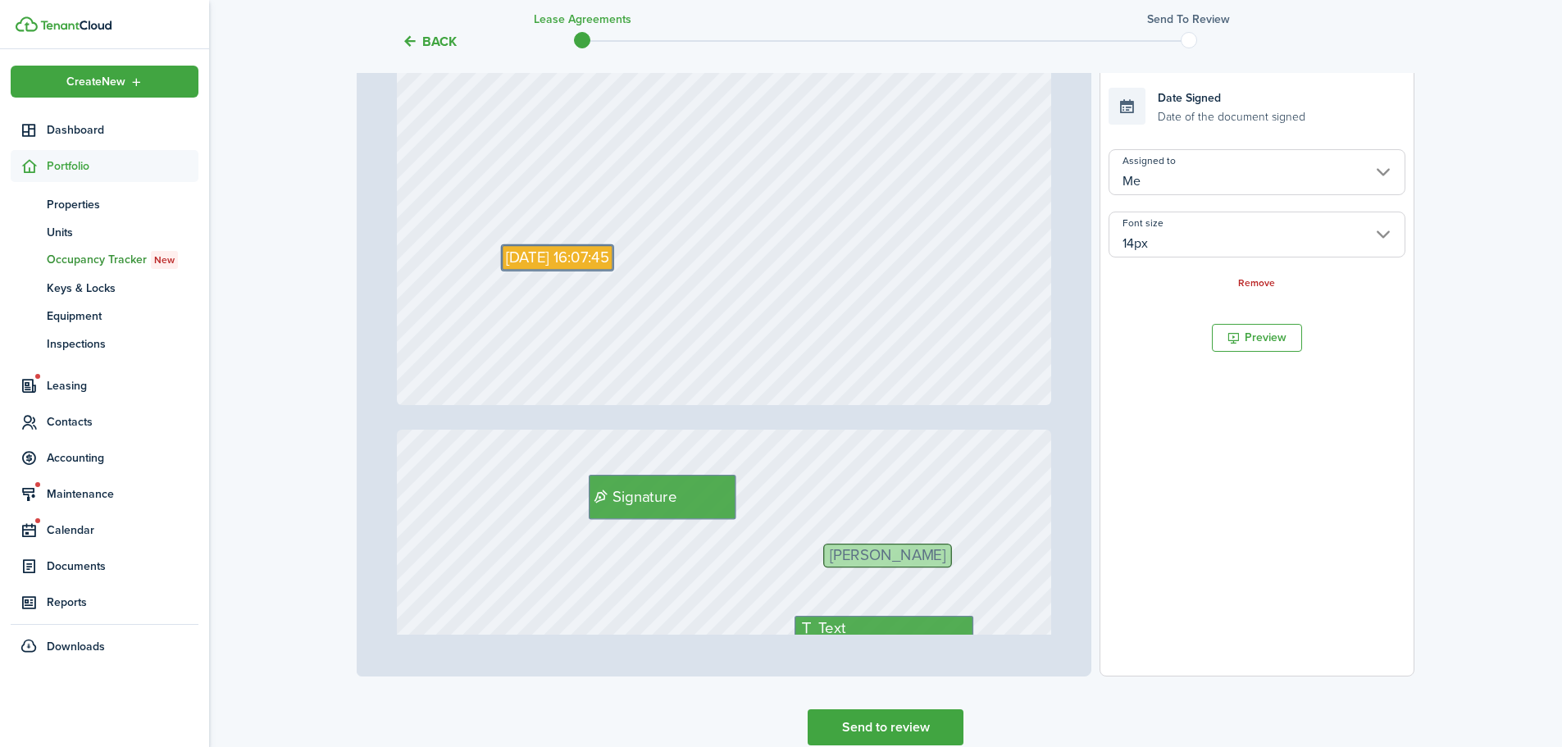
scroll to position [398, 0]
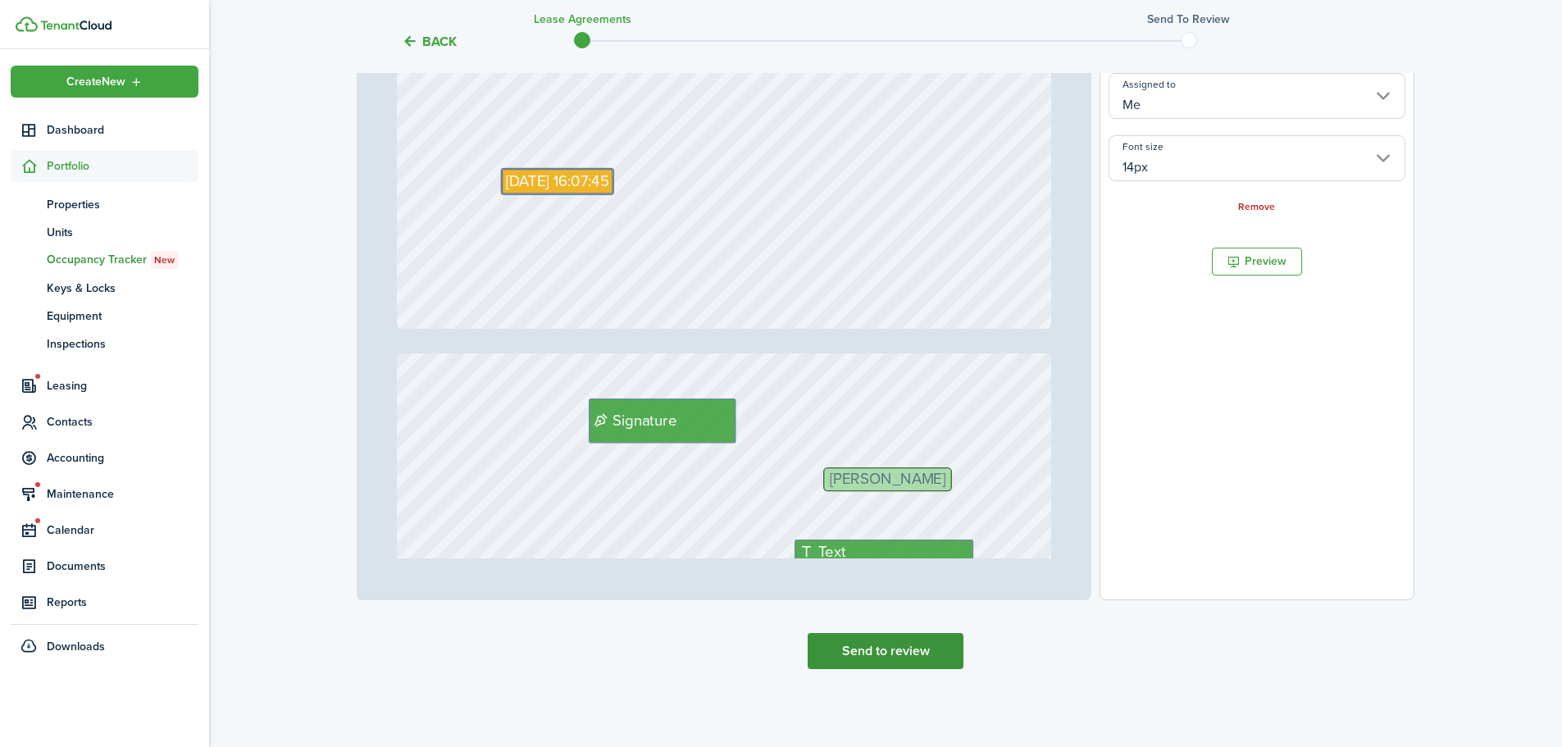
click at [876, 652] on button "Send to review" at bounding box center [886, 651] width 156 height 36
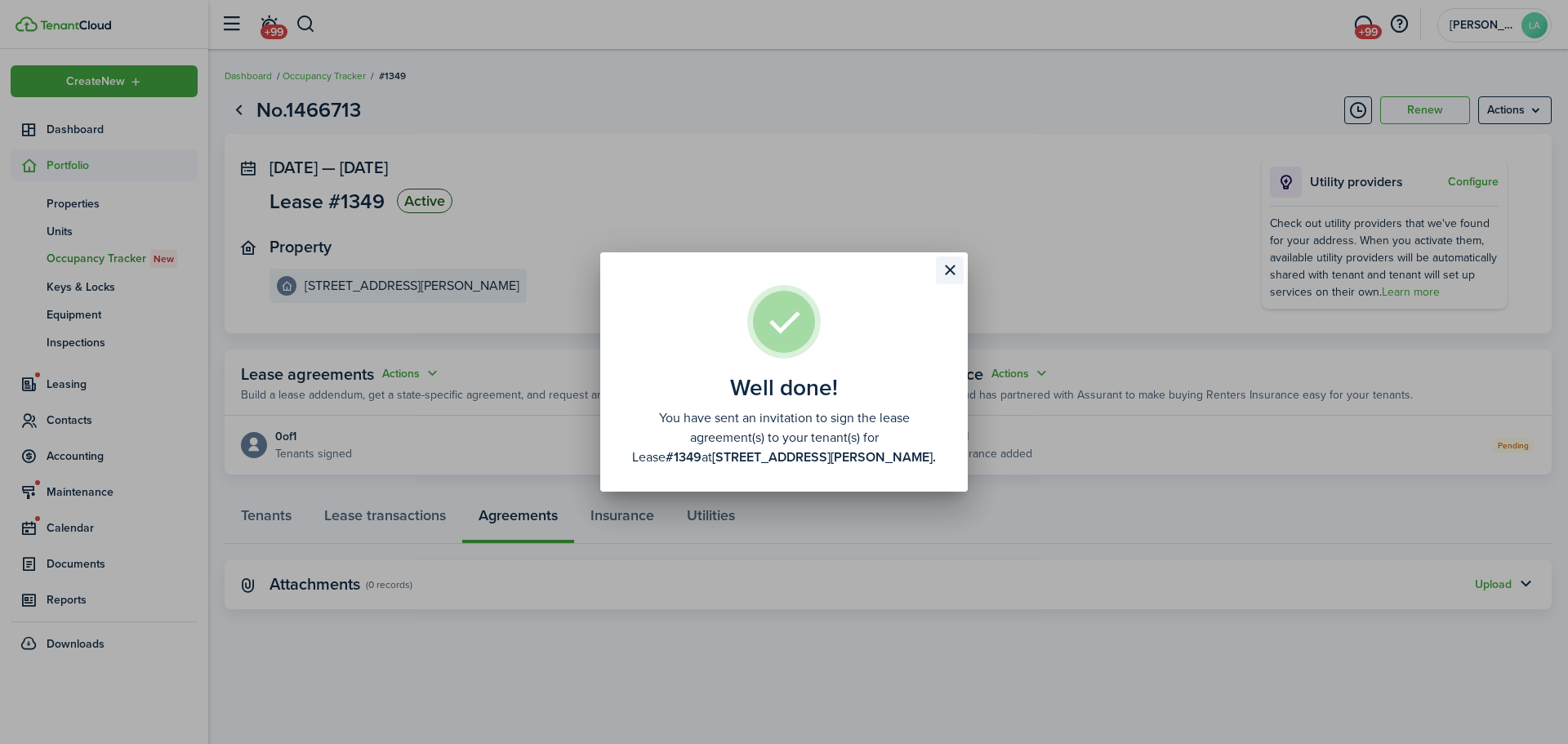
click at [949, 266] on button "Close modal" at bounding box center [950, 270] width 28 height 28
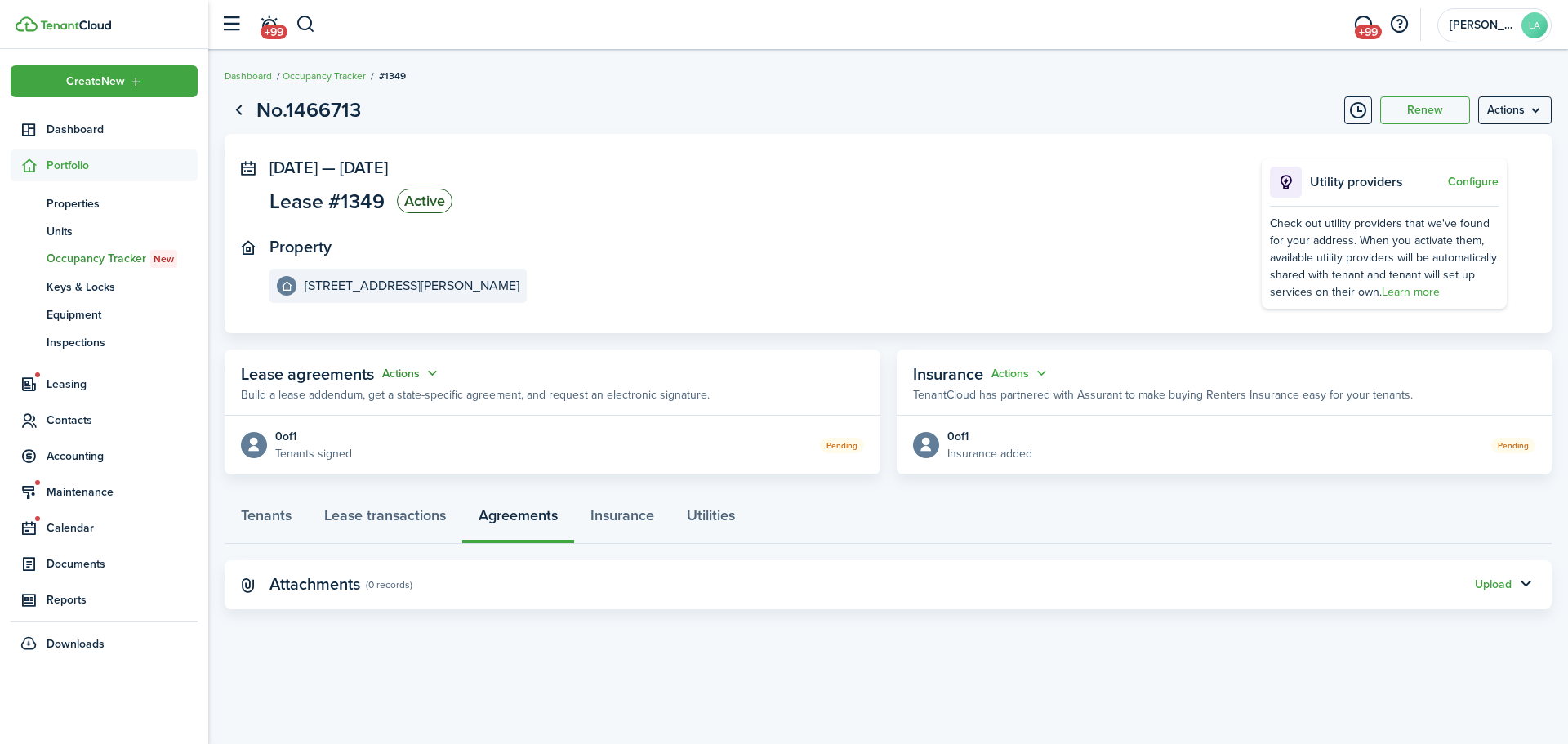
click at [435, 373] on button "Actions" at bounding box center [411, 373] width 59 height 19
click at [354, 402] on link "Edit" at bounding box center [371, 405] width 142 height 29
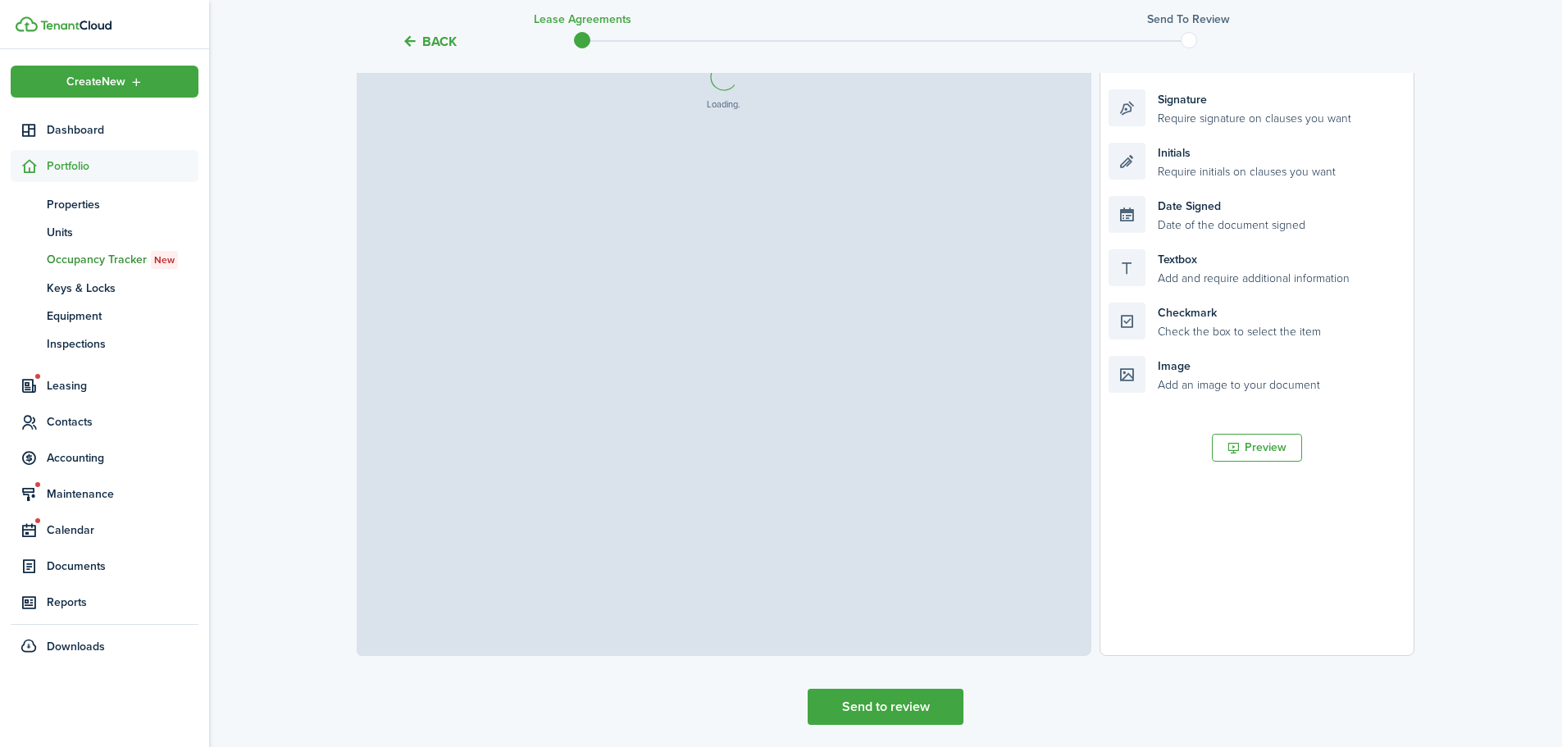
scroll to position [351, 0]
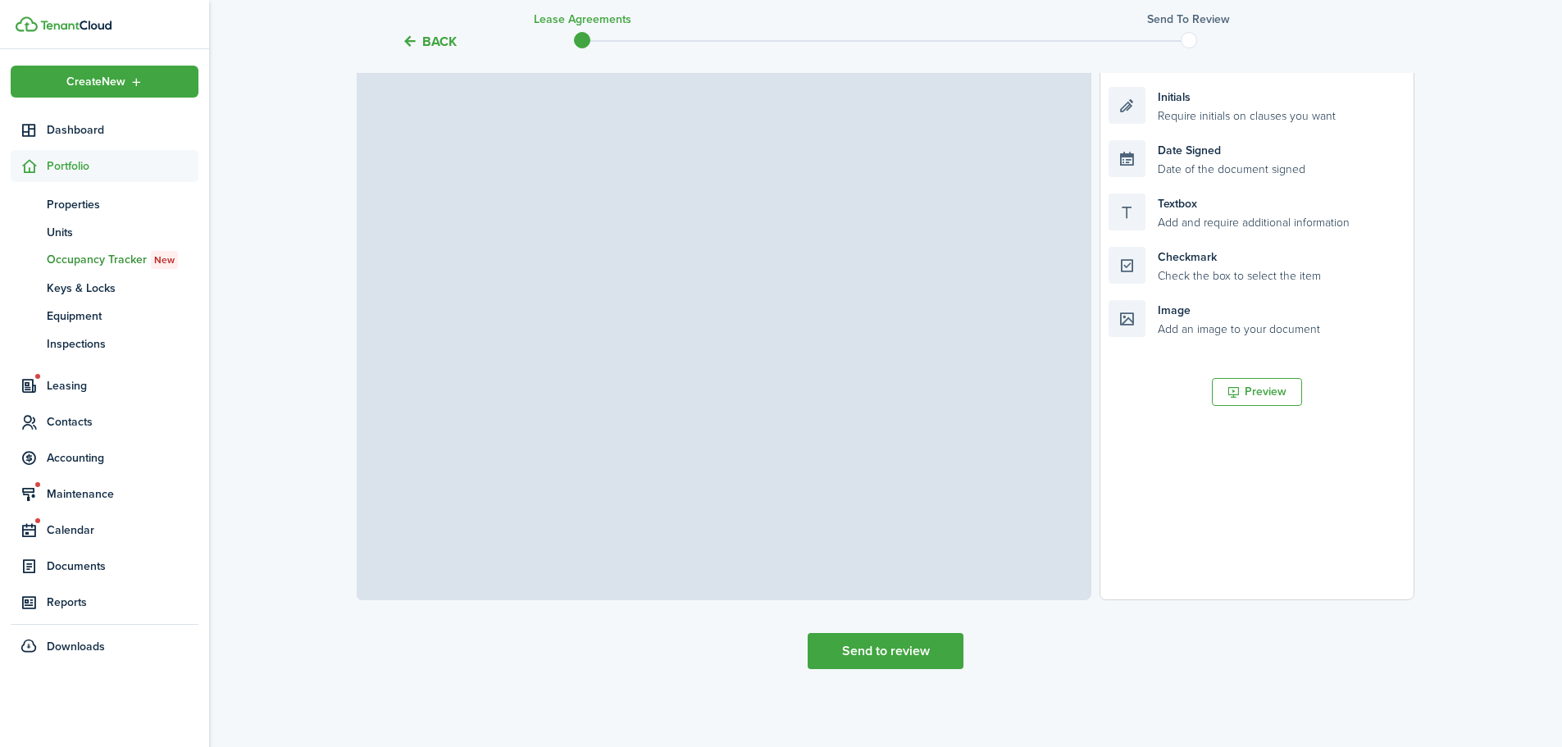
select select "fit"
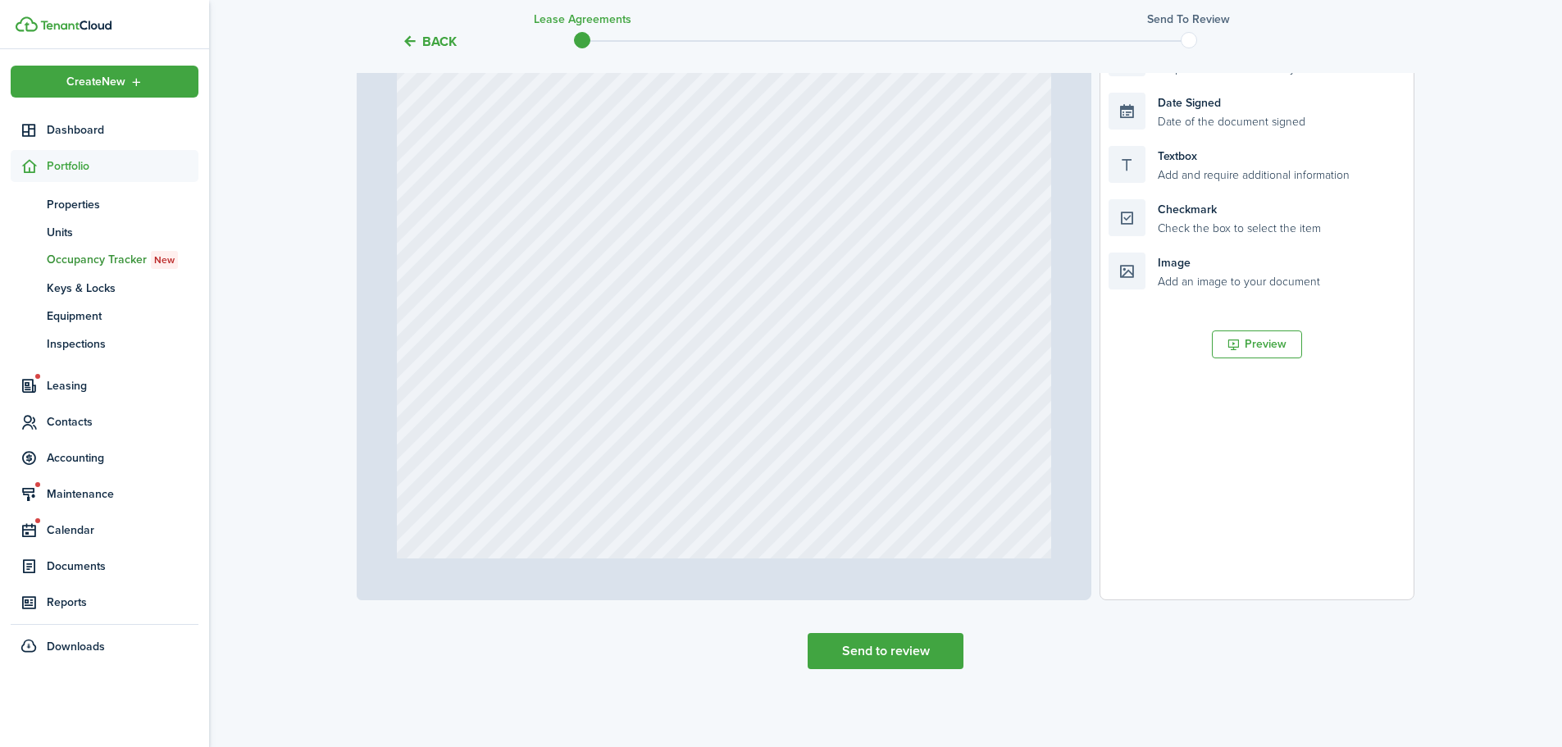
scroll to position [0, 0]
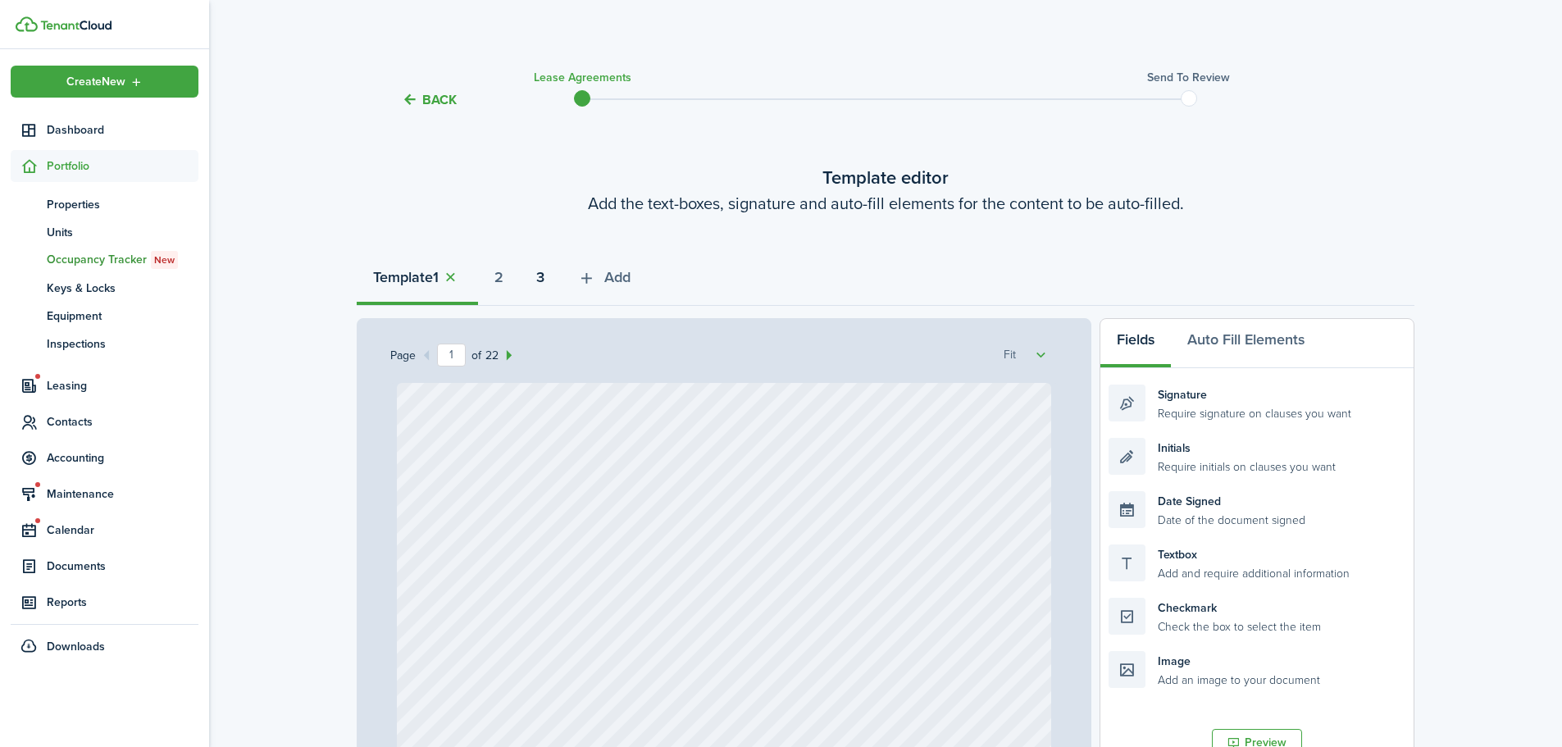
click at [544, 284] on strong "3" at bounding box center [540, 277] width 8 height 22
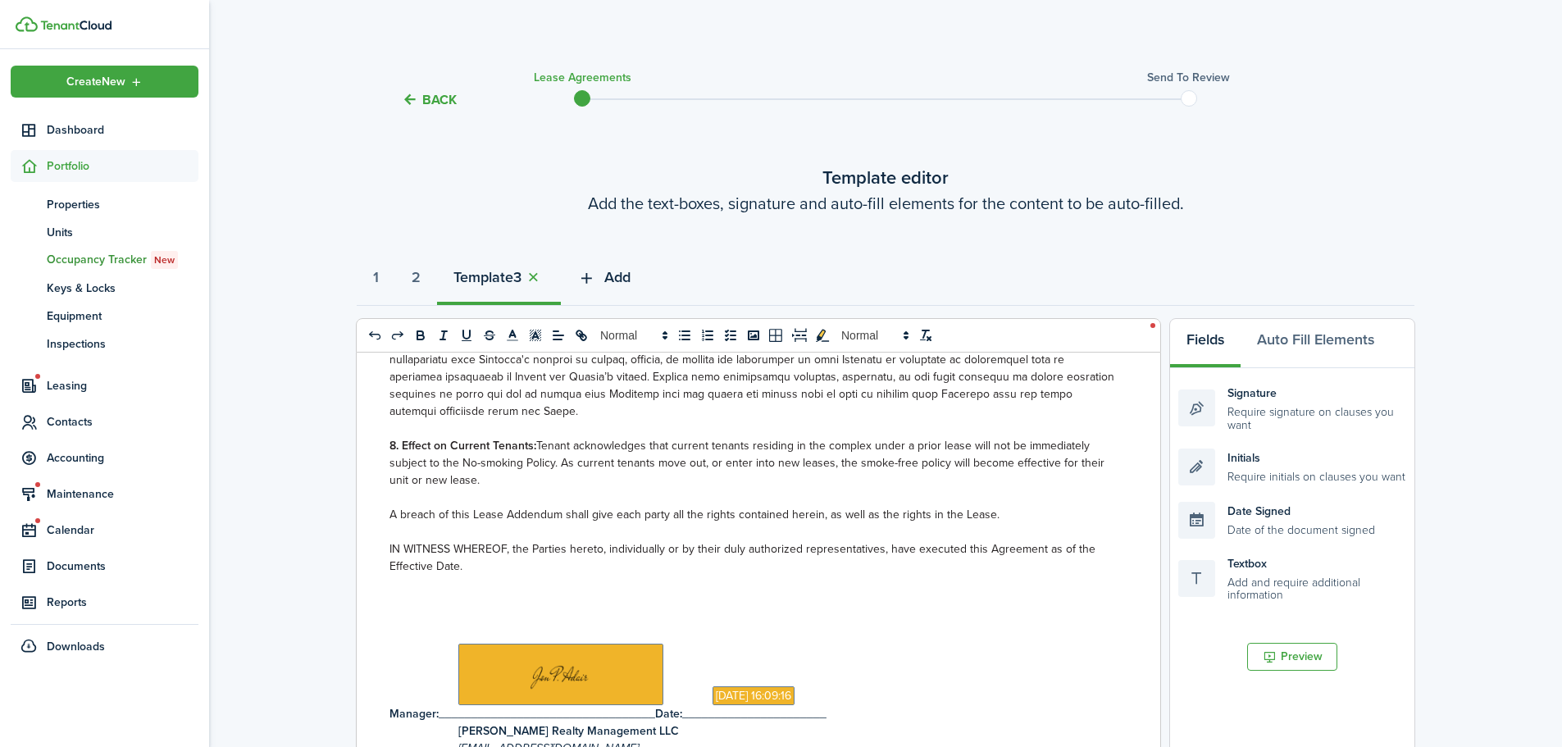
click at [626, 277] on span "Add" at bounding box center [617, 277] width 26 height 22
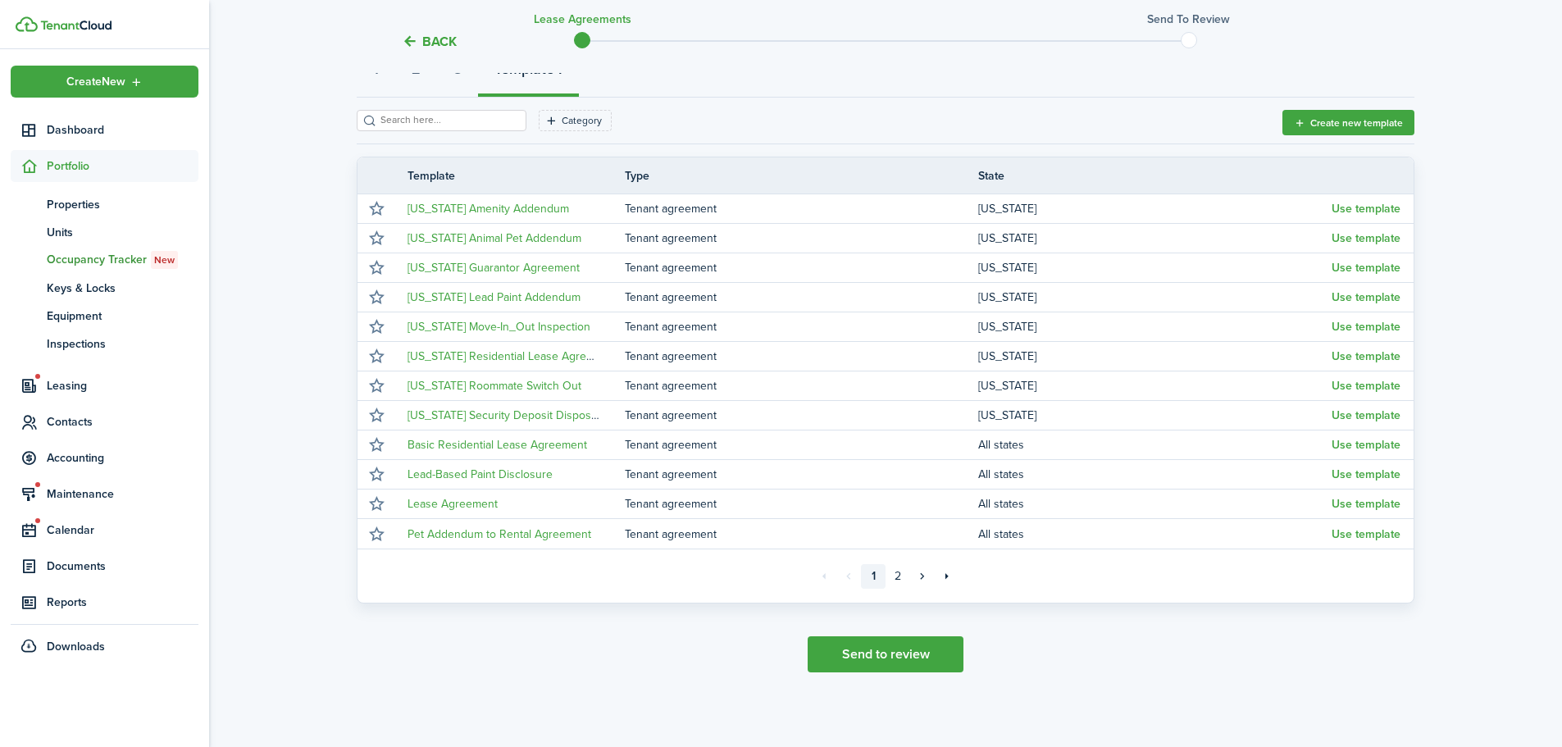
scroll to position [212, 0]
click at [902, 576] on link "2" at bounding box center [897, 573] width 25 height 25
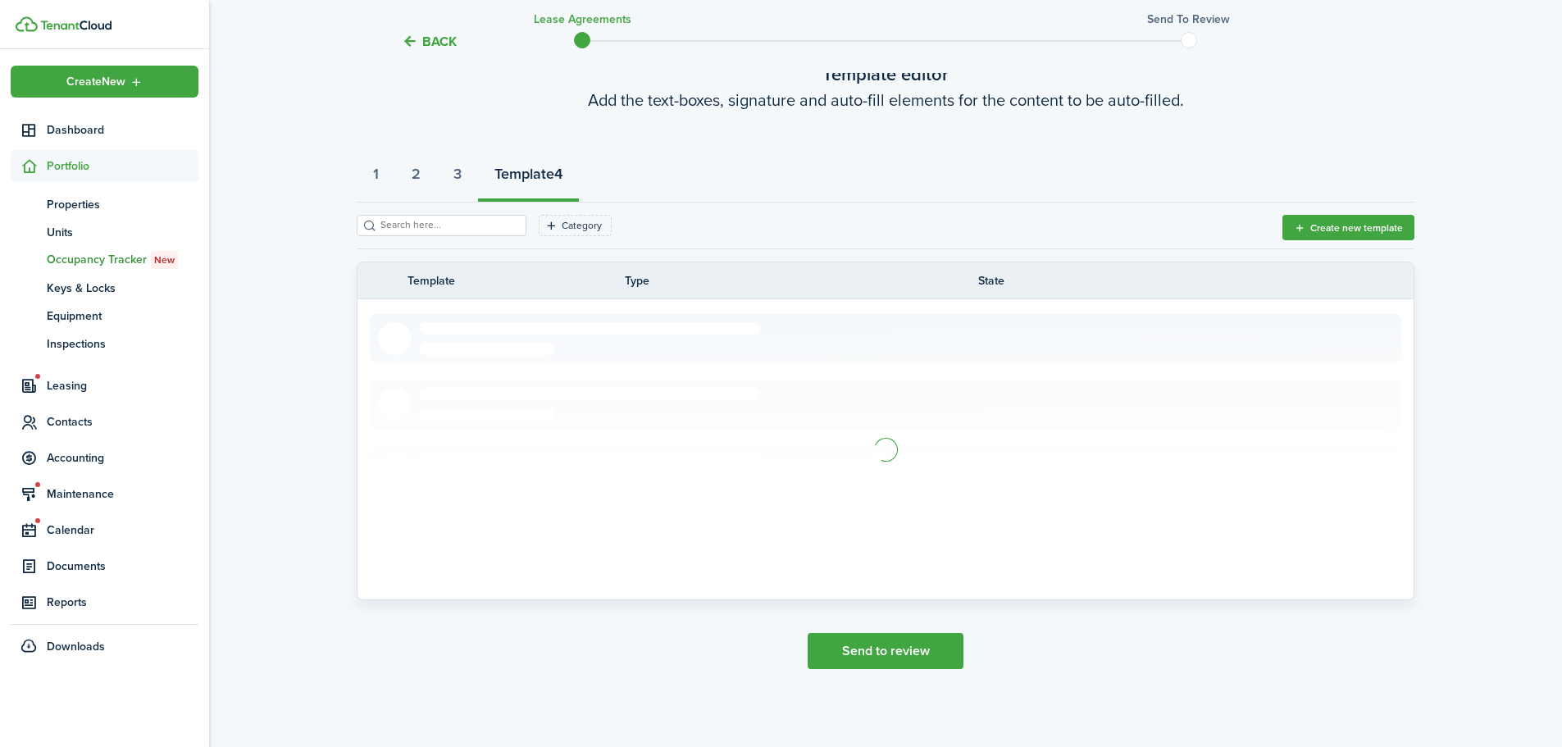
scroll to position [34, 0]
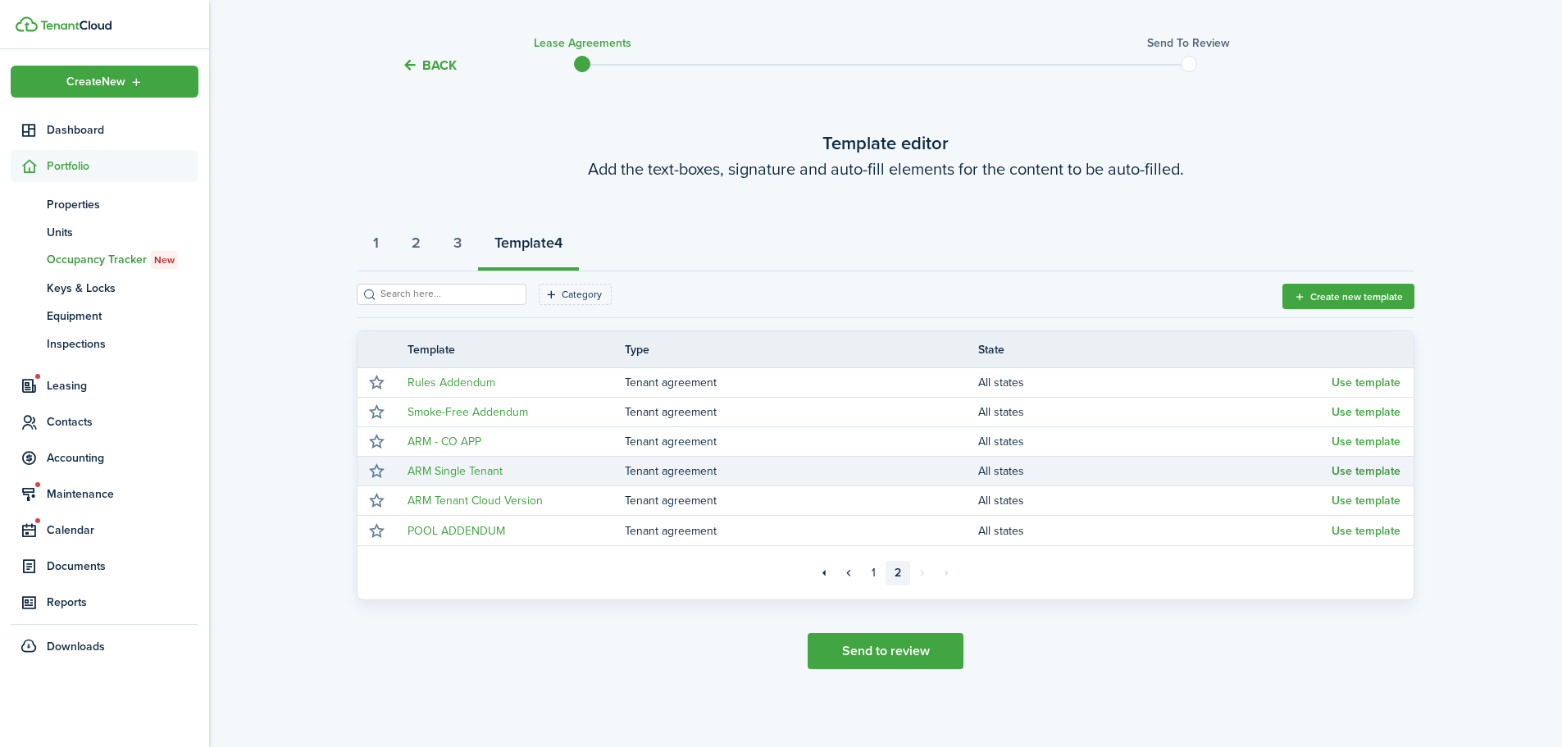
click at [1365, 476] on button "Use template" at bounding box center [1365, 471] width 69 height 13
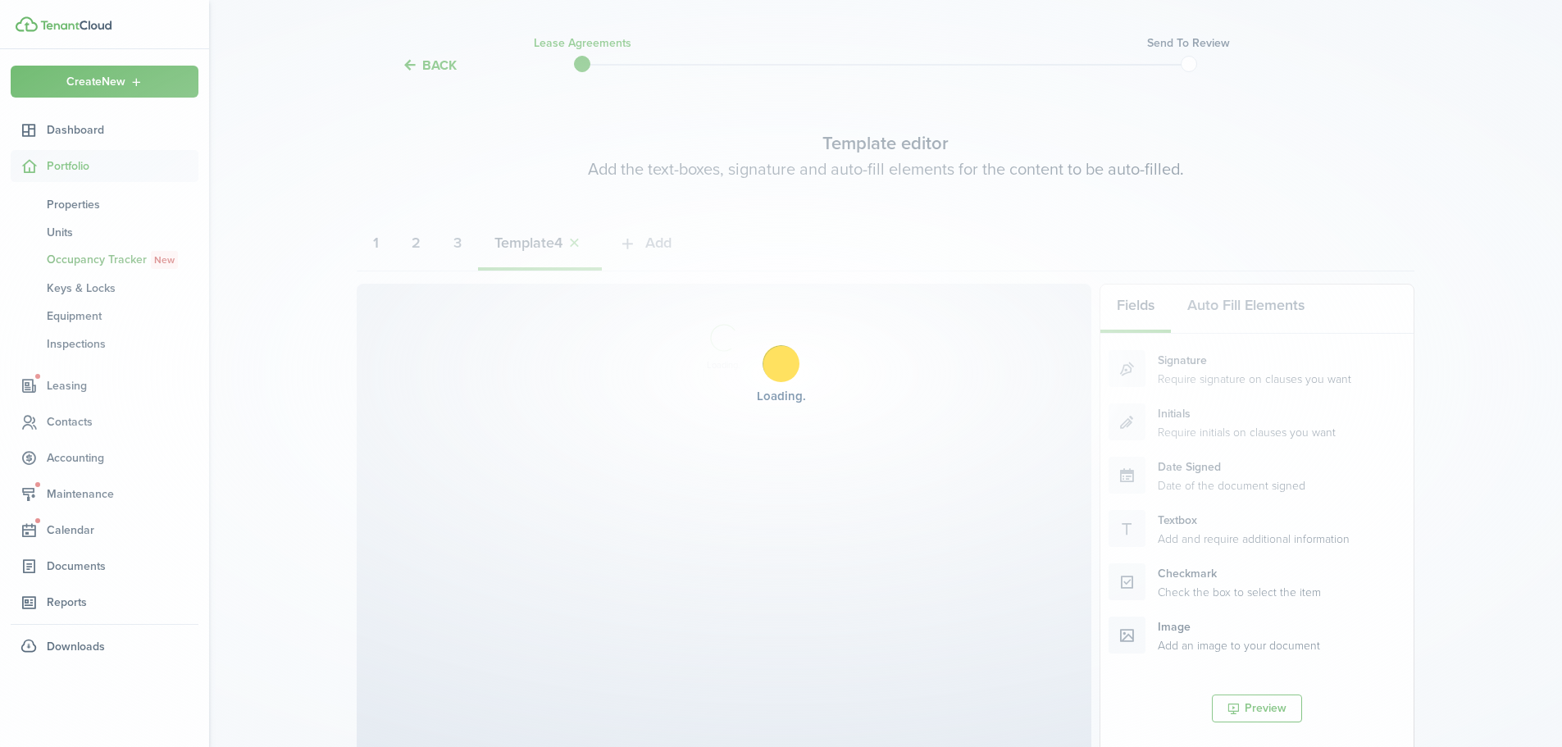
select select "fit"
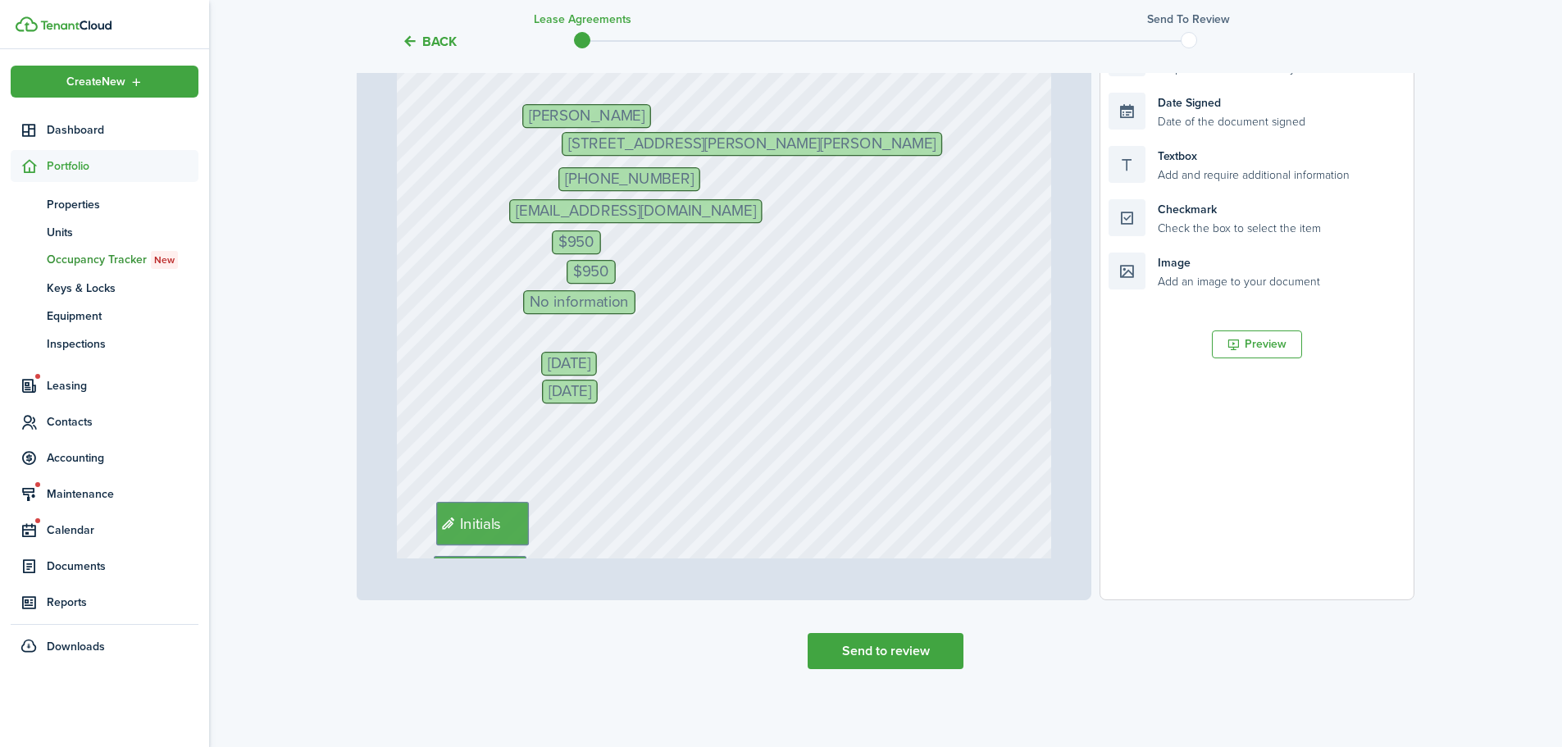
scroll to position [398, 0]
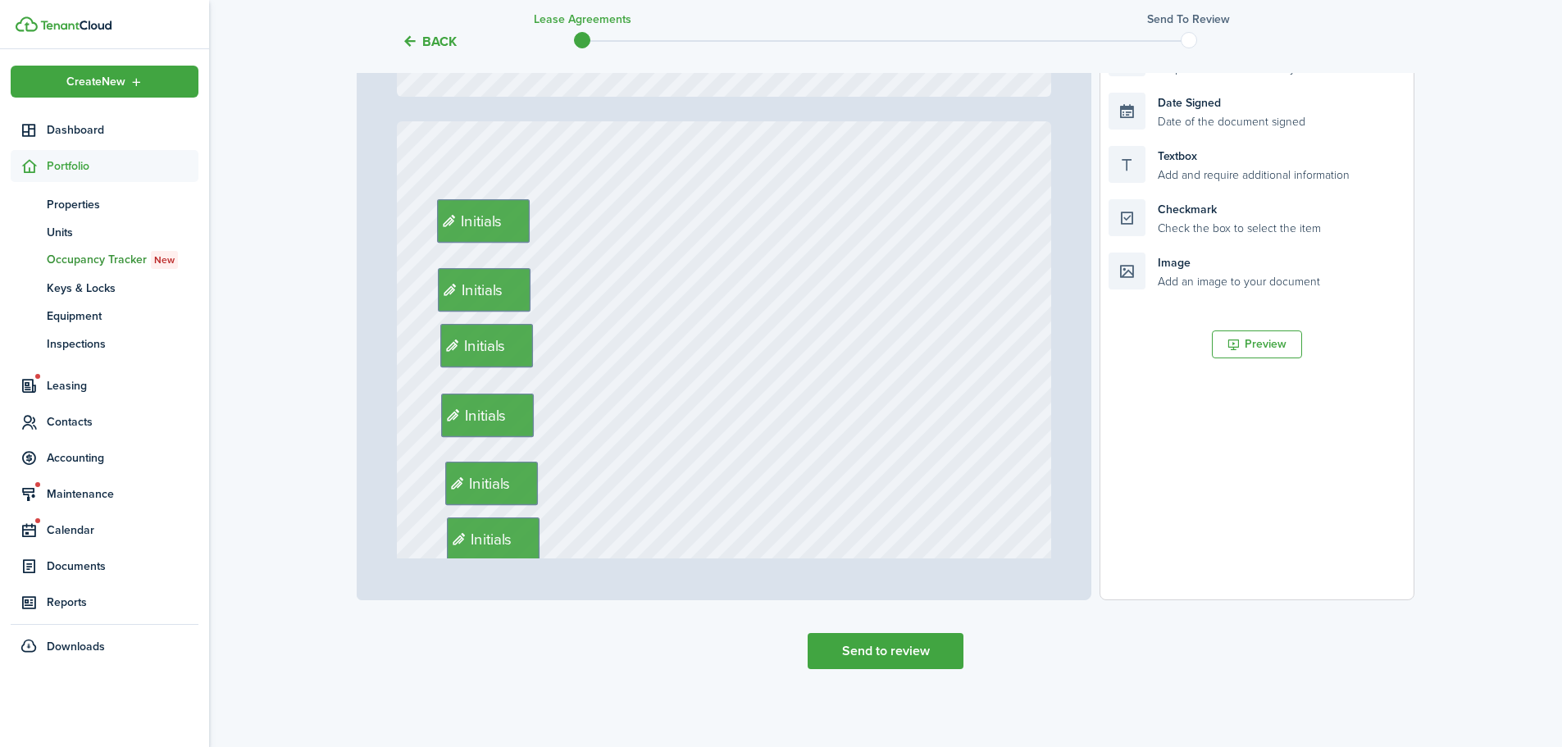
type input "3"
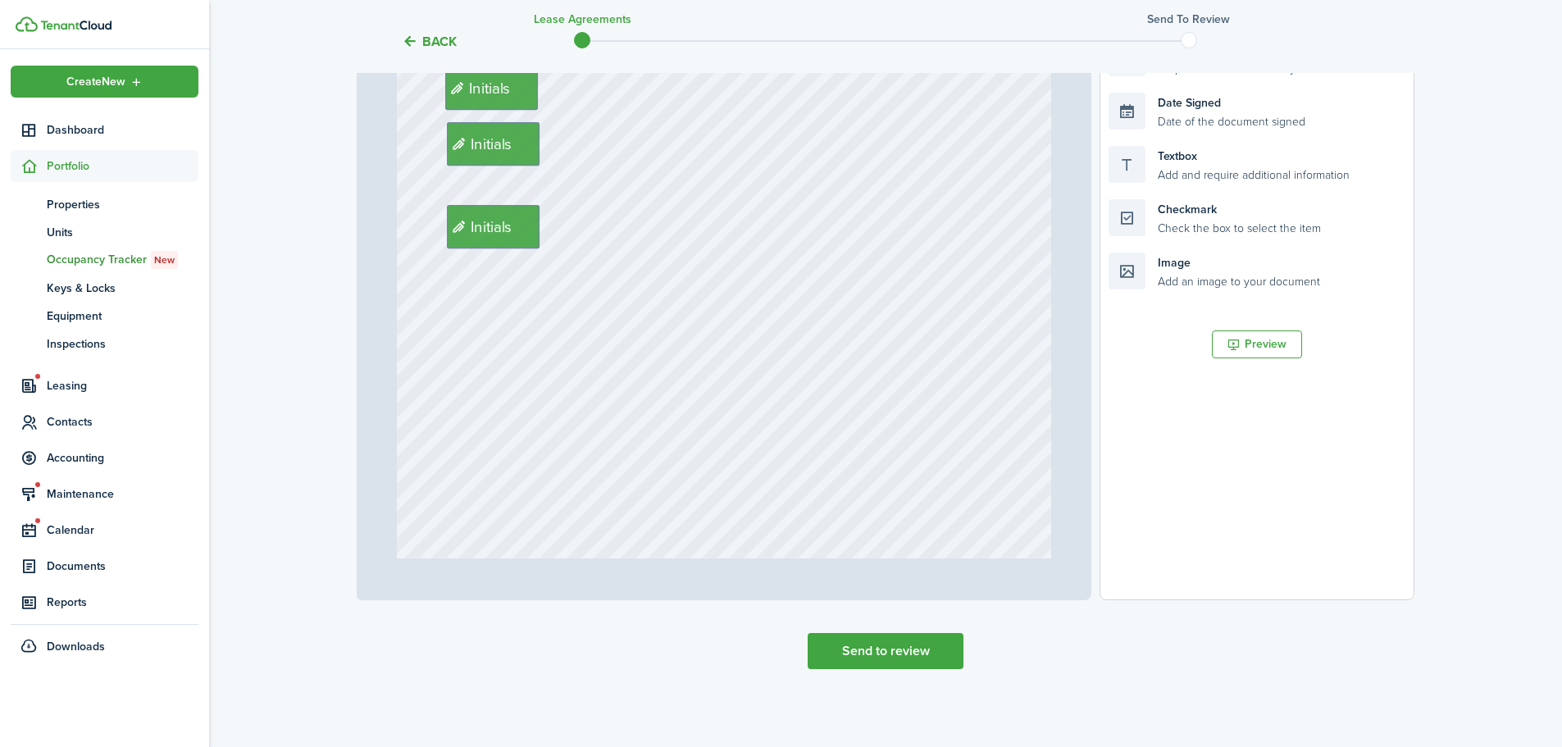
select select "fit"
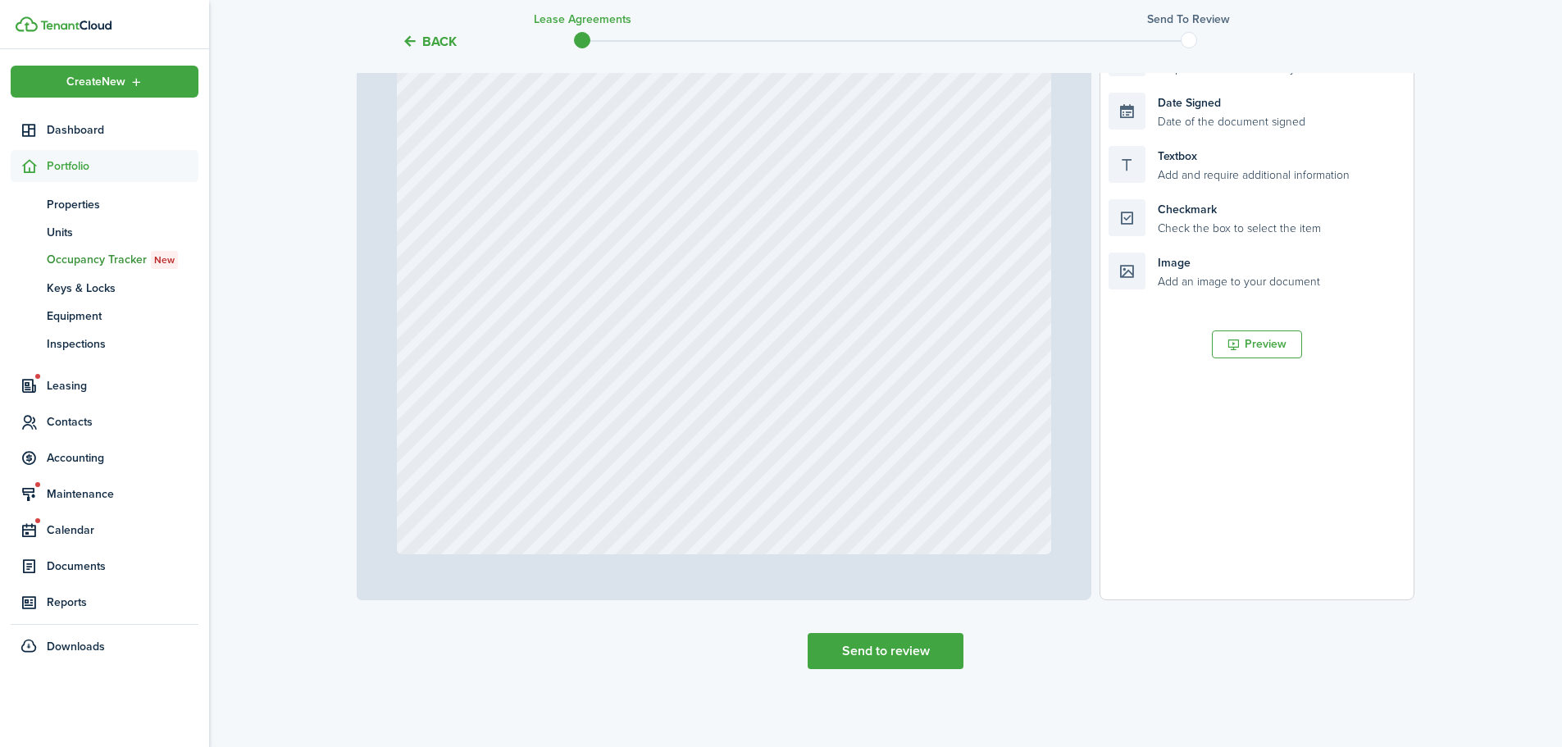
scroll to position [2222, 0]
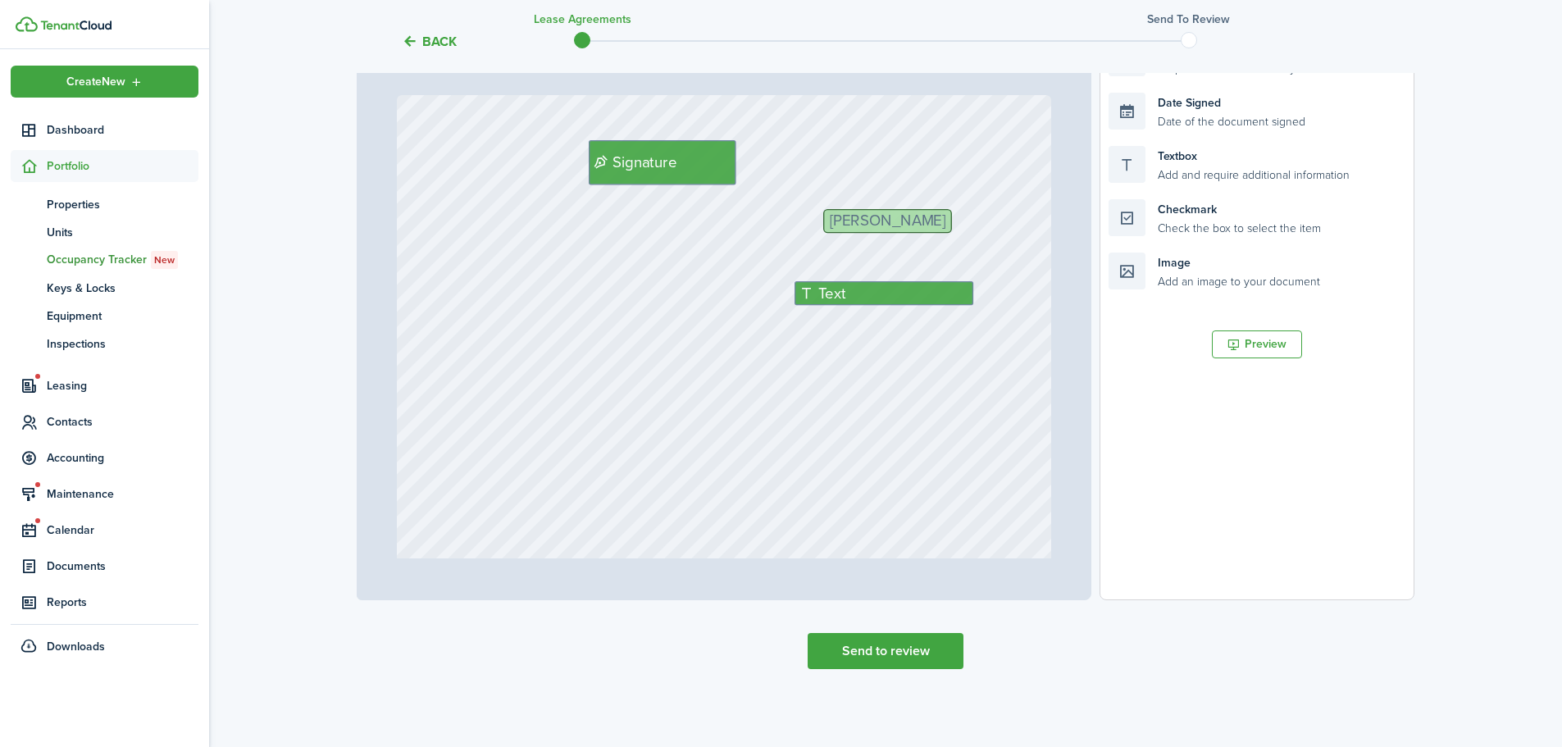
type input "3"
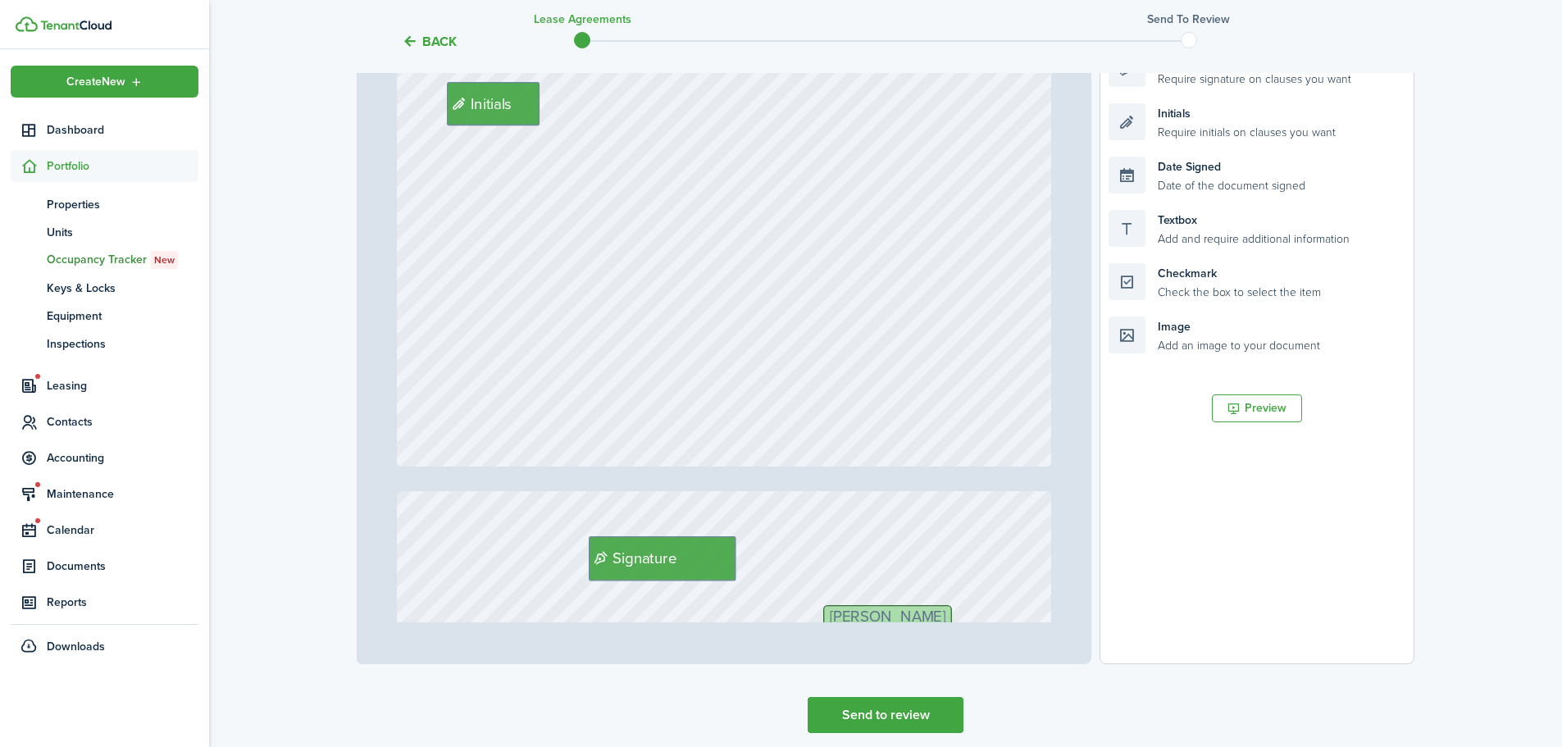
scroll to position [234, 0]
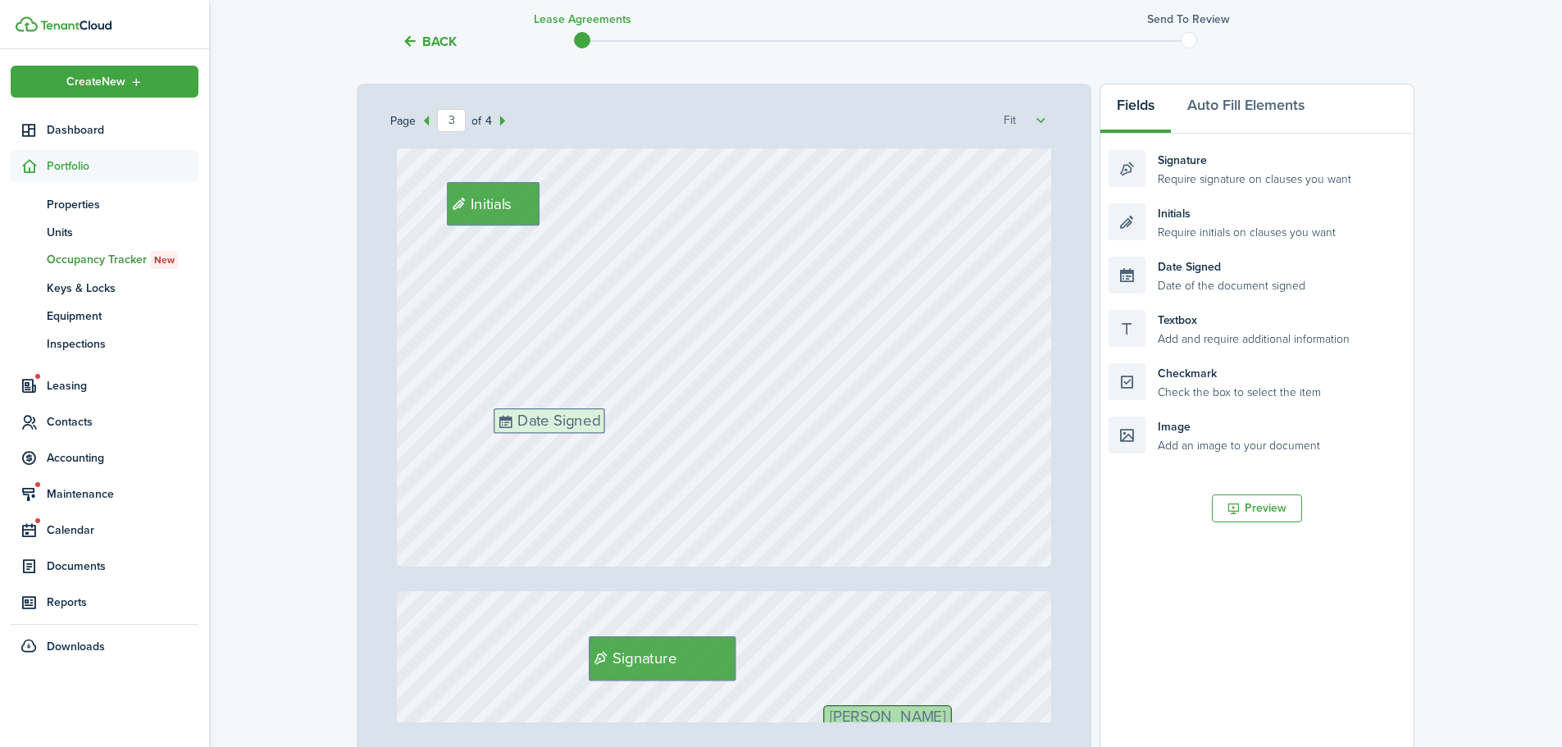
drag, startPoint x: 1208, startPoint y: 268, endPoint x: 593, endPoint y: 420, distance: 633.3
click at [593, 420] on div "Page 3 of 4 50% 75% 100% 150% 200% Fit [EMAIL_ADDRESS][DOMAIN_NAME] $950 [PHONE…" at bounding box center [886, 424] width 1058 height 680
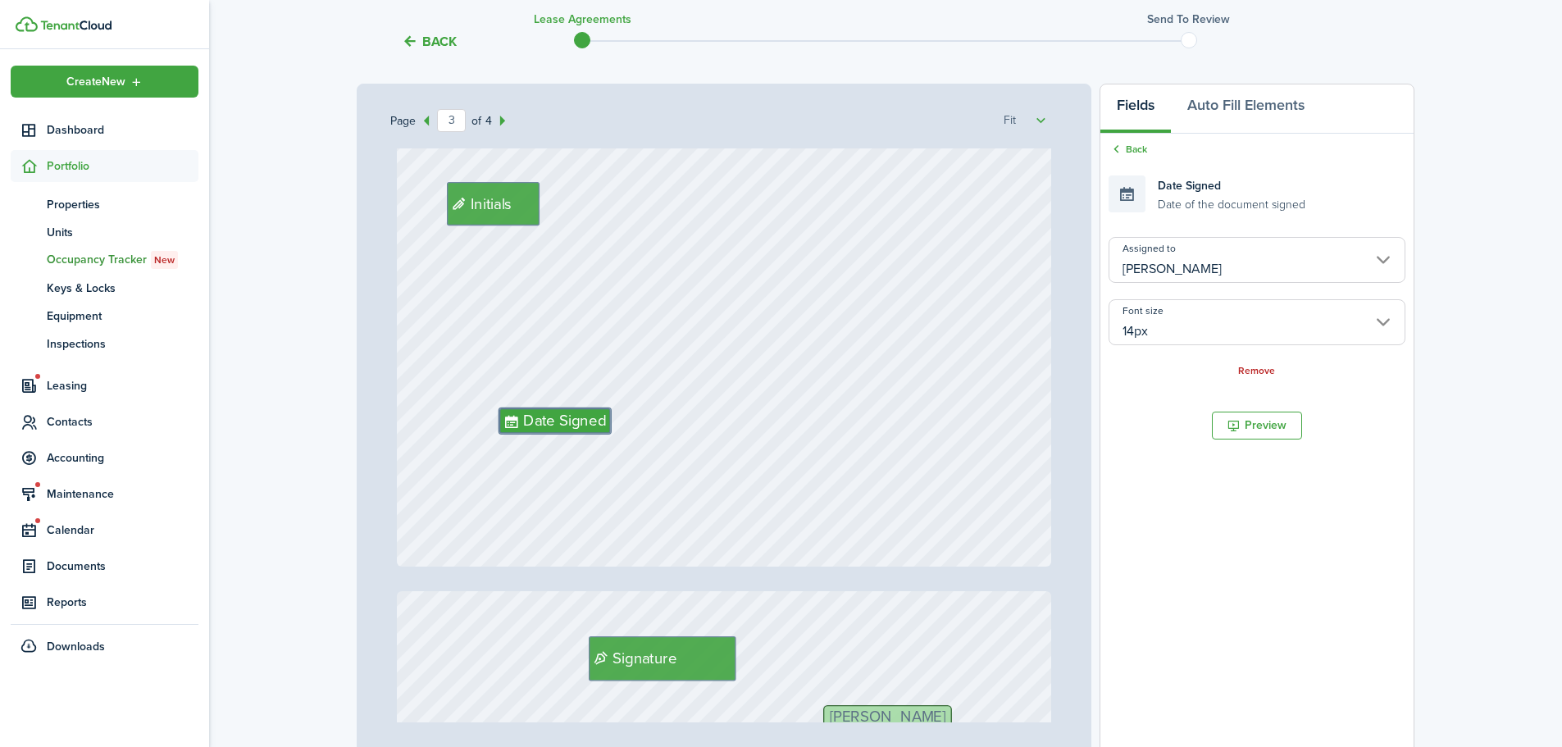
click at [1257, 259] on input "[PERSON_NAME]" at bounding box center [1256, 260] width 297 height 46
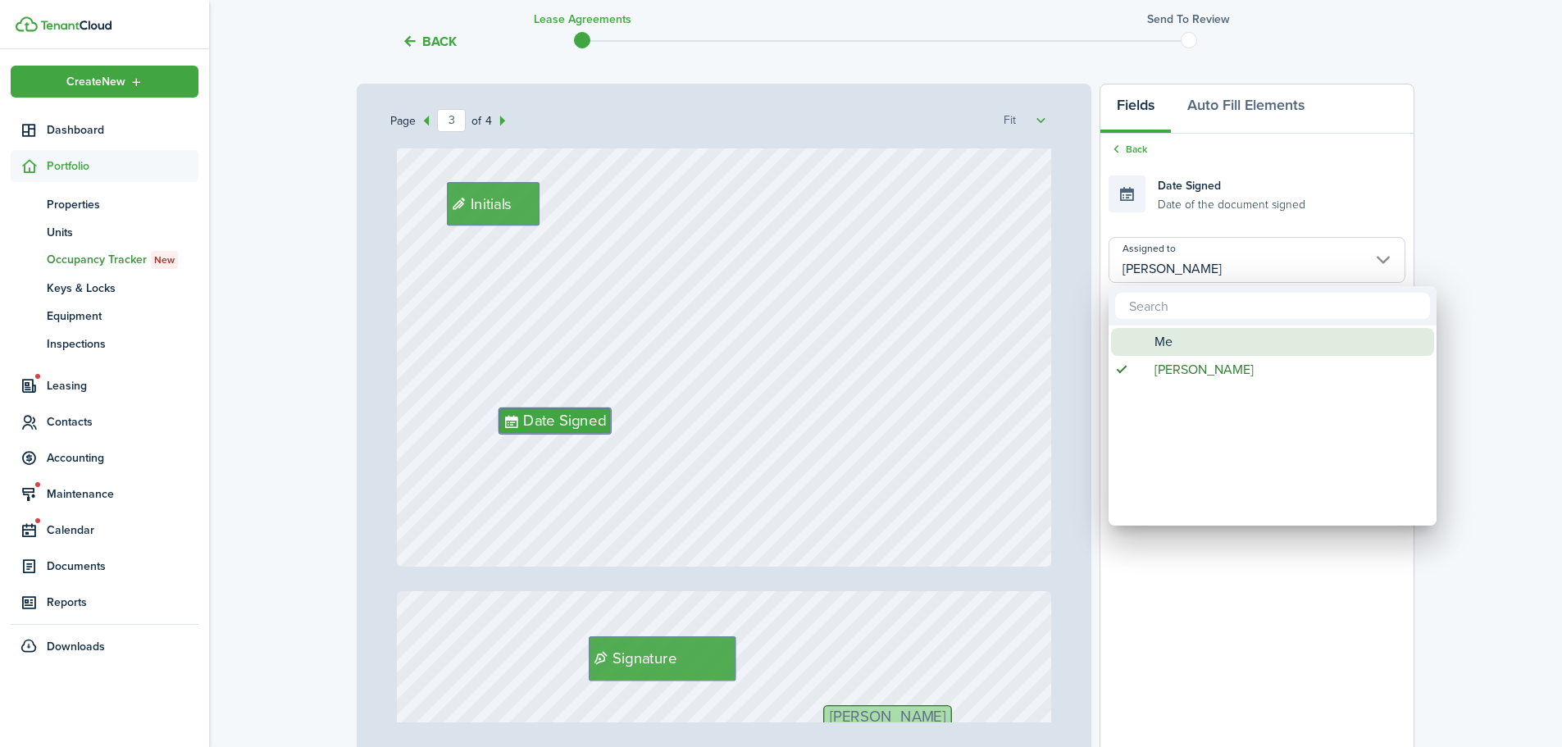
click at [1236, 331] on div "Me" at bounding box center [1279, 342] width 290 height 28
type input "Me"
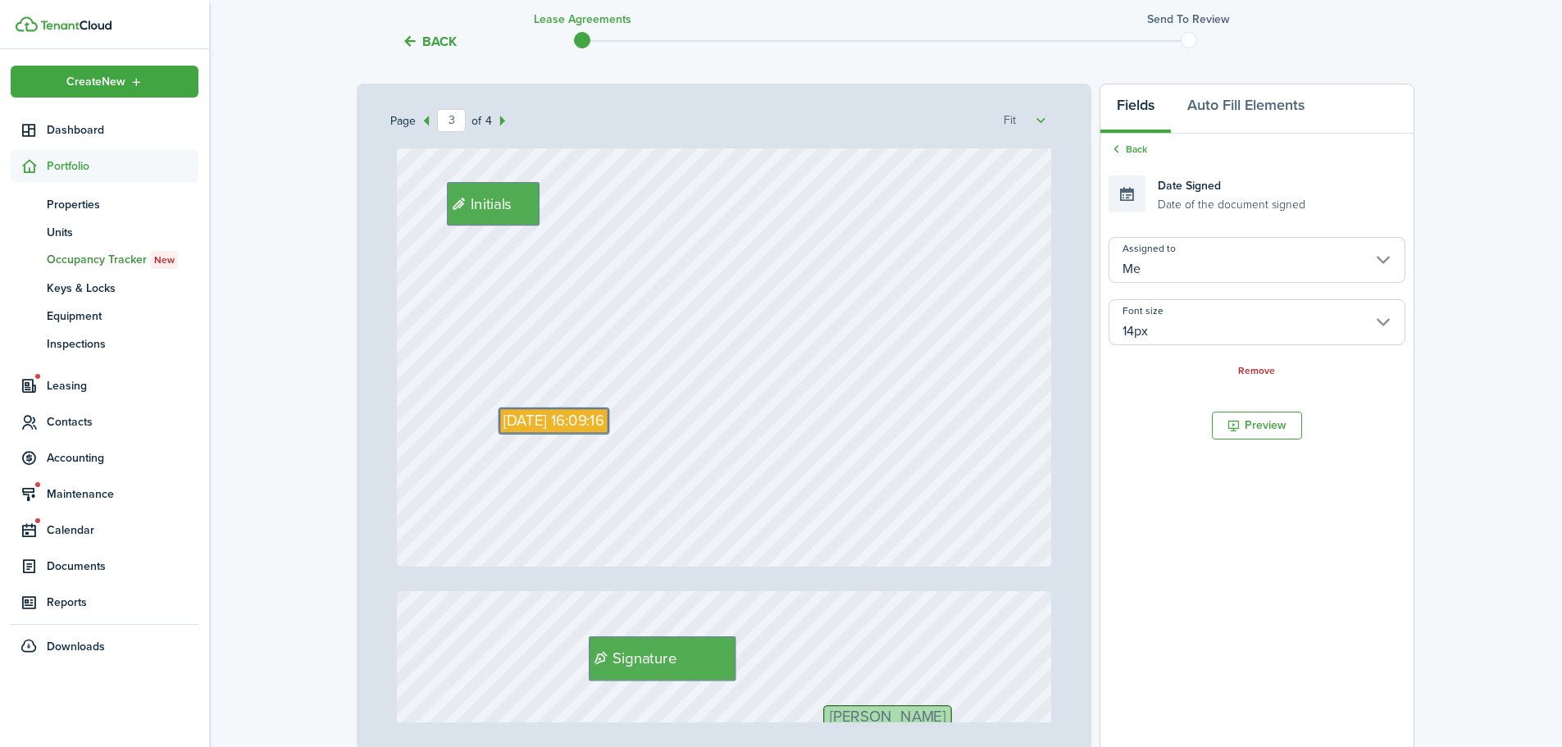
click at [1494, 233] on div "Back Lease Agreements Send to review Template editor Add the text-boxes, signat…" at bounding box center [885, 344] width 1353 height 1043
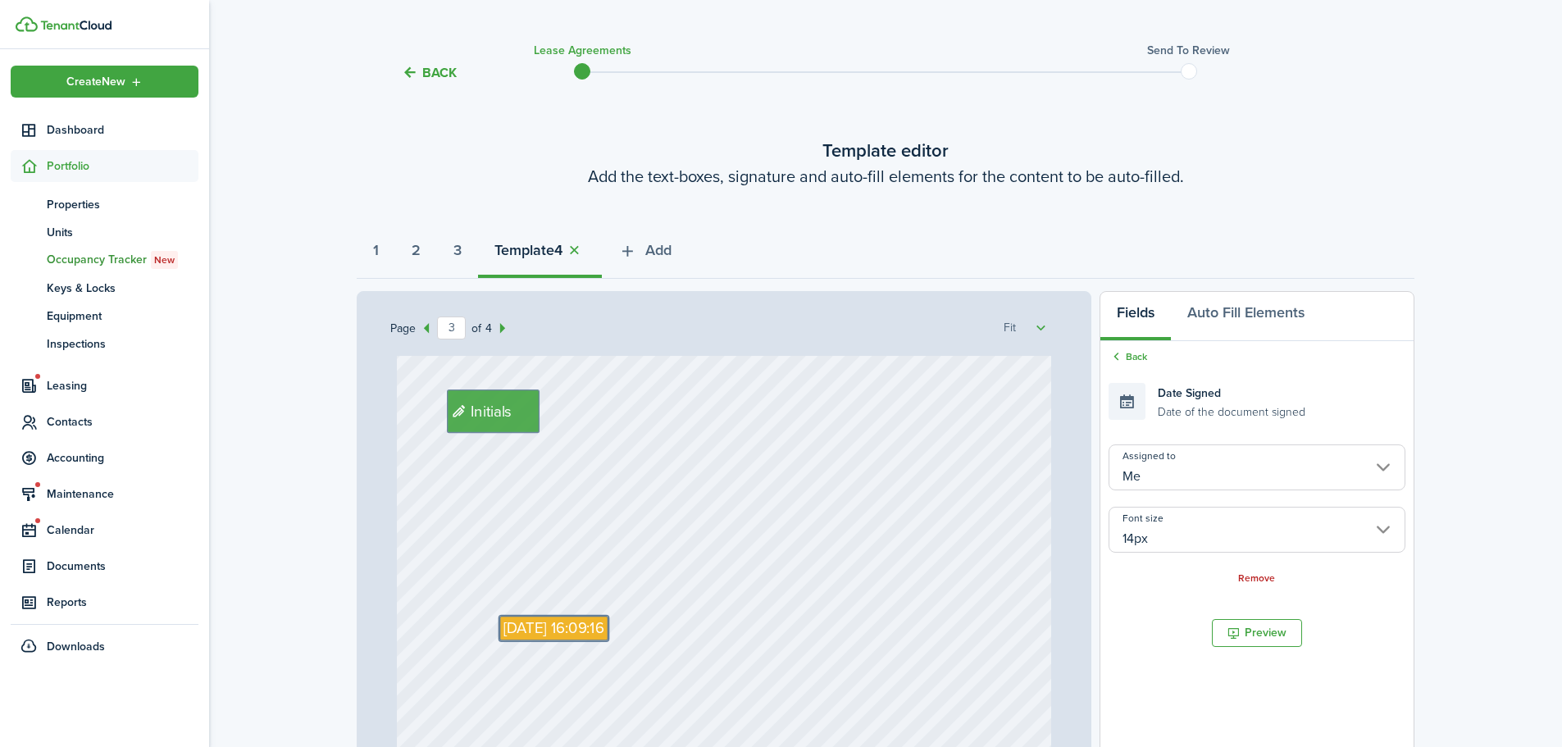
scroll to position [0, 0]
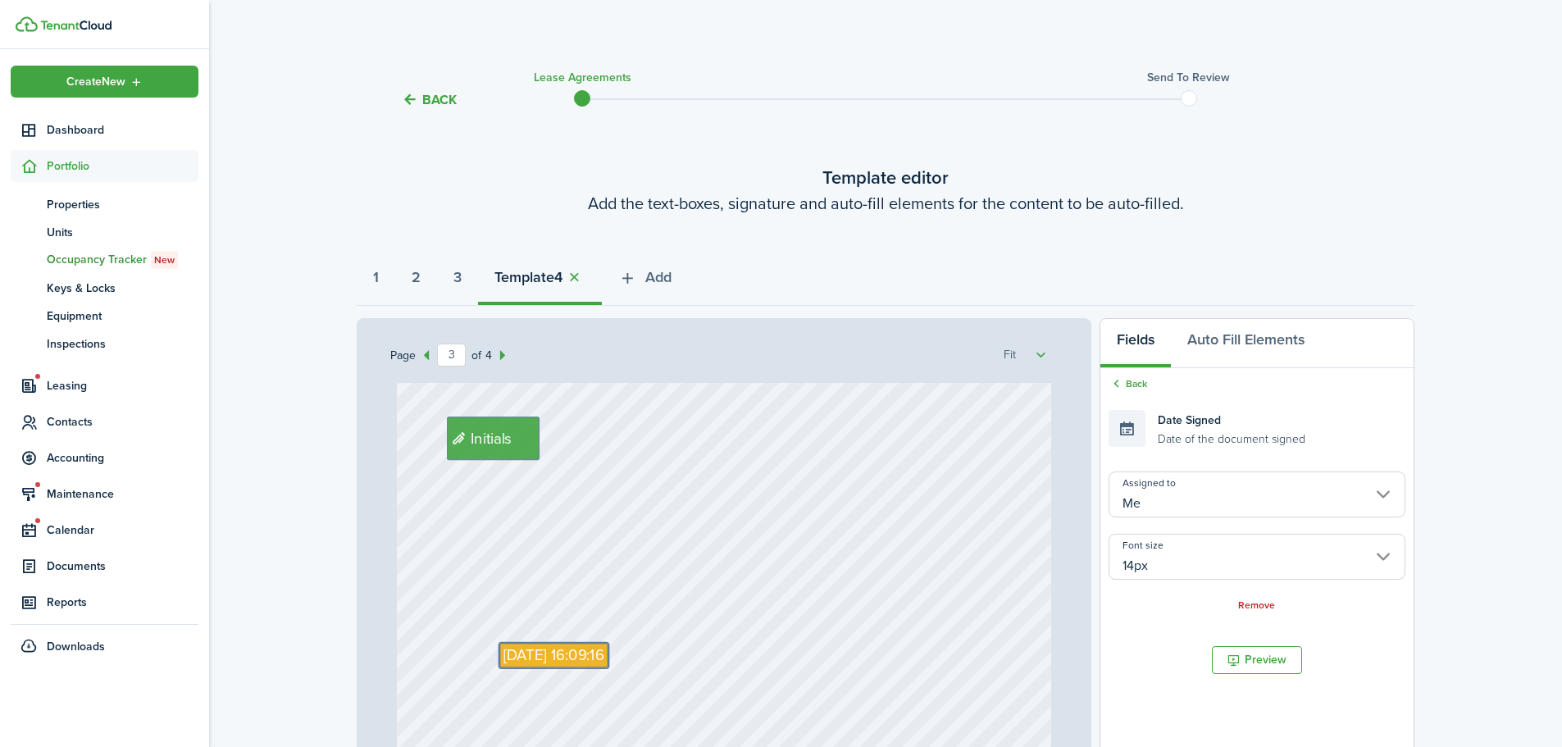
click at [1283, 203] on wizard-step-header-description "Add the text-boxes, signature and auto-fill elements for the content to be auto…" at bounding box center [886, 203] width 1058 height 25
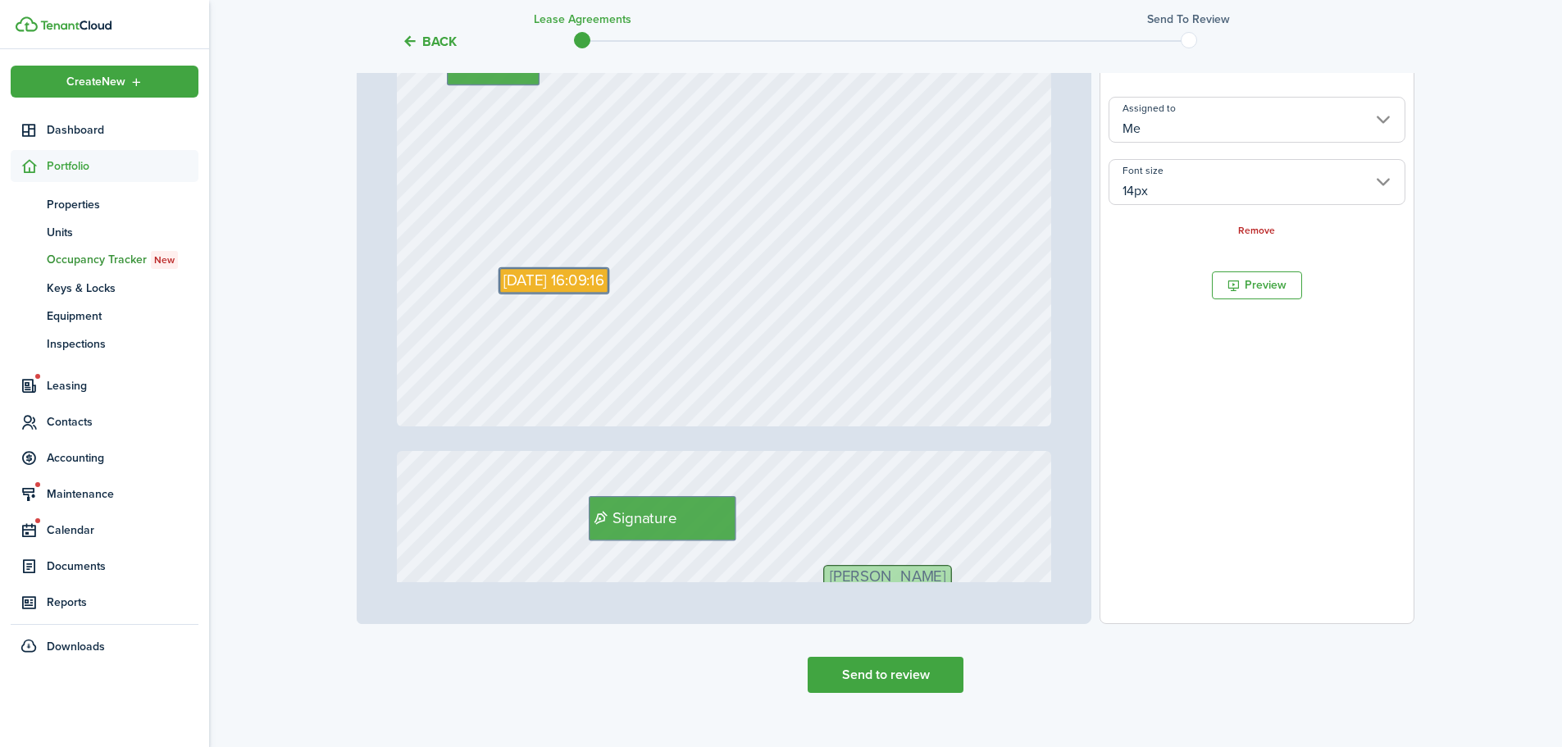
scroll to position [398, 0]
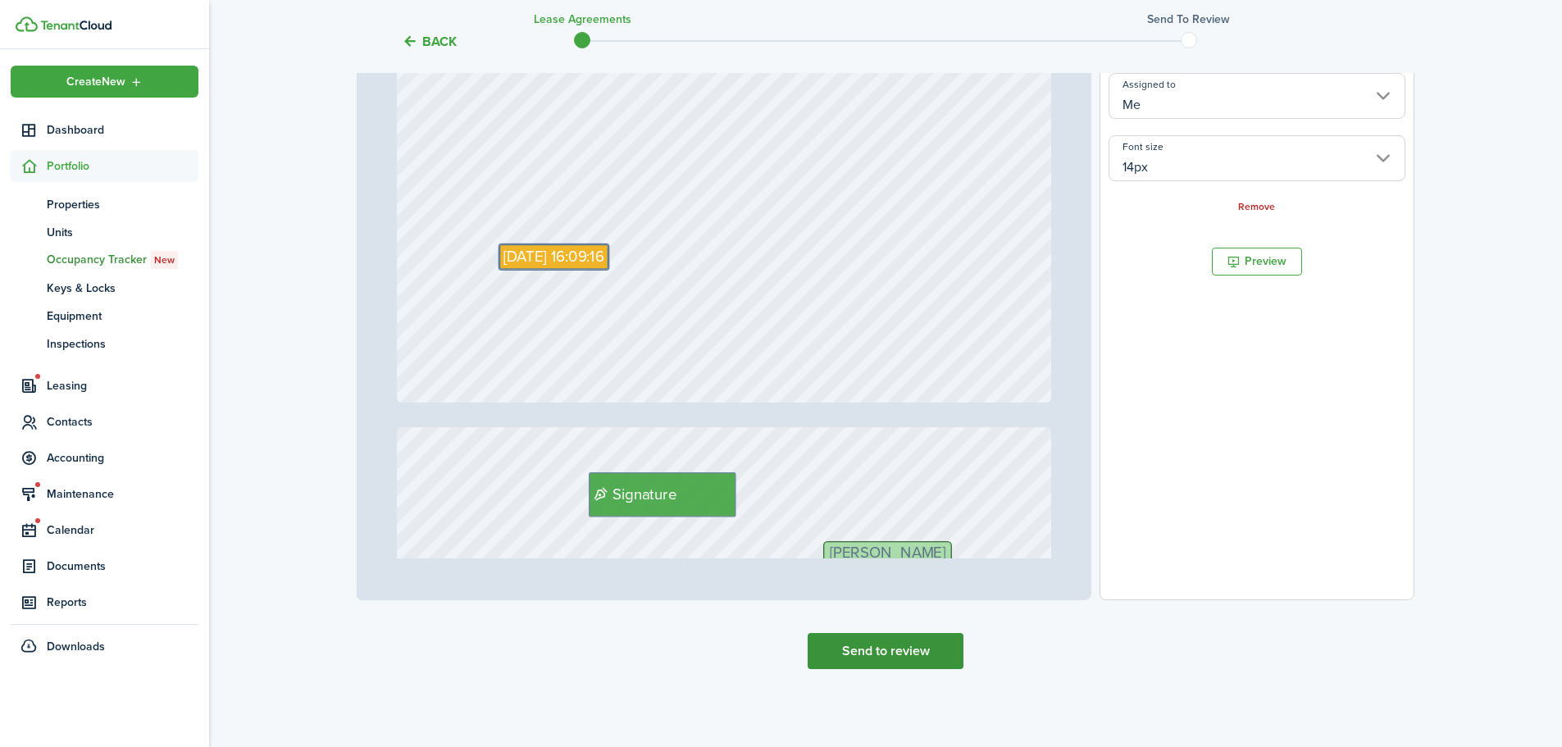
click at [872, 652] on button "Send to review" at bounding box center [886, 651] width 156 height 36
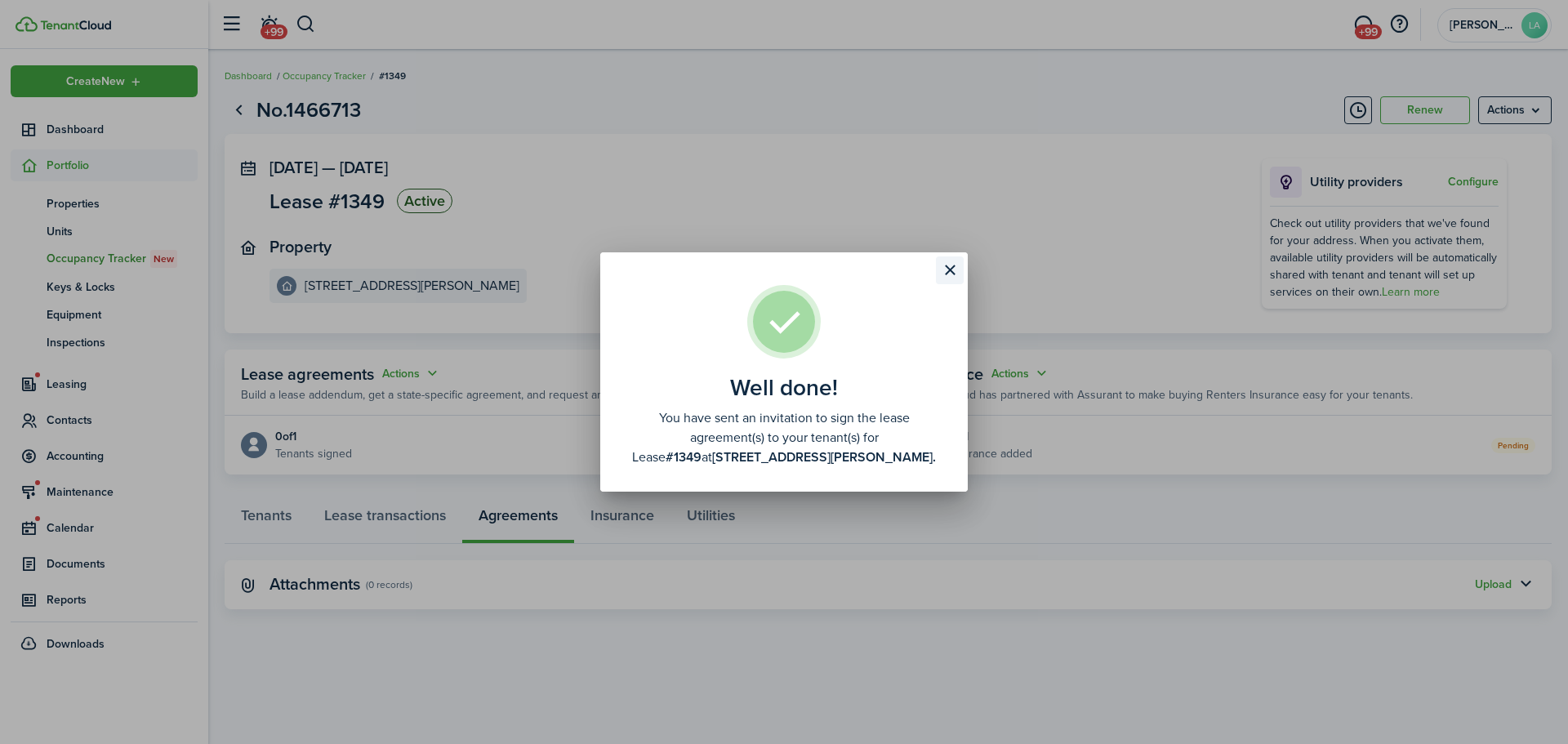
click at [954, 269] on button "Close modal" at bounding box center [950, 270] width 28 height 28
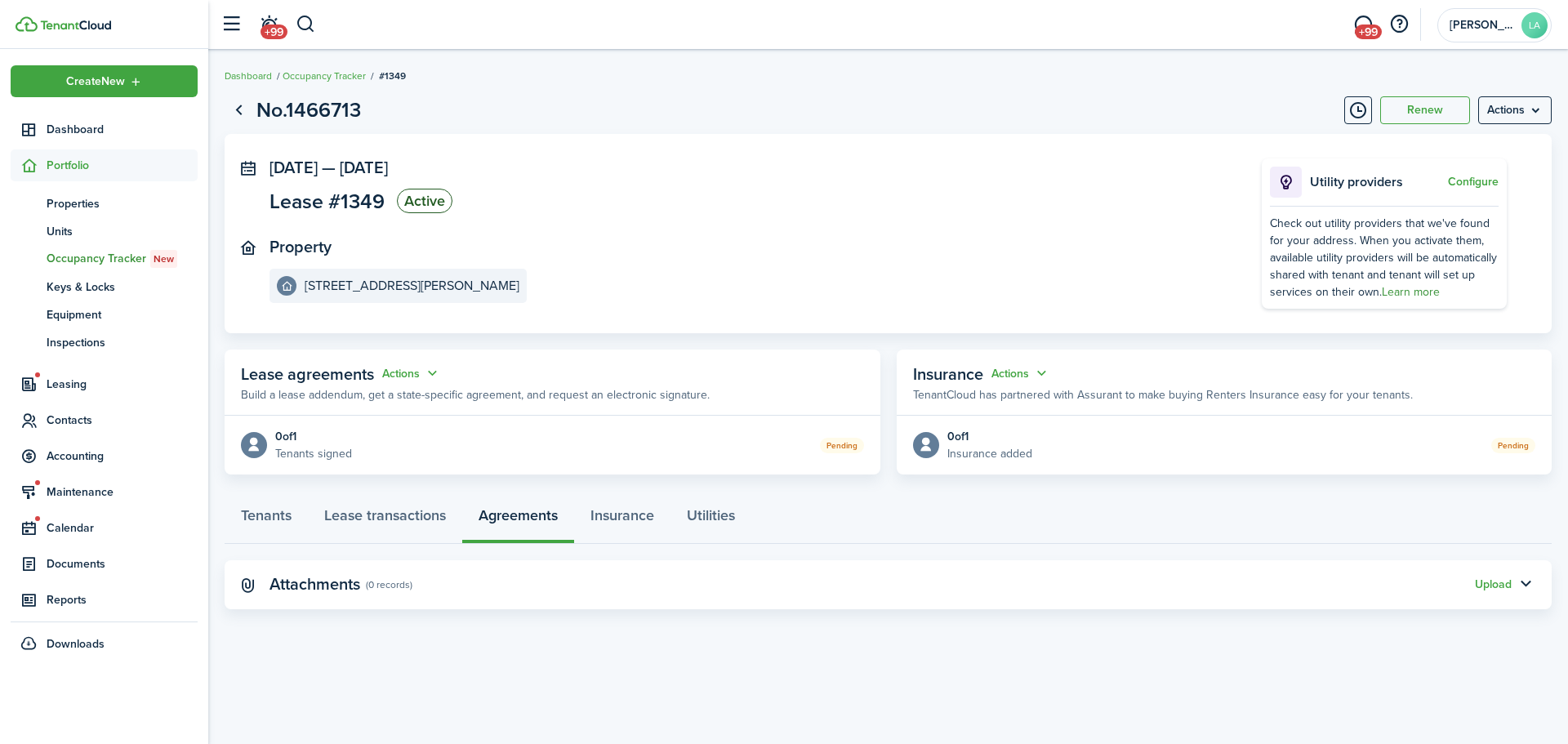
click at [1425, 293] on link "Learn more" at bounding box center [1411, 291] width 58 height 17
click at [1487, 181] on button "Configure" at bounding box center [1473, 181] width 51 height 13
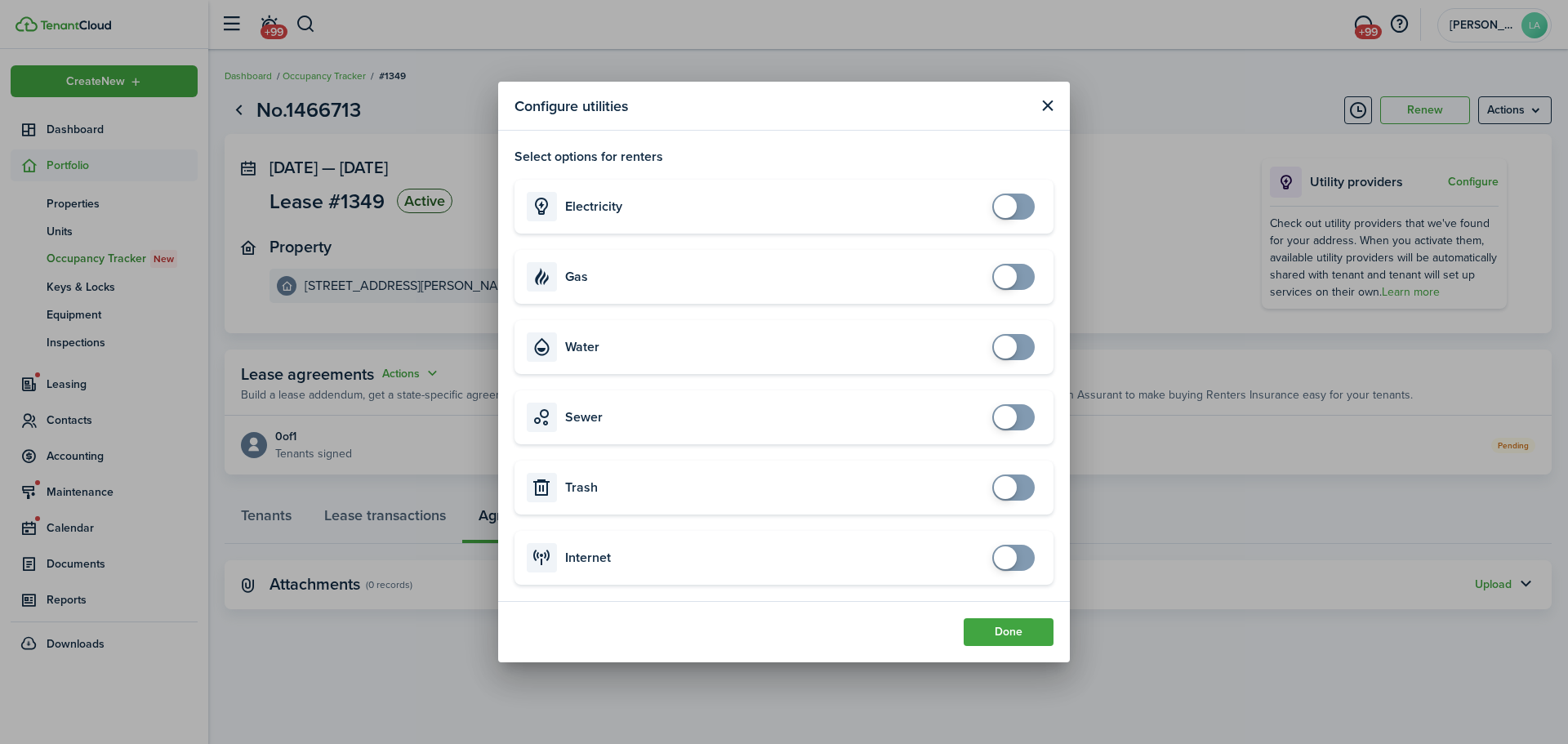
checkbox input "true"
click at [1022, 211] on span at bounding box center [1013, 206] width 16 height 26
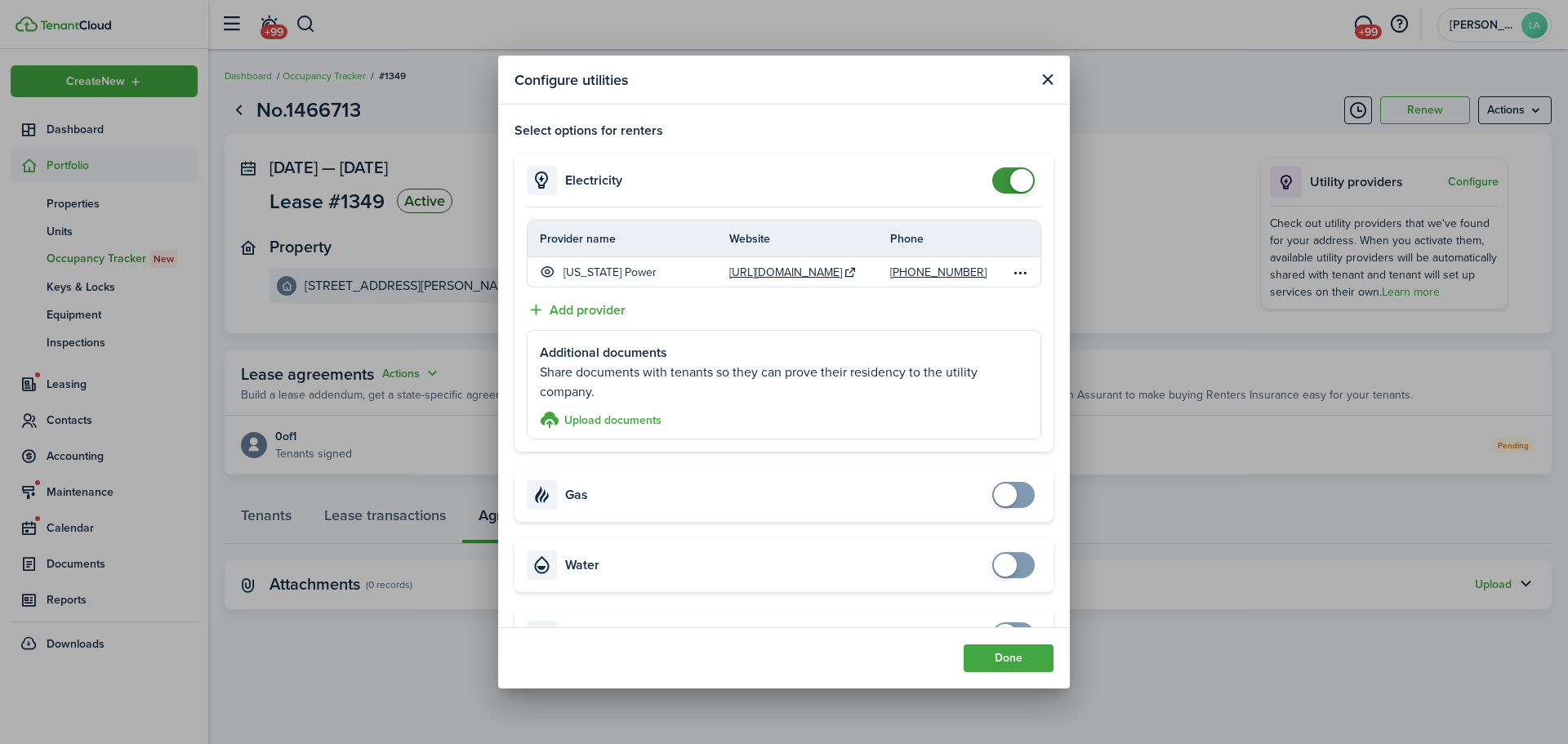
checkbox input "true"
click at [1007, 496] on span at bounding box center [1013, 495] width 16 height 26
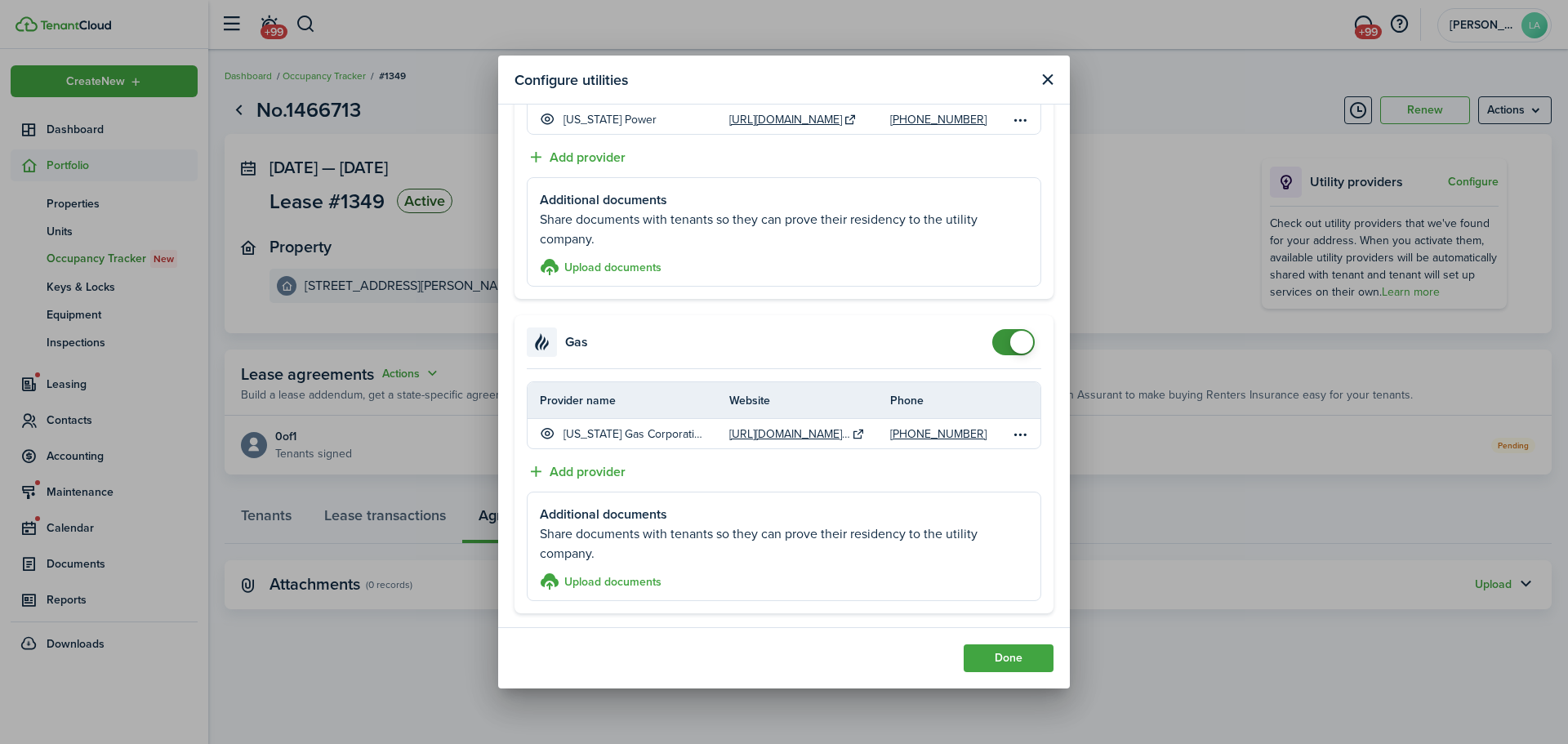
scroll to position [163, 0]
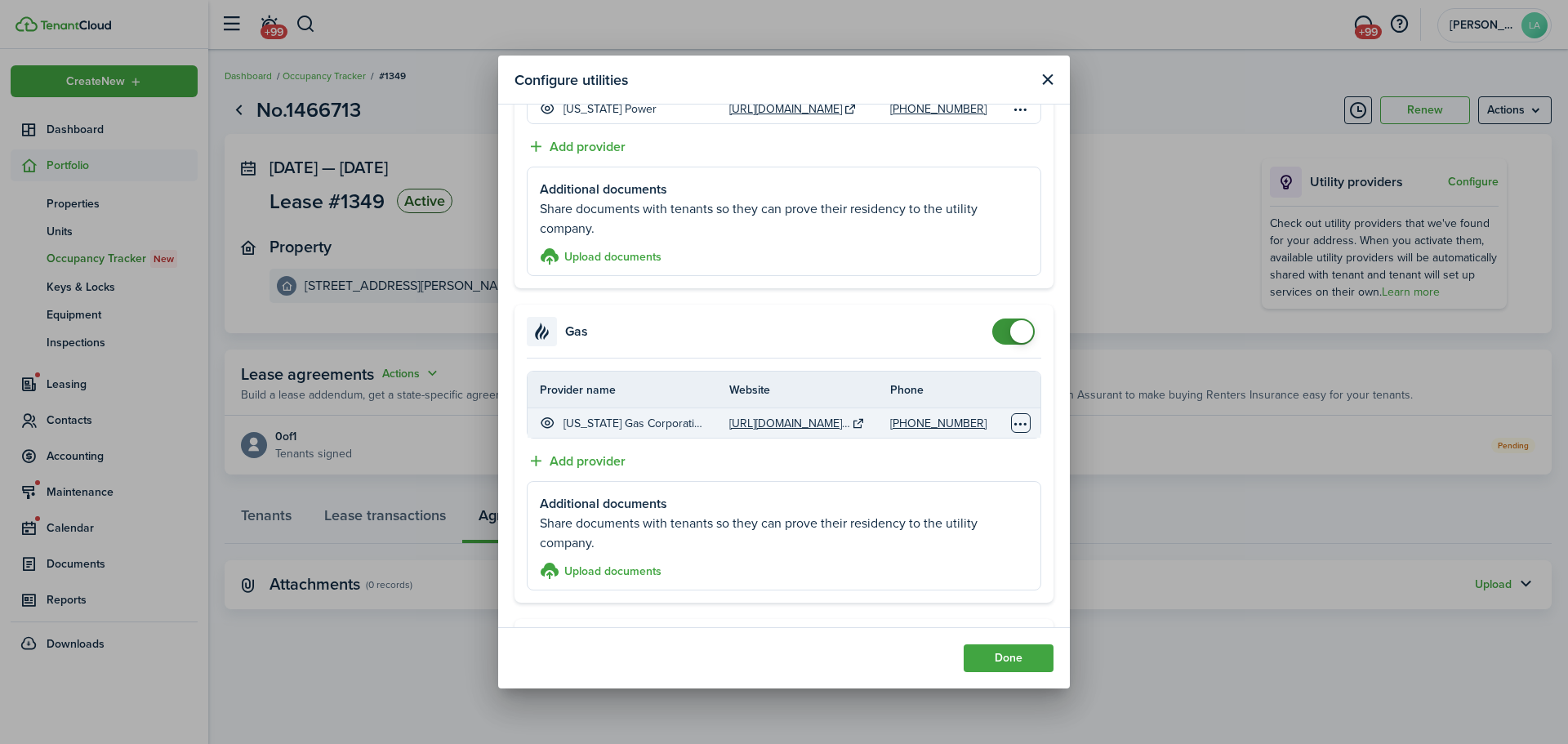
click at [1011, 421] on table-menu-btn-icon "Open menu" at bounding box center [1021, 423] width 20 height 20
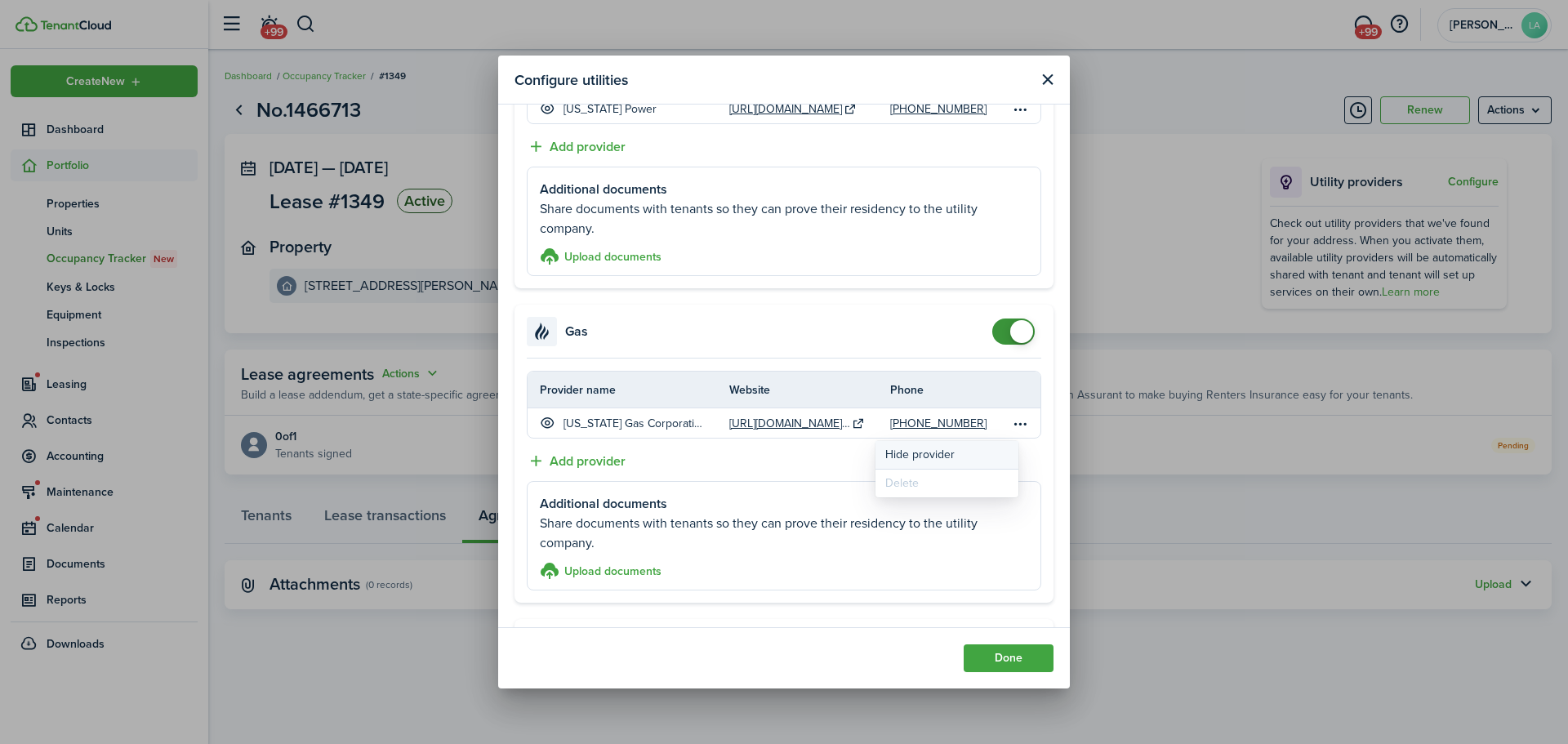
click at [931, 448] on button "Hide provider" at bounding box center [946, 455] width 142 height 28
click at [589, 465] on button "Add provider" at bounding box center [576, 461] width 99 height 20
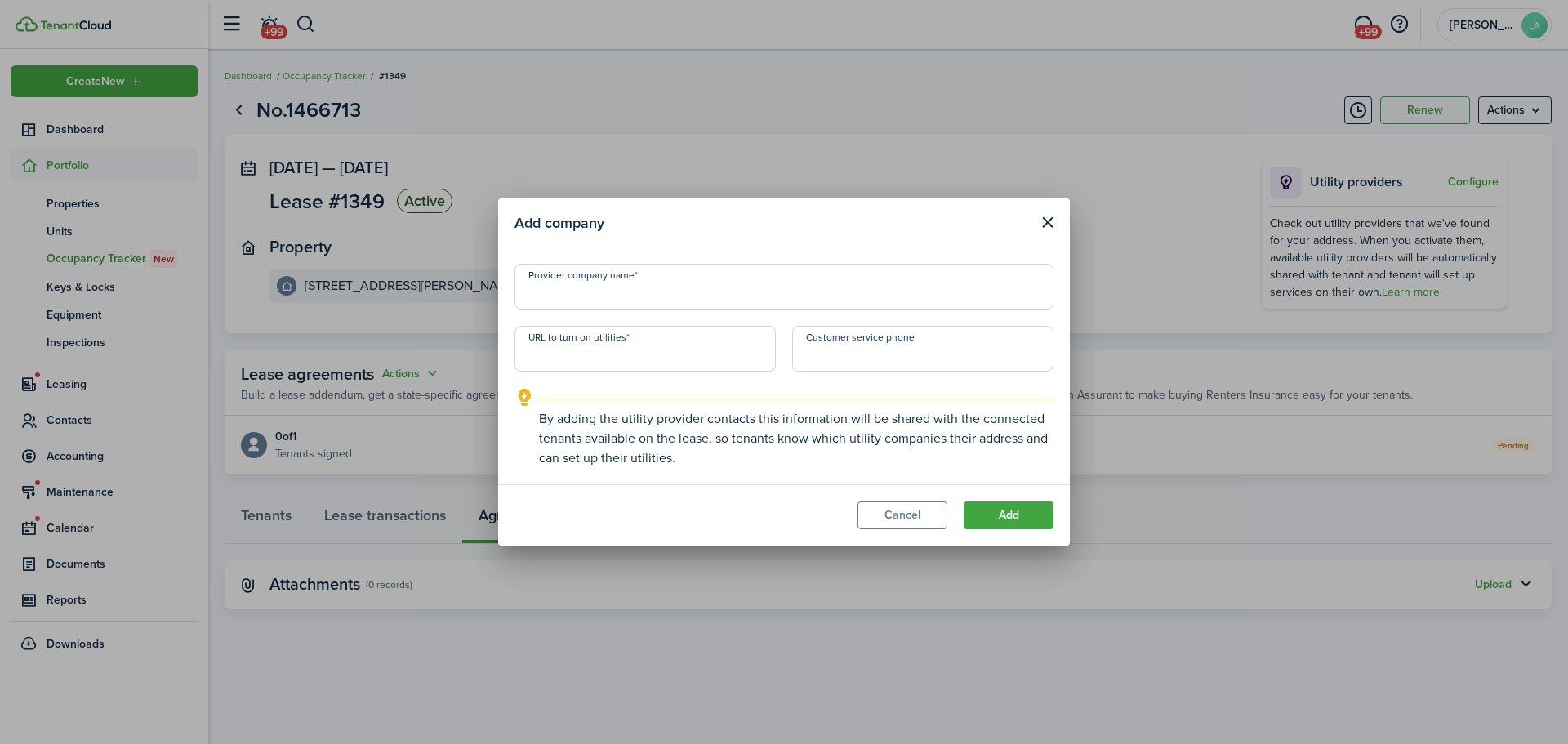
click at [606, 298] on input "Provider company name" at bounding box center [784, 287] width 539 height 46
type input "Spire"
click at [610, 344] on input "URL to turn on utilities" at bounding box center [646, 349] width 261 height 46
click at [881, 293] on input "Spire" at bounding box center [784, 287] width 539 height 46
click at [529, 352] on input "URL to turn on utilities" at bounding box center [646, 349] width 261 height 46
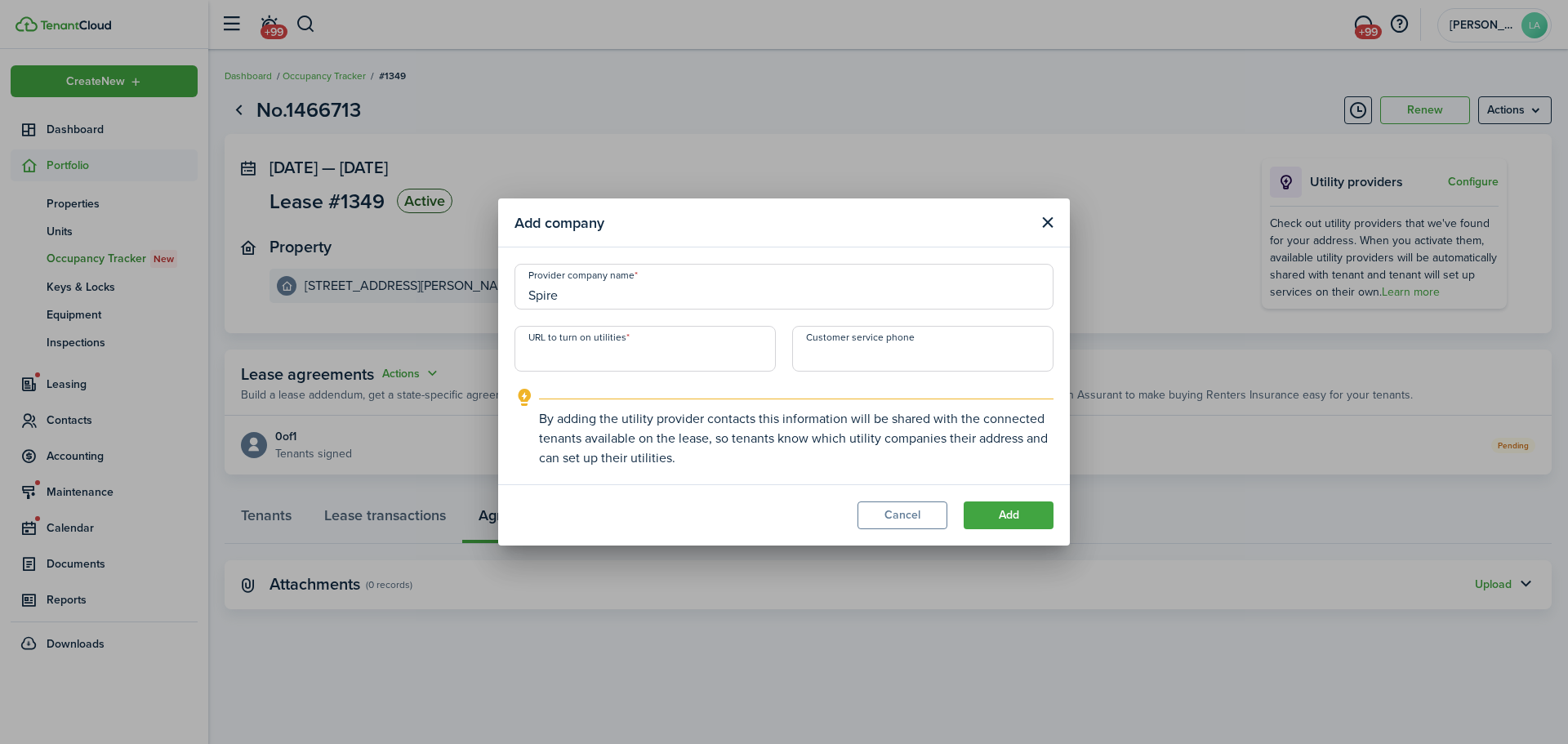
paste input "[URL][DOMAIN_NAME]"
type input "[URL][DOMAIN_NAME]"
click at [855, 350] on input "+1" at bounding box center [922, 349] width 261 height 46
type input "[PHONE_NUMBER]"
click at [1009, 518] on button "Add" at bounding box center [1008, 515] width 90 height 28
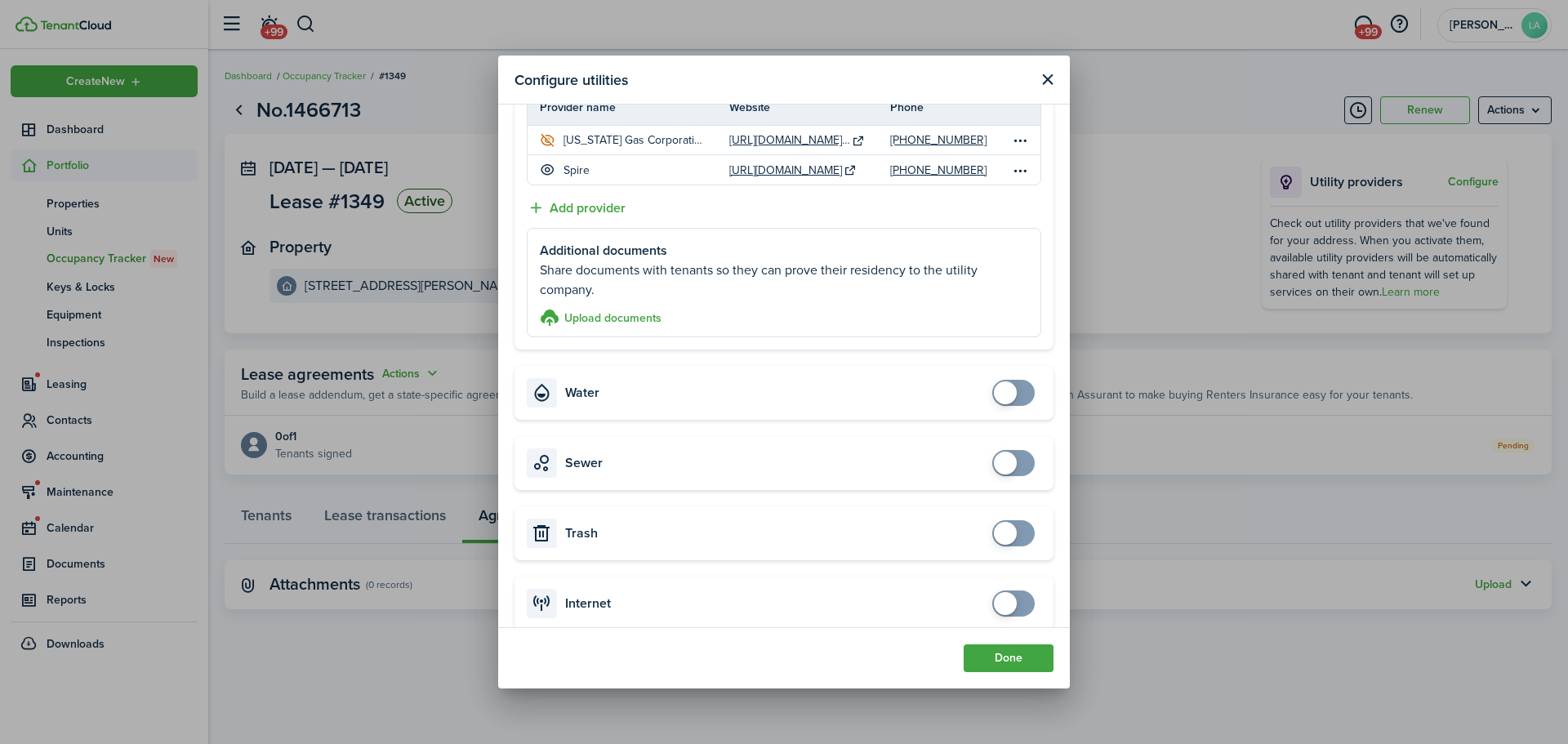
scroll to position [465, 0]
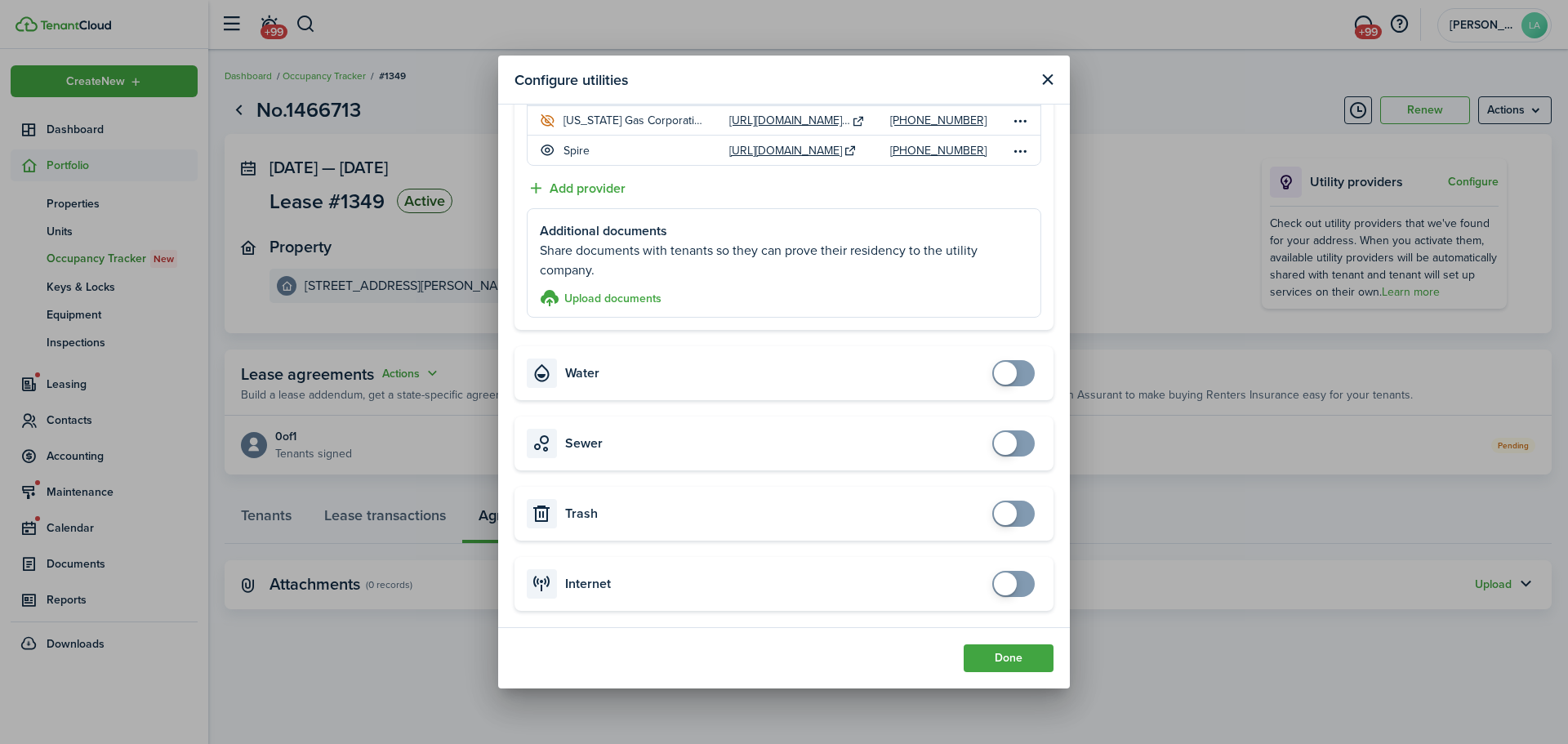
checkbox input "true"
click at [1014, 373] on span at bounding box center [1013, 373] width 16 height 26
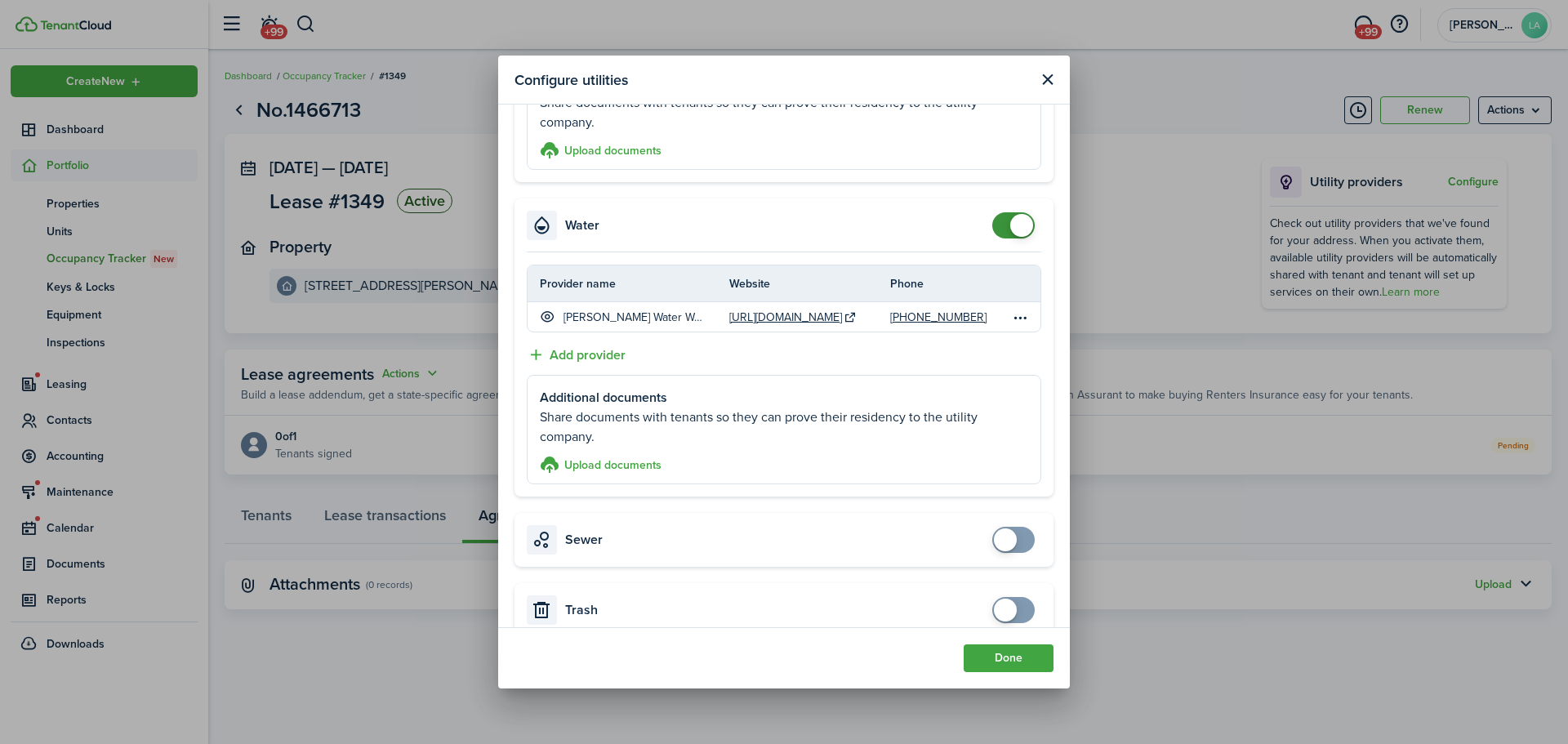
scroll to position [709, 0]
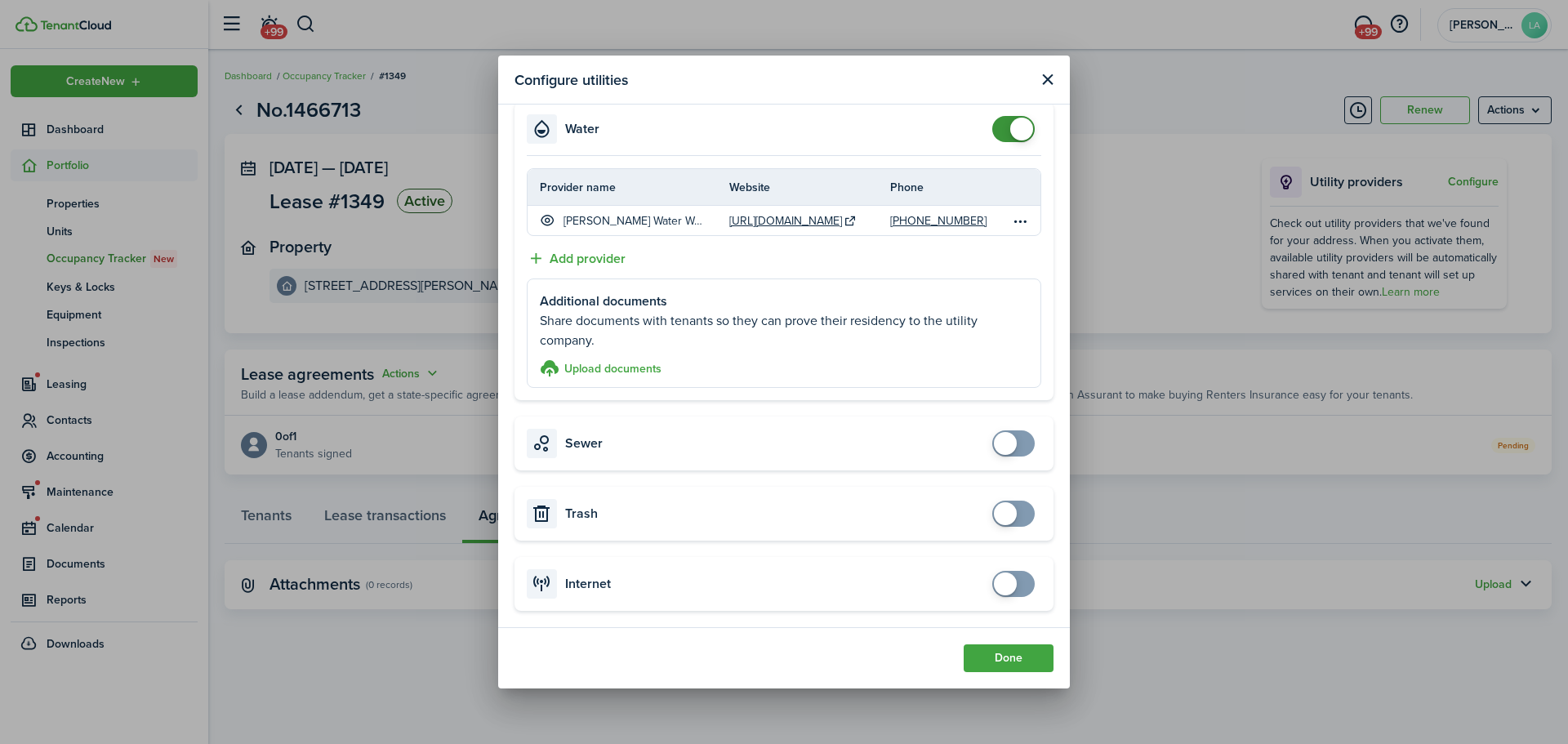
click at [1006, 515] on span at bounding box center [1013, 514] width 16 height 26
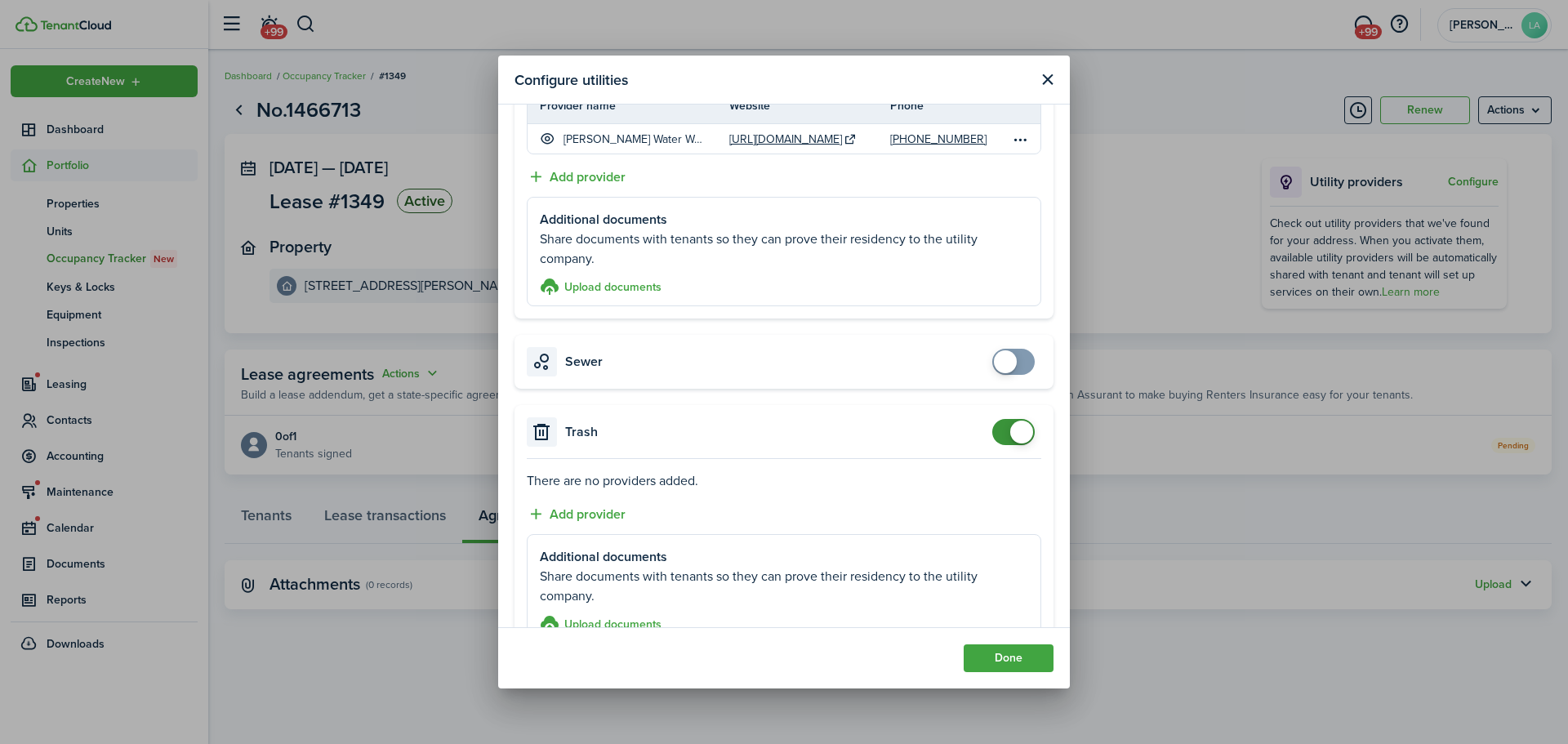
checkbox input "false"
click at [1005, 430] on span at bounding box center [1013, 432] width 16 height 26
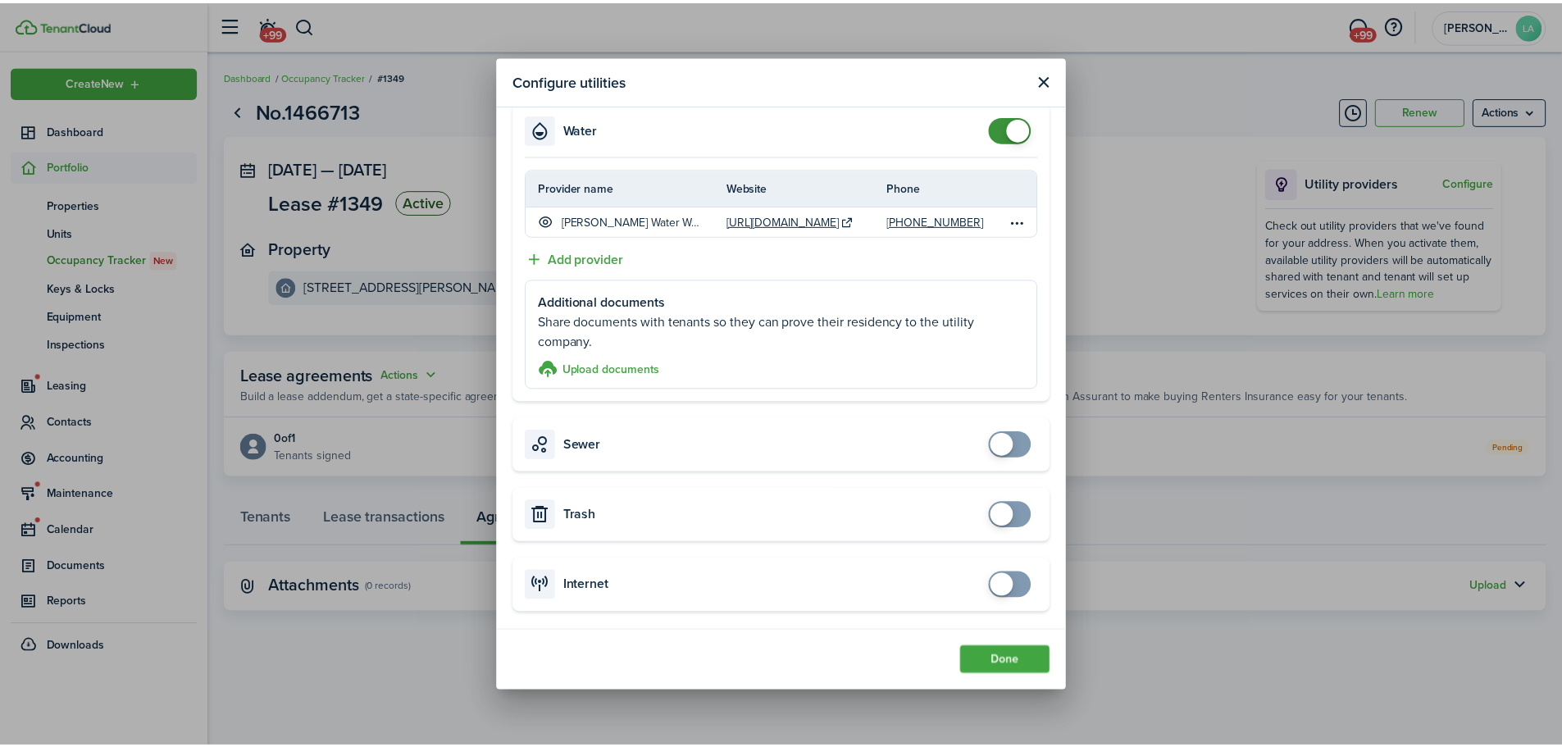
scroll to position [712, 0]
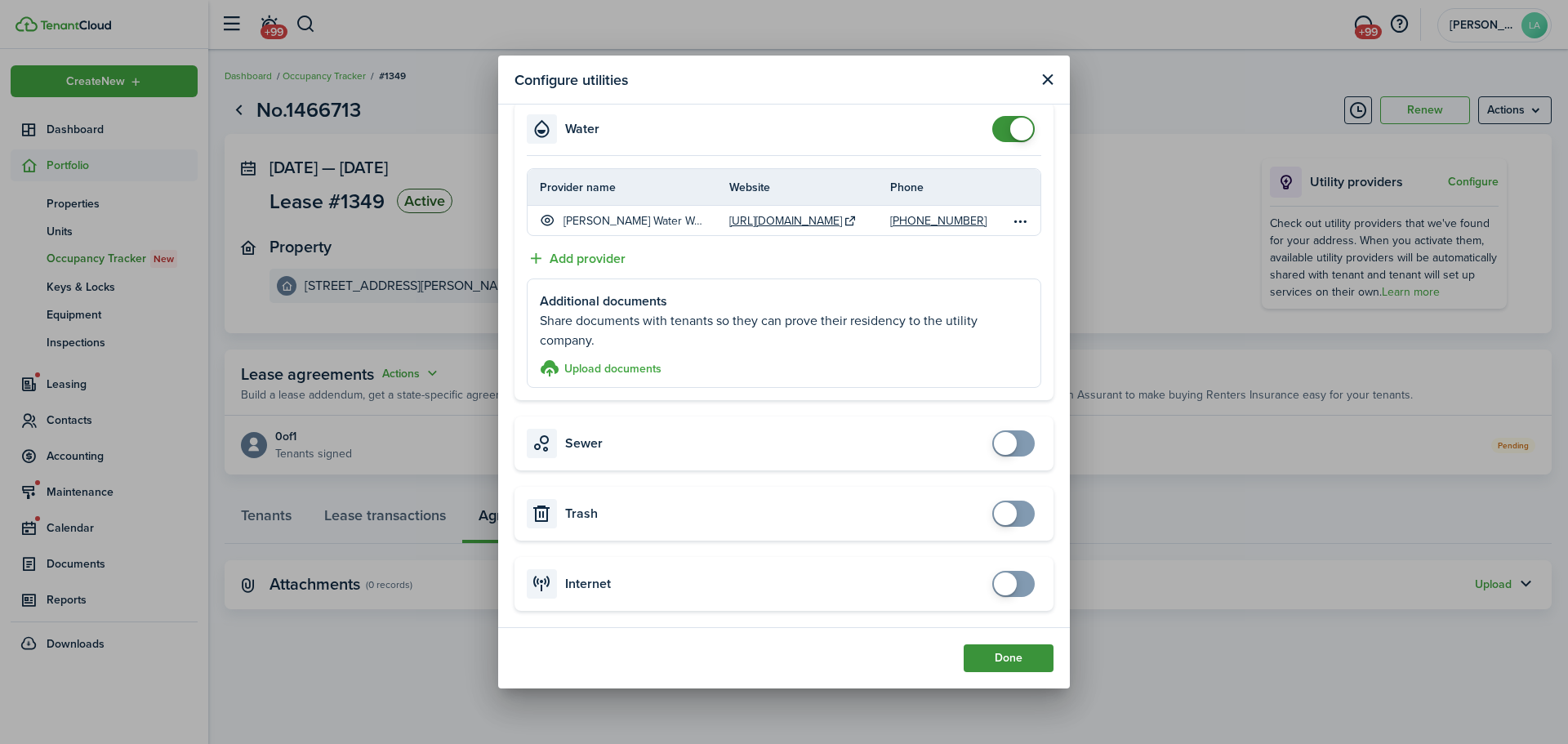
click at [1015, 652] on button "Done" at bounding box center [1008, 658] width 90 height 28
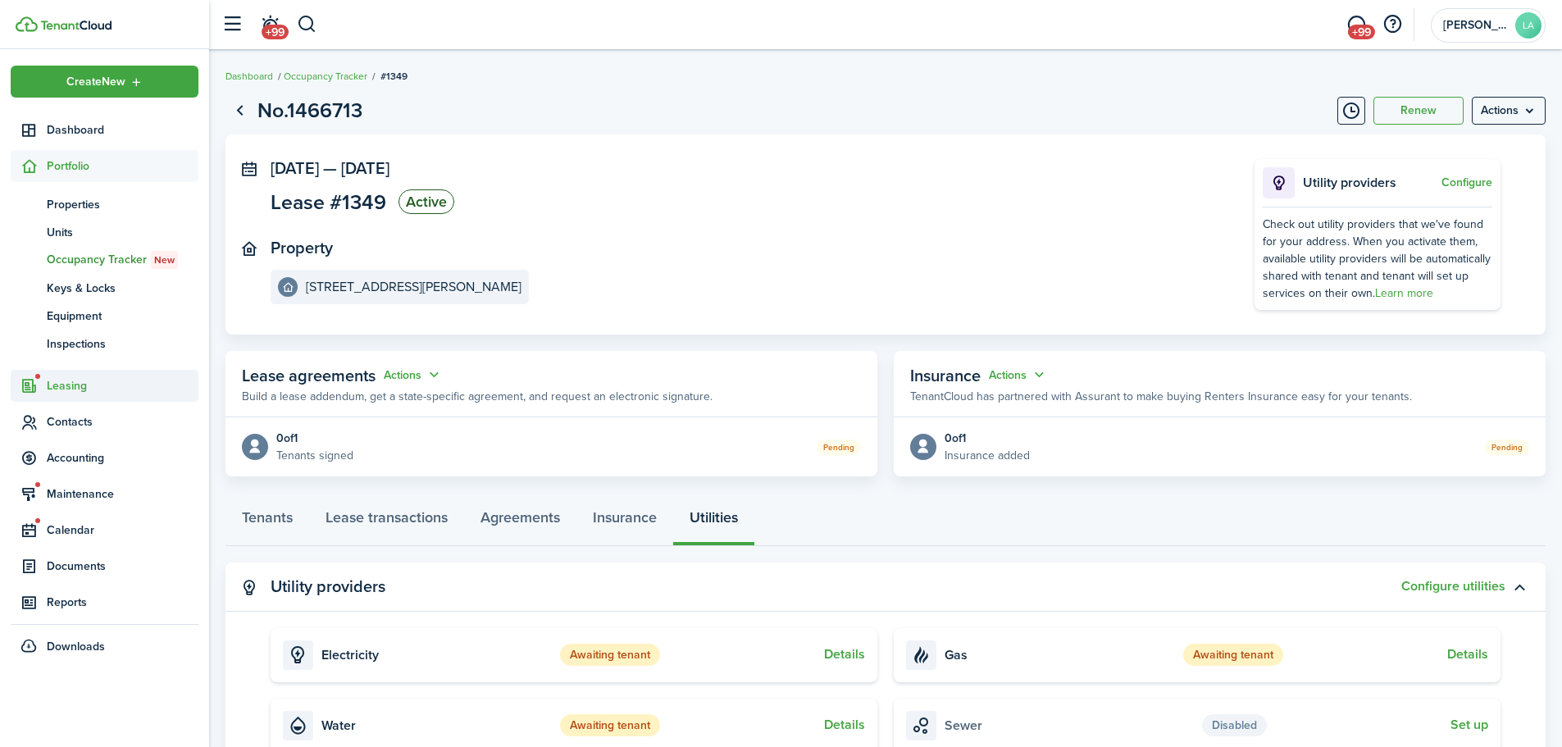
click at [79, 387] on span "Leasing" at bounding box center [123, 385] width 152 height 17
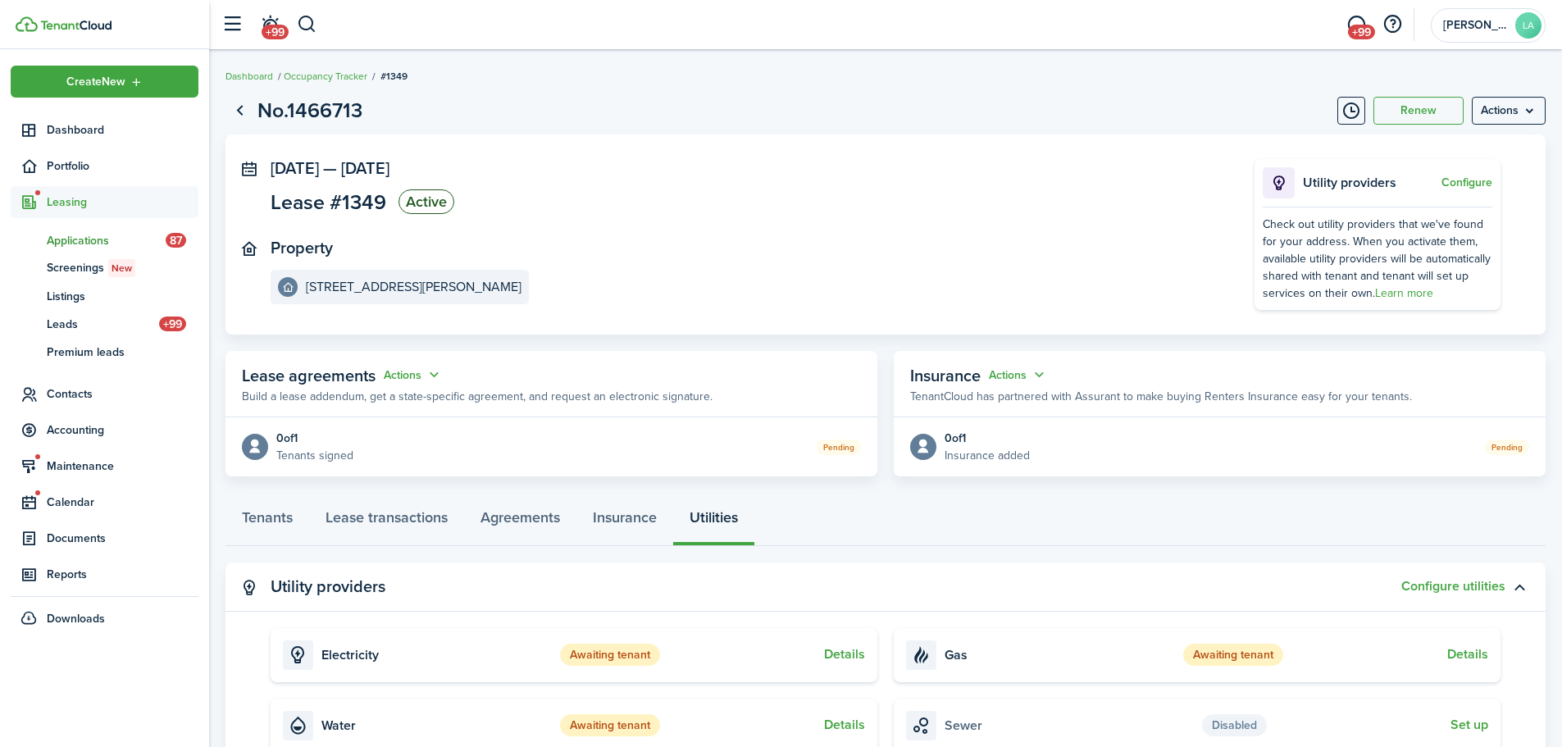
click at [71, 233] on span "Applications" at bounding box center [106, 240] width 119 height 17
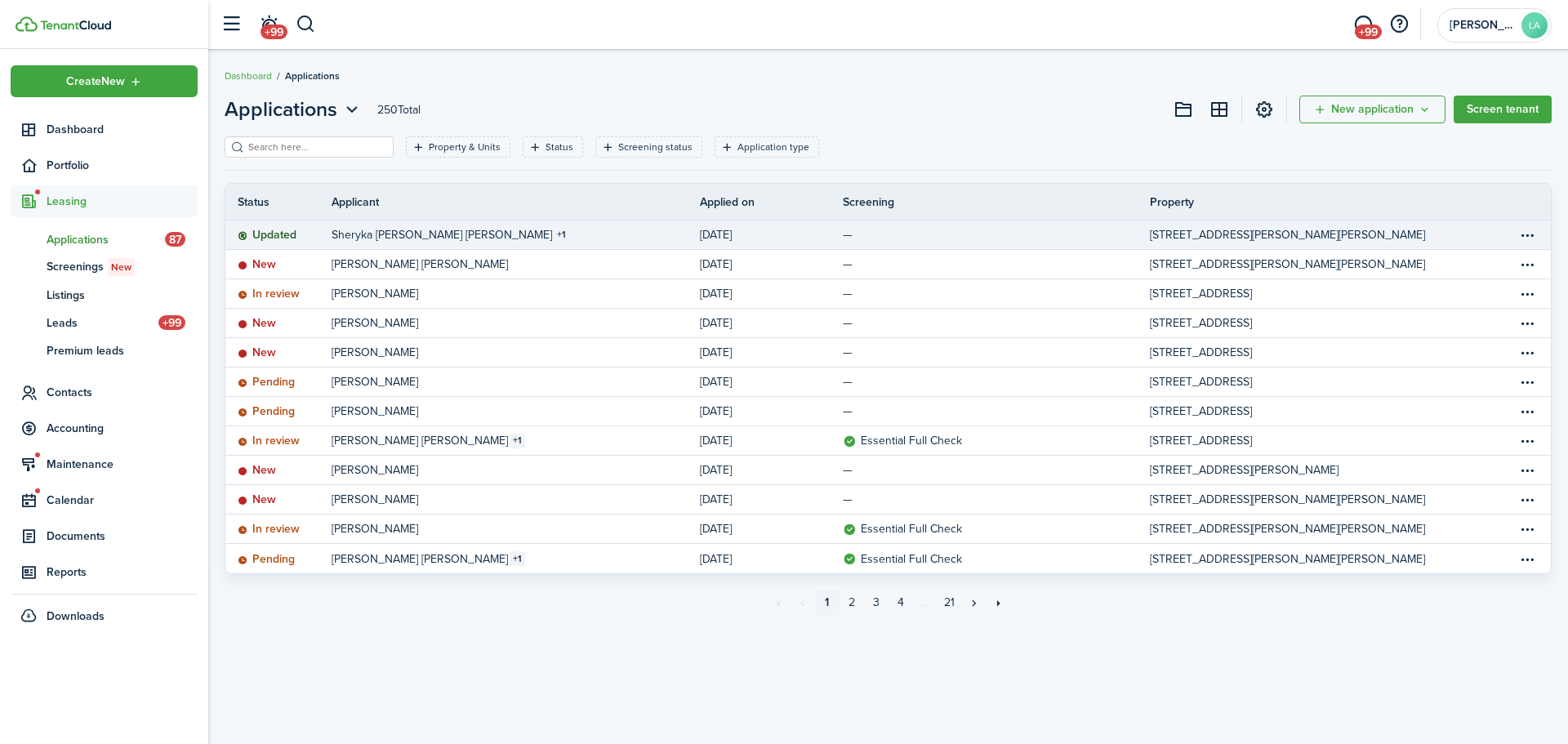
click at [424, 238] on table-info-title "Sheryka [PERSON_NAME] [PERSON_NAME]" at bounding box center [441, 234] width 220 height 17
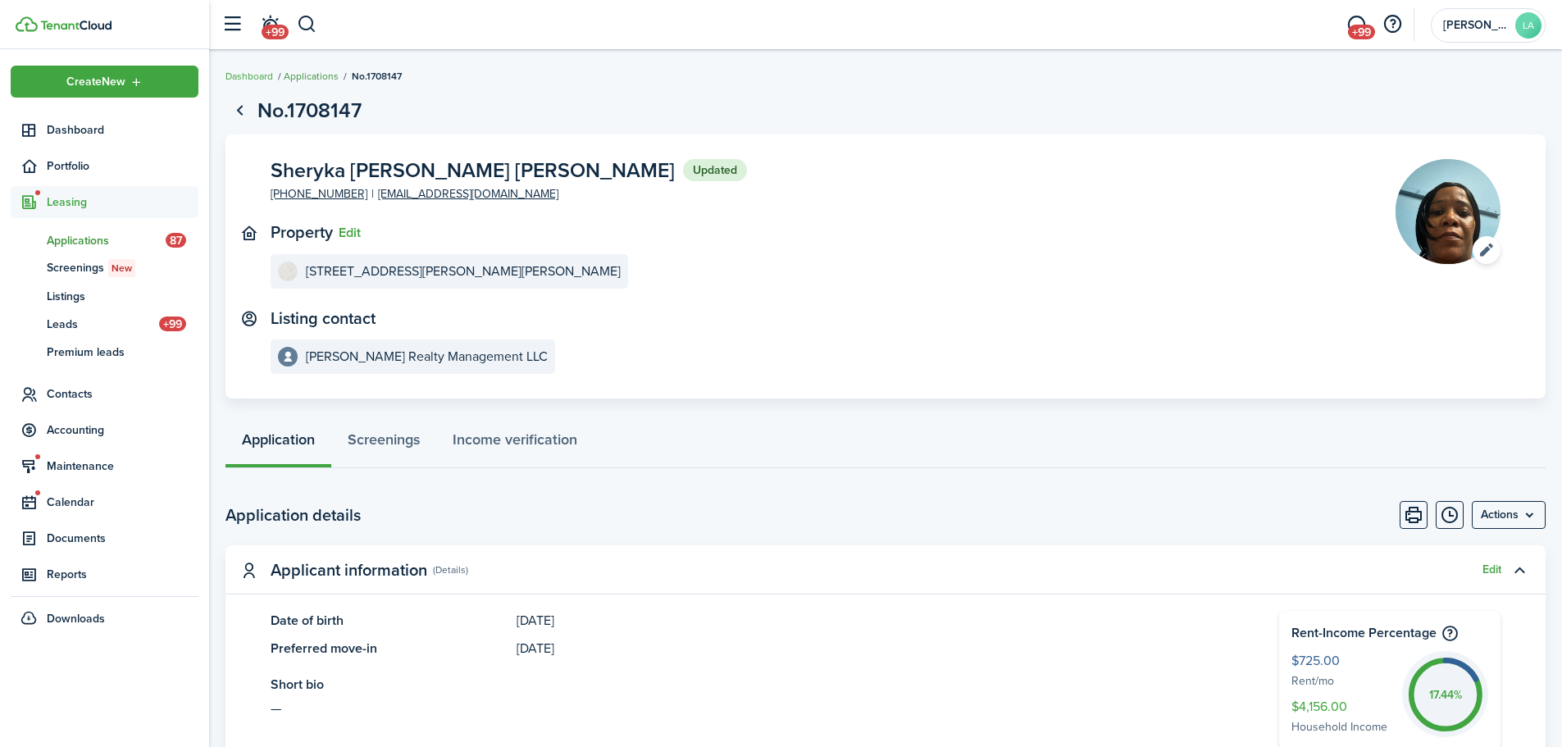
click at [298, 69] on link "Applications" at bounding box center [311, 76] width 55 height 15
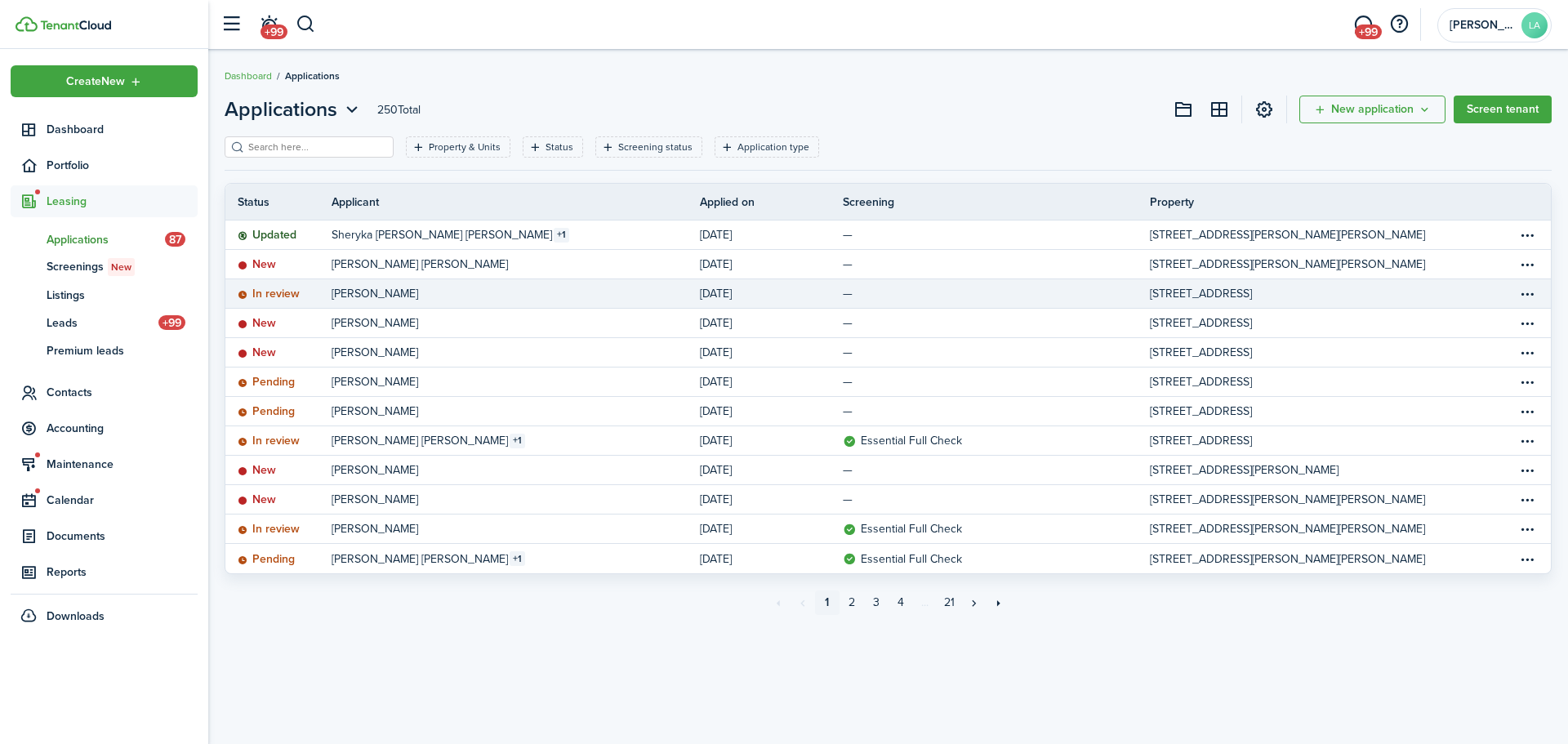
click at [543, 292] on link "[PERSON_NAME]" at bounding box center [516, 293] width 369 height 29
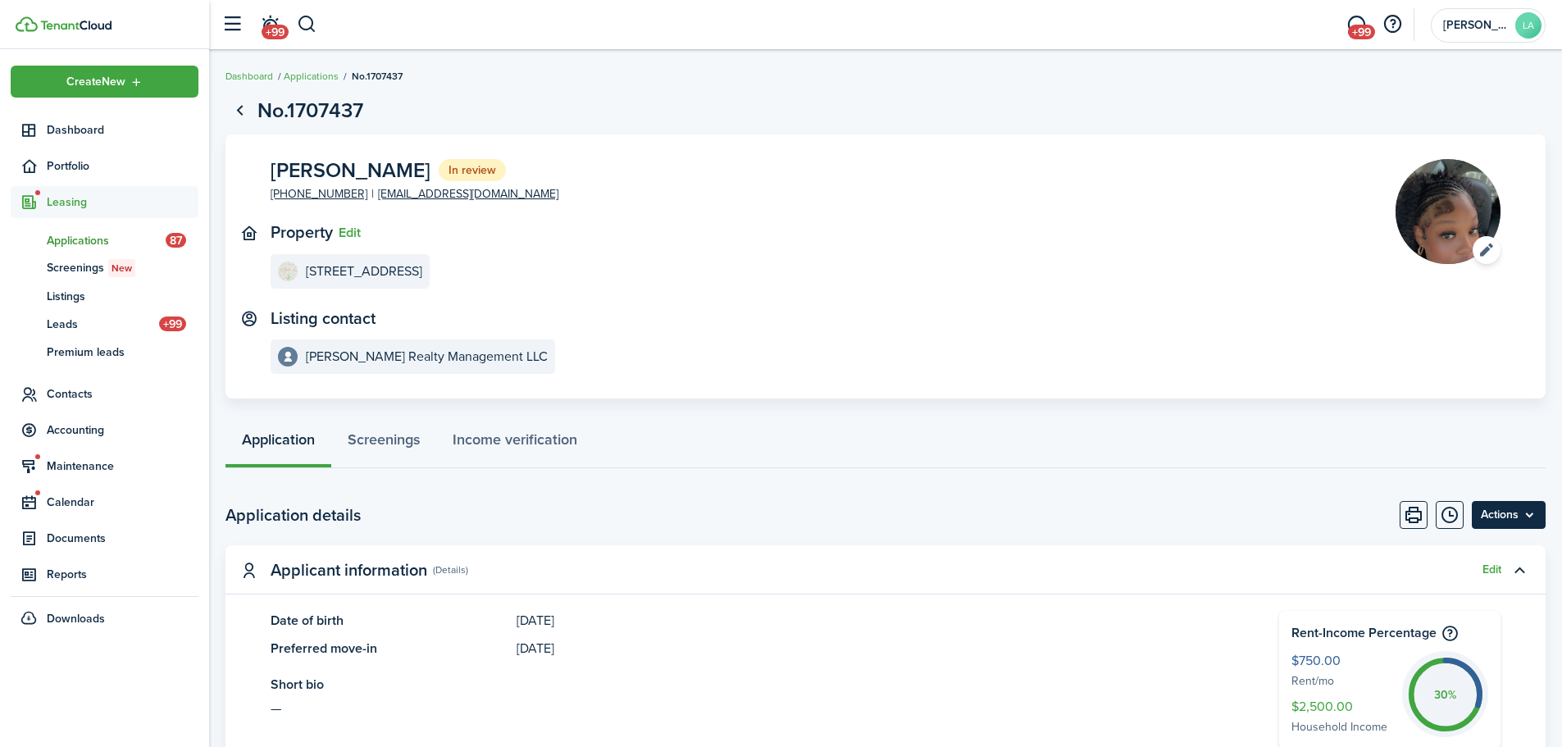
click at [1536, 521] on menu-btn "Actions" at bounding box center [1509, 515] width 74 height 28
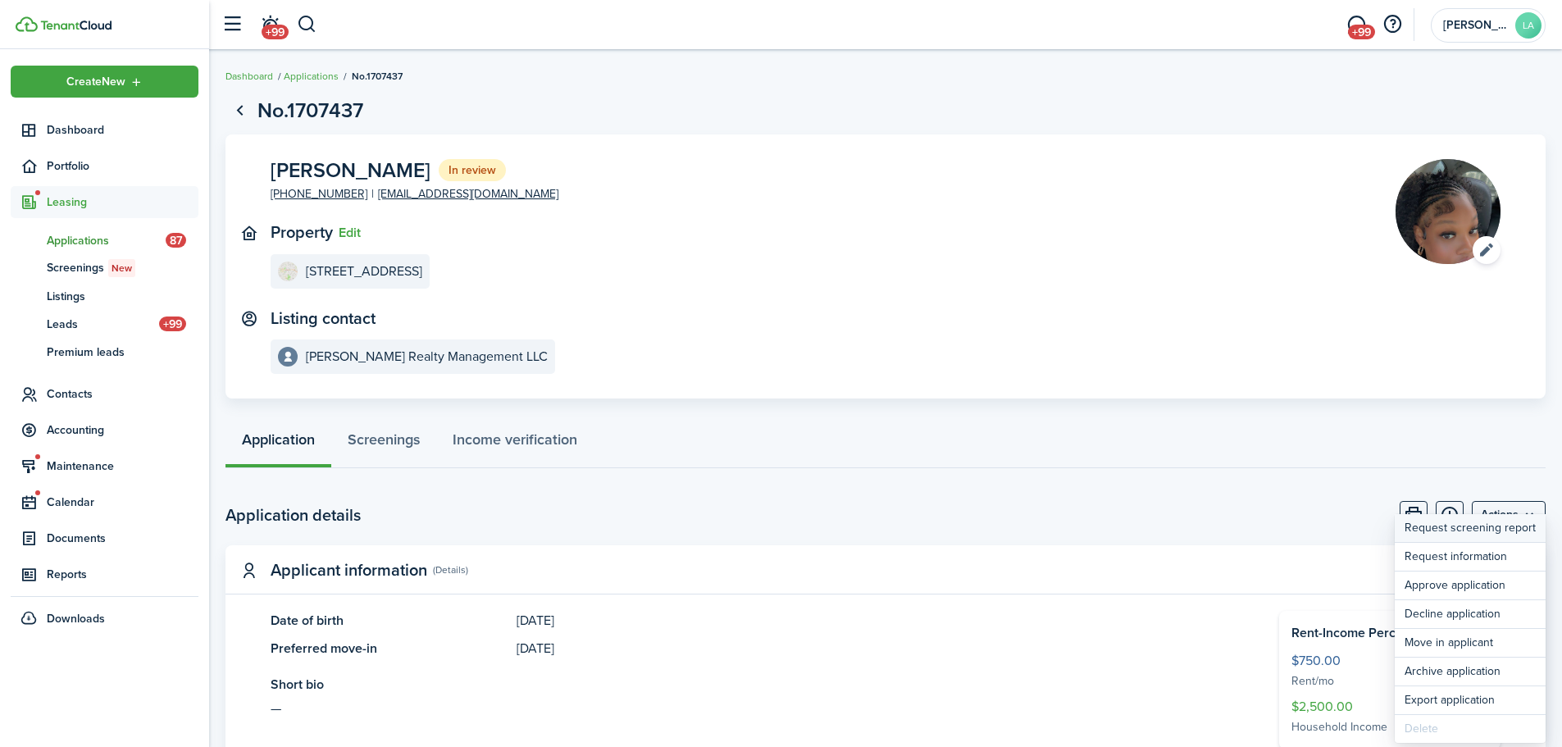
click at [1470, 529] on link "Request screening report" at bounding box center [1470, 528] width 151 height 28
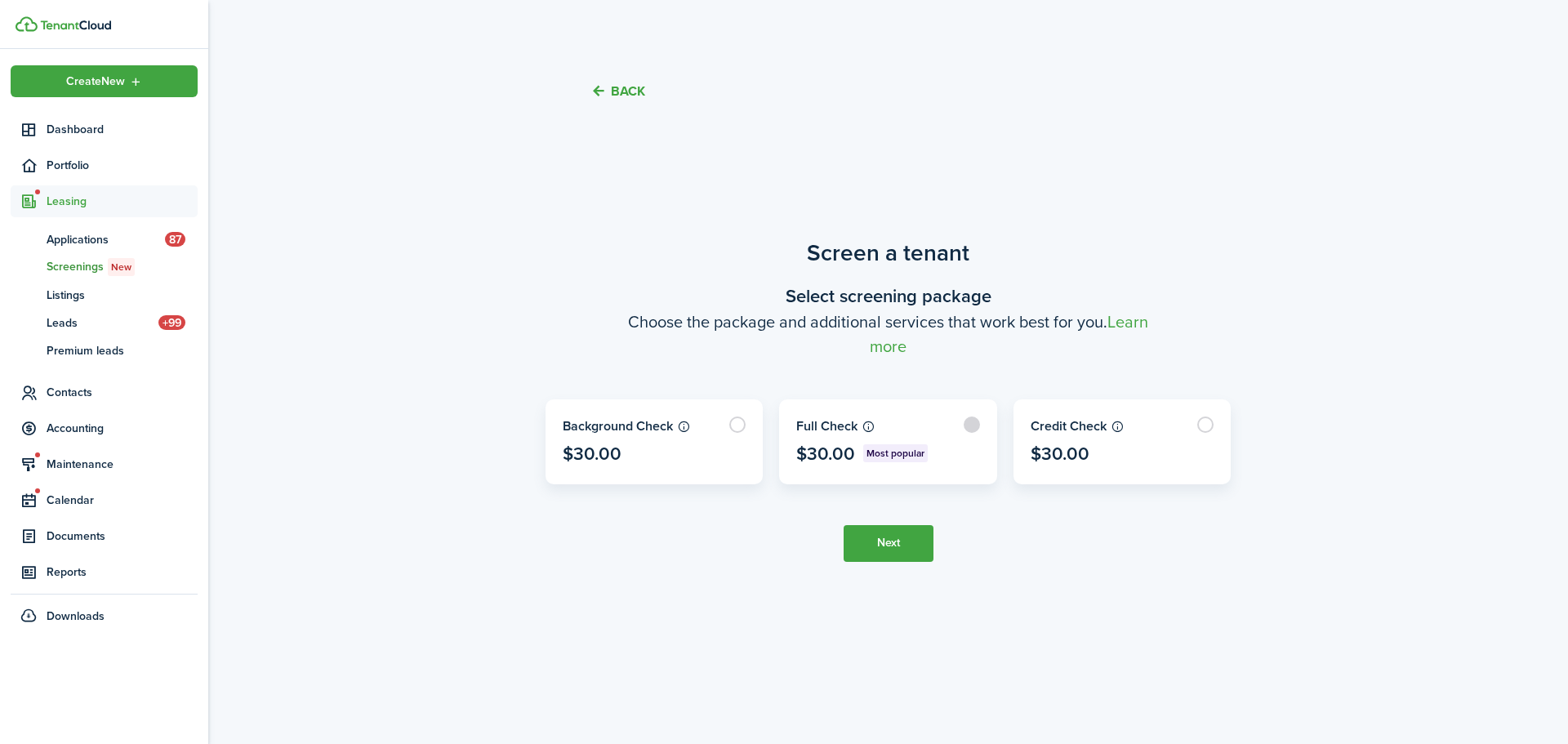
click at [978, 420] on label at bounding box center [888, 442] width 216 height 84
radio input "true"
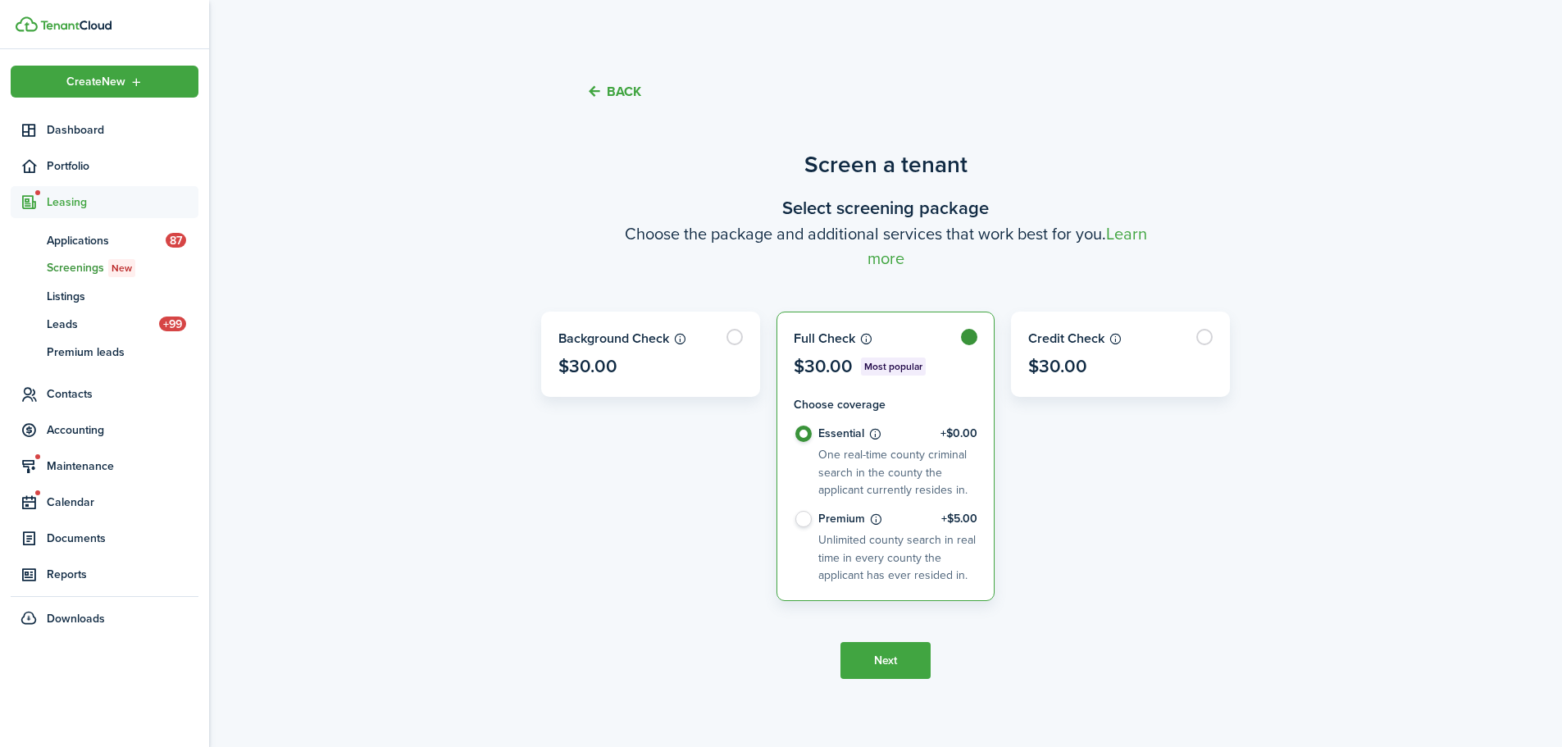
click at [895, 667] on button "Next" at bounding box center [885, 660] width 90 height 37
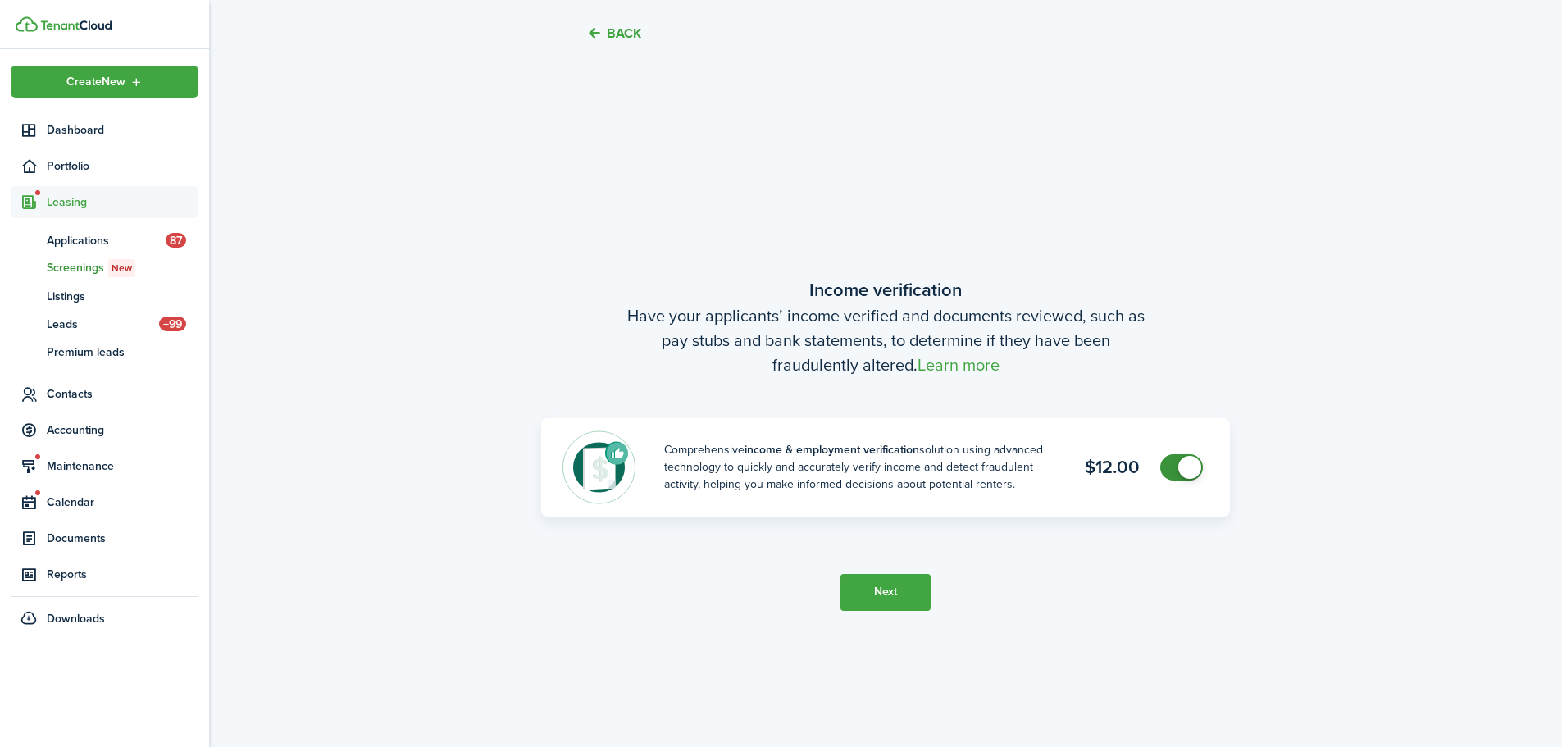
scroll to position [647, 0]
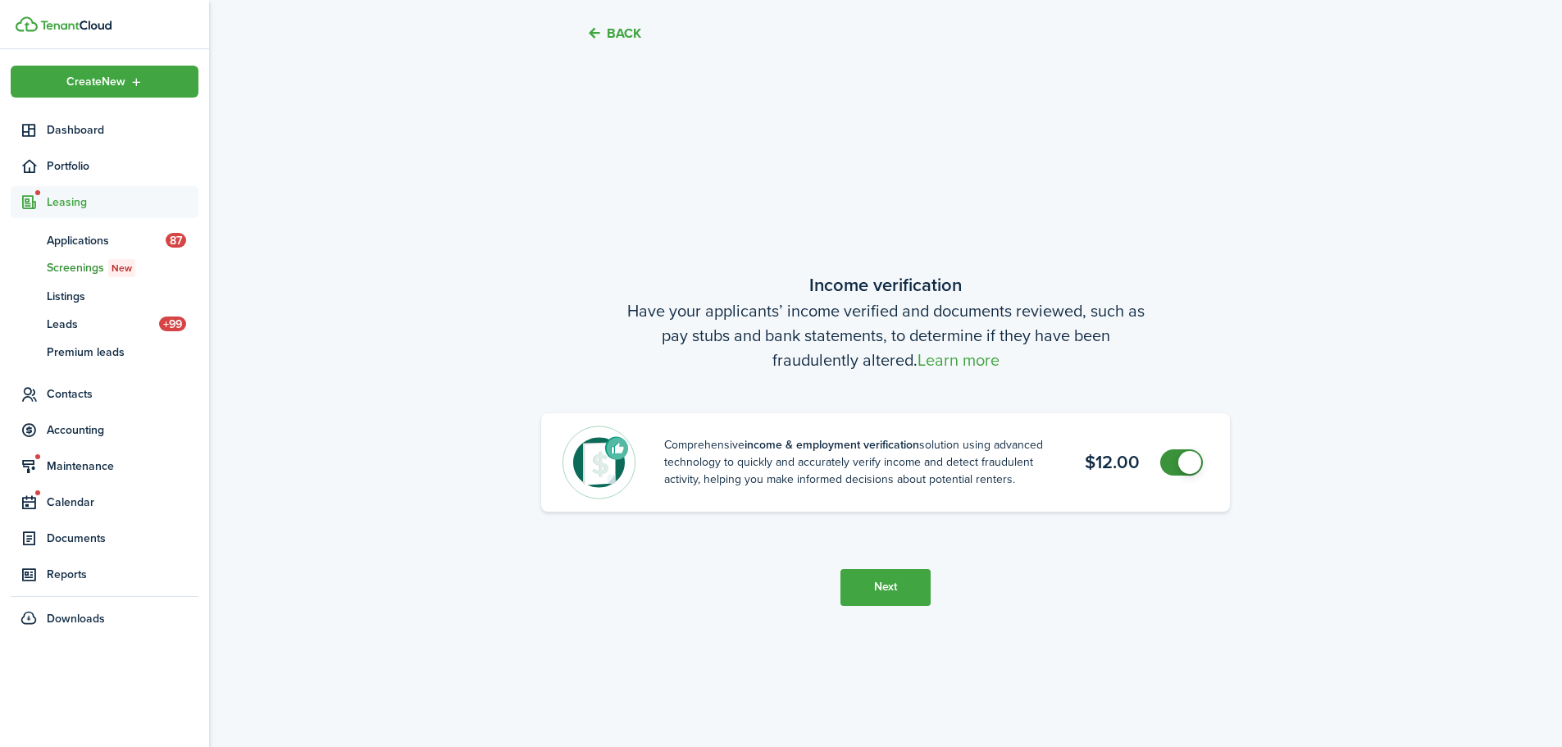
checkbox input "false"
click at [1173, 471] on span at bounding box center [1181, 462] width 16 height 26
click at [885, 589] on button "Next" at bounding box center [885, 587] width 90 height 37
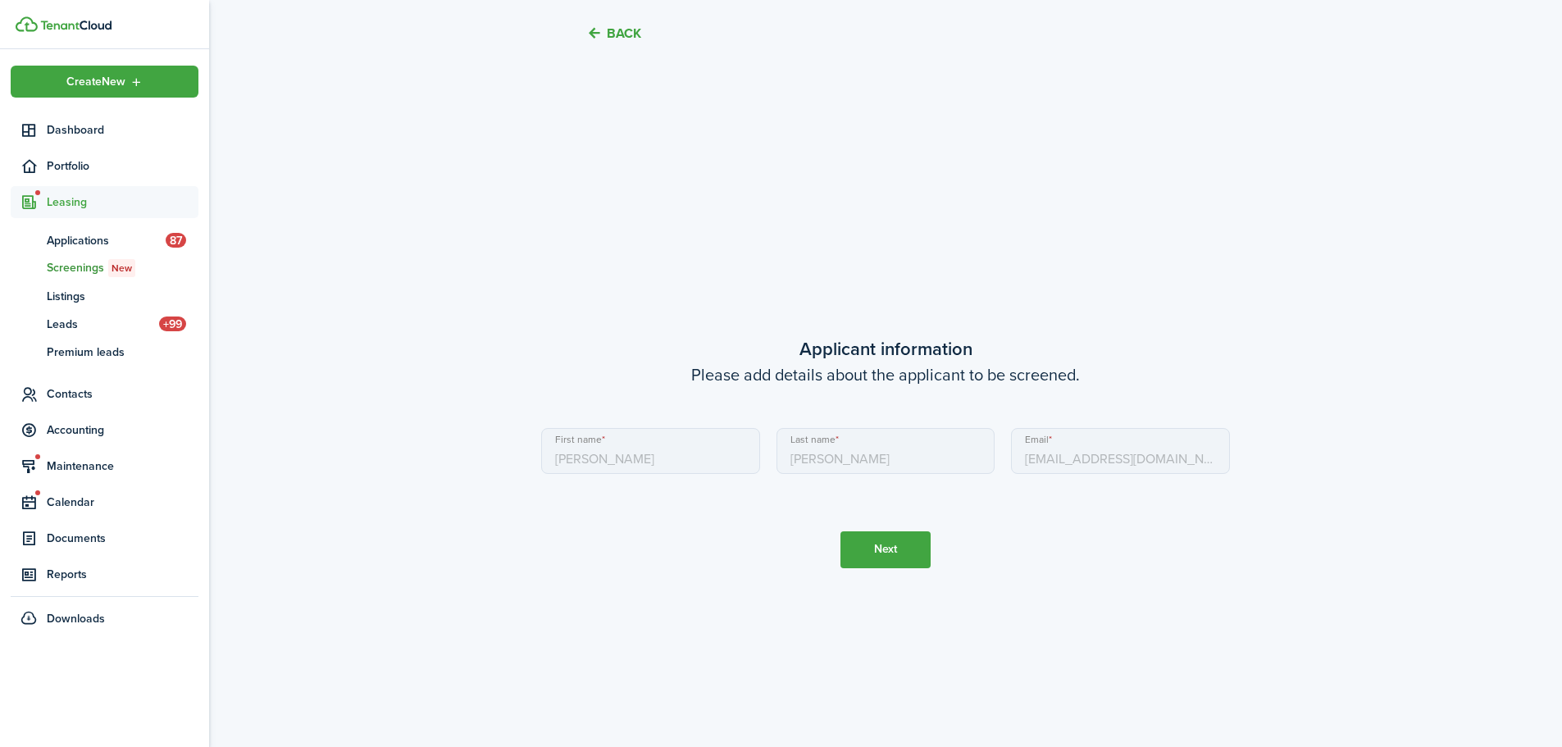
scroll to position [1394, 0]
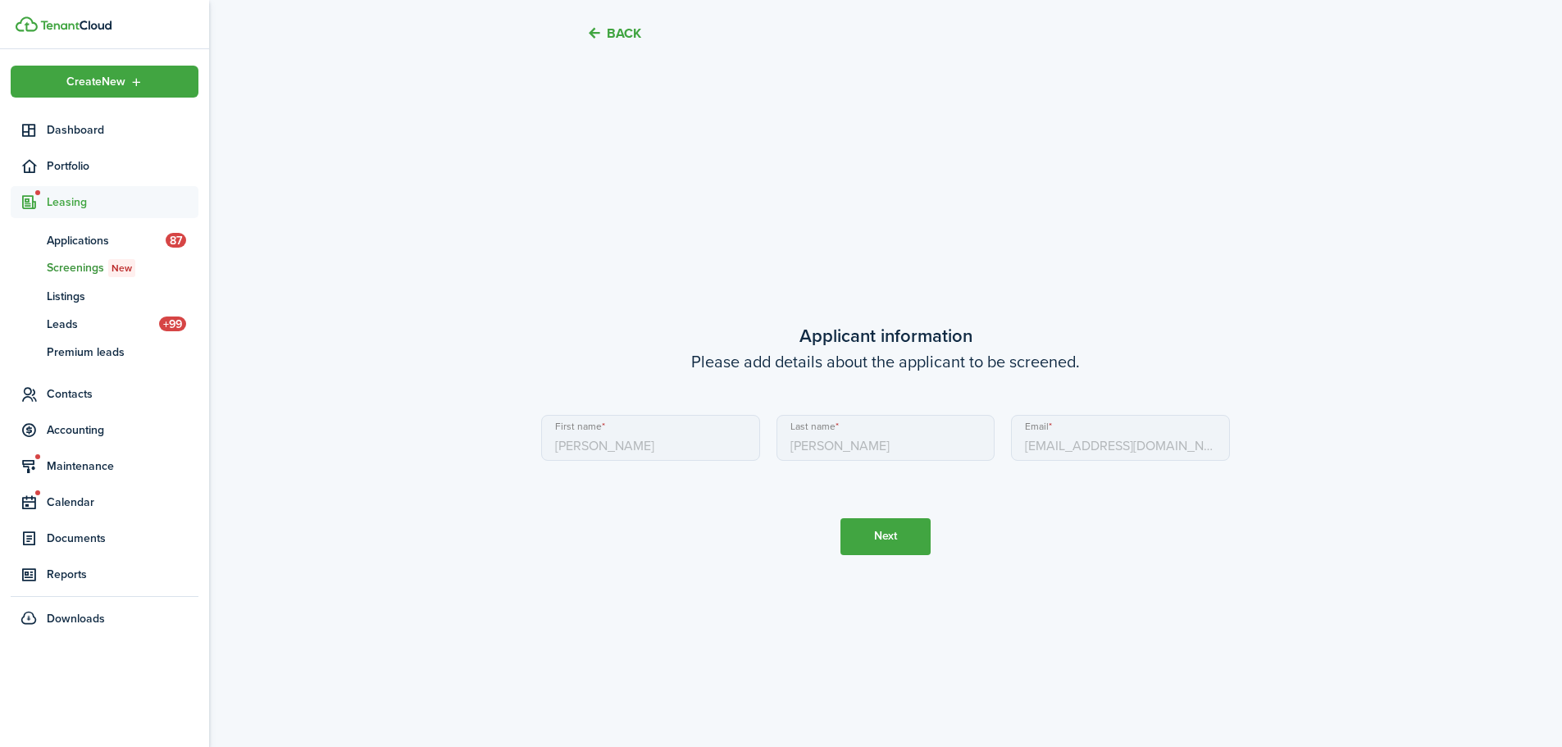
click at [898, 539] on button "Next" at bounding box center [885, 536] width 90 height 37
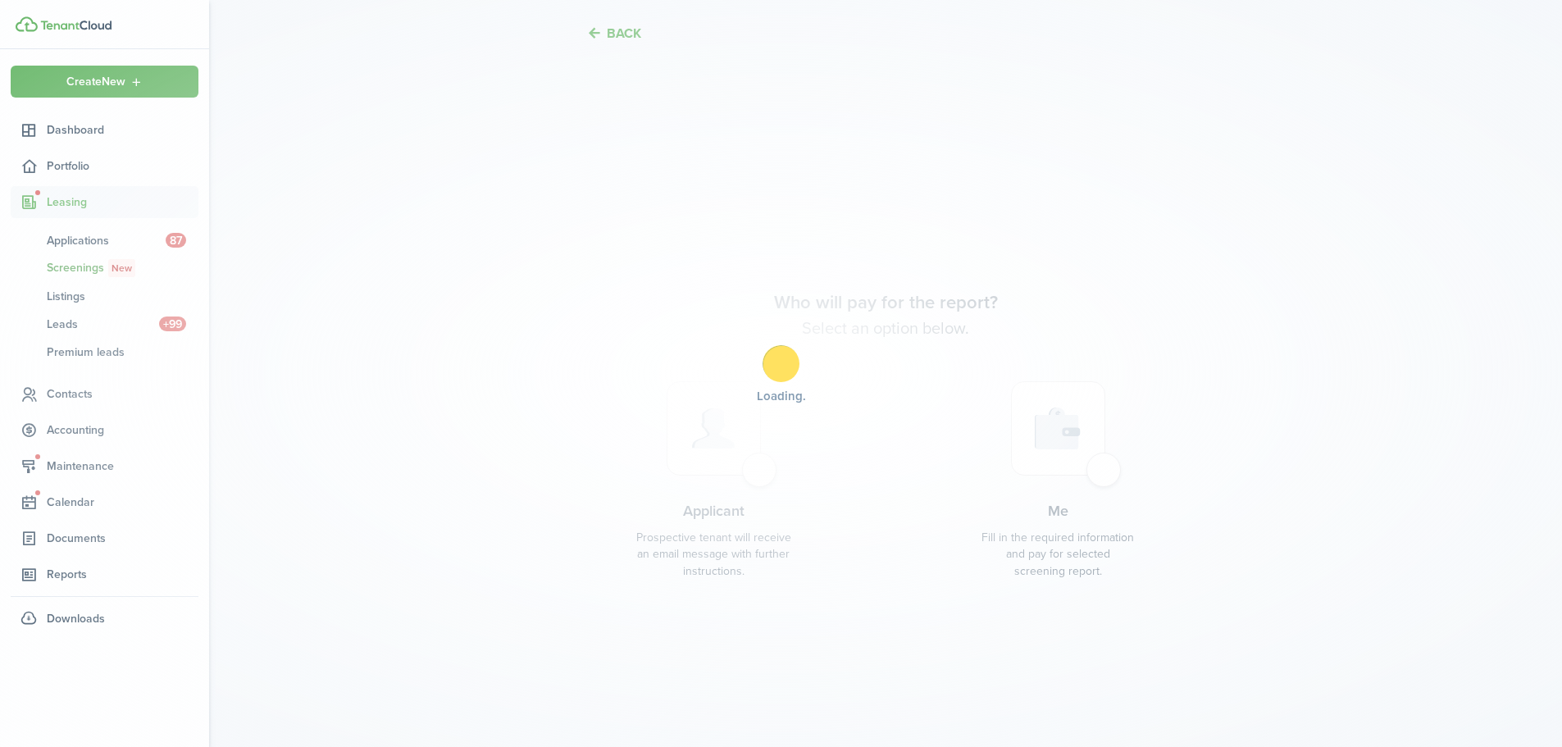
scroll to position [2141, 0]
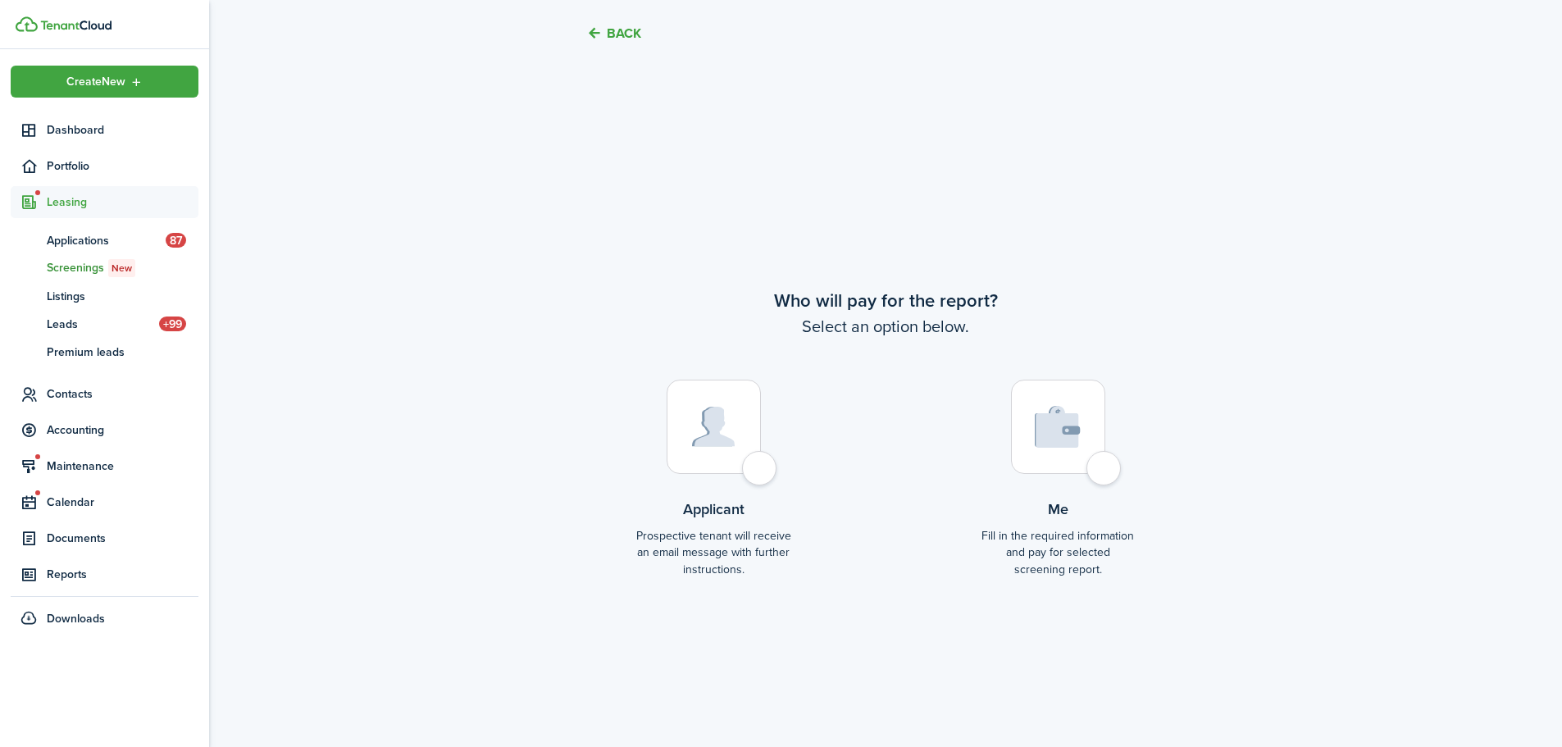
click at [1121, 479] on label "Me Fill in the required information and pay for selected screening report." at bounding box center [1058, 485] width 156 height 211
radio input "true"
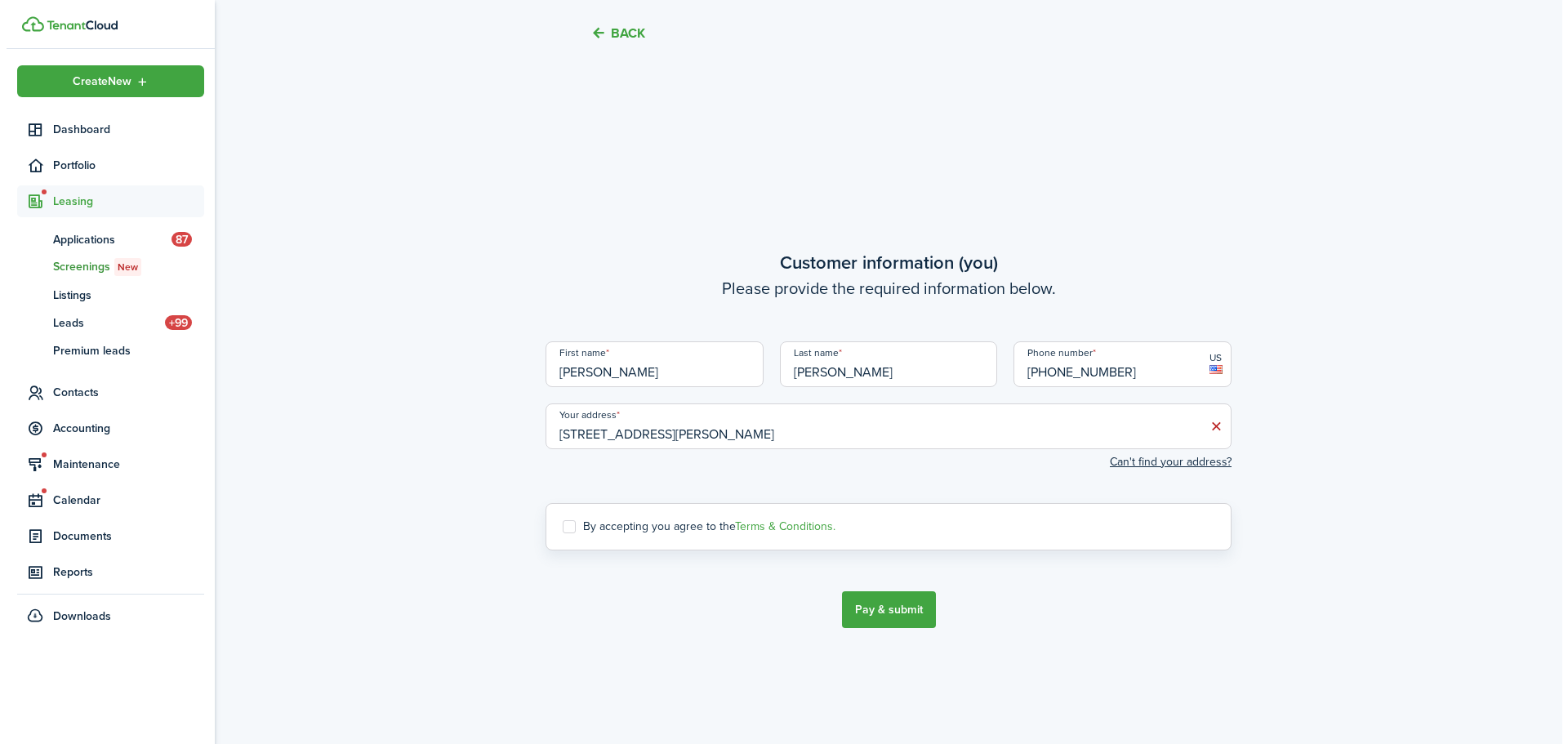
scroll to position [2876, 0]
click at [557, 524] on label "By accepting you agree to the Terms & Conditions." at bounding box center [692, 525] width 273 height 13
click at [556, 525] on input "By accepting you agree to the Terms & Conditions." at bounding box center [556, 525] width 1 height 1
checkbox input "true"
click at [851, 605] on button "Pay & submit" at bounding box center [883, 608] width 94 height 37
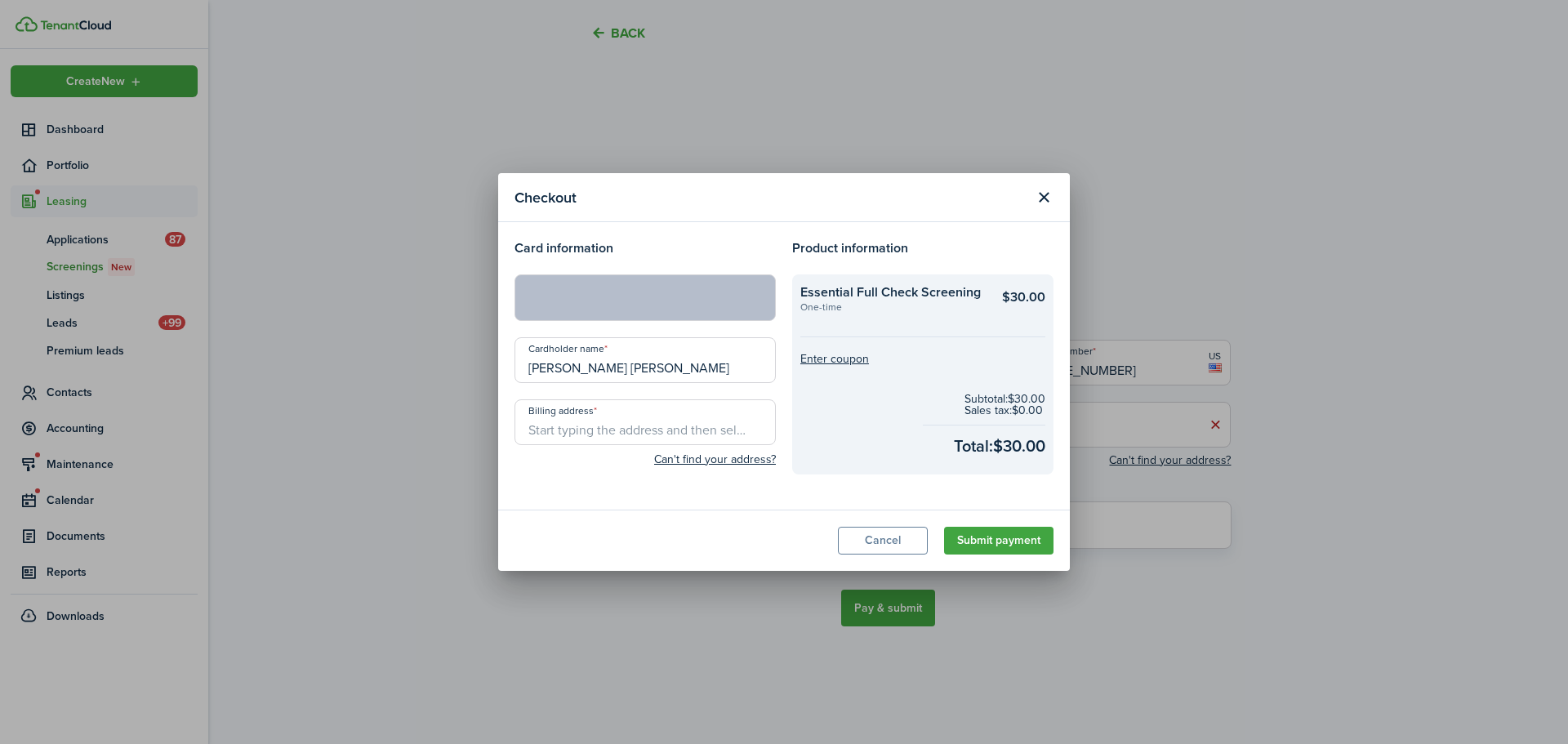
drag, startPoint x: 674, startPoint y: 370, endPoint x: 415, endPoint y: 356, distance: 259.4
click at [415, 356] on div "Checkout Card information Cardholder name [PERSON_NAME] [PERSON_NAME] Billing a…" at bounding box center [784, 372] width 1568 height 744
click at [533, 369] on input "Cardholder name" at bounding box center [646, 361] width 261 height 46
type input "[PERSON_NAME]"
click at [606, 433] on input "Billing address" at bounding box center [646, 422] width 261 height 46
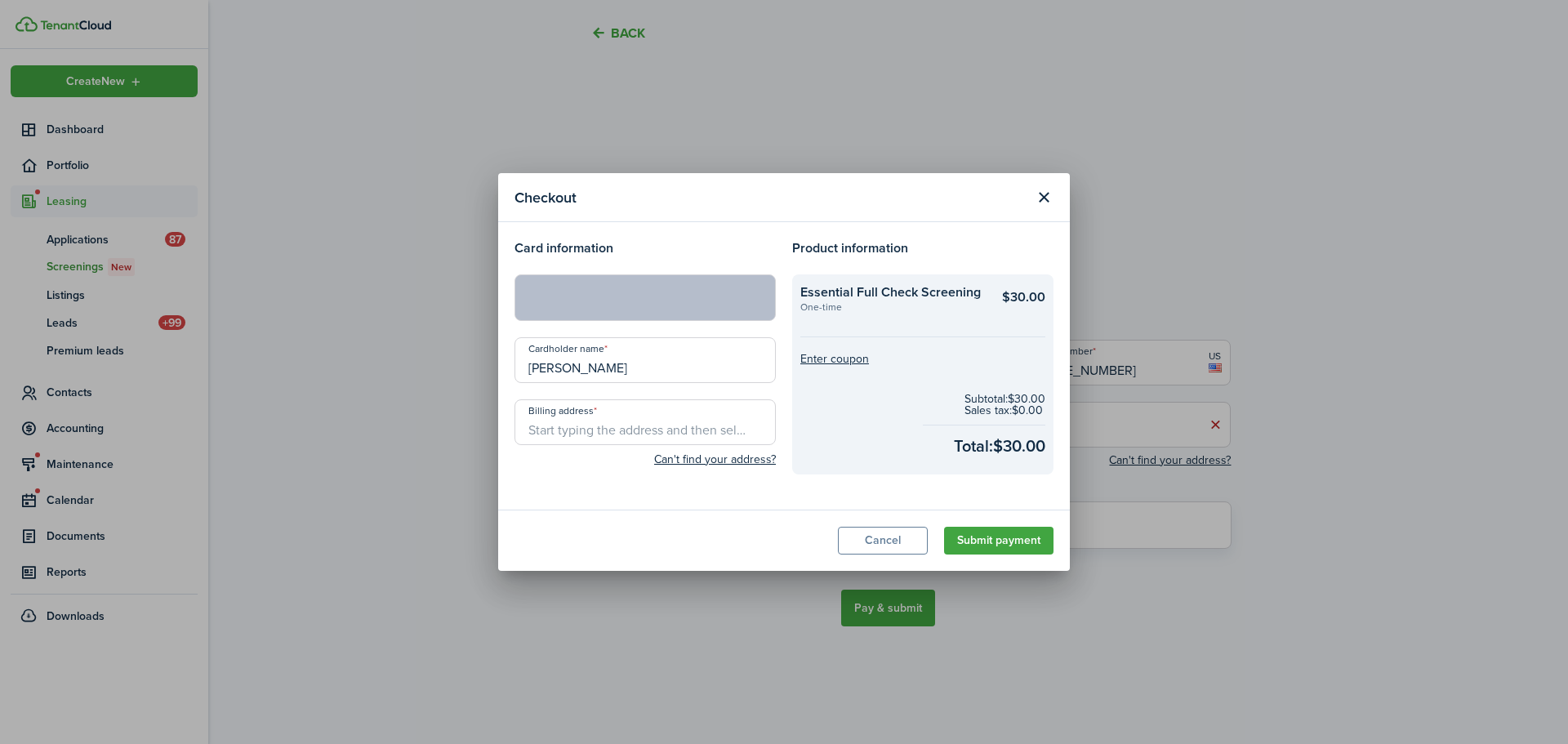
type input "[STREET_ADDRESS]"
click at [644, 452] on span "[STREET_ADDRESS]" at bounding box center [593, 458] width 102 height 17
click at [996, 537] on button "Submit payment" at bounding box center [999, 541] width 110 height 28
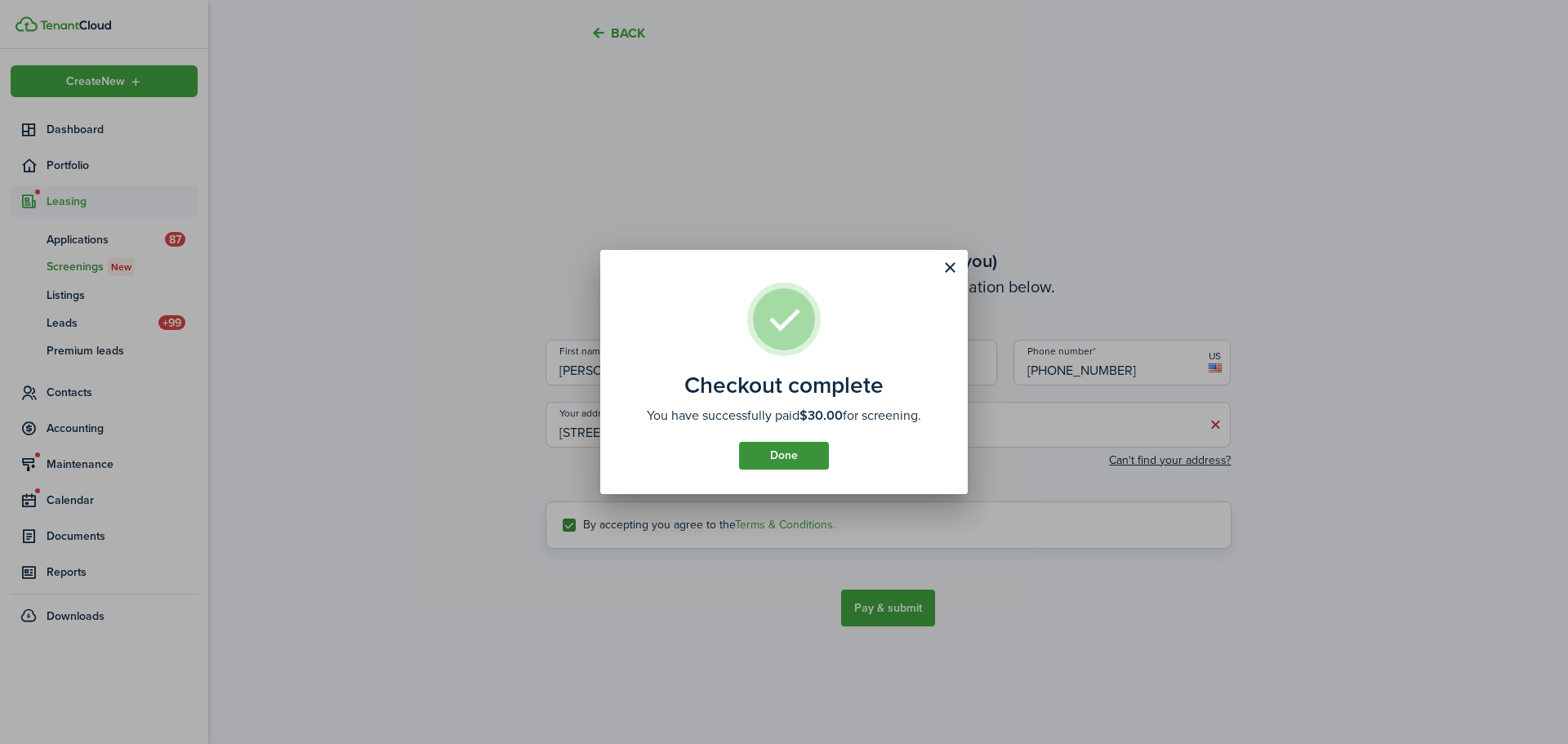
click at [753, 453] on button "Done" at bounding box center [784, 456] width 90 height 28
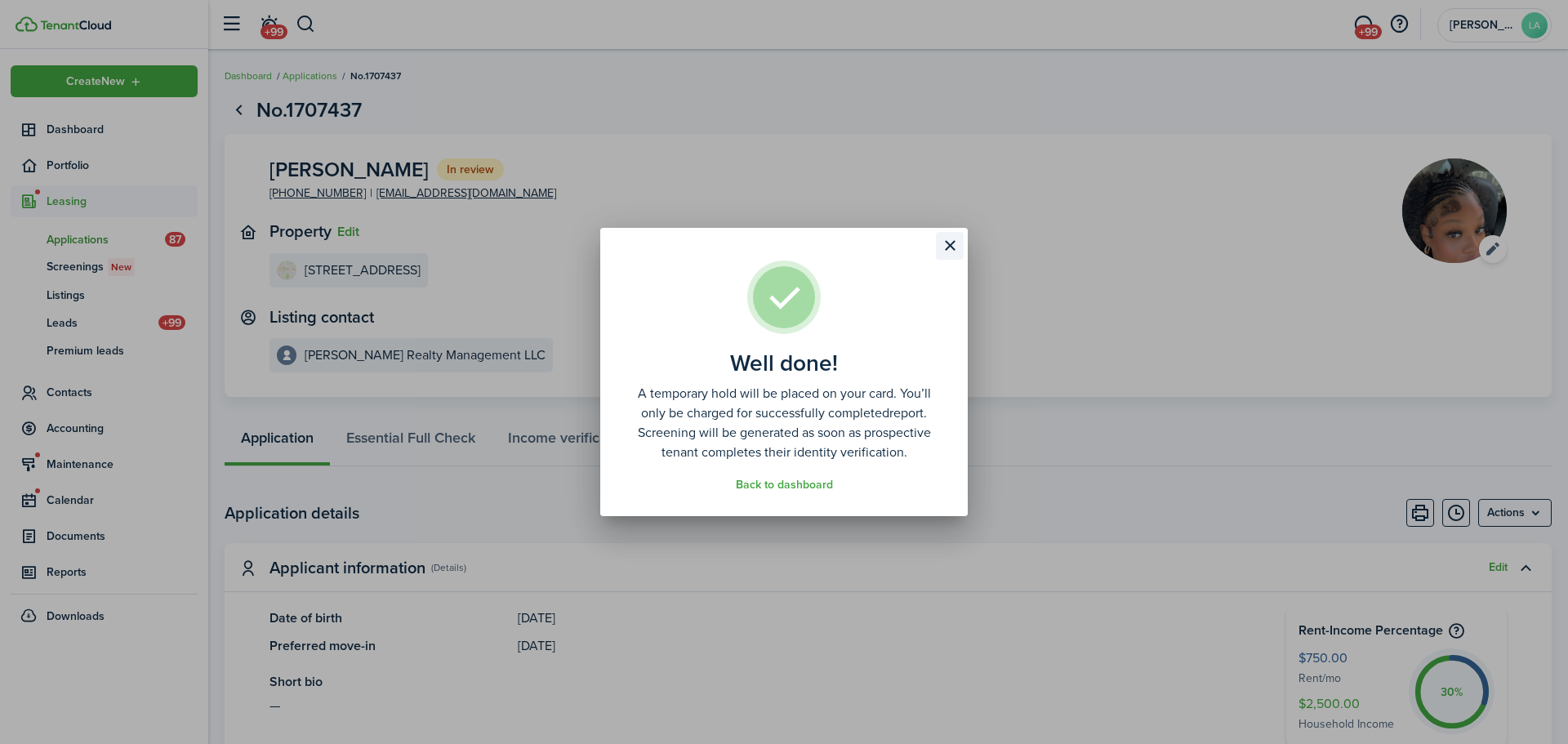
click at [943, 246] on button "Close modal" at bounding box center [950, 246] width 28 height 28
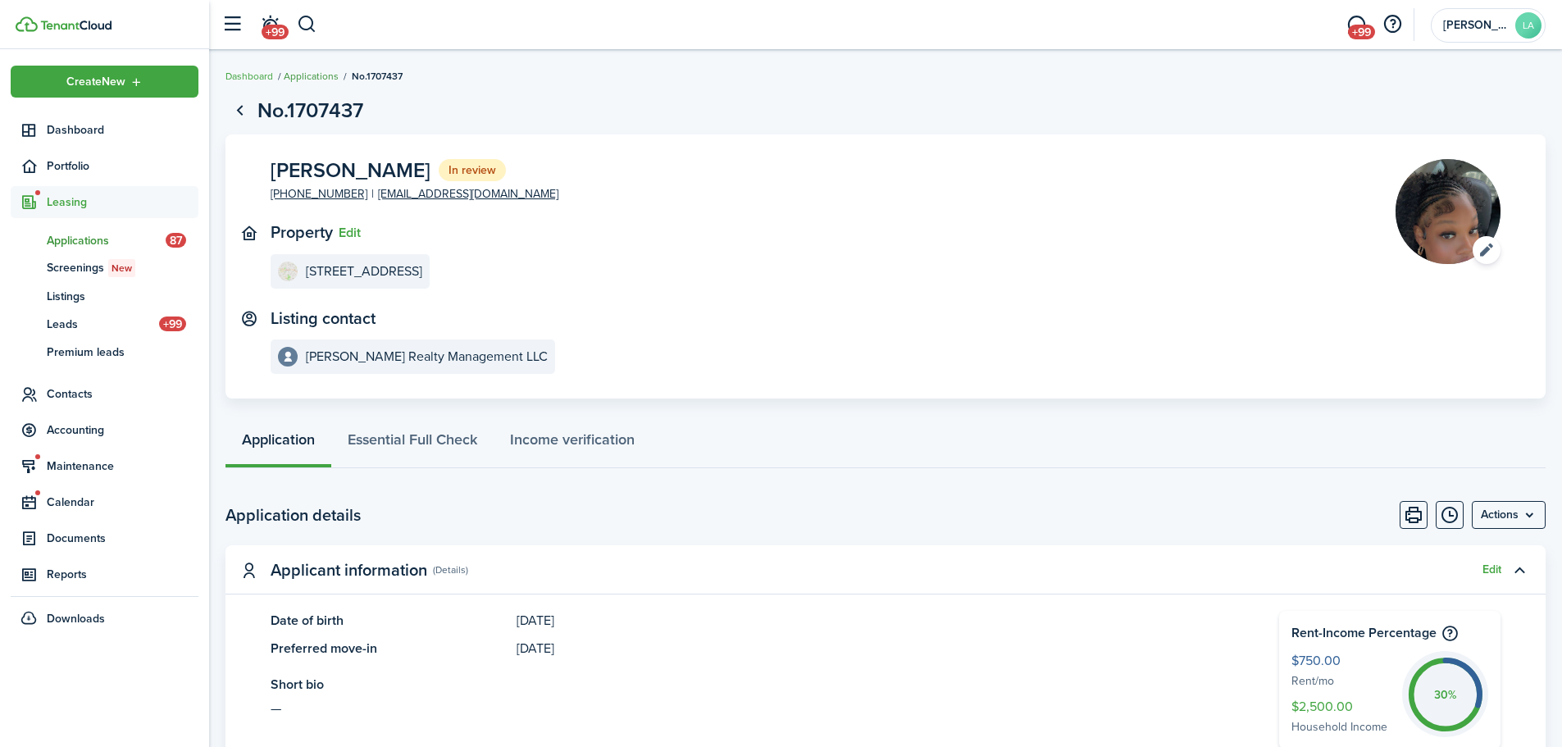
click at [319, 78] on link "Applications" at bounding box center [311, 76] width 55 height 15
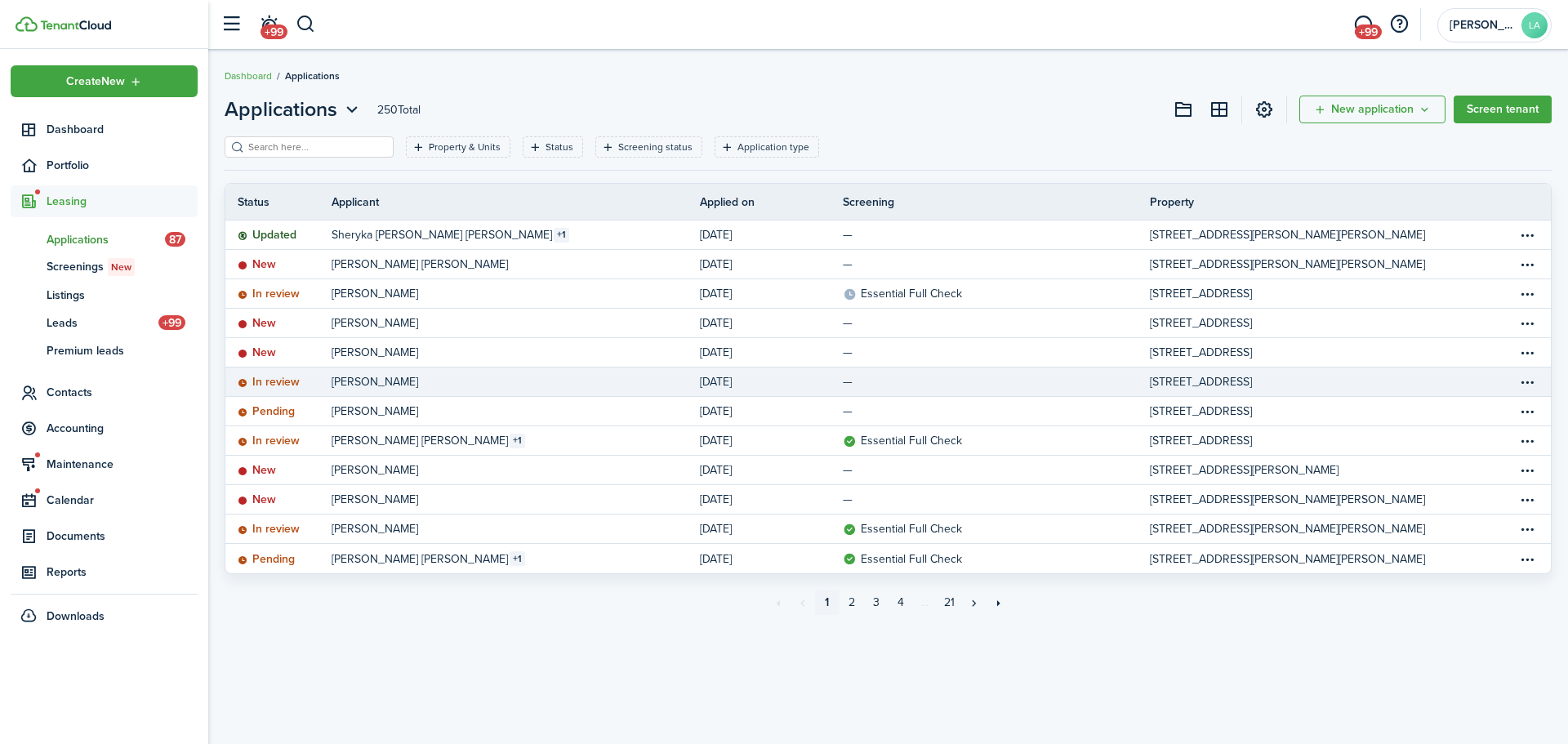
click at [510, 382] on link "[PERSON_NAME]" at bounding box center [516, 381] width 369 height 29
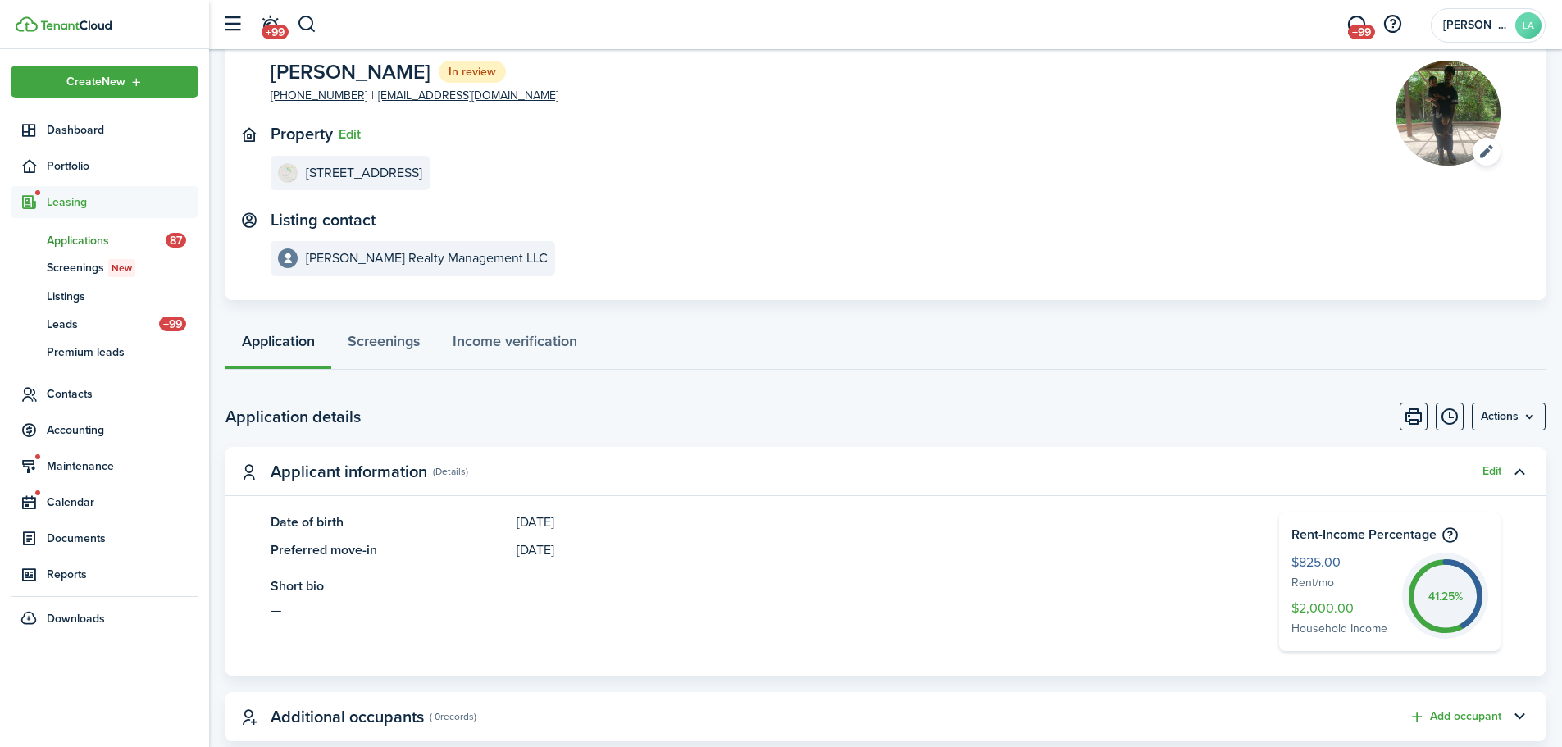
scroll to position [97, 0]
click at [1525, 419] on menu-btn "Actions" at bounding box center [1509, 418] width 74 height 28
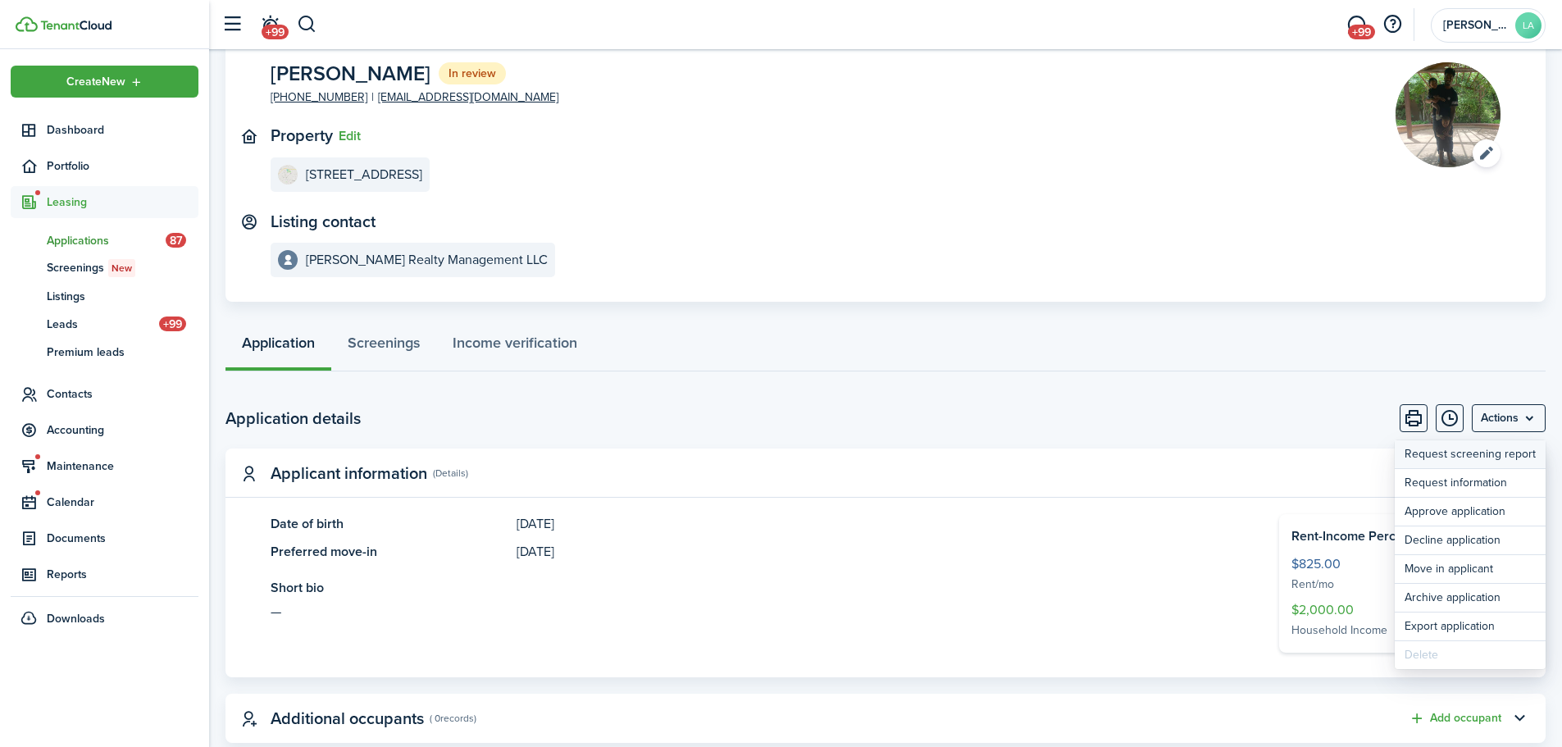
click at [1463, 453] on link "Request screening report" at bounding box center [1470, 454] width 151 height 28
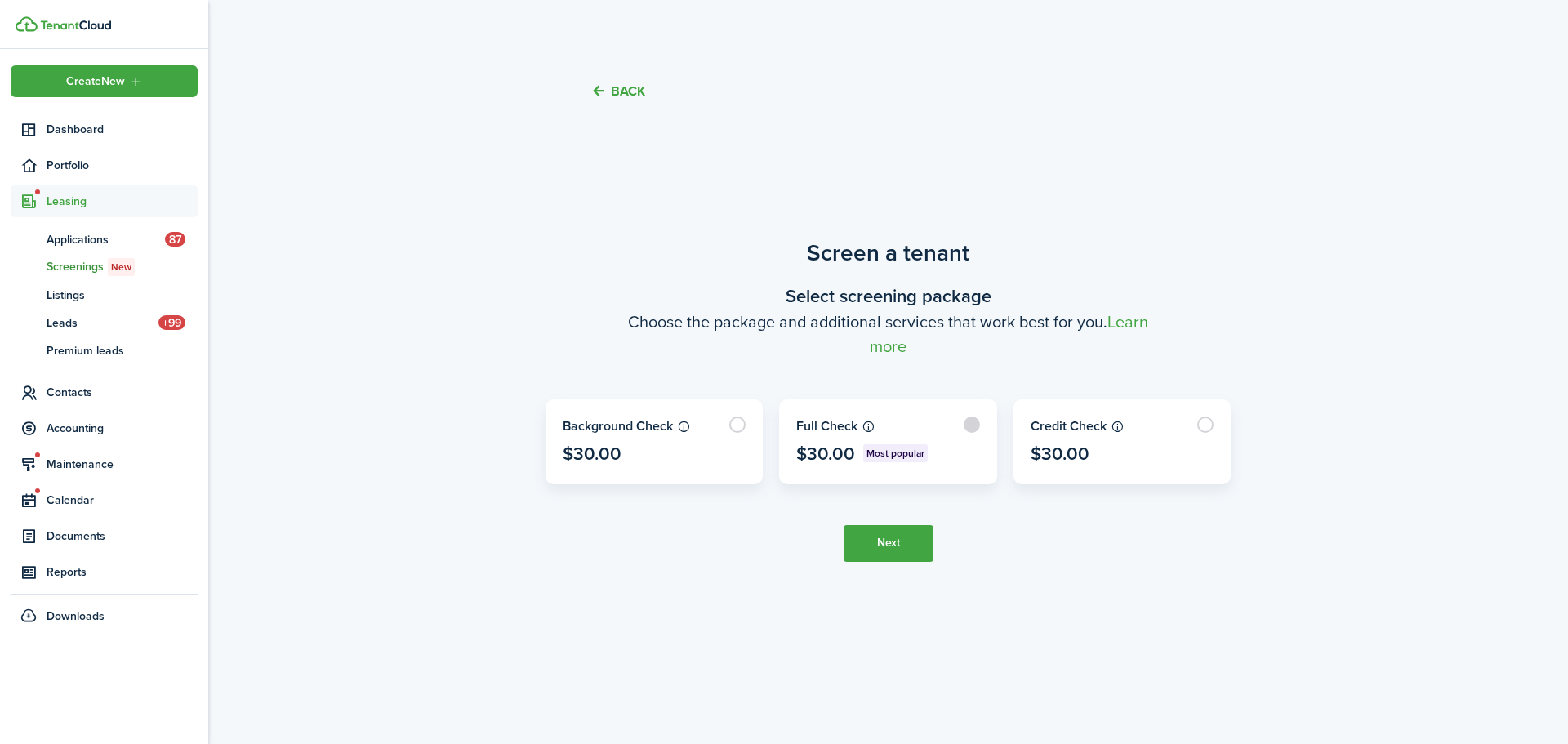
click at [929, 422] on label at bounding box center [888, 442] width 216 height 84
radio input "true"
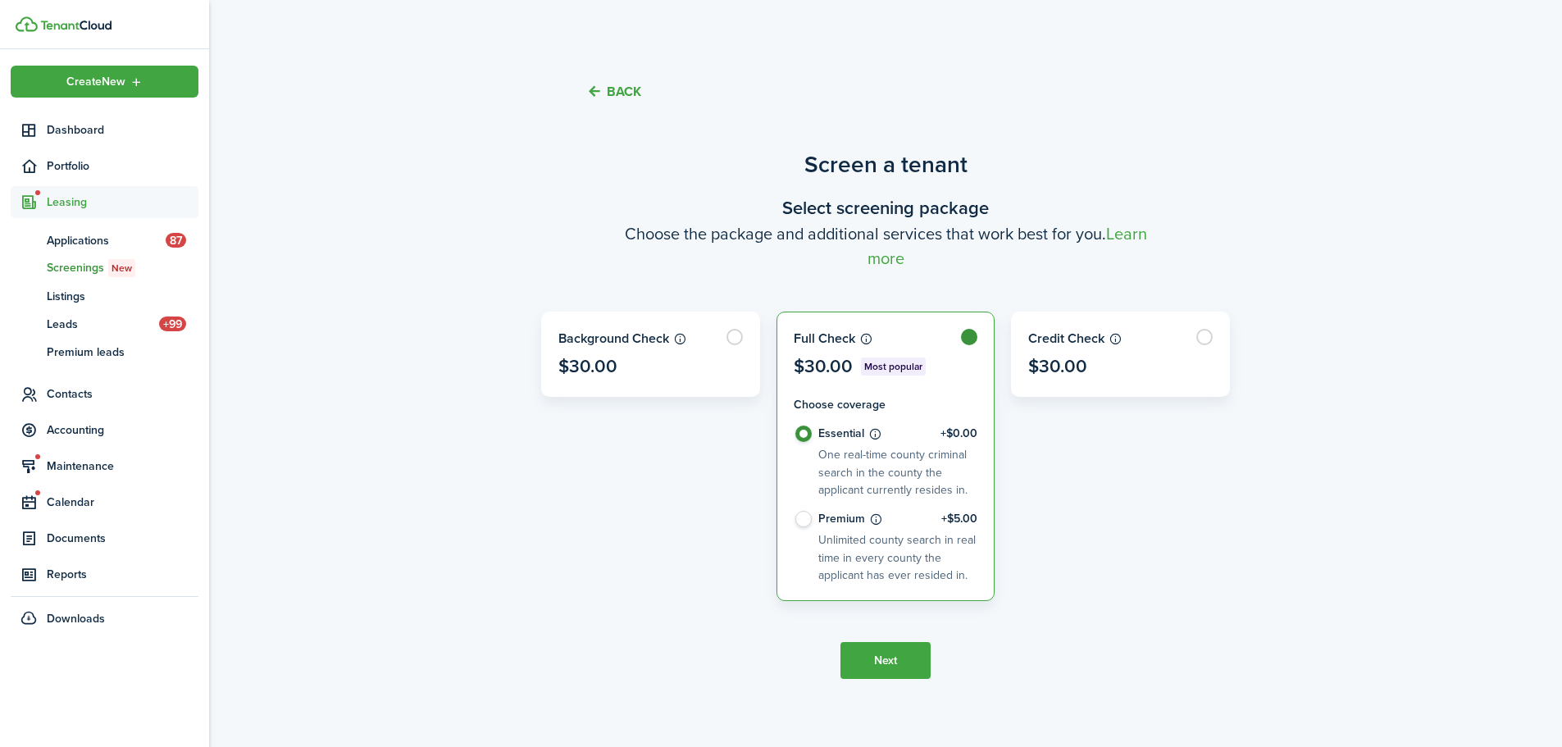
click at [880, 649] on button "Next" at bounding box center [885, 660] width 90 height 37
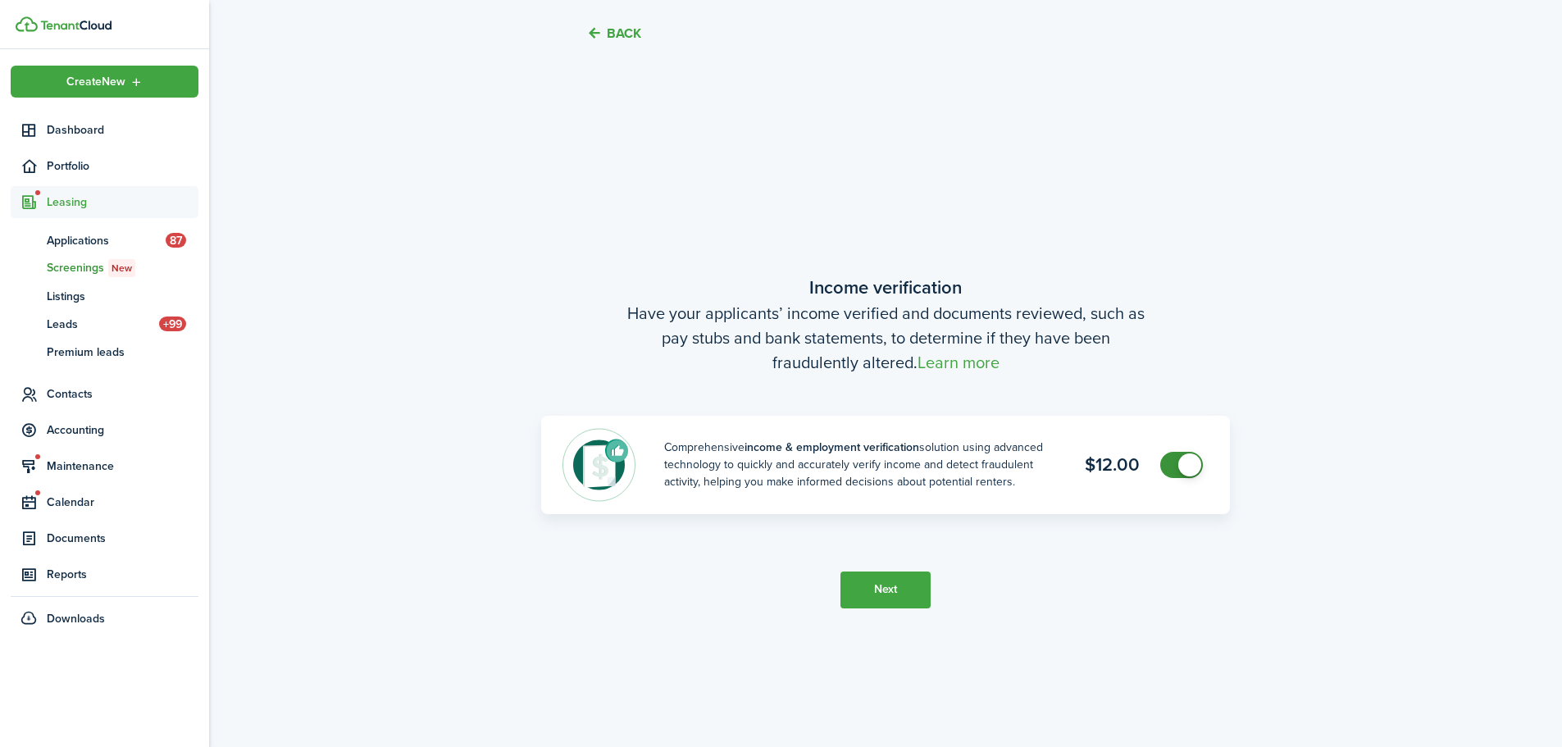
scroll to position [647, 0]
checkbox input "false"
click at [1173, 460] on span at bounding box center [1181, 462] width 16 height 26
click at [887, 584] on button "Next" at bounding box center [885, 587] width 90 height 37
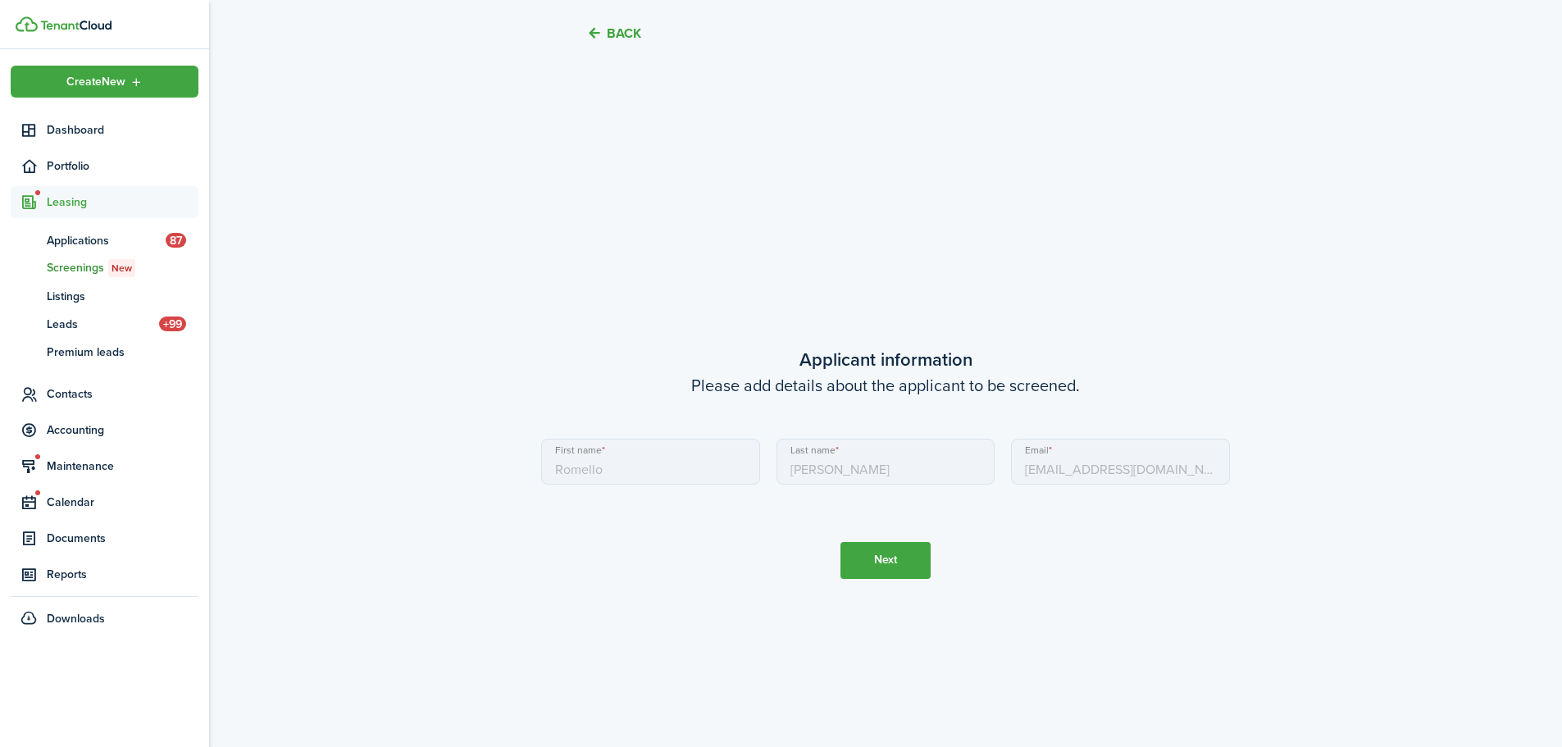
scroll to position [1394, 0]
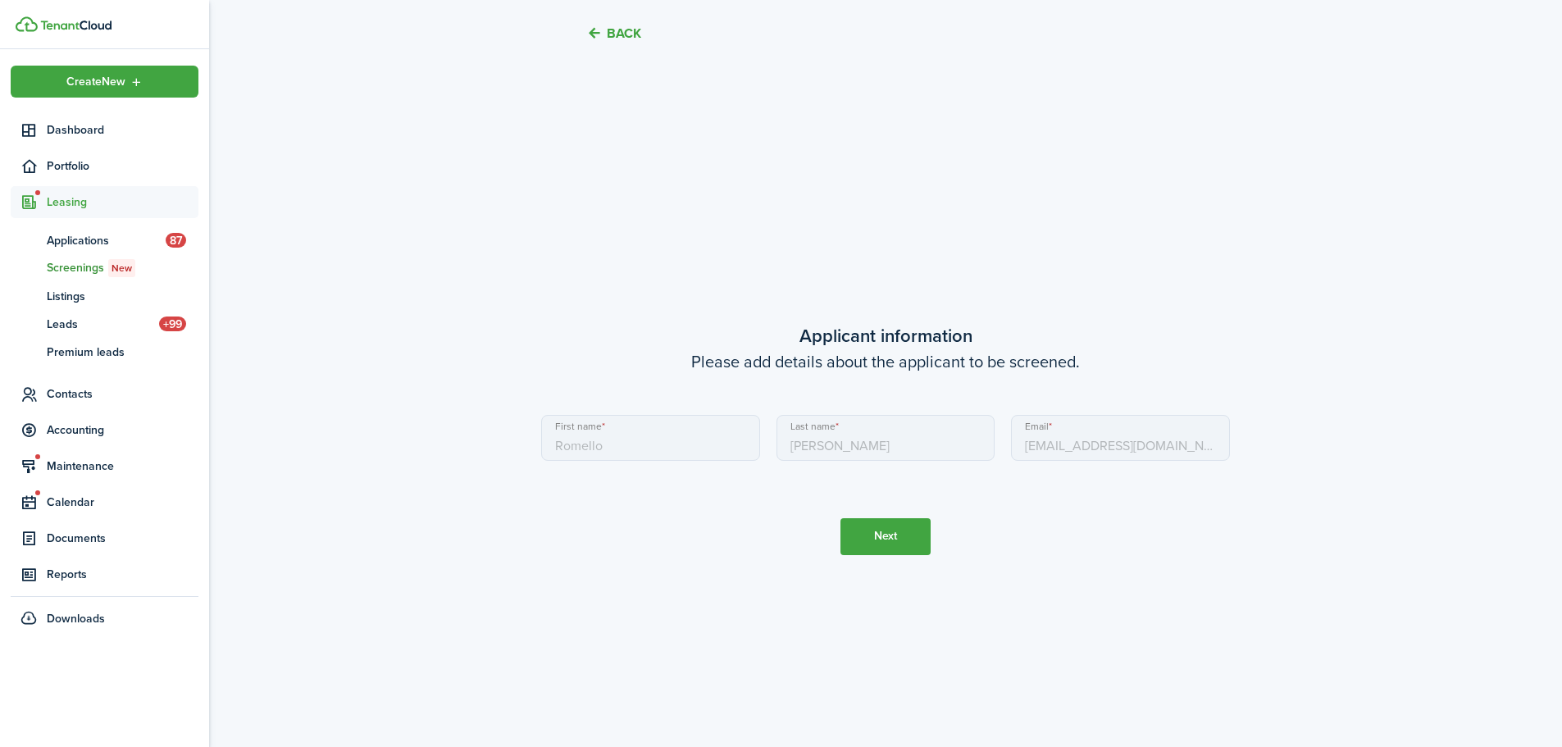
click at [890, 542] on button "Next" at bounding box center [885, 536] width 90 height 37
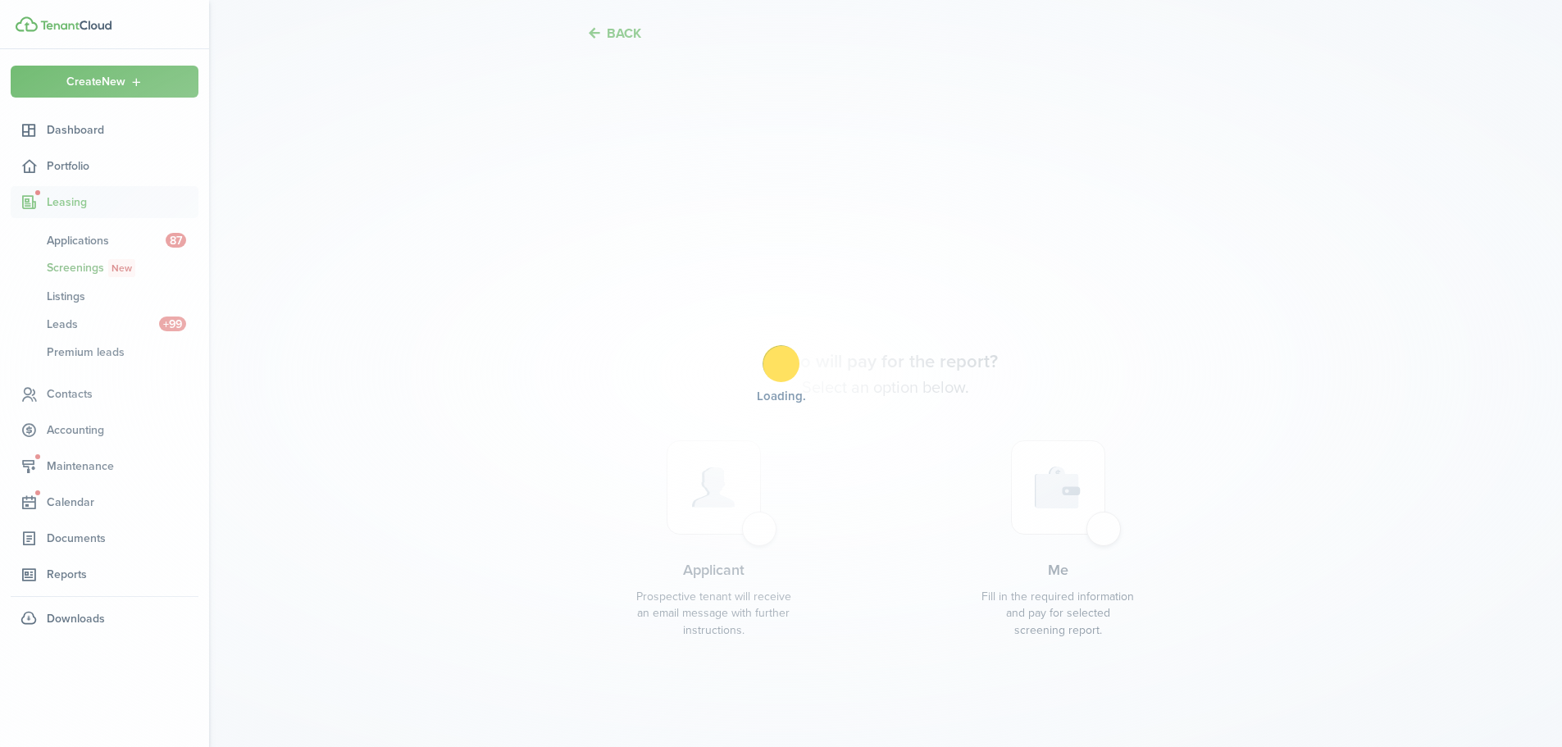
scroll to position [2141, 0]
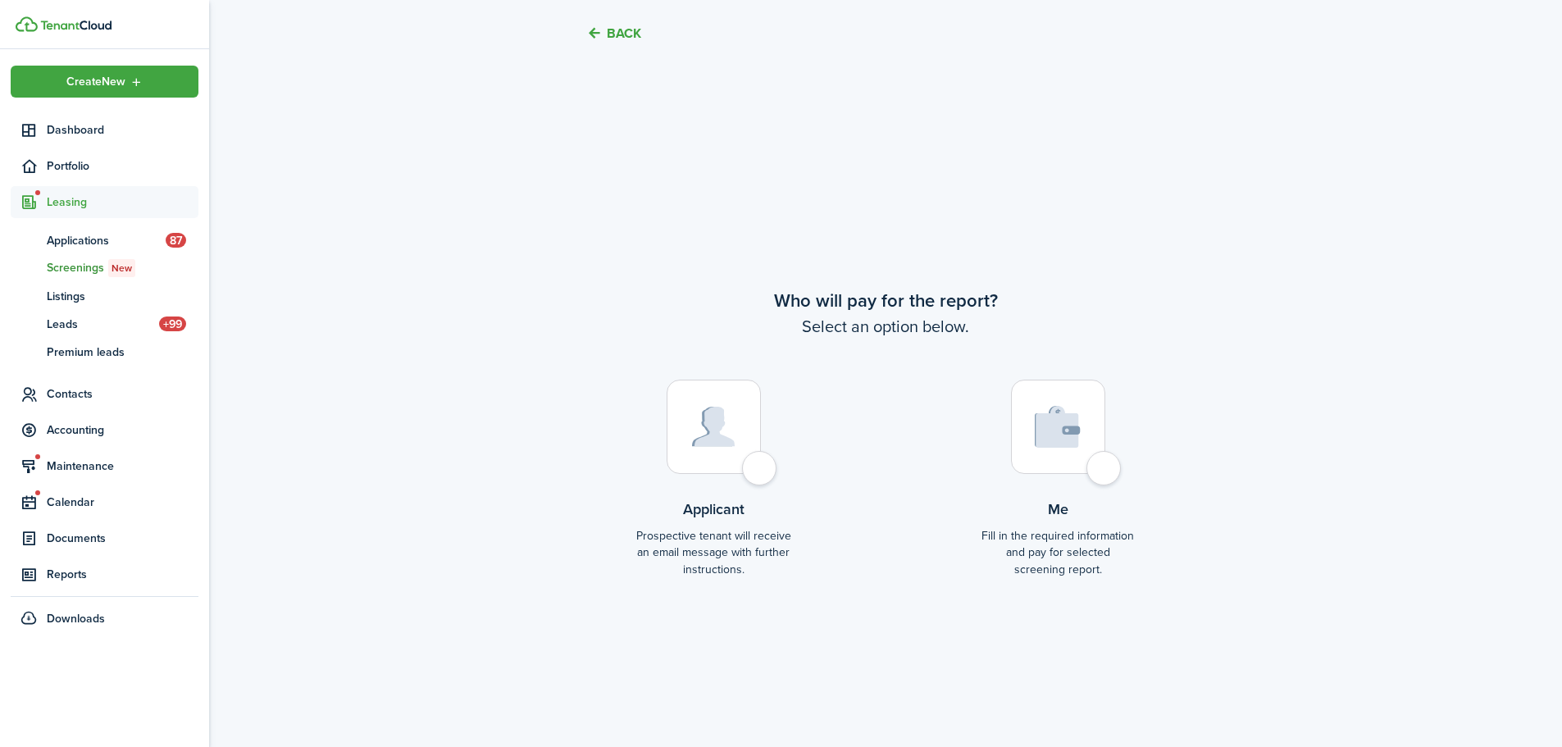
click at [1093, 474] on div at bounding box center [1058, 427] width 94 height 94
radio input "true"
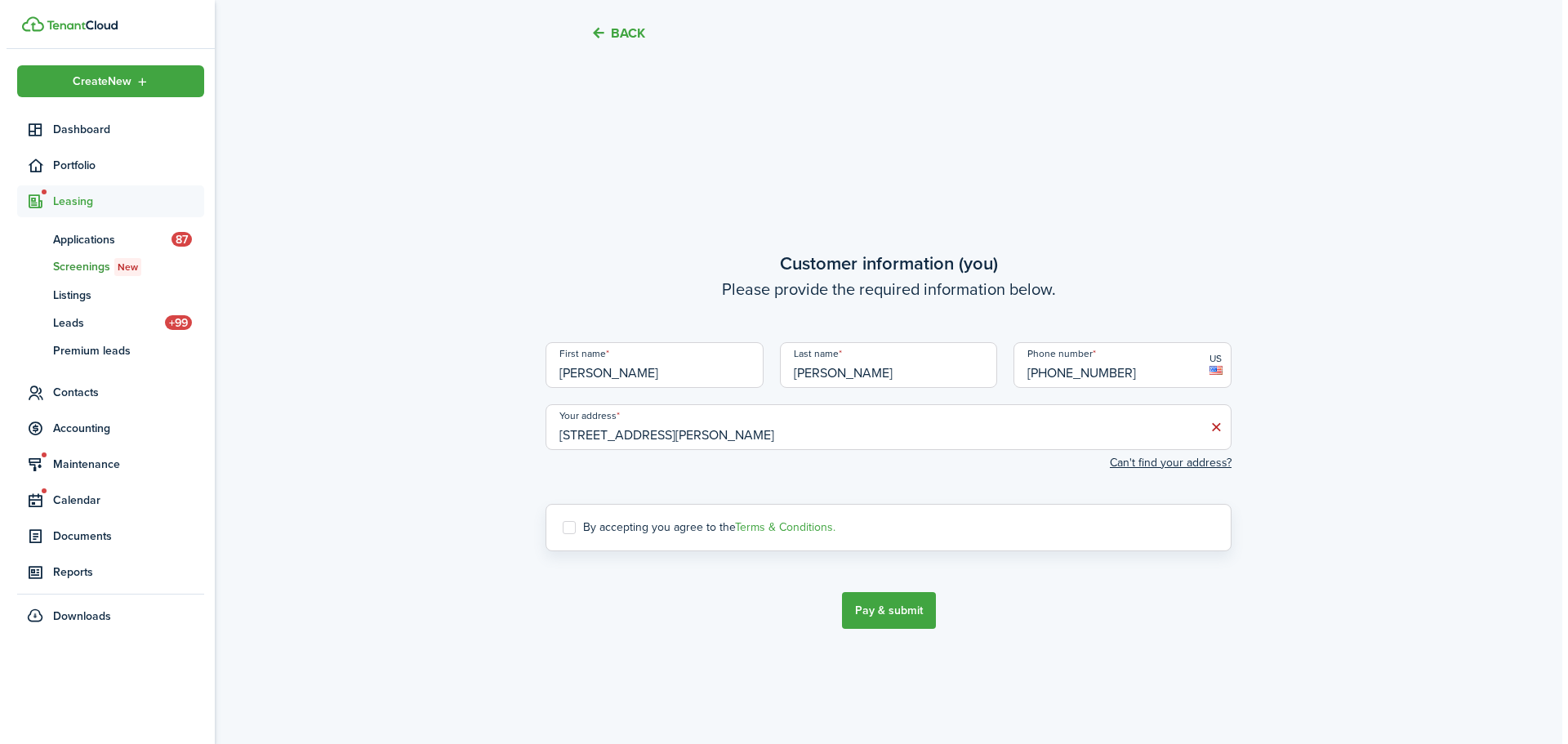
scroll to position [2876, 0]
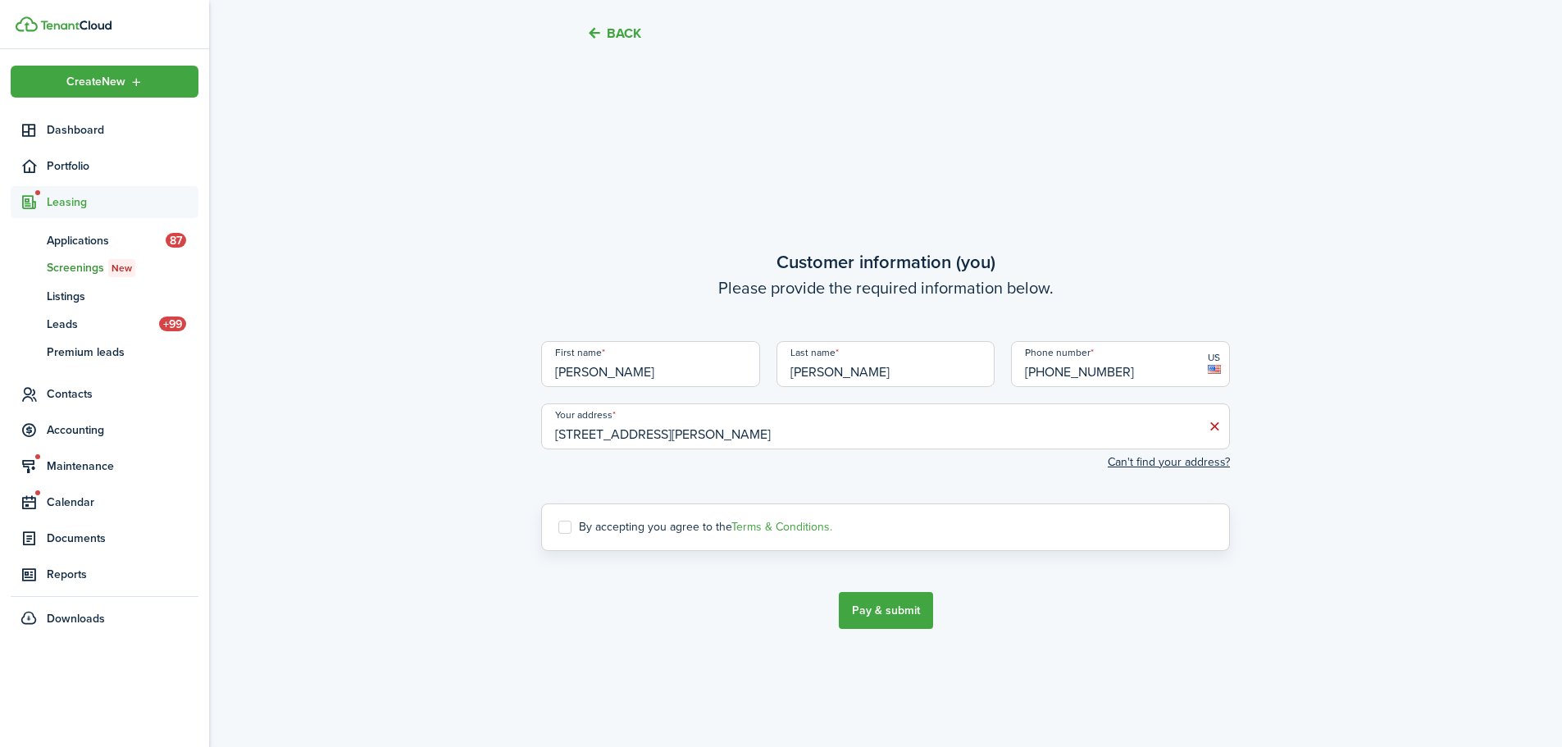
click at [567, 526] on label "By accepting you agree to the Terms & Conditions." at bounding box center [695, 527] width 274 height 13
click at [558, 527] on input "By accepting you agree to the Terms & Conditions." at bounding box center [558, 527] width 1 height 1
checkbox input "true"
click at [899, 605] on button "Pay & submit" at bounding box center [886, 610] width 94 height 37
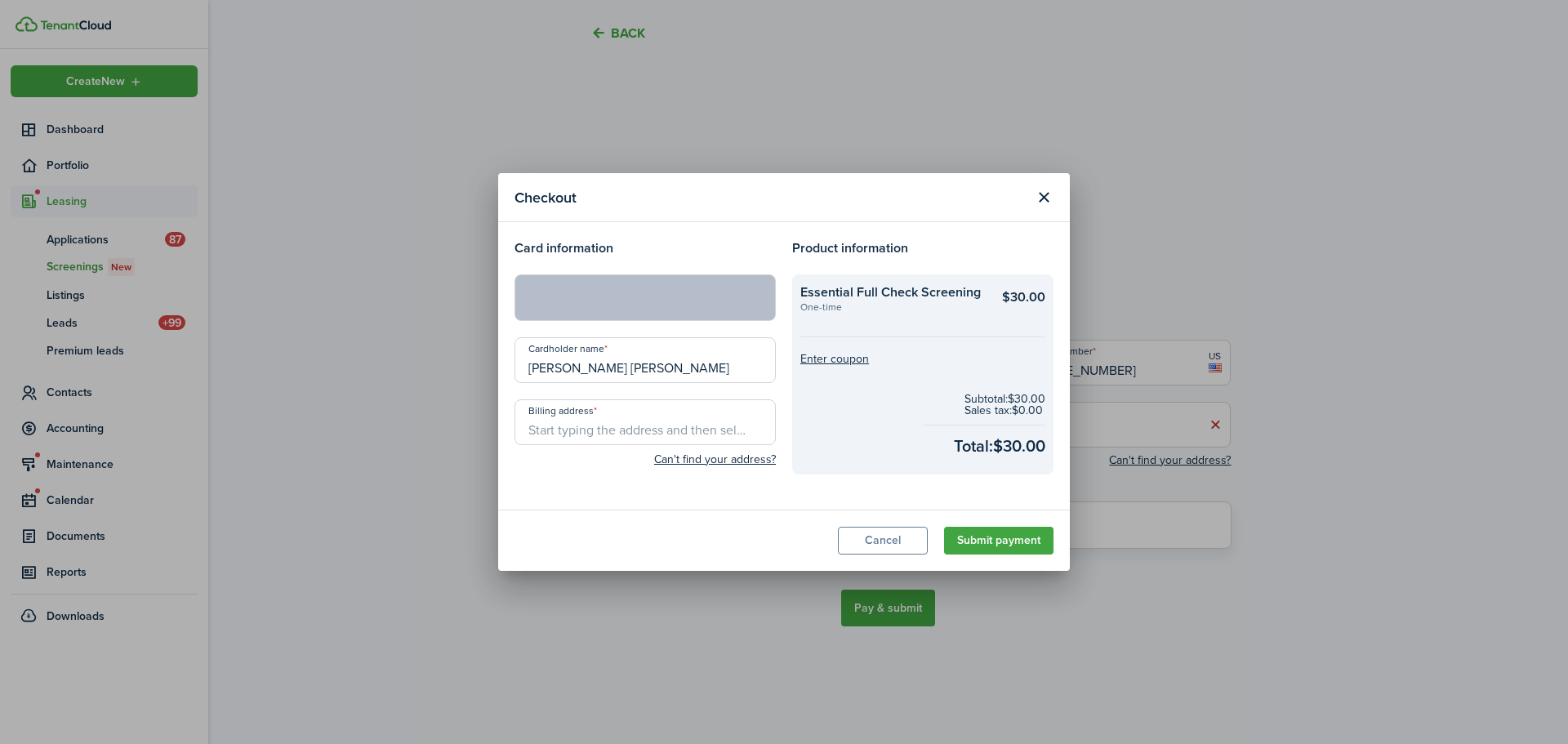
drag, startPoint x: 663, startPoint y: 367, endPoint x: 490, endPoint y: 369, distance: 173.0
click at [490, 369] on div "Checkout Card information Cardholder name [PERSON_NAME] [PERSON_NAME] Billing a…" at bounding box center [784, 372] width 1568 height 744
type input "[PERSON_NAME]"
click at [646, 423] on input "Billing address" at bounding box center [646, 422] width 261 height 46
type input "[STREET_ADDRESS]"
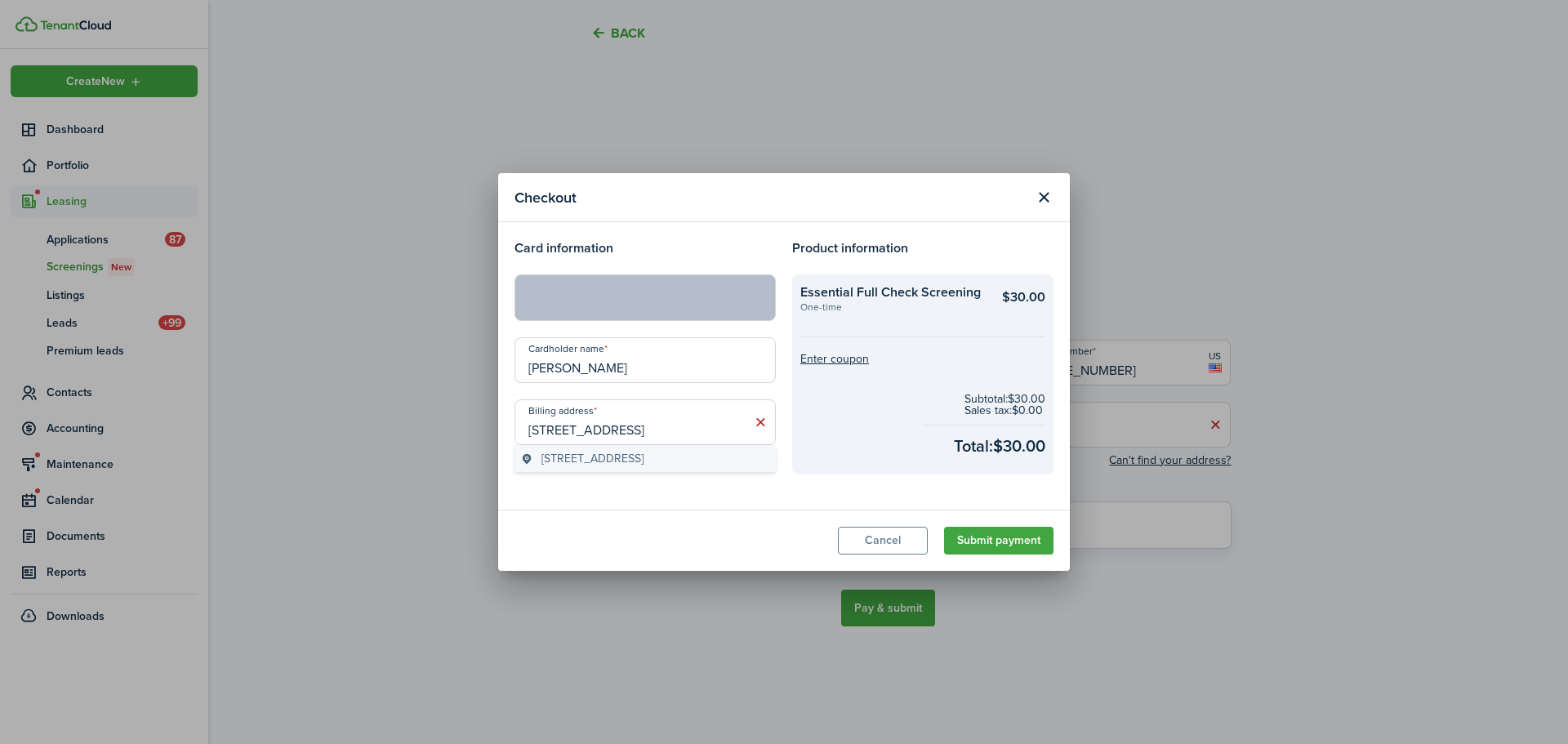
click at [644, 465] on span "[STREET_ADDRESS]" at bounding box center [593, 458] width 102 height 17
click at [1009, 541] on button "Submit payment" at bounding box center [999, 541] width 110 height 28
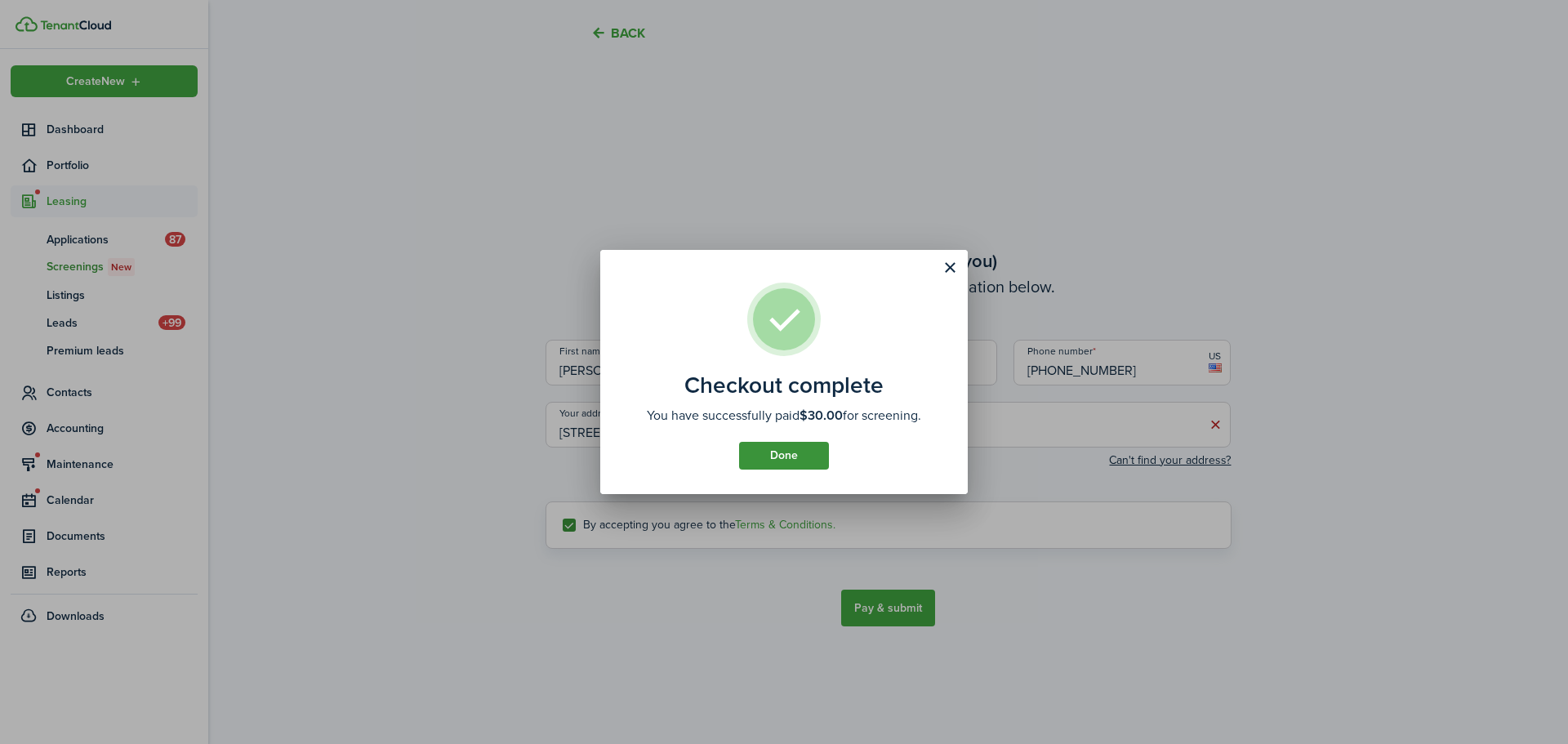
click at [794, 452] on button "Done" at bounding box center [784, 456] width 90 height 28
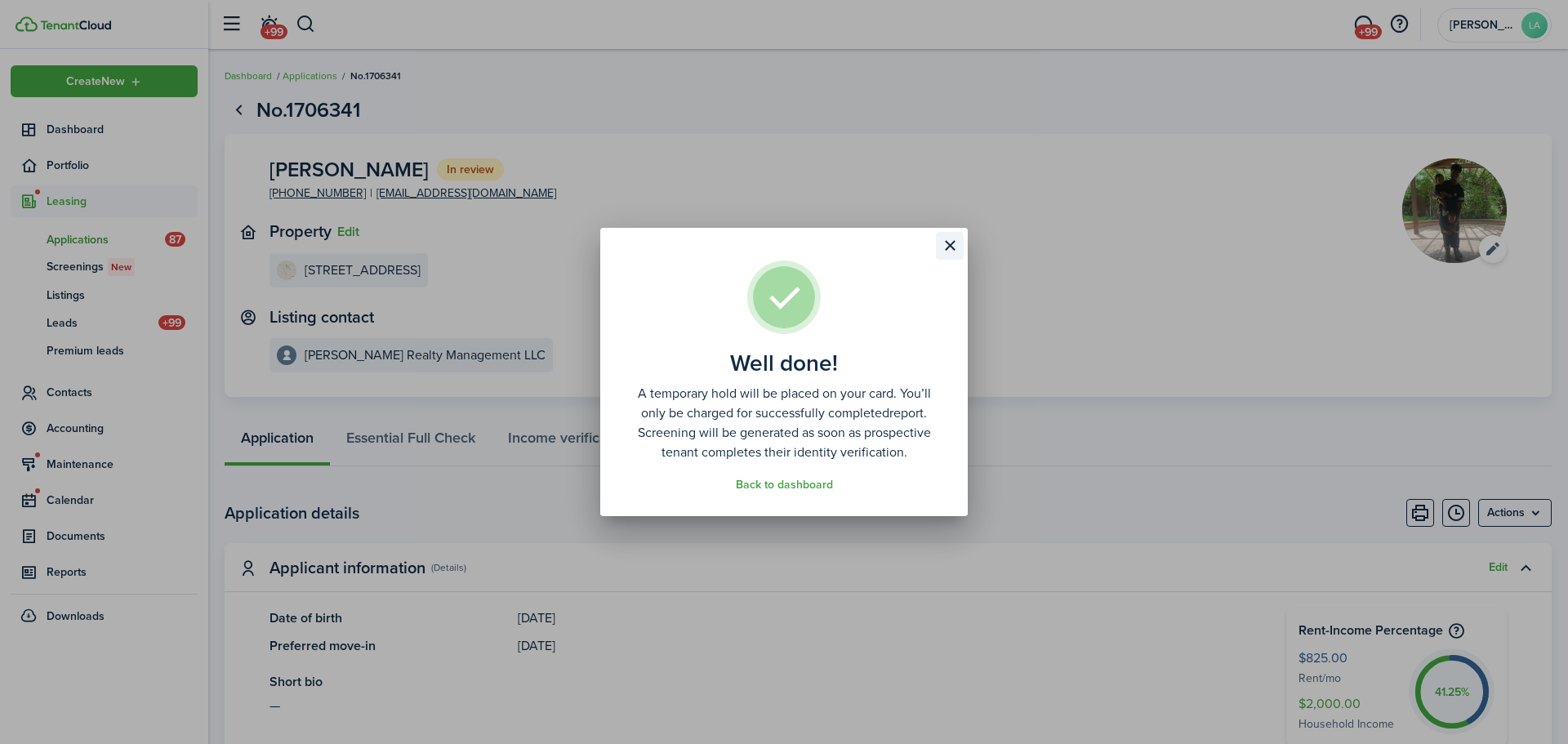
click at [944, 242] on button "Close modal" at bounding box center [950, 246] width 28 height 28
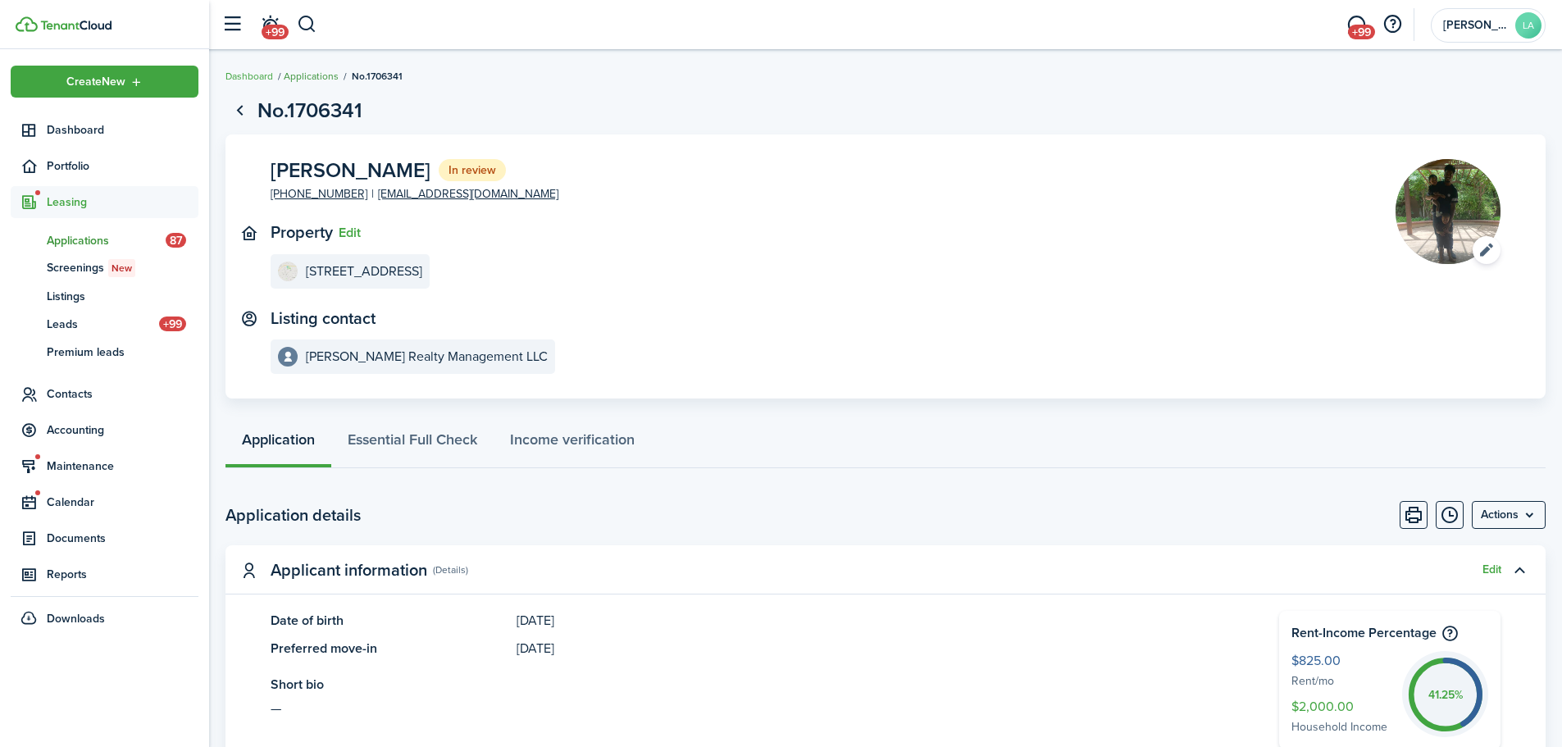
click at [303, 73] on link "Applications" at bounding box center [311, 76] width 55 height 15
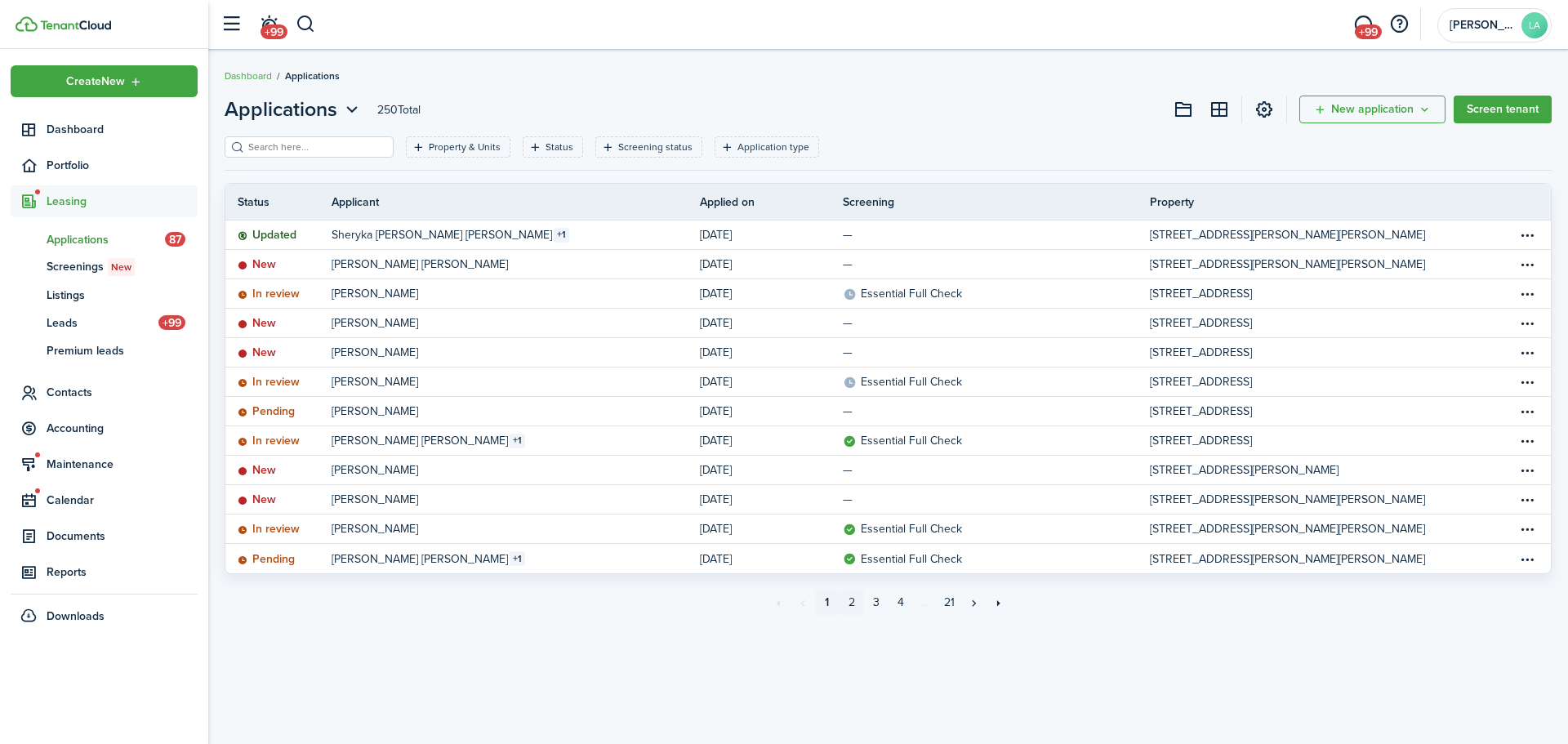
click at [849, 601] on link "2" at bounding box center [852, 603] width 25 height 25
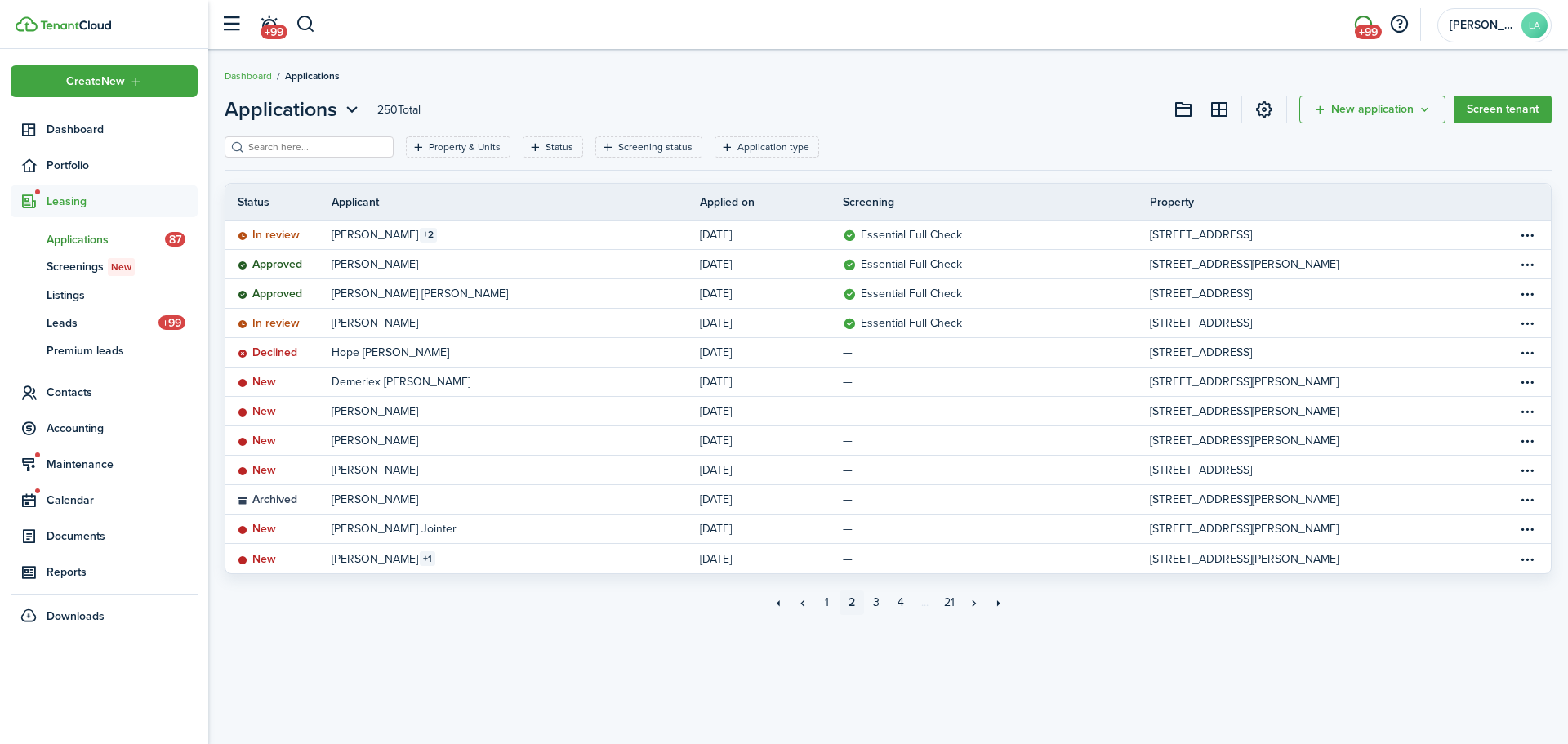
click at [1360, 25] on span "+99" at bounding box center [1368, 32] width 27 height 15
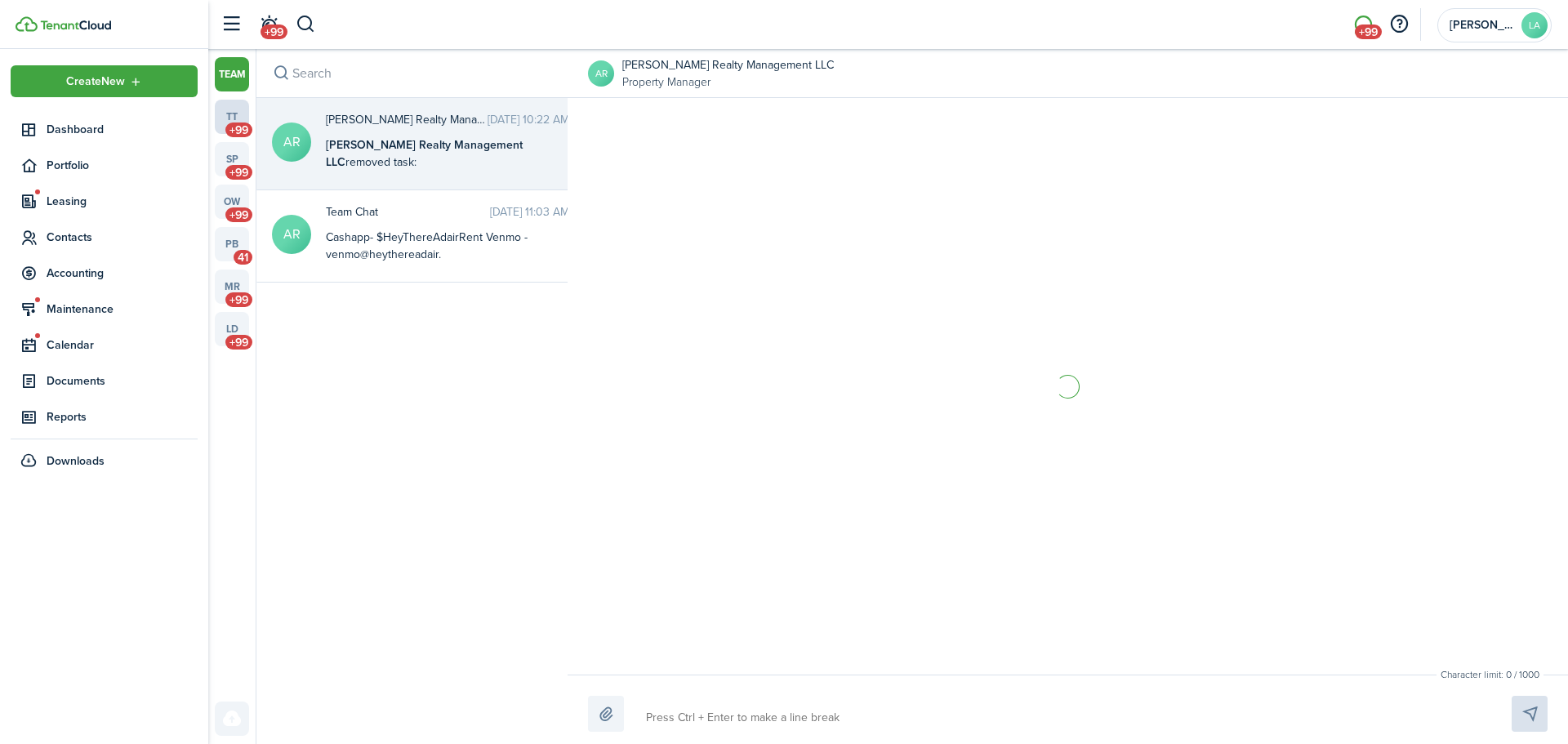
click at [224, 113] on link "tt +99" at bounding box center [232, 117] width 34 height 34
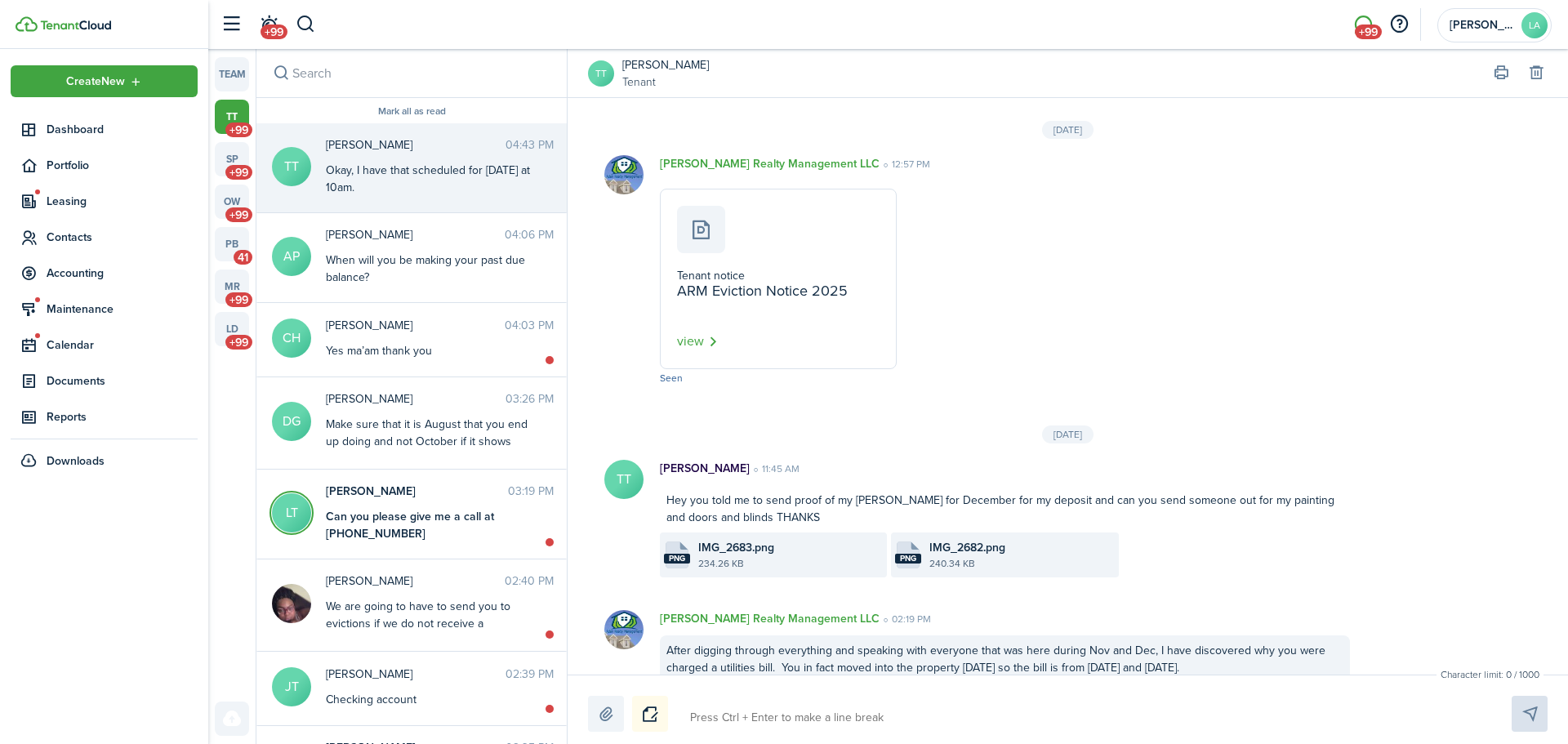
scroll to position [1955, 0]
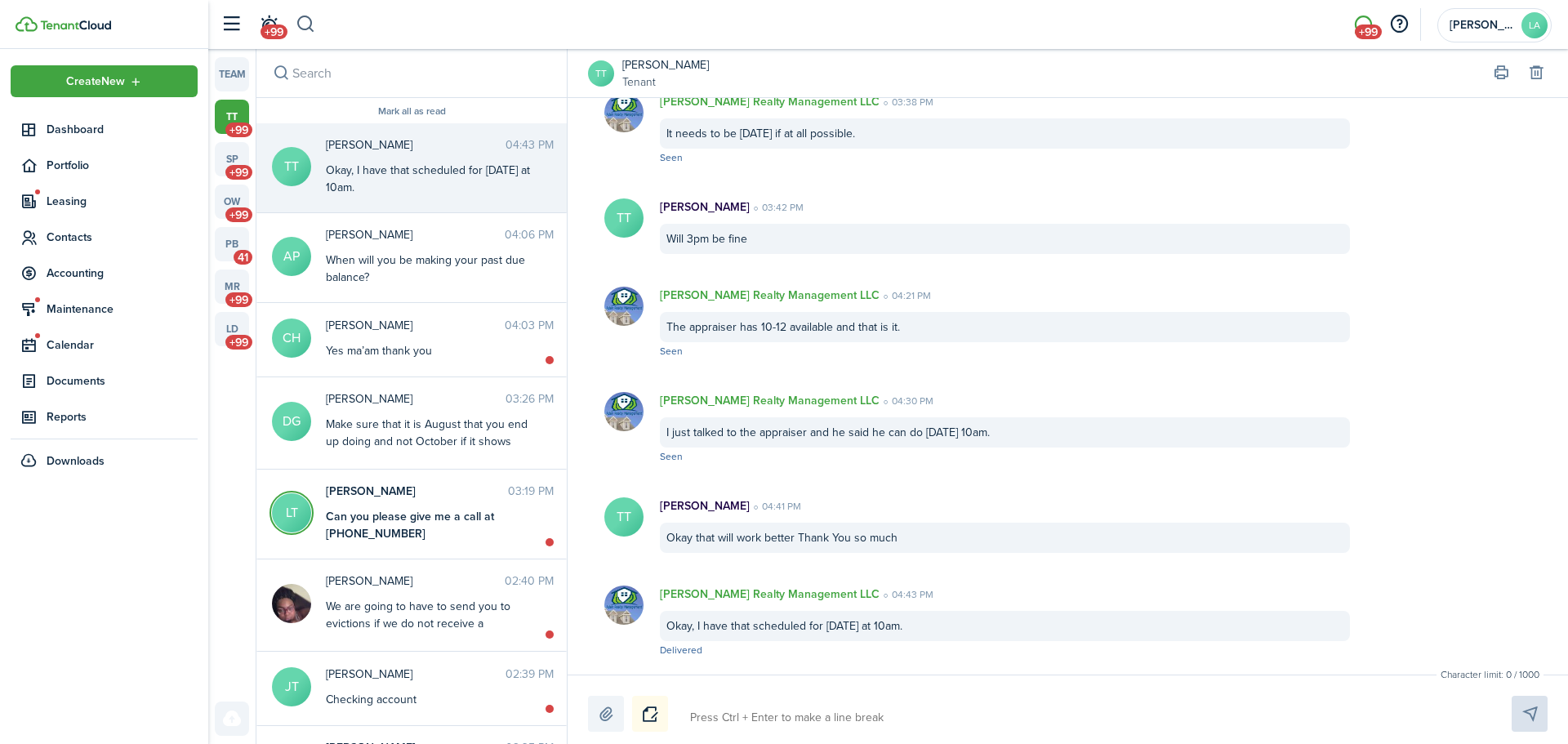
click at [302, 22] on button "button" at bounding box center [306, 25] width 20 height 28
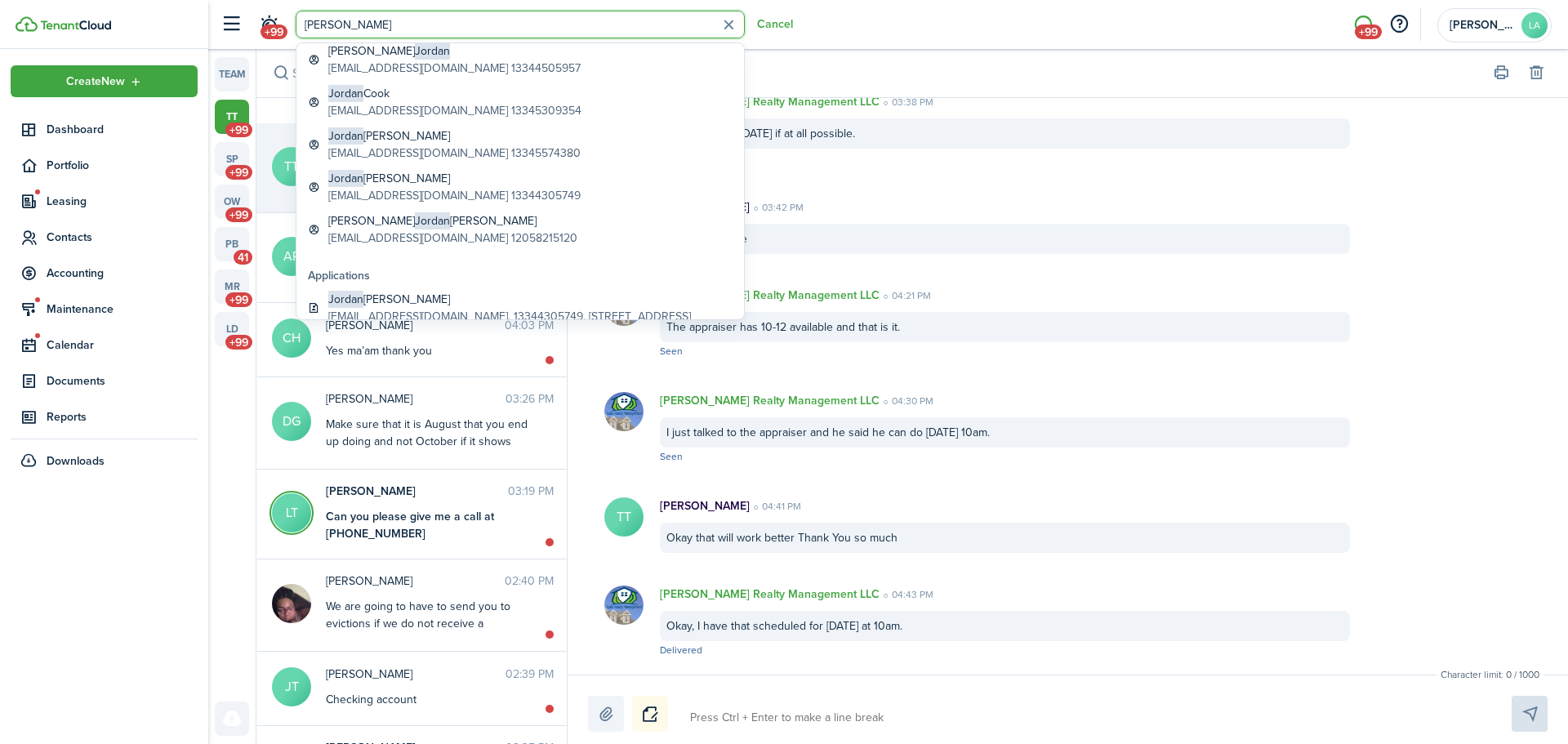
scroll to position [220, 0]
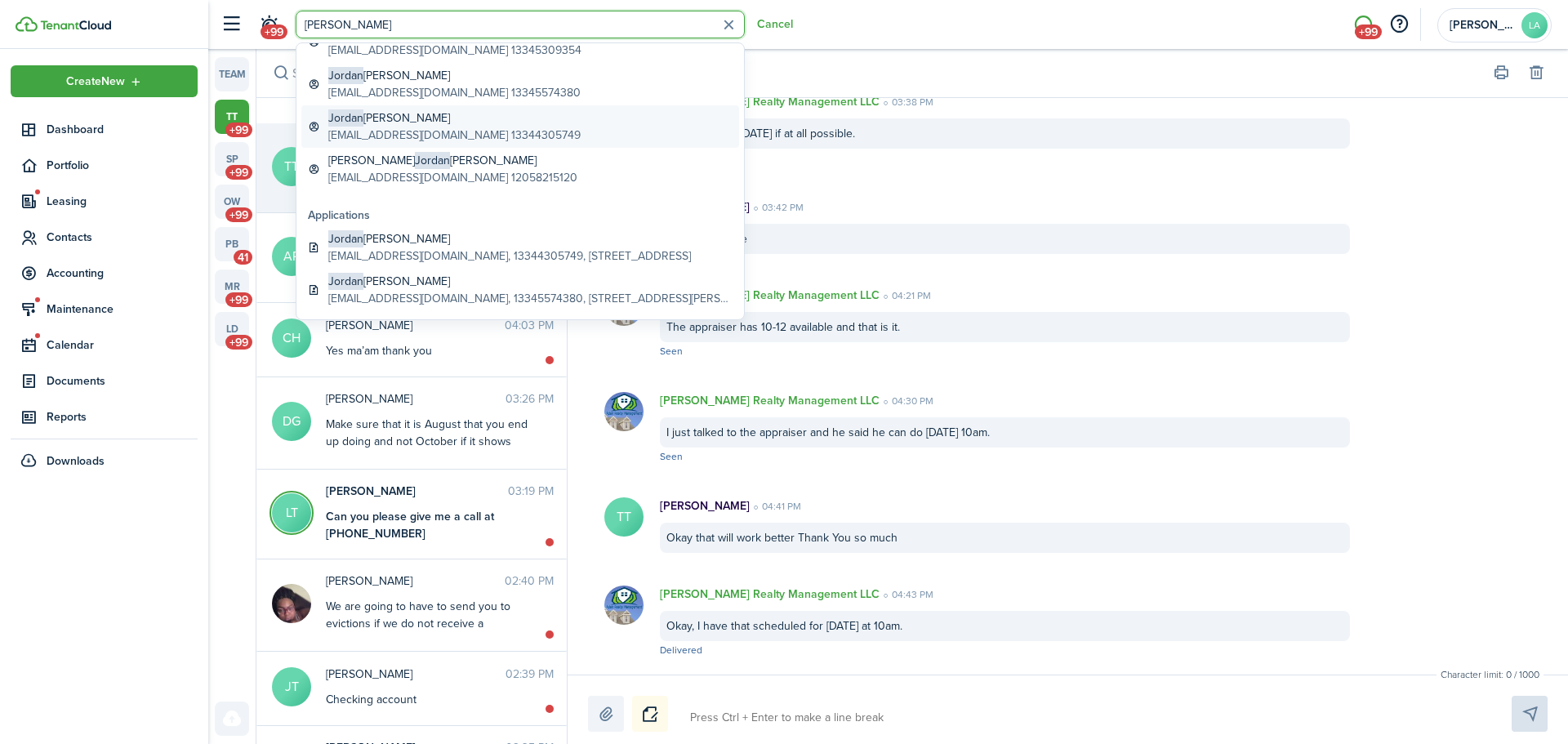
type input "[PERSON_NAME]"
click at [360, 125] on span "Jordan" at bounding box center [346, 118] width 35 height 17
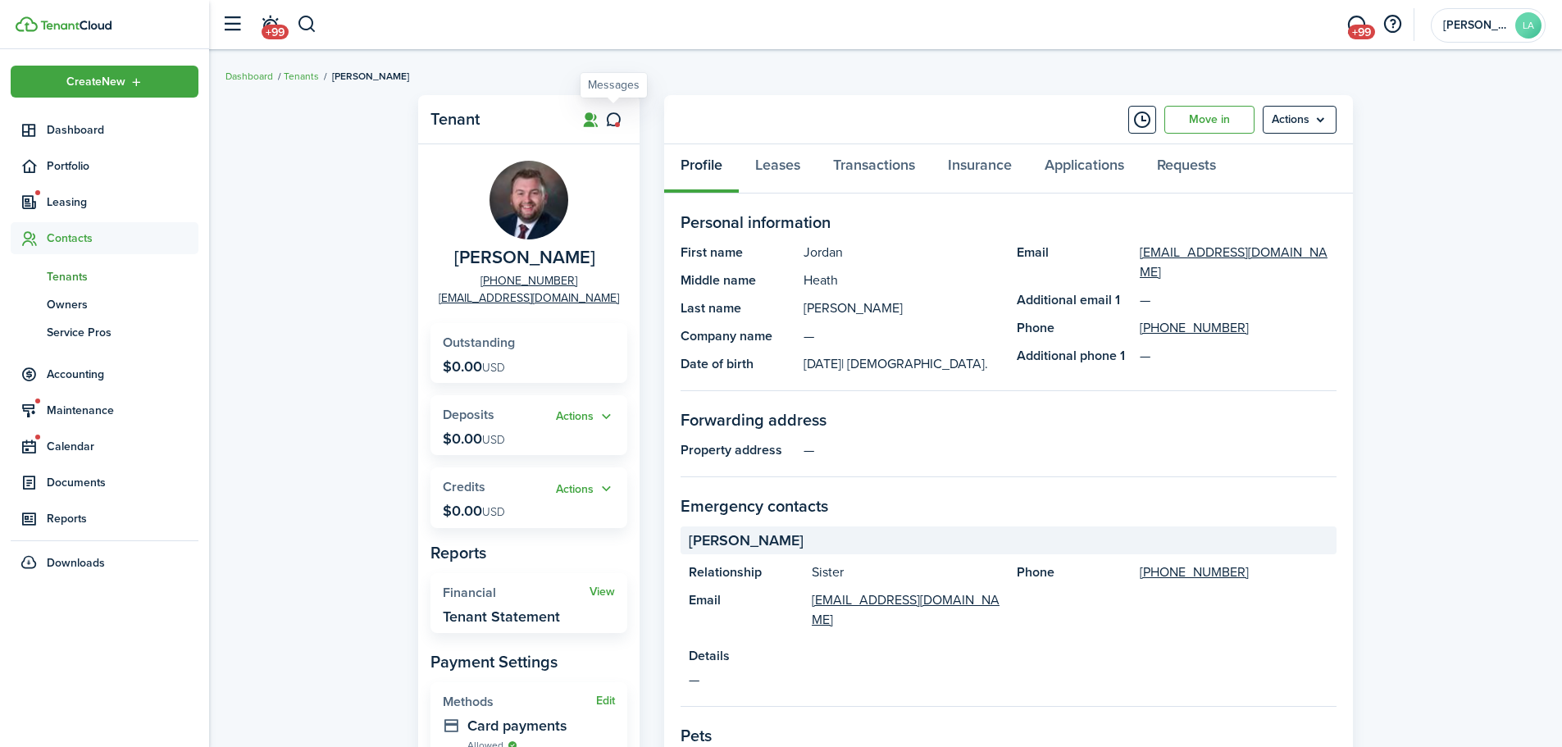
click at [612, 116] on icon at bounding box center [613, 120] width 17 height 16
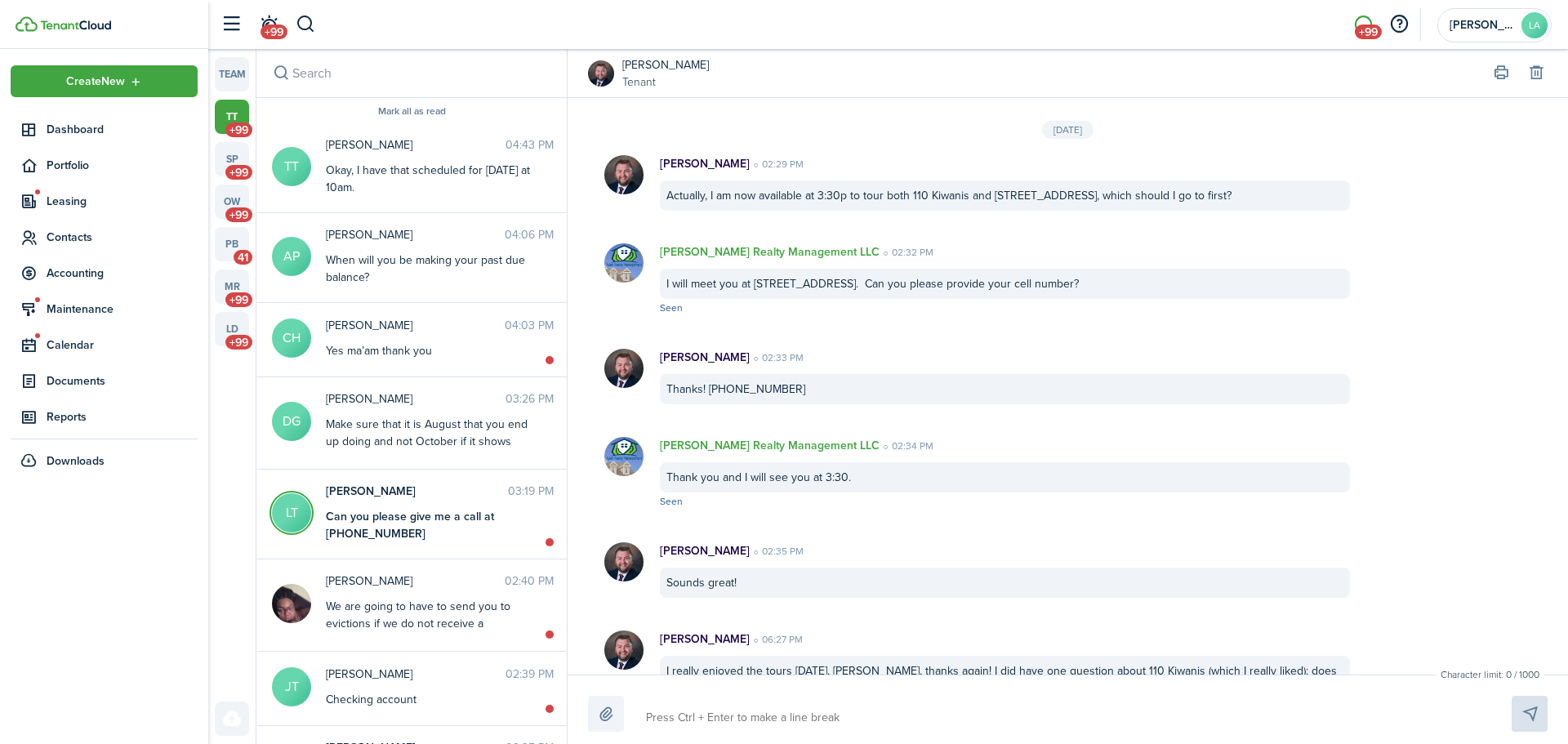
scroll to position [1659, 0]
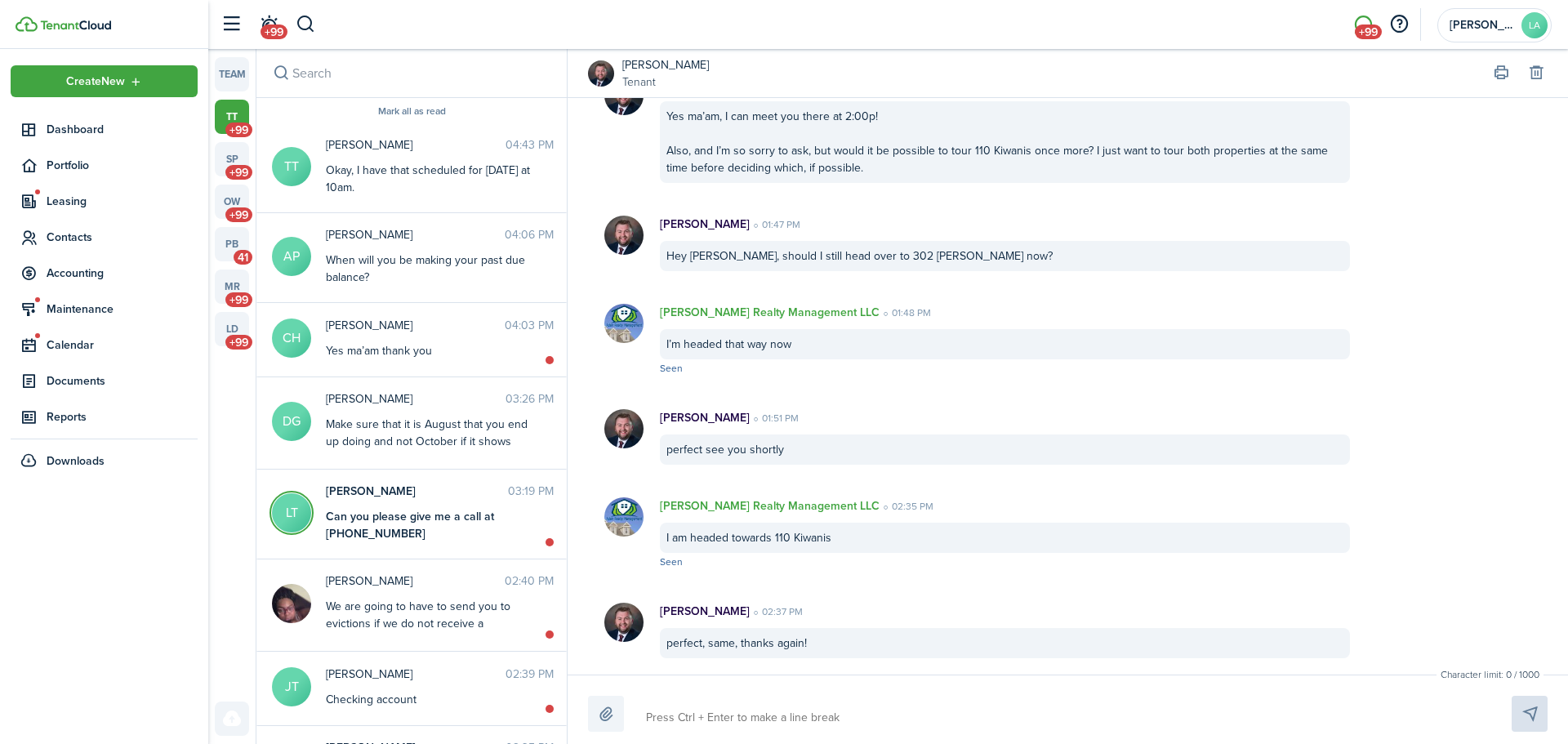
click at [672, 709] on textarea at bounding box center [1060, 718] width 839 height 28
type textarea "G"
type textarea "Go"
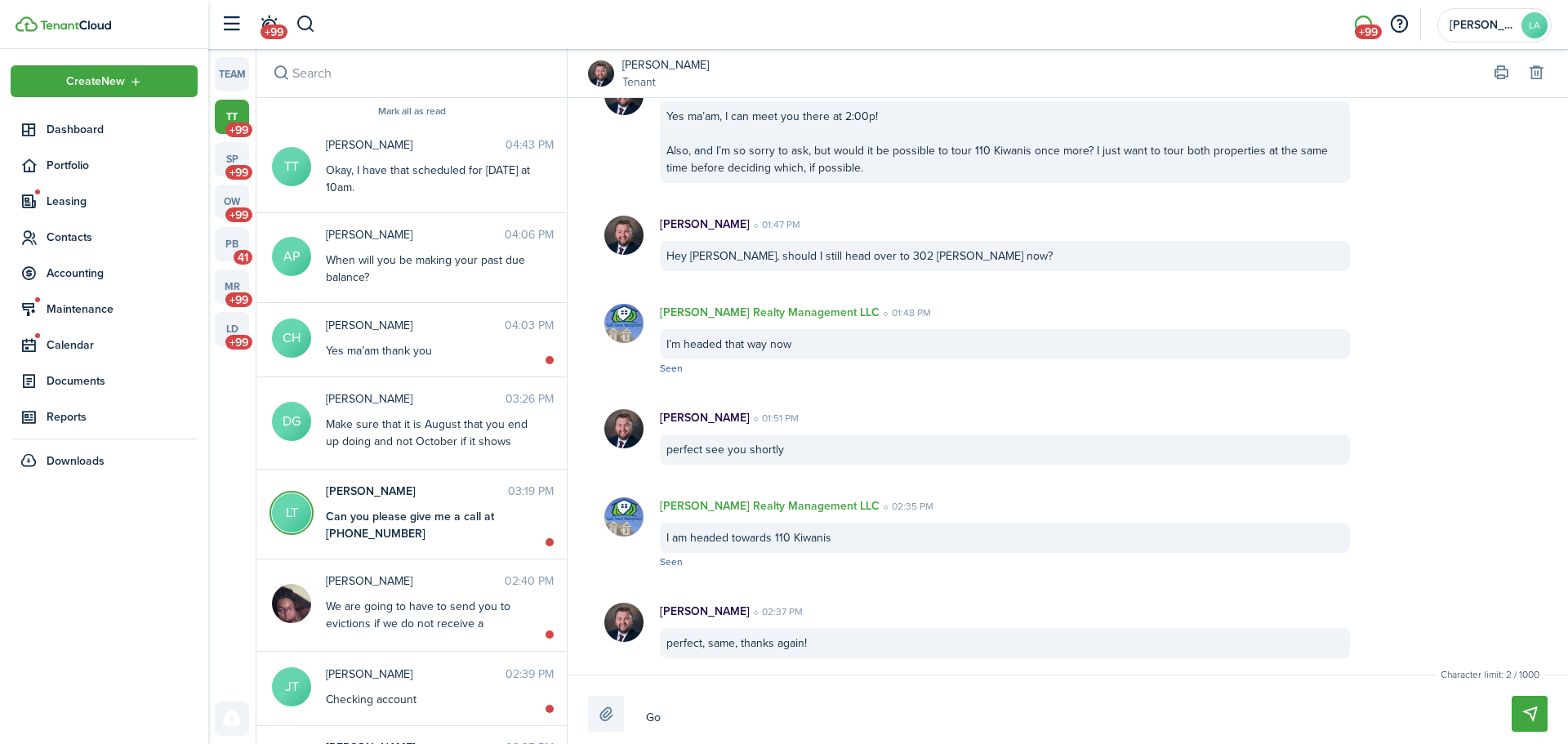
type textarea "Goo"
type textarea "Good"
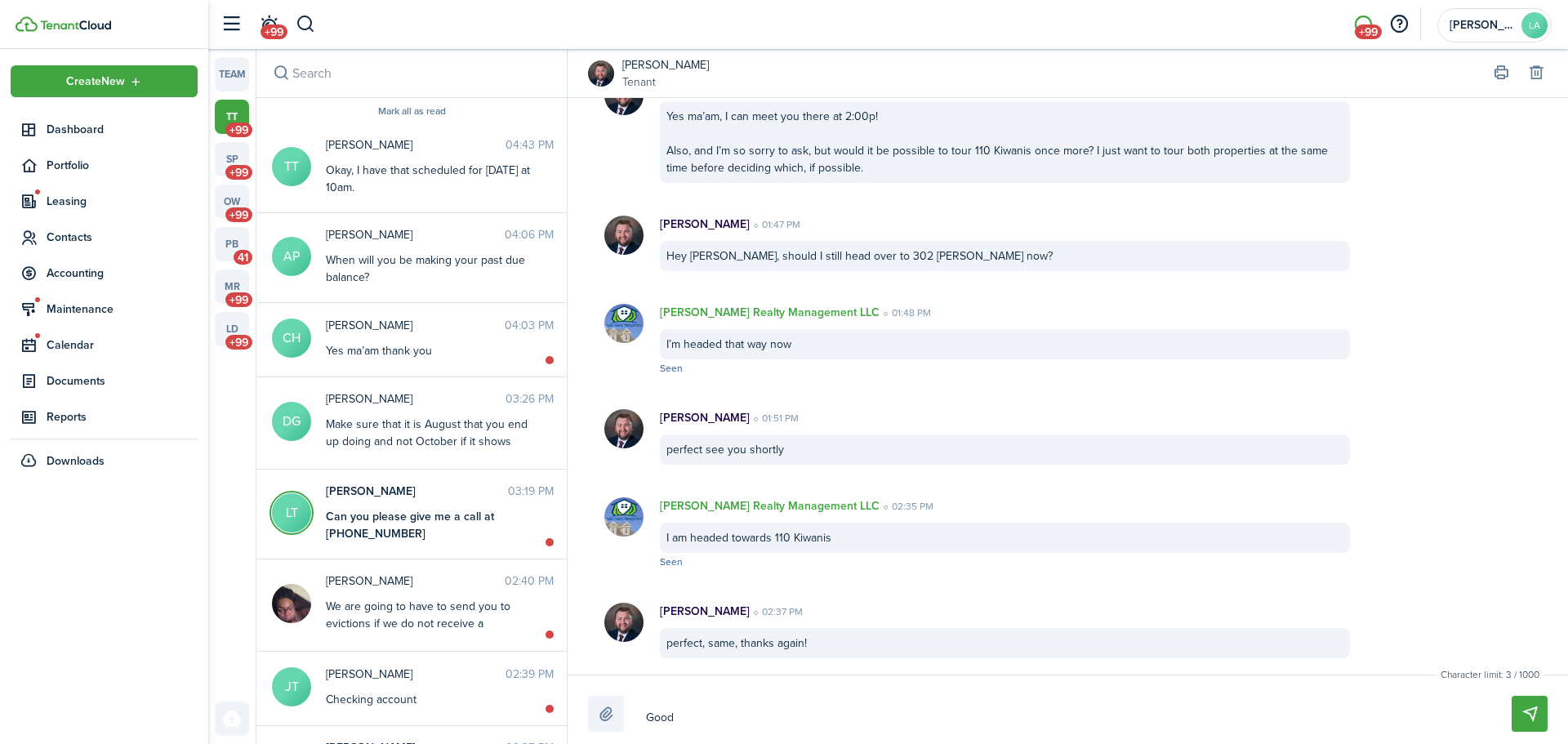
type textarea "Good"
type textarea "Good a"
type textarea "Good af"
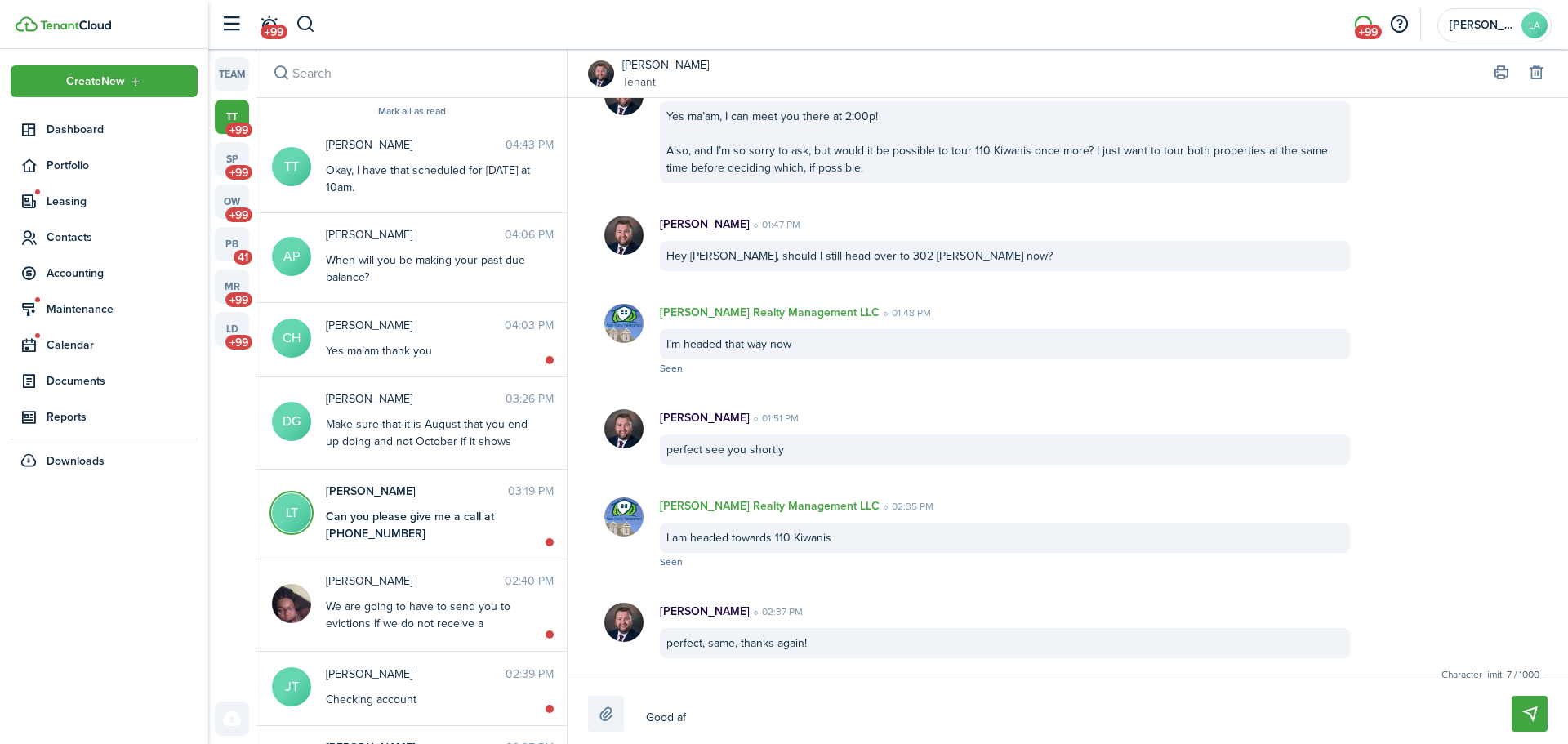
type textarea "Good aft"
type textarea "Good afte"
type textarea "Good after"
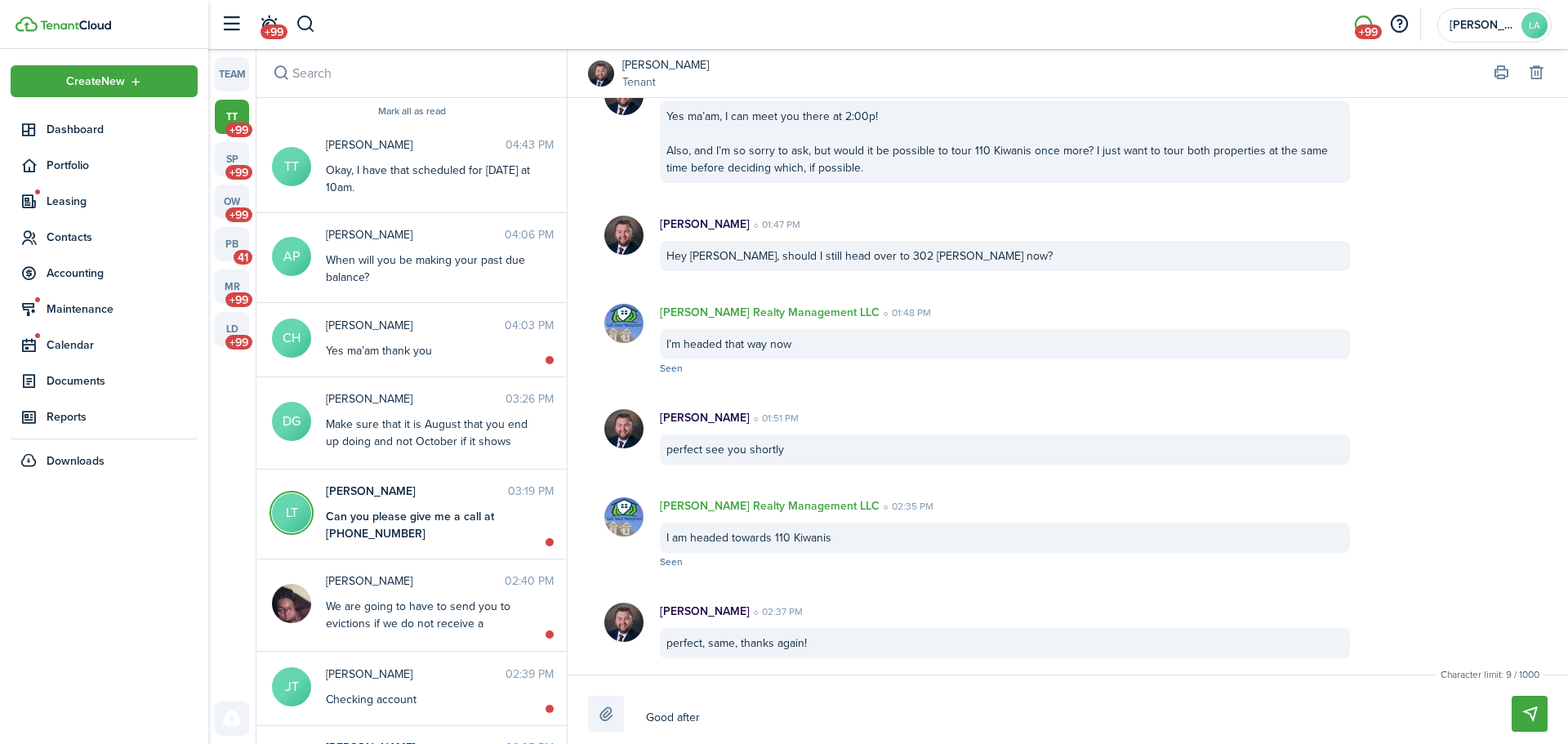
type textarea "Good after"
type textarea "Good aftern"
type textarea "Good afterno"
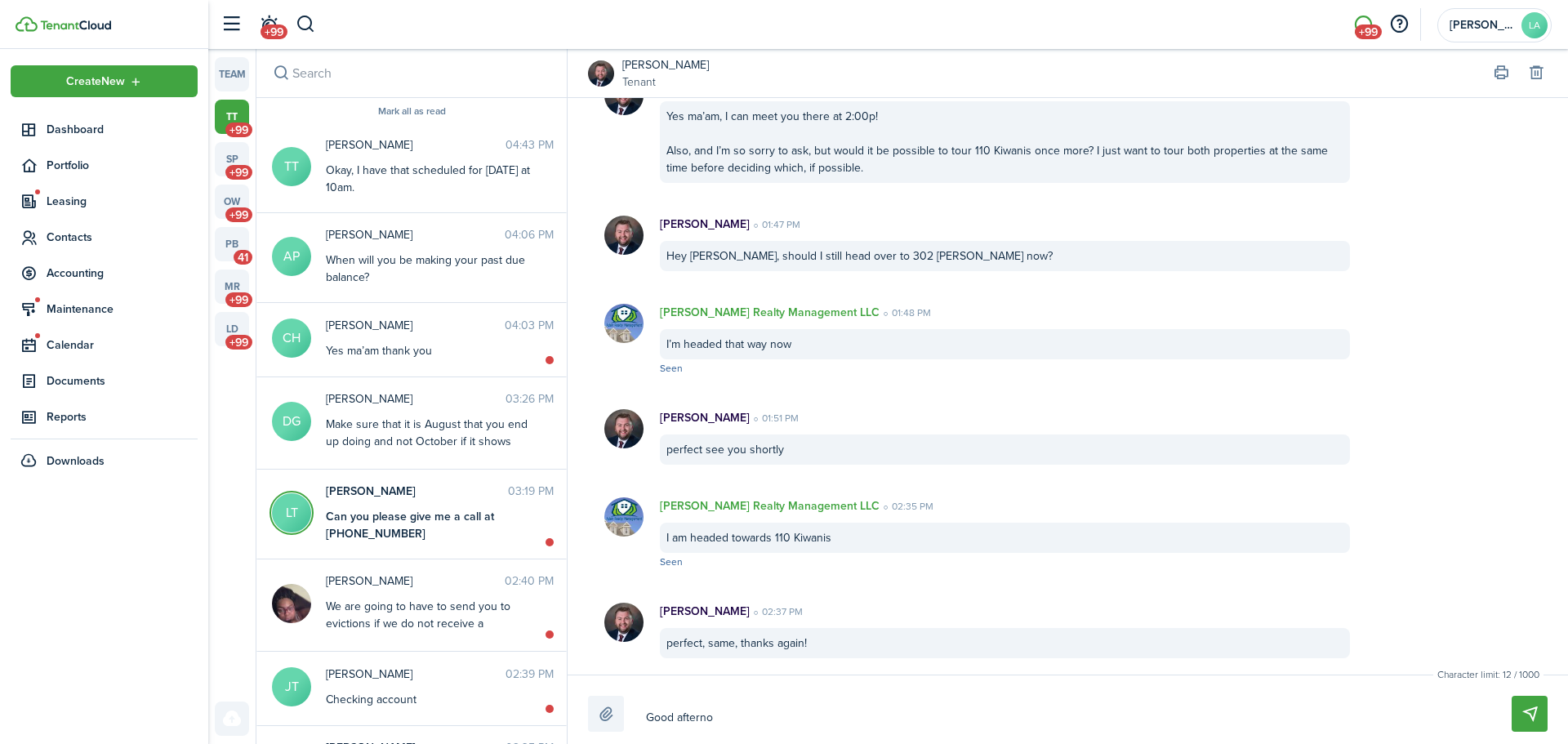
type textarea "Good afternoo"
type textarea "Good afternoon"
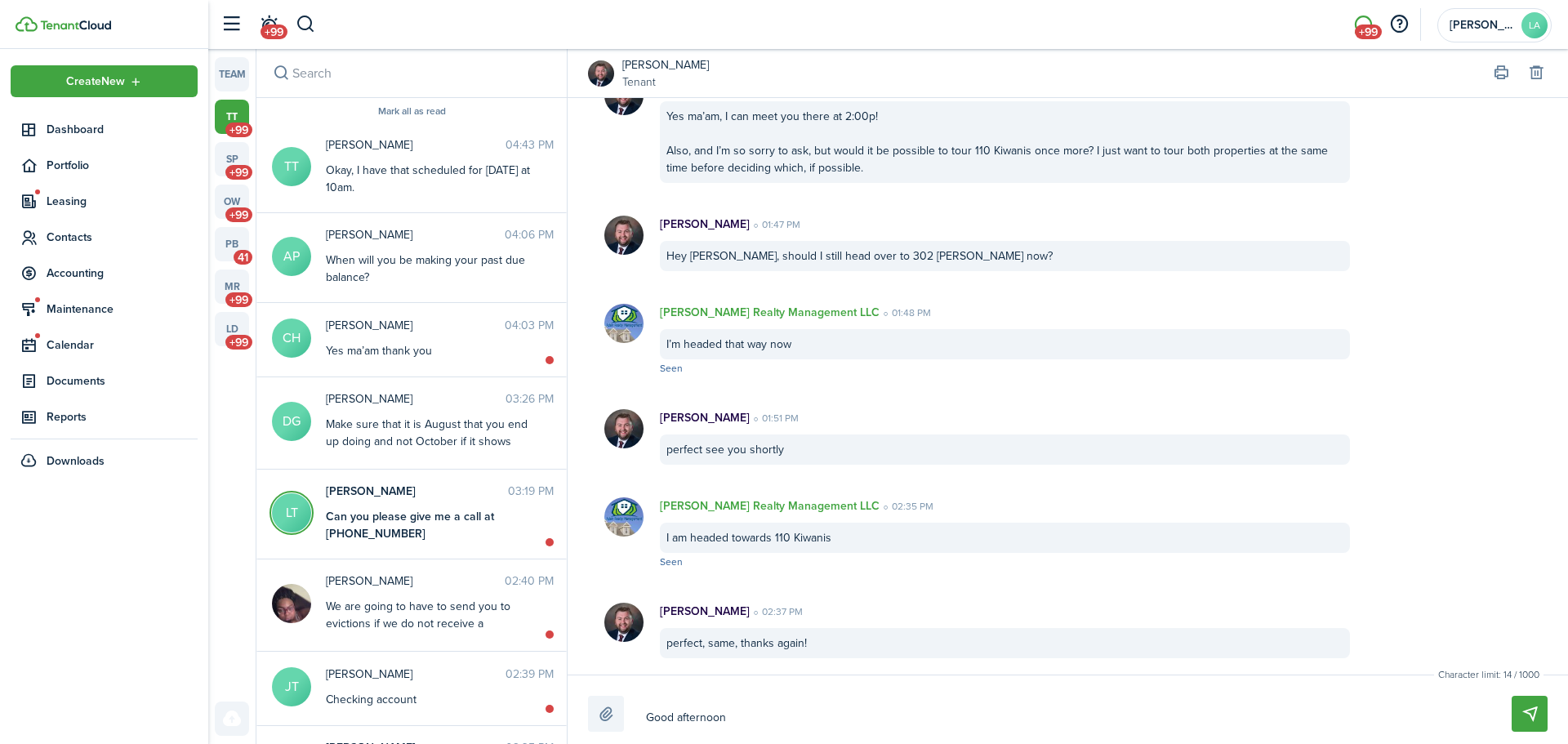
type textarea "Good afternoon"
type textarea "Good afternoon j"
type textarea "Good afternoon"
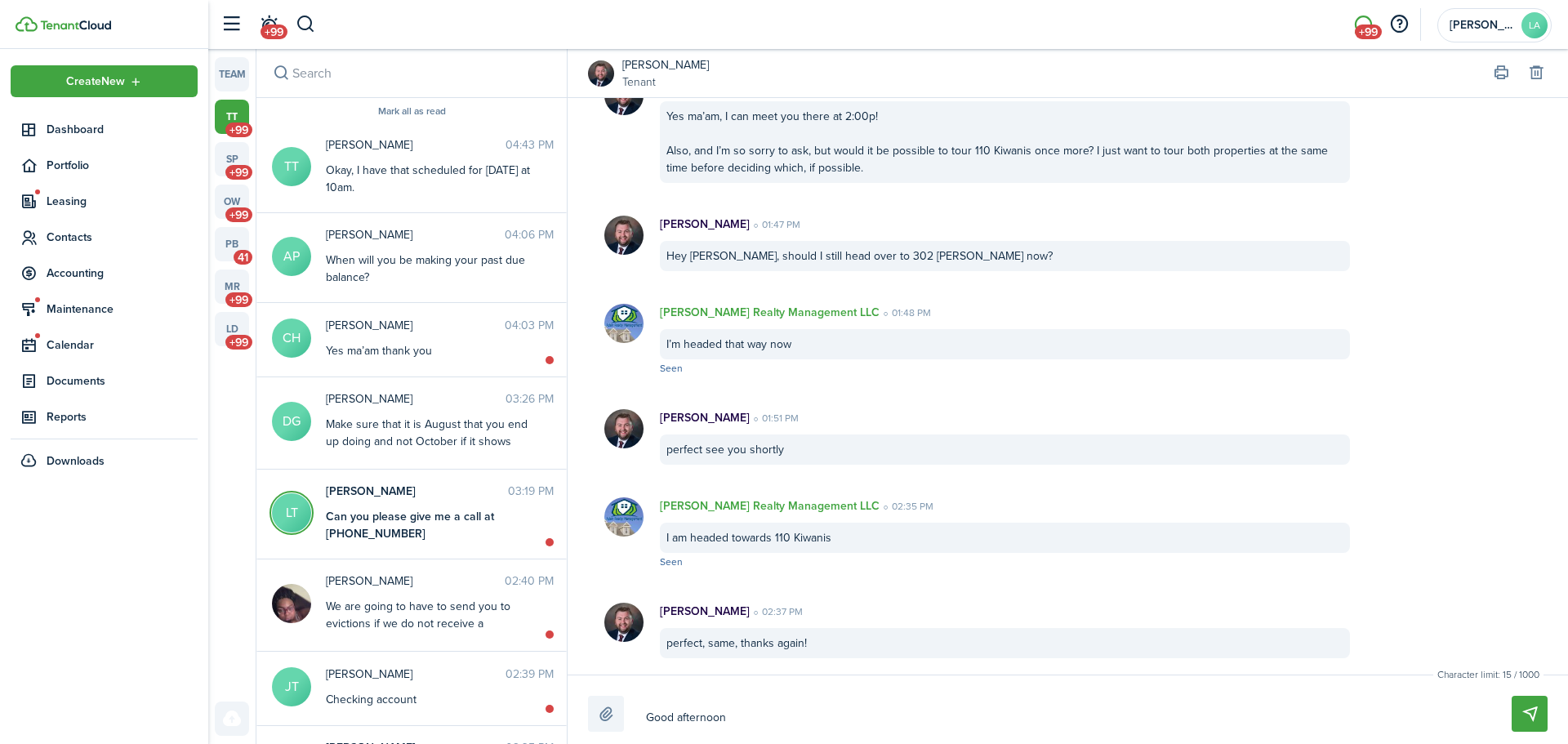
type textarea "Good afternoon"
type textarea "Good afternoon,"
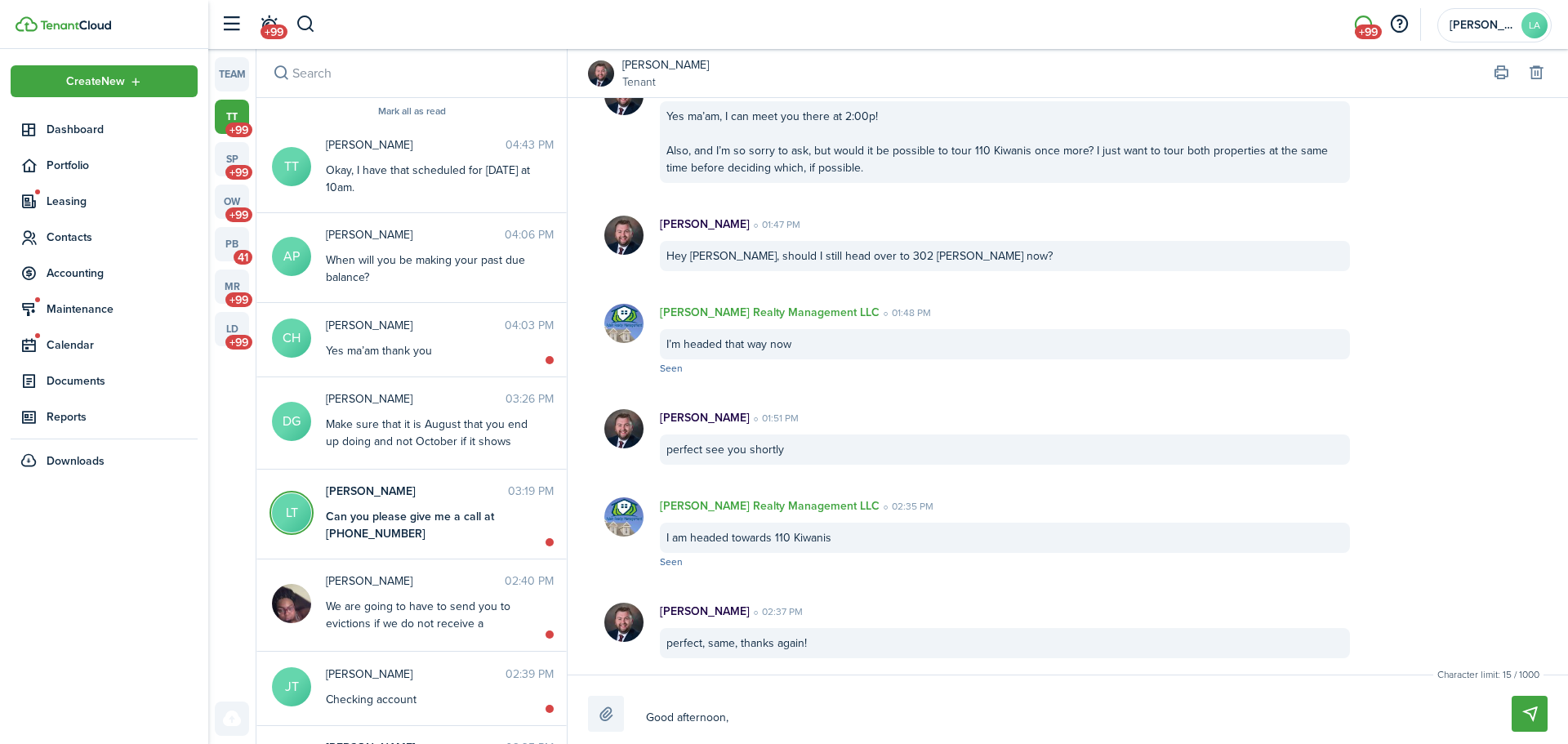
type textarea "Good afternoon,"
type textarea "Good afternoon, j"
type textarea "Good afternoon, ju"
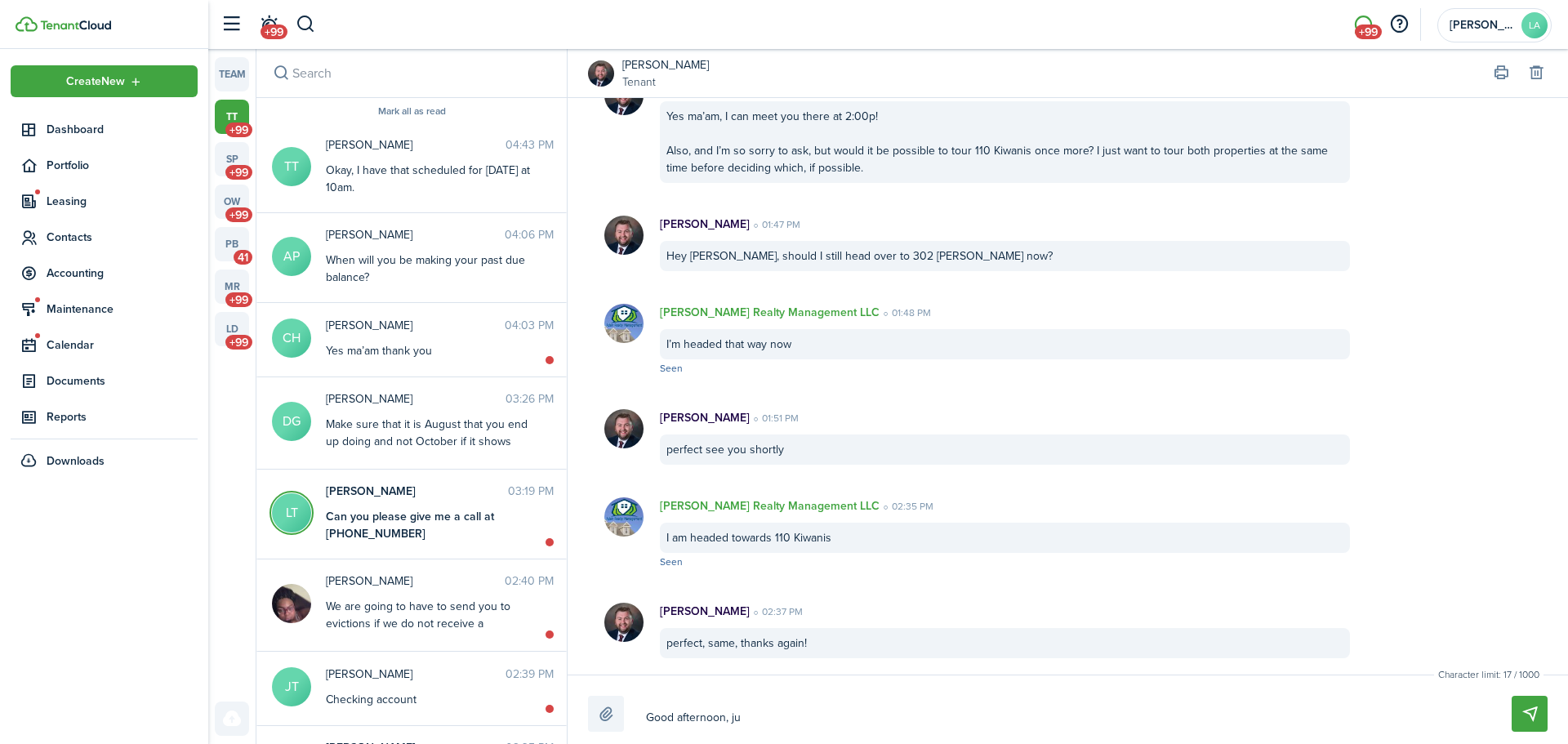
type textarea "Good afternoon, jus"
type textarea "Good afternoon, just"
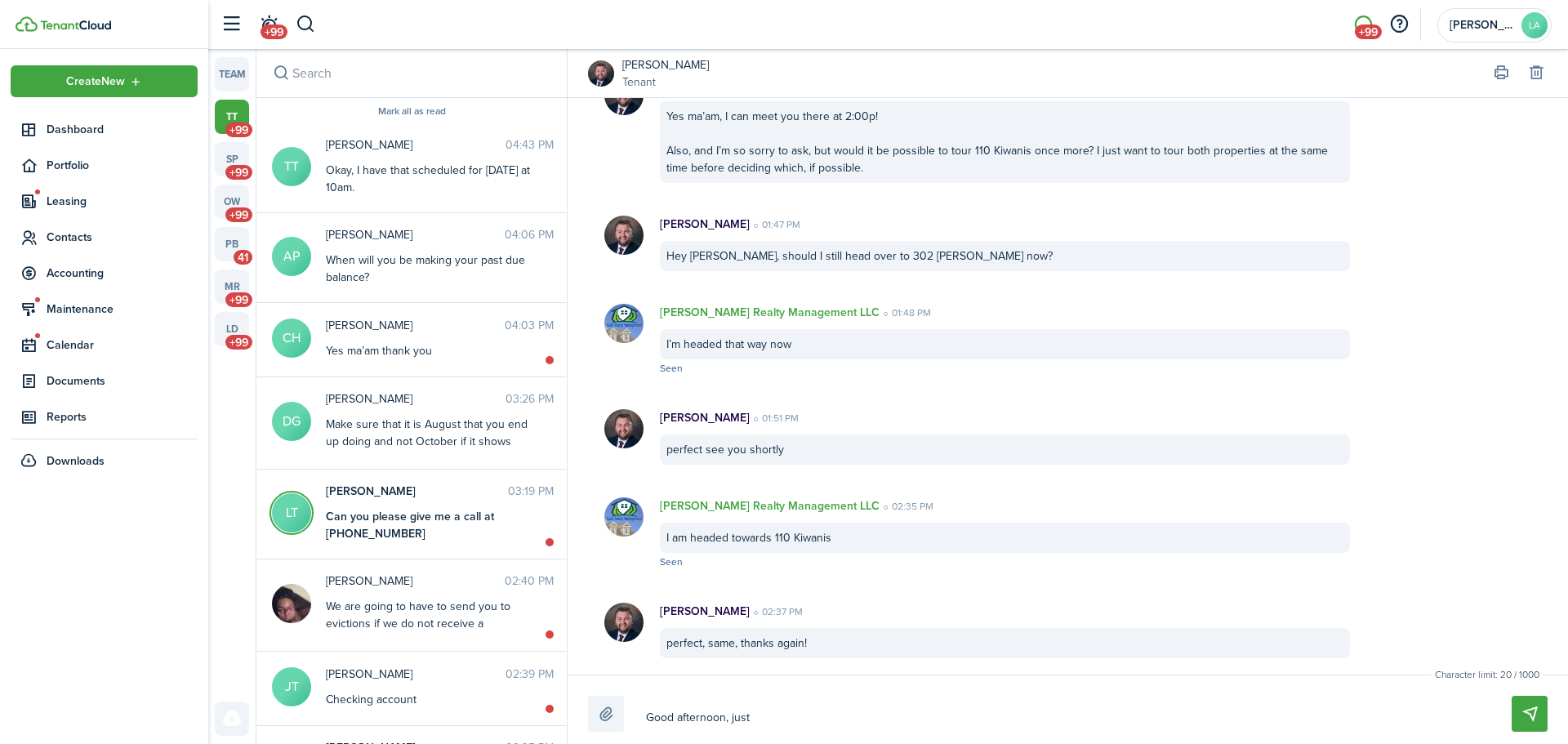
type textarea "Good afternoon, just"
type textarea "Good afternoon, just w"
type textarea "Good afternoon, just wa"
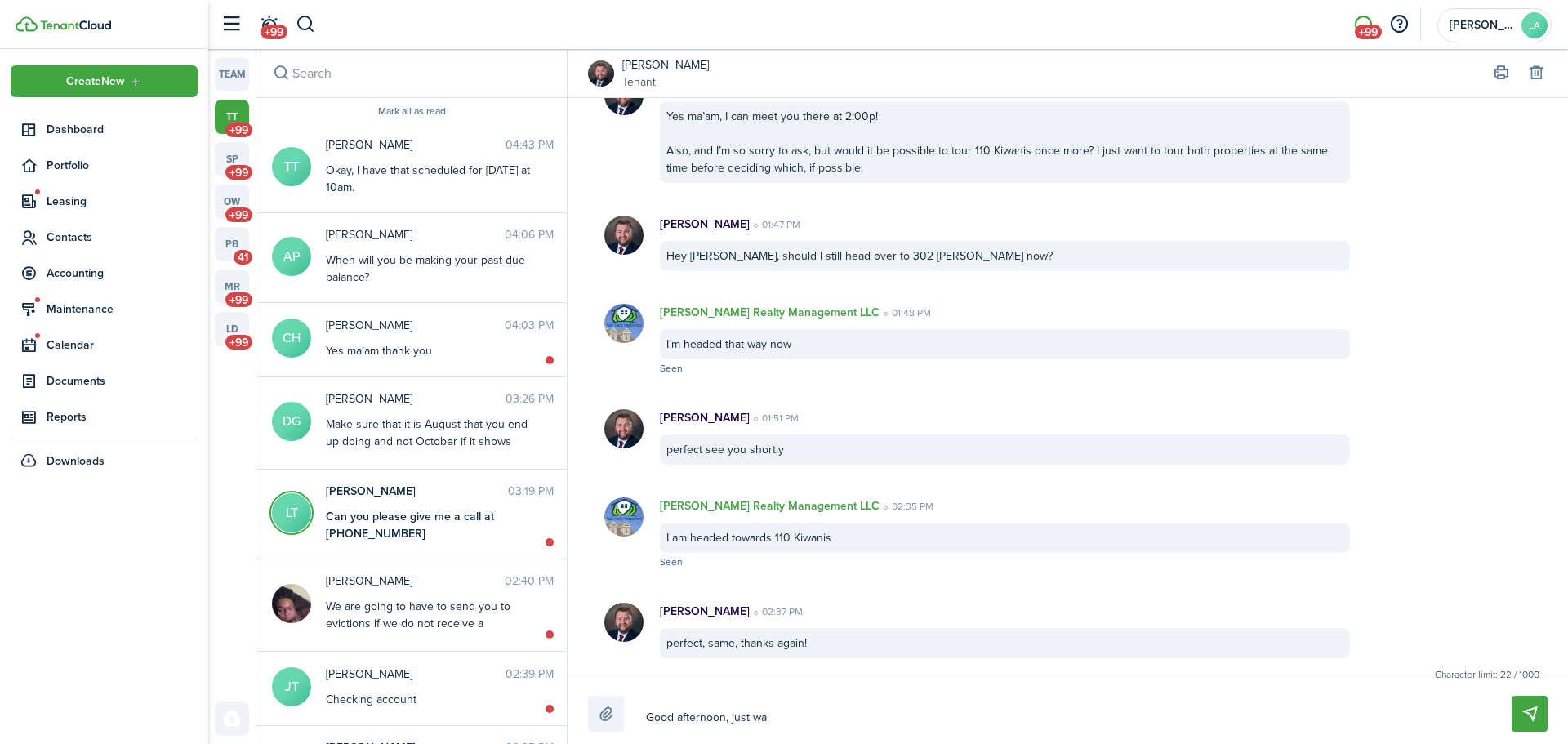
type textarea "Good afternoon, just wan"
type textarea "Good afternoon, just want"
type textarea "Good afternoon, just wante"
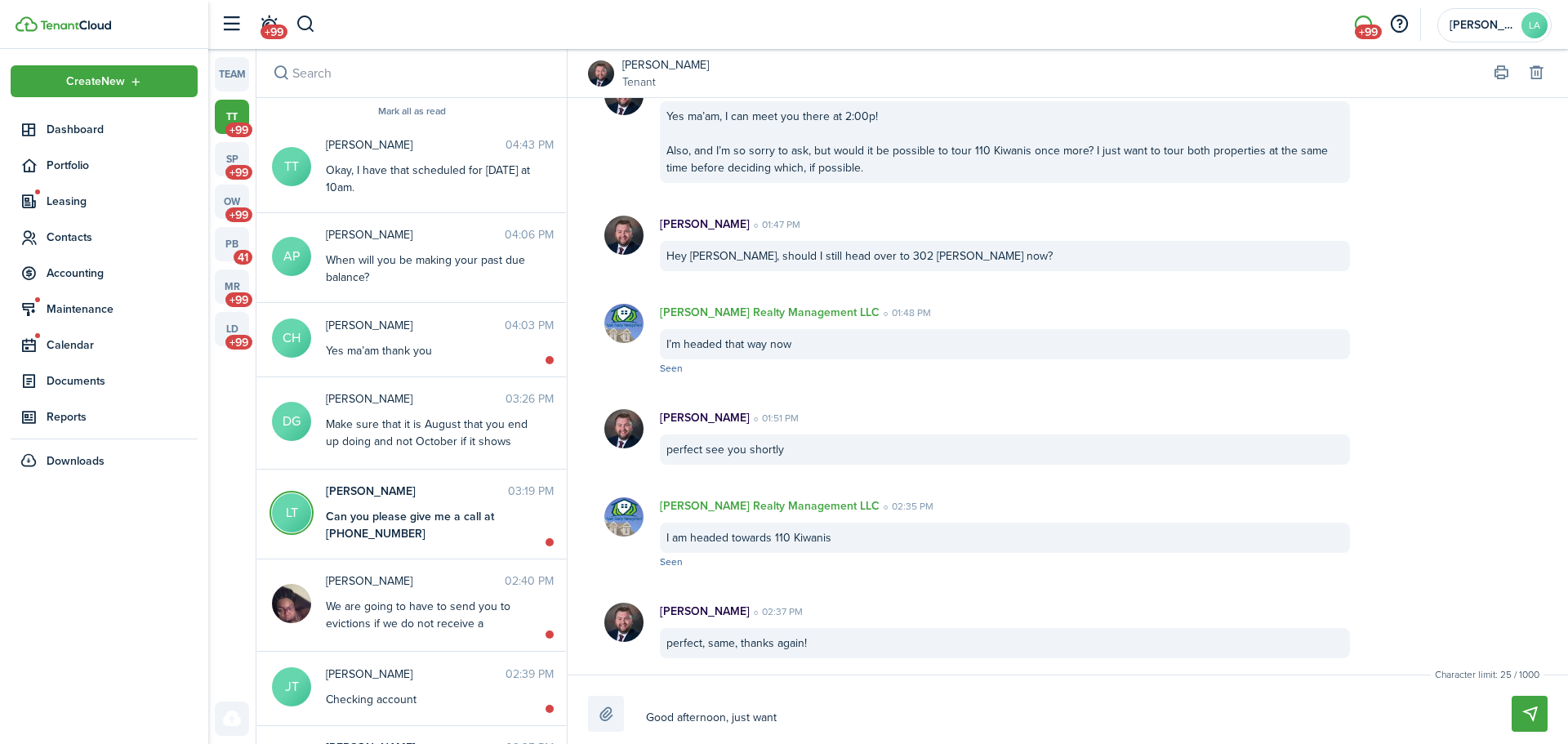
type textarea "Good afternoon, just wante"
type textarea "Good afternoon, just wanted"
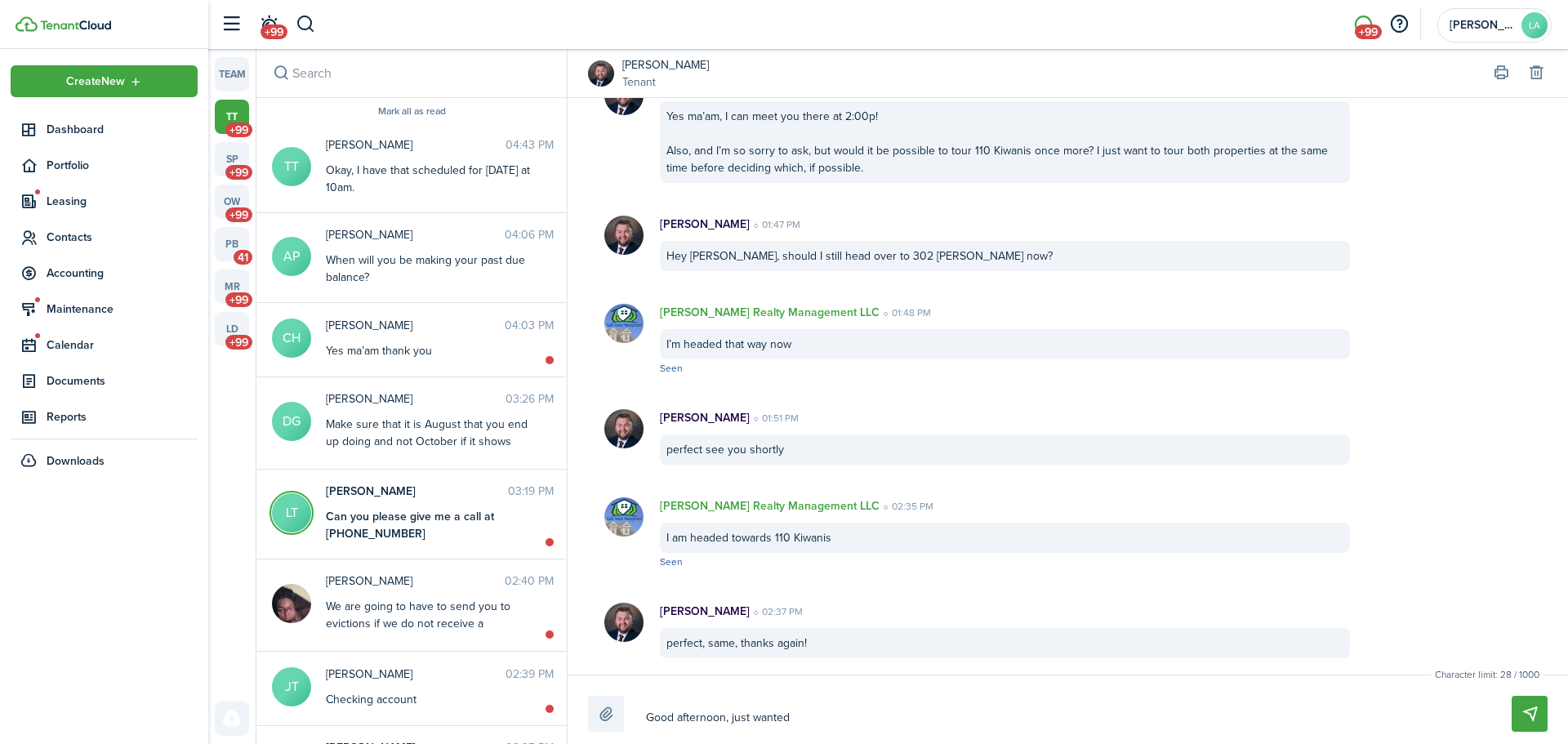
type textarea "Good afternoon, just wanted t"
type textarea "Good afternoon, just wanted to"
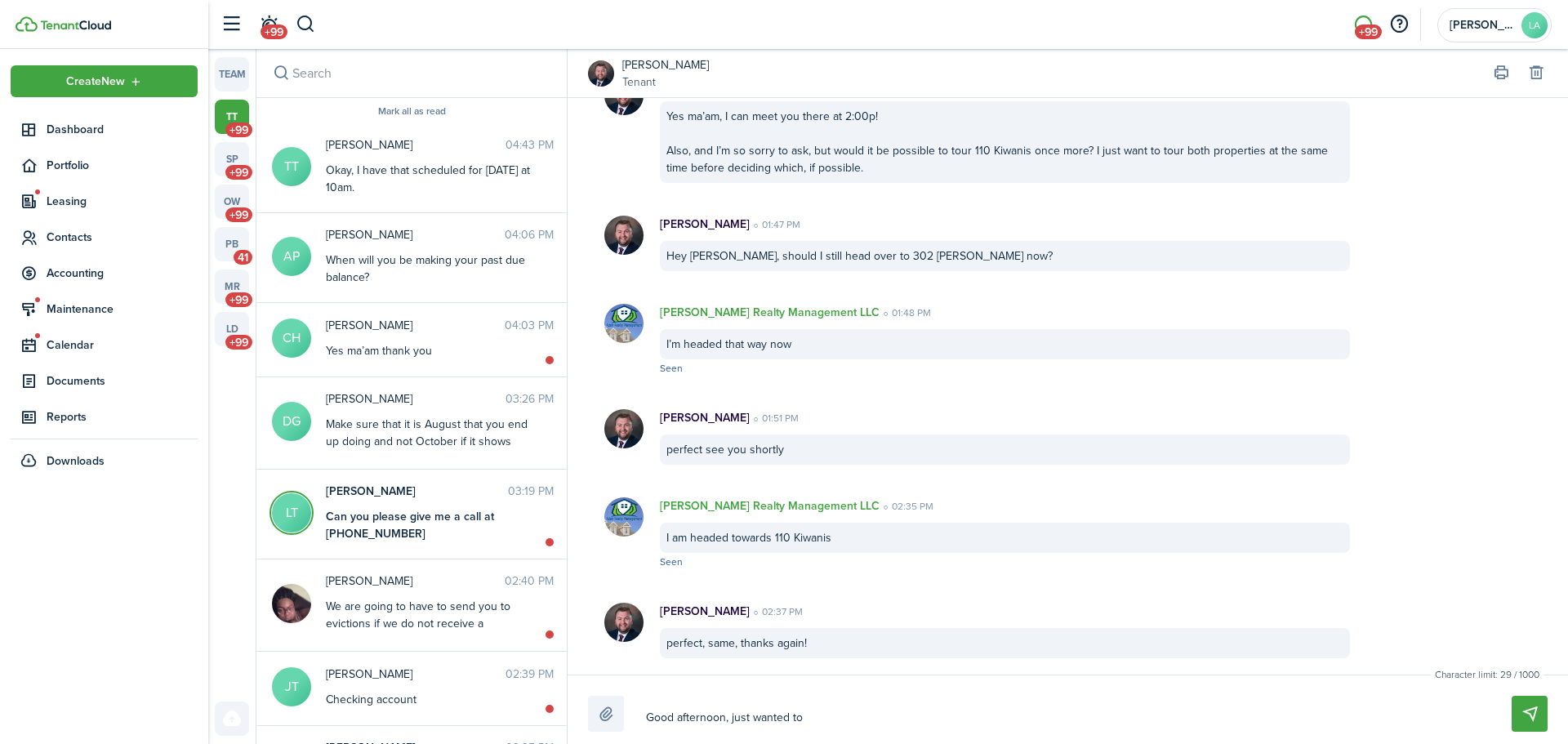
type textarea "Good afternoon, just wanted to"
type textarea "Good afternoon, just wanted to l"
type textarea "Good afternoon, just wanted to le"
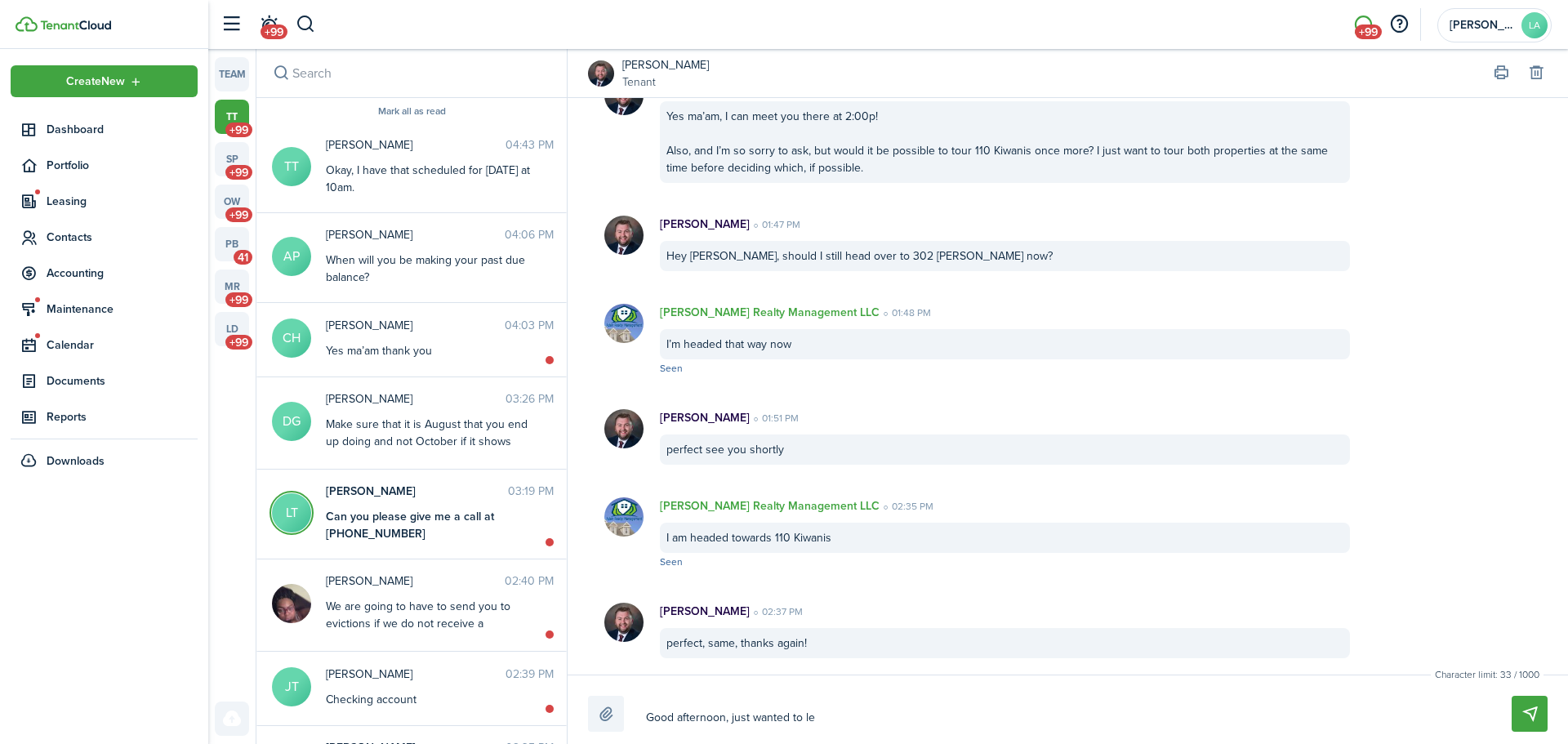
type textarea "Good afternoon, just wanted to let"
type textarea "Good afternoon, just wanted to let y"
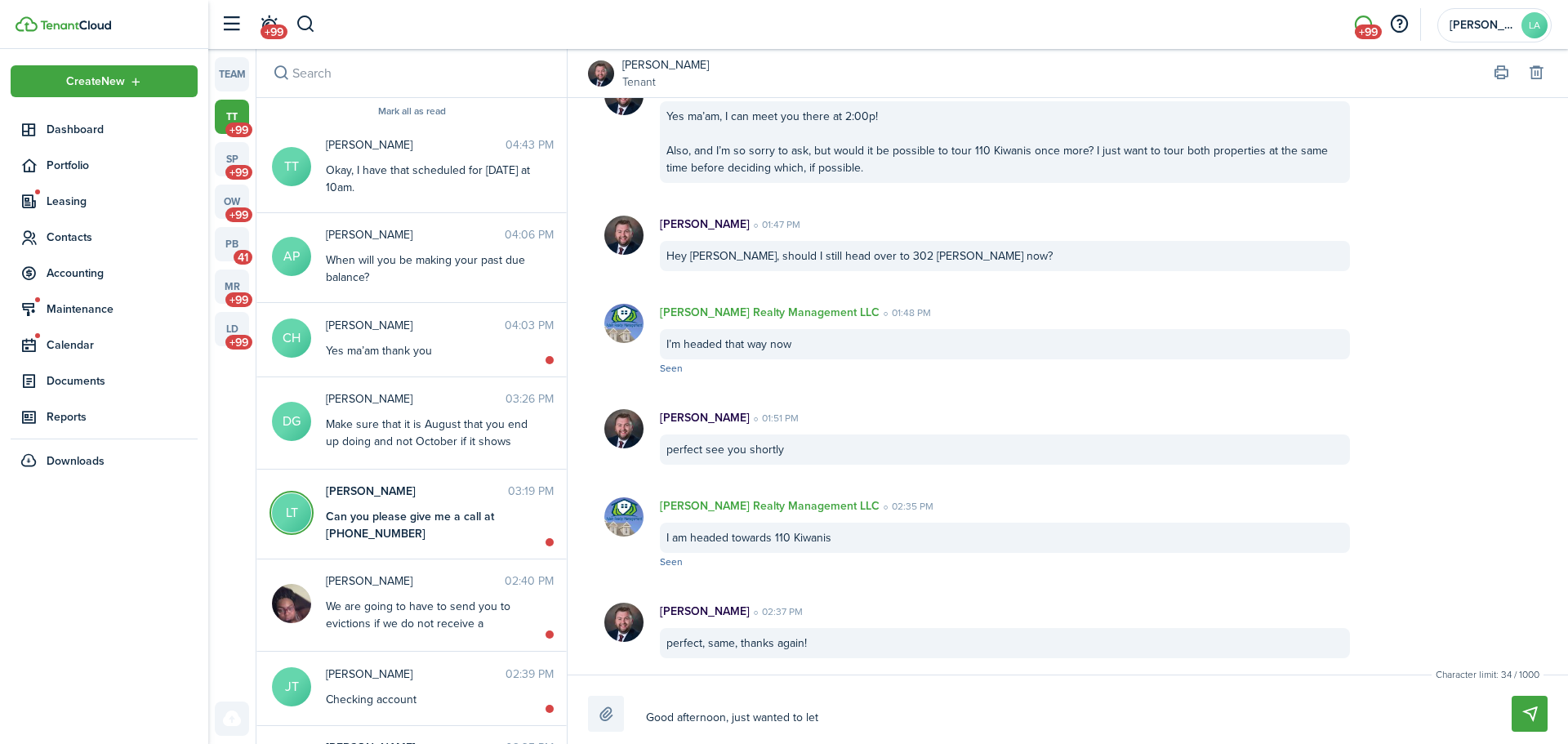
type textarea "Good afternoon, just wanted to let y"
type textarea "Good afternoon, just wanted to let yo"
type textarea "Good afternoon, just wanted to let you"
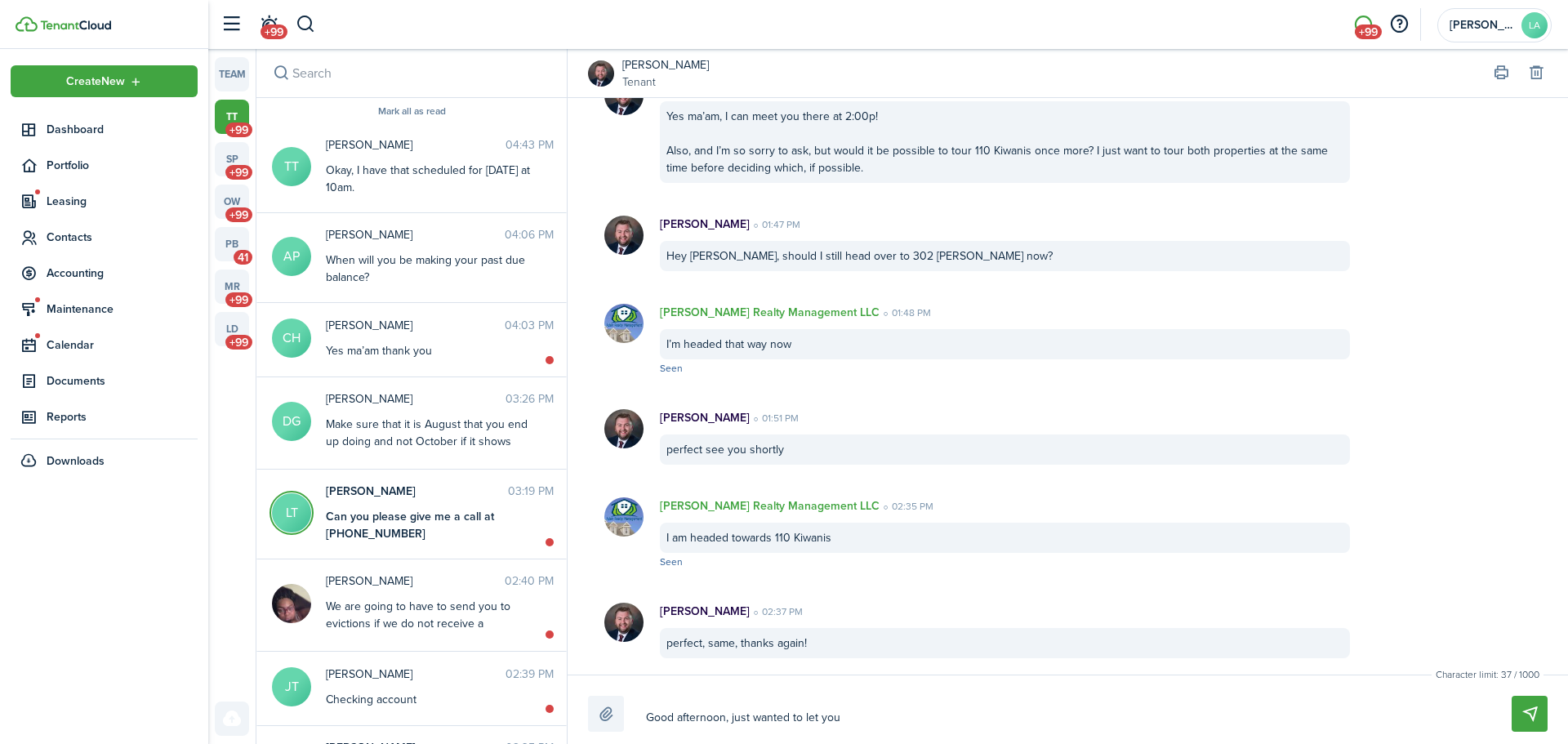
type textarea "Good afternoon, just wanted to let you"
type textarea "Good afternoon, just wanted to let you k"
type textarea "Good afternoon, just wanted to let you kn"
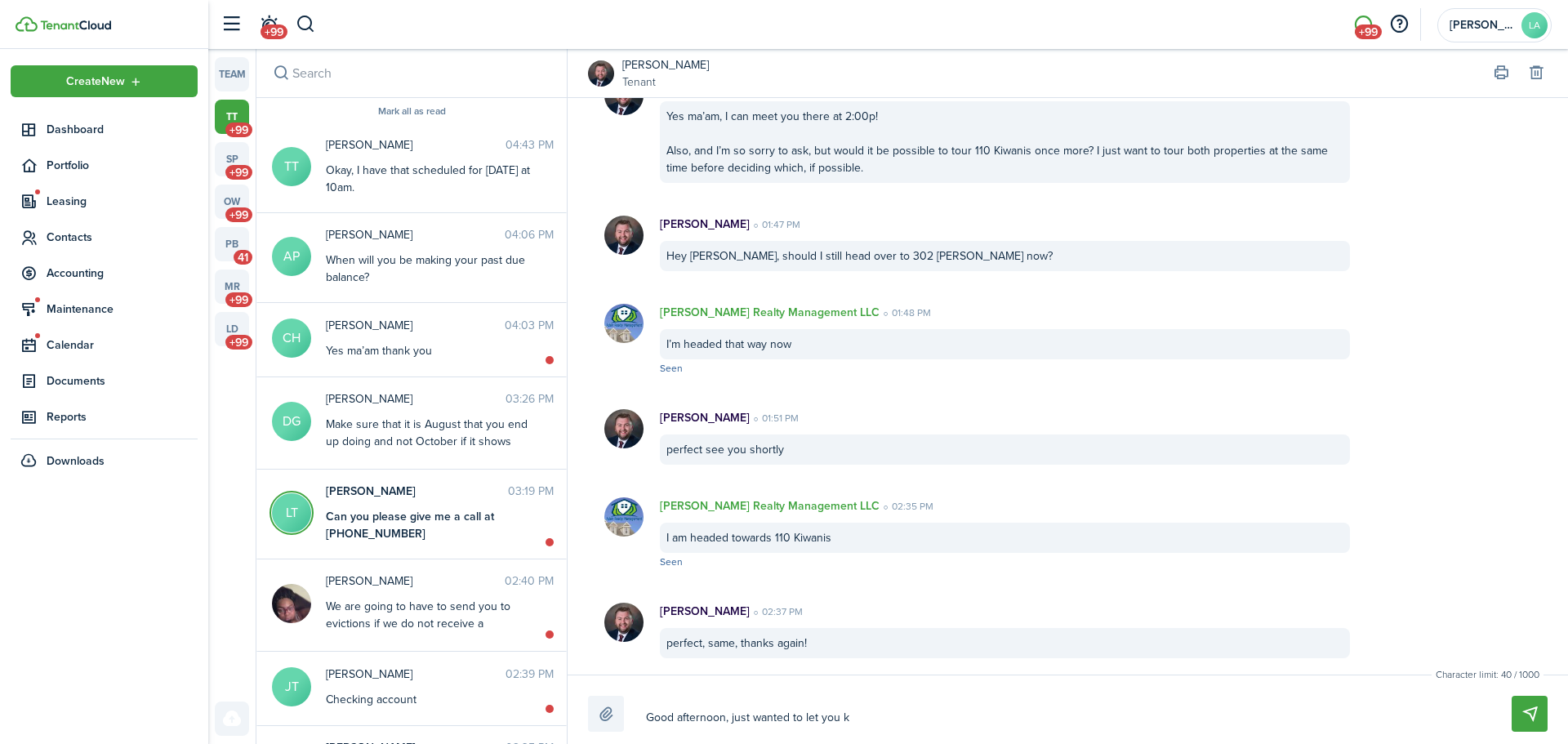
type textarea "Good afternoon, just wanted to let you kn"
type textarea "Good afternoon, just wanted to let you kno"
type textarea "Good afternoon, just wanted to let you know"
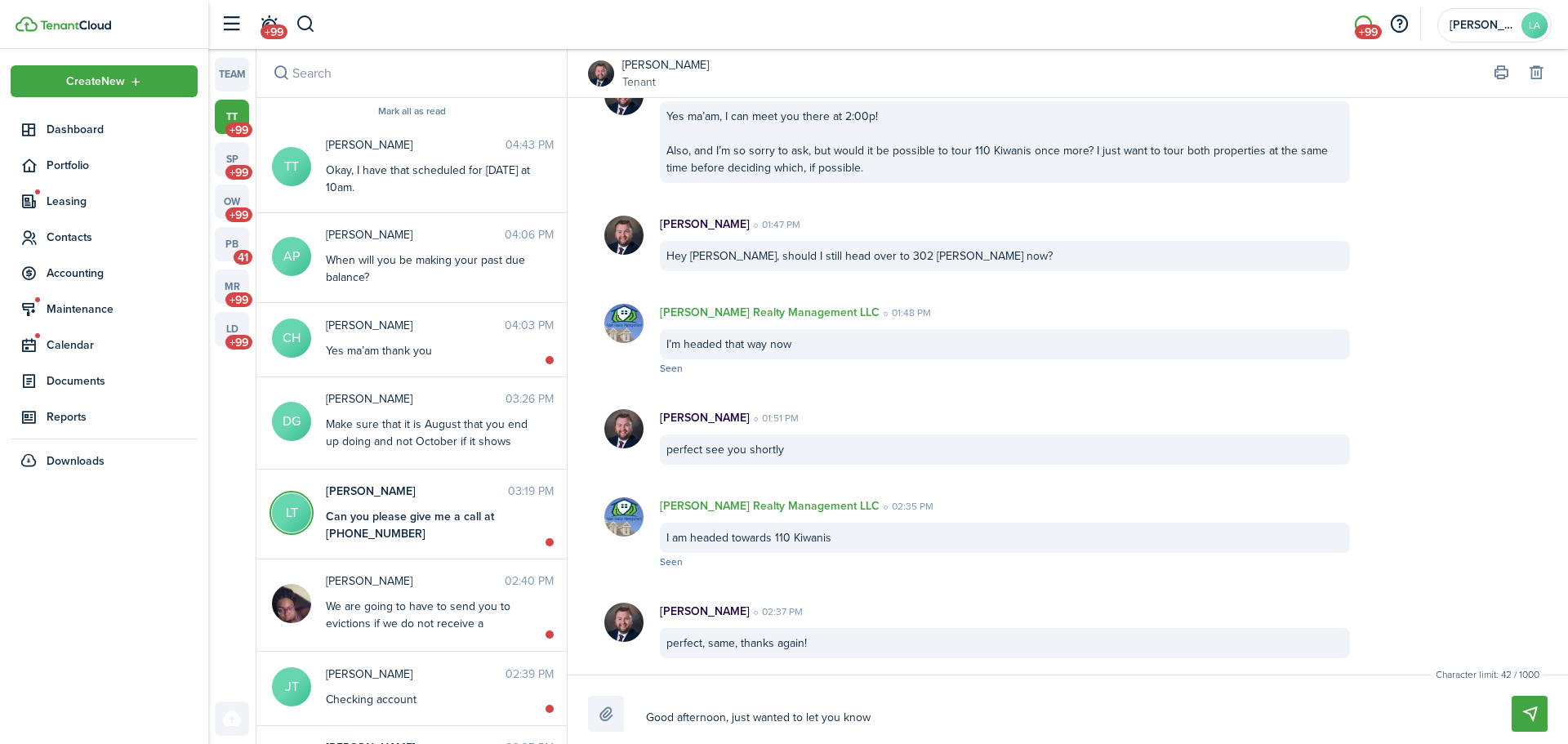
type textarea "Good afternoon, just wanted to let you know"
type textarea "Good afternoon, just wanted to let you know t"
type textarea "Good afternoon, just wanted to let you know th"
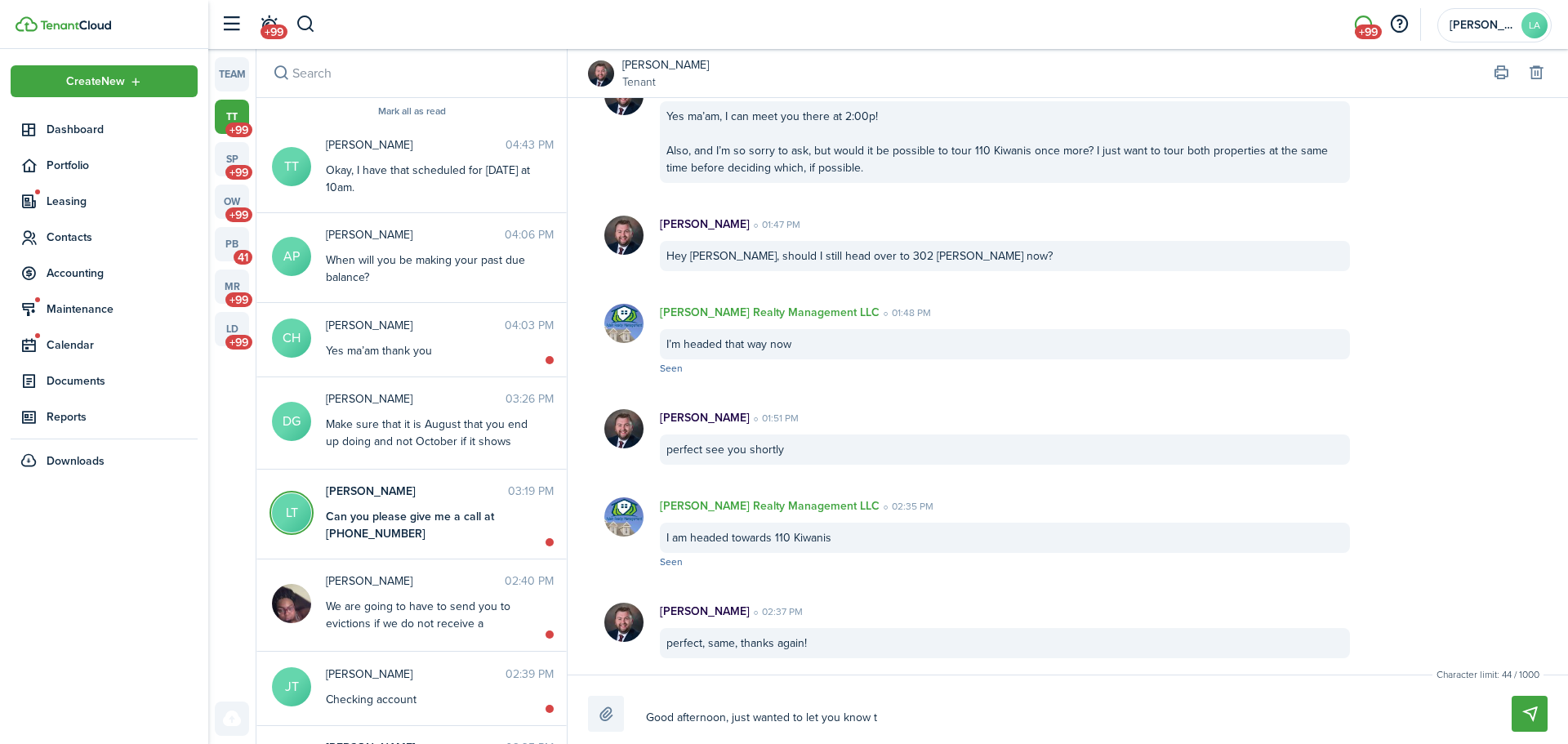
type textarea "Good afternoon, just wanted to let you know th"
type textarea "Good afternoon, just wanted to let you know tha"
type textarea "Good afternoon, just wanted to let you know that"
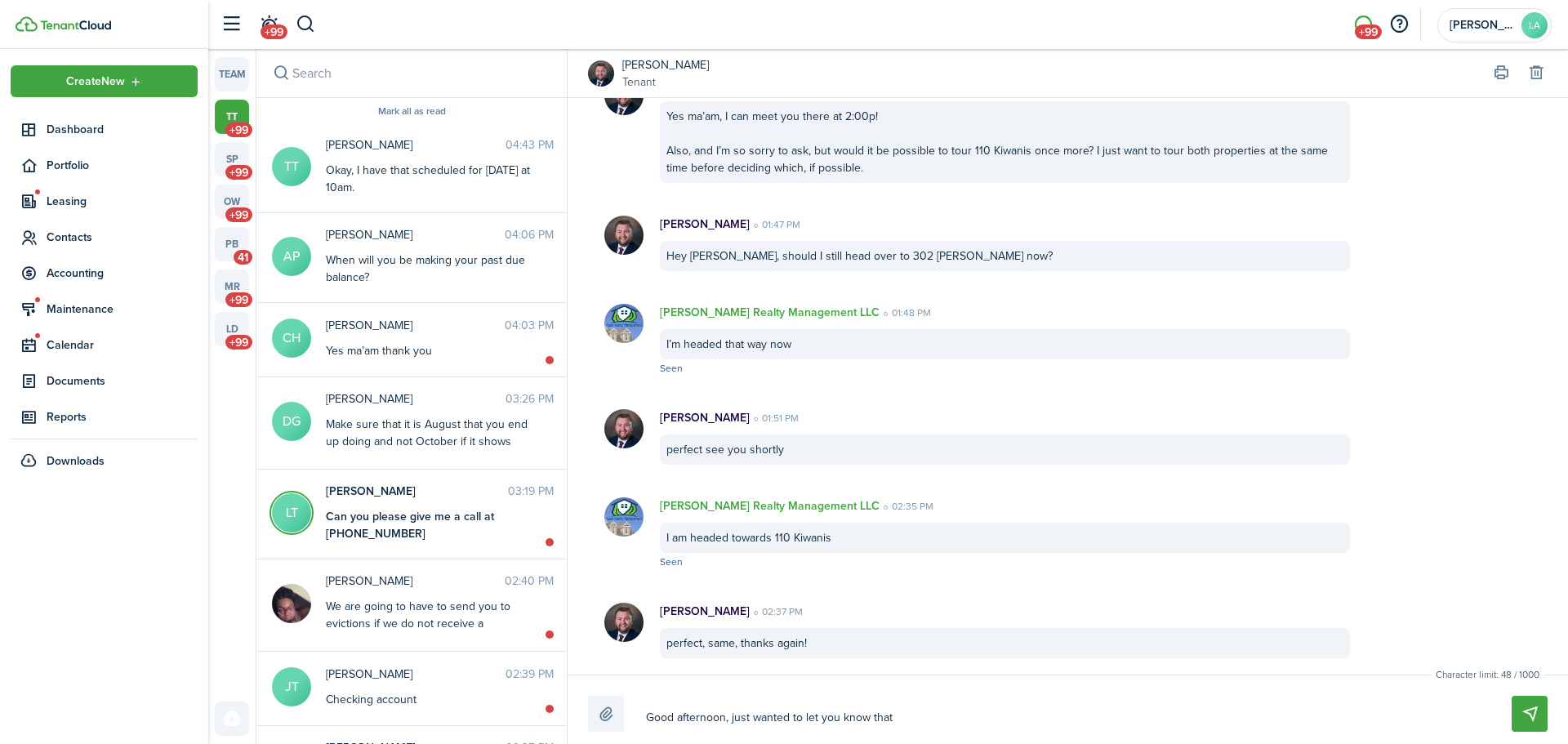
type textarea "Good afternoon, just wanted to let you know that"
type textarea "Good afternoon, just wanted to let you know that i"
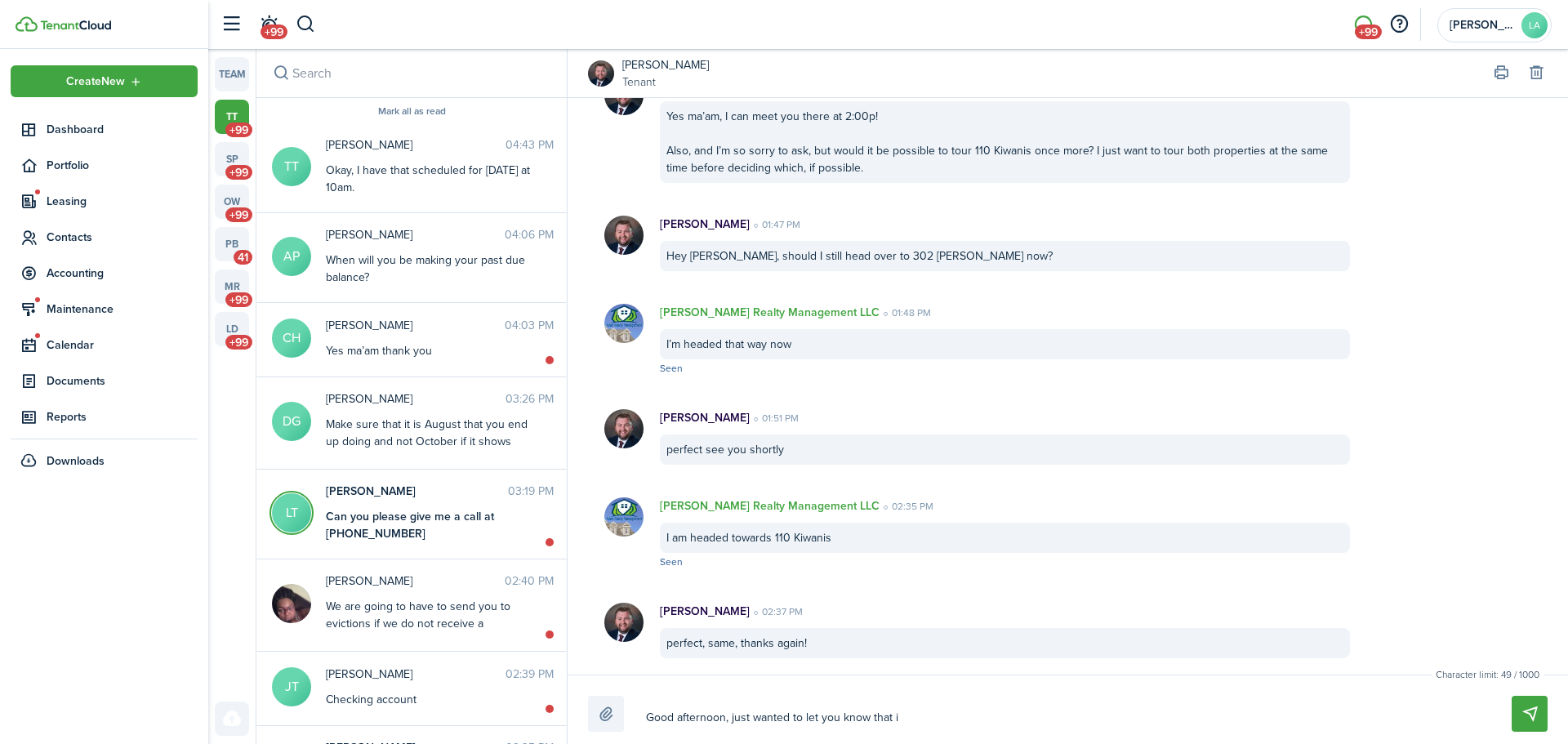
type textarea "Good afternoon, just wanted to let you know that i"
type textarea "Good afternoon, just wanted to let you know that"
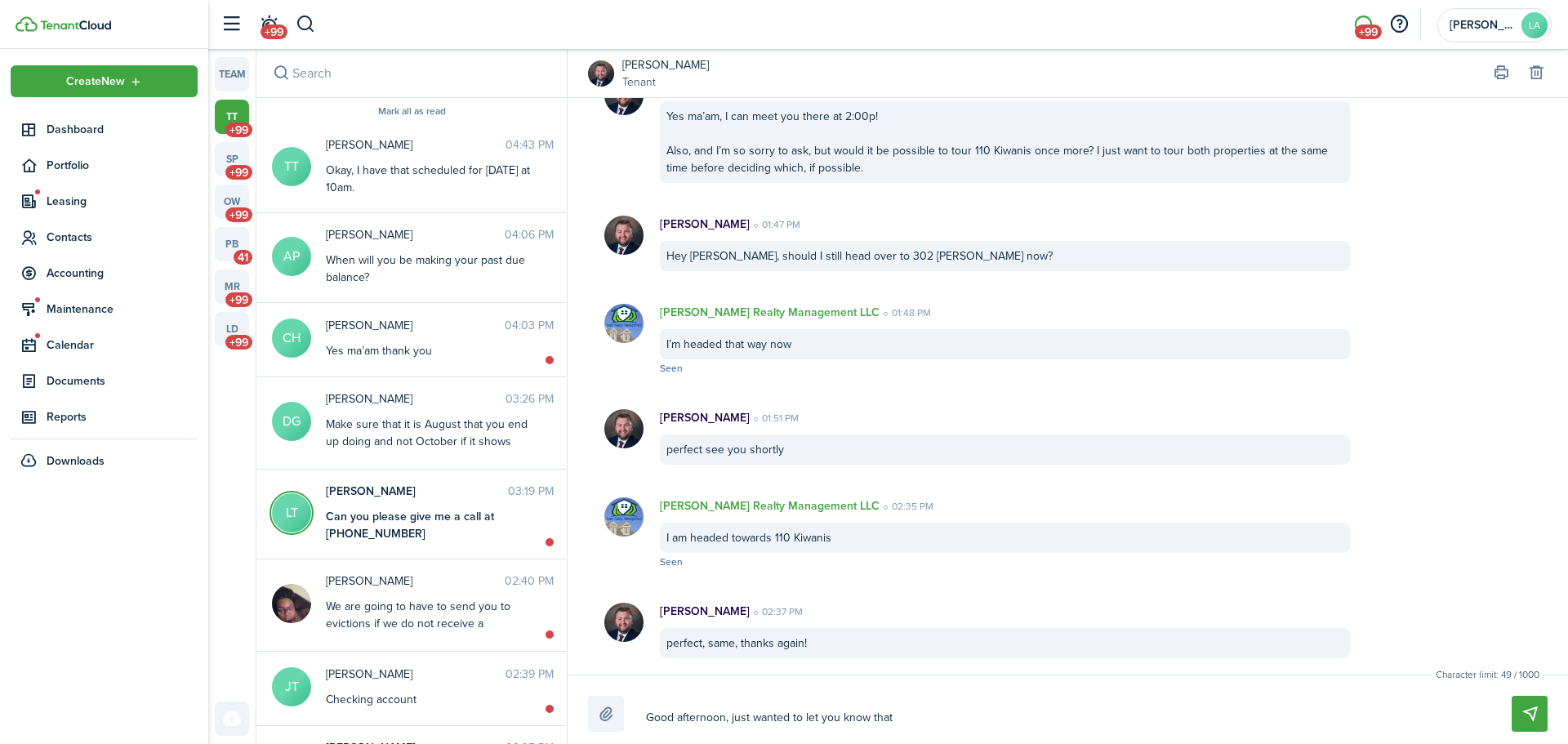
type textarea "Good afternoon, just wanted to let you know that w"
click at [1525, 731] on button "Send" at bounding box center [1530, 714] width 36 height 36
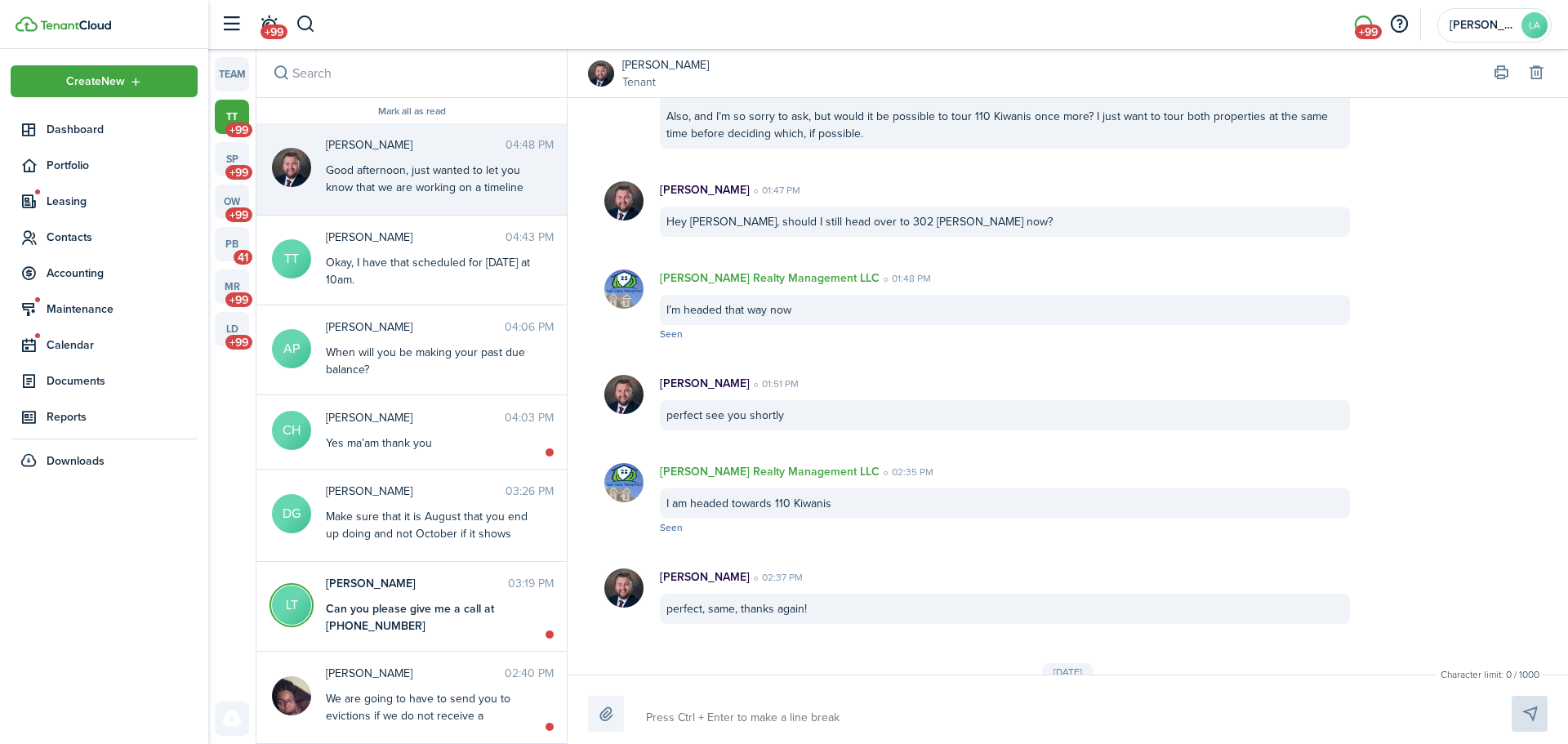
scroll to position [2767, 0]
